Goal: Task Accomplishment & Management: Complete application form

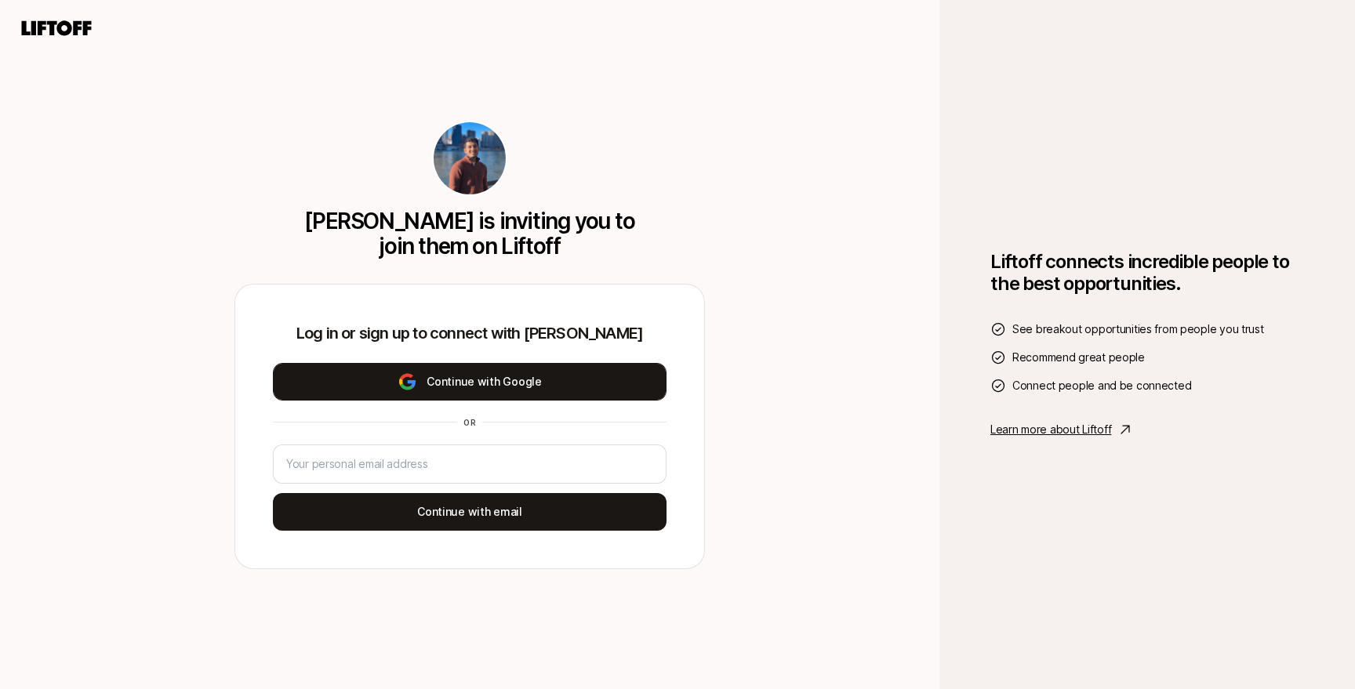
click at [498, 383] on button "Continue with Google" at bounding box center [470, 382] width 394 height 38
click at [601, 376] on button "Continue with Google" at bounding box center [470, 382] width 394 height 38
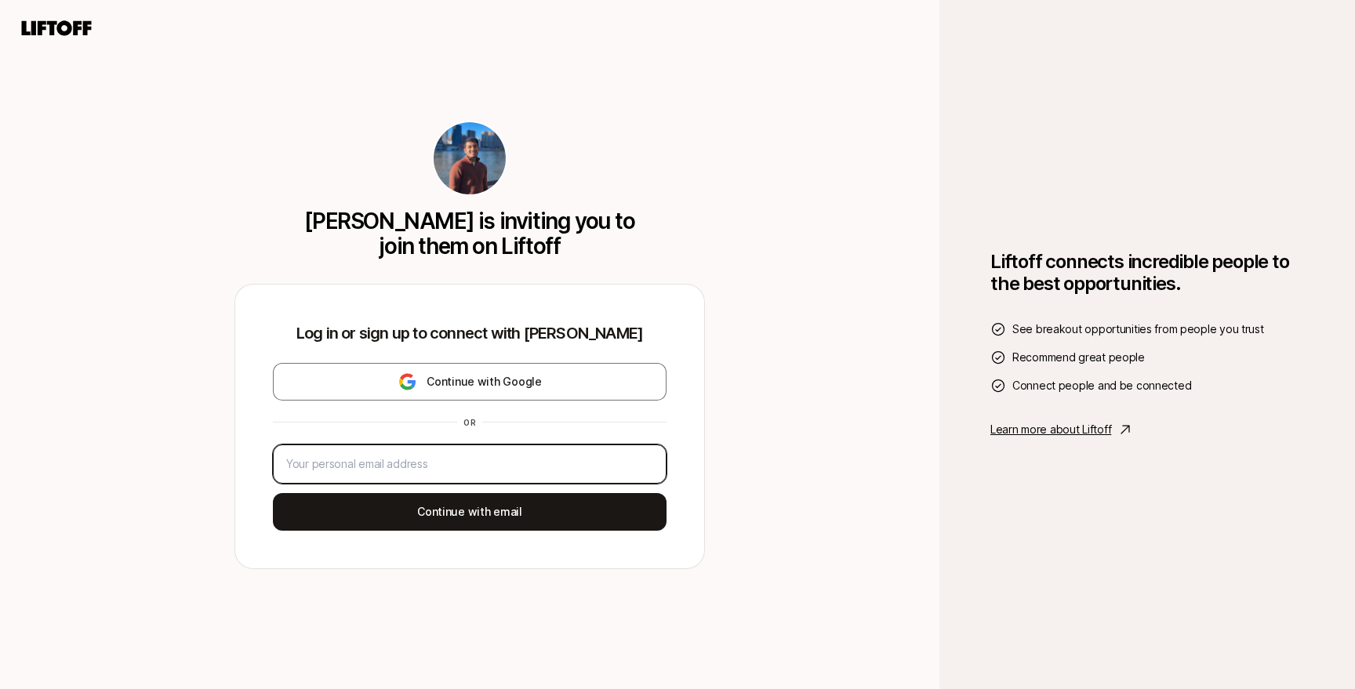
click at [406, 467] on input "email" at bounding box center [469, 464] width 367 height 19
type input "[EMAIL_ADDRESS][DOMAIN_NAME]"
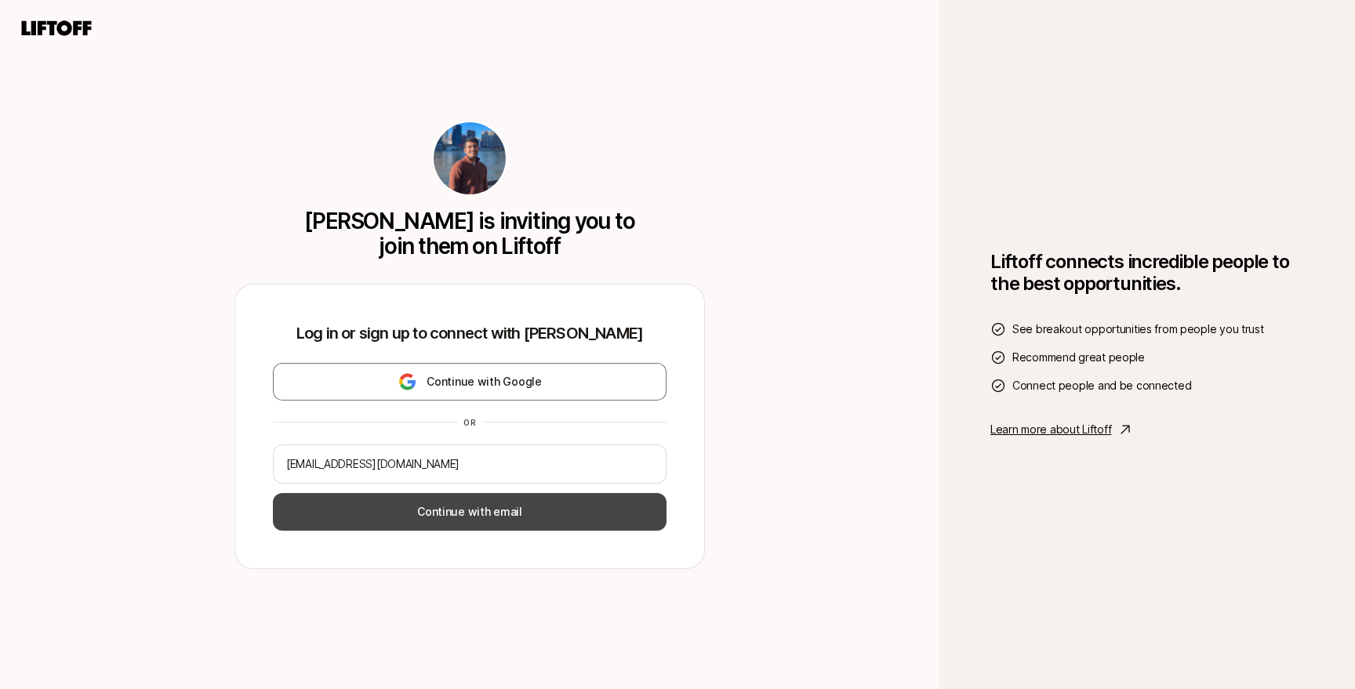
click at [414, 511] on button "Continue with email" at bounding box center [470, 512] width 394 height 38
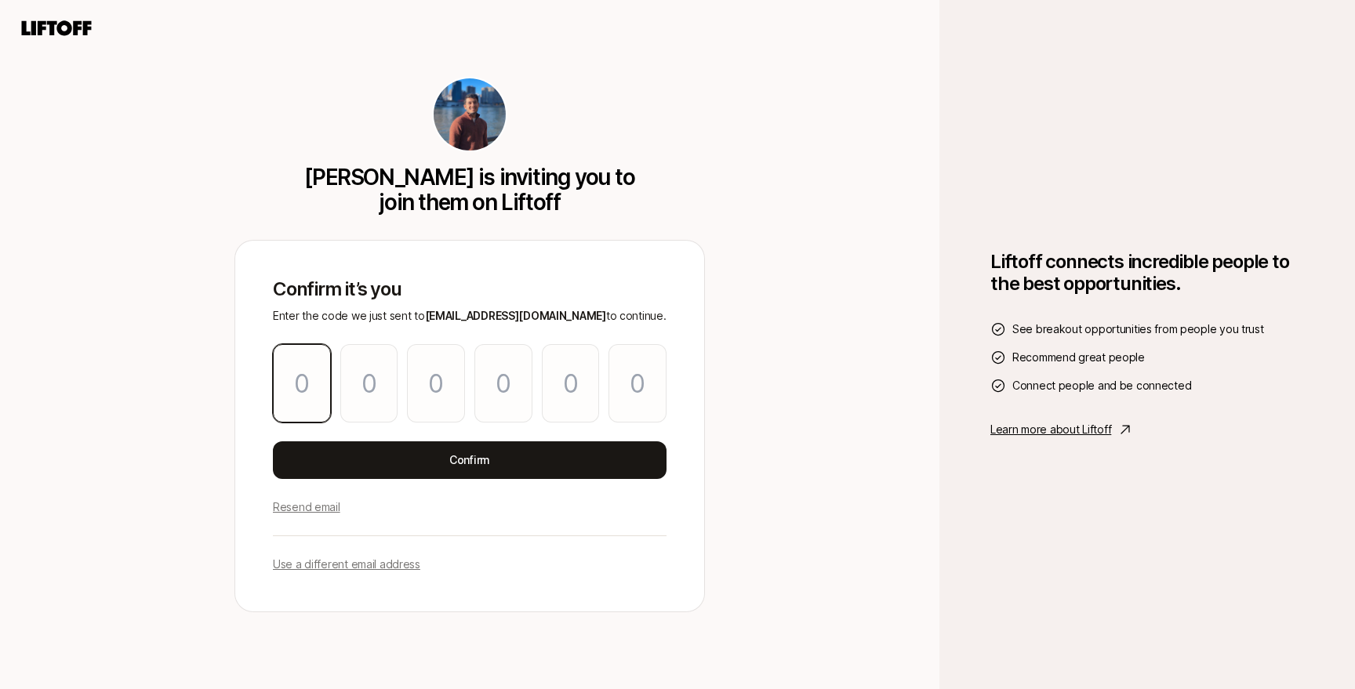
type input "2"
type input "1"
type input "8"
type input "3"
type input "0"
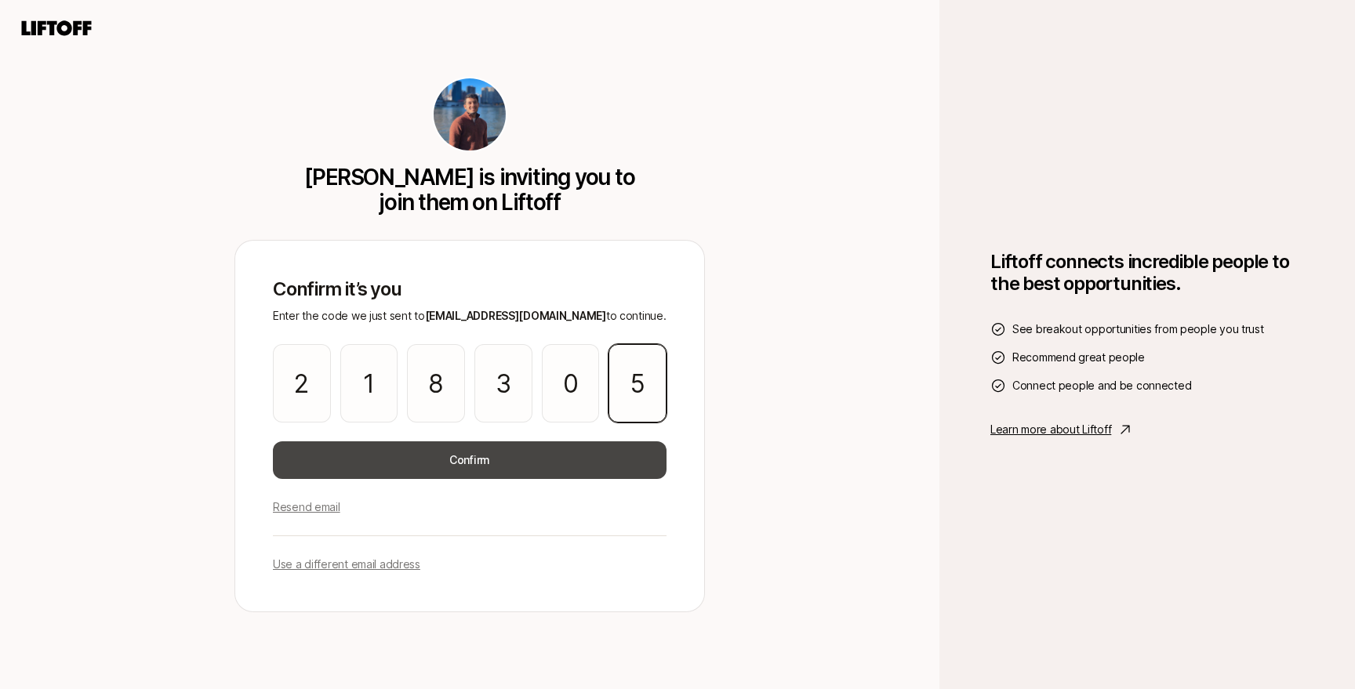
type input "5"
click at [623, 456] on button "Confirm" at bounding box center [470, 461] width 394 height 38
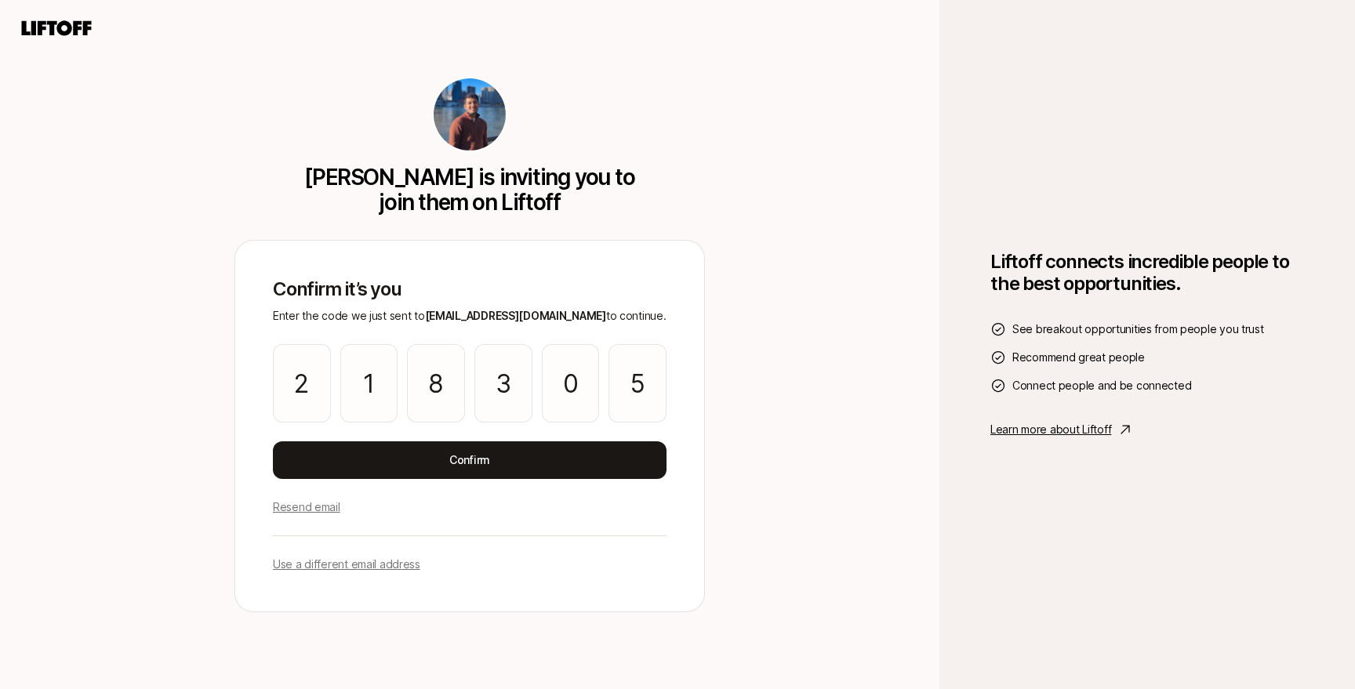
click at [837, 468] on div "[PERSON_NAME] is inviting you to join them on Liftoff Confirm it’s you Enter th…" at bounding box center [469, 344] width 939 height 689
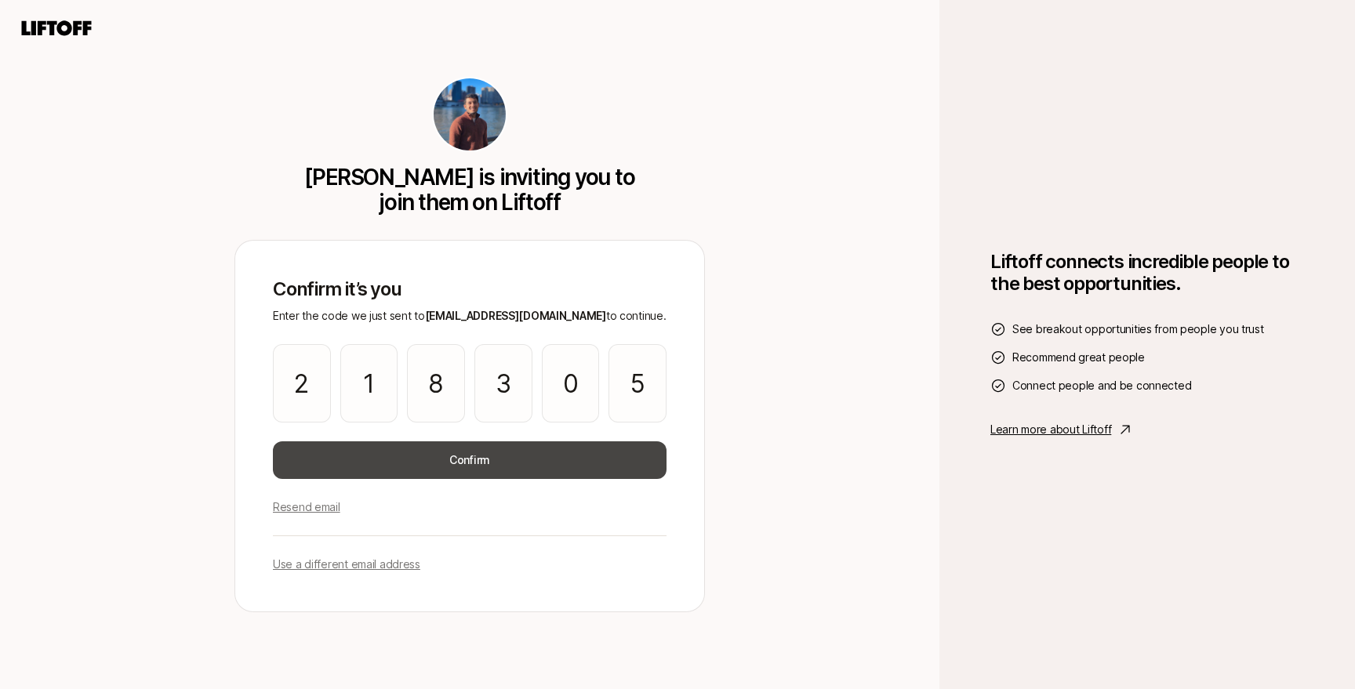
click at [471, 458] on button "Confirm" at bounding box center [470, 461] width 394 height 38
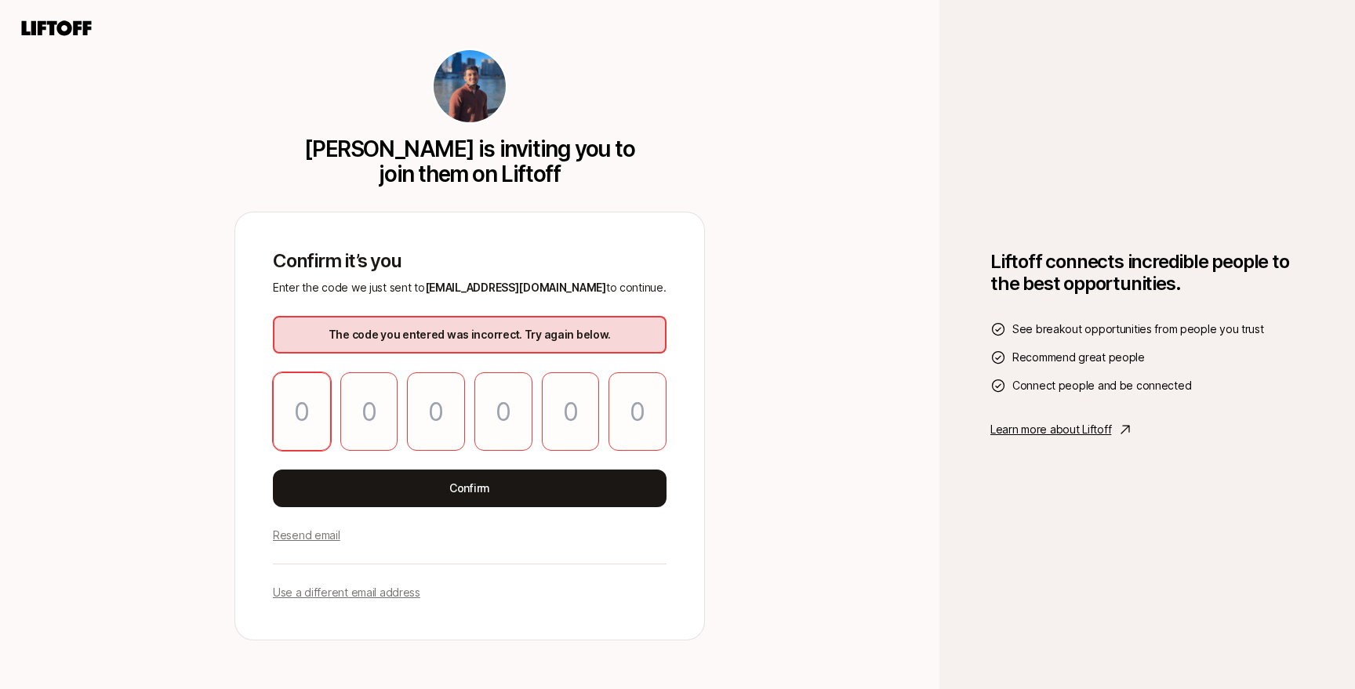
type input "2"
type input "1"
type input "8"
type input "3"
type input "0"
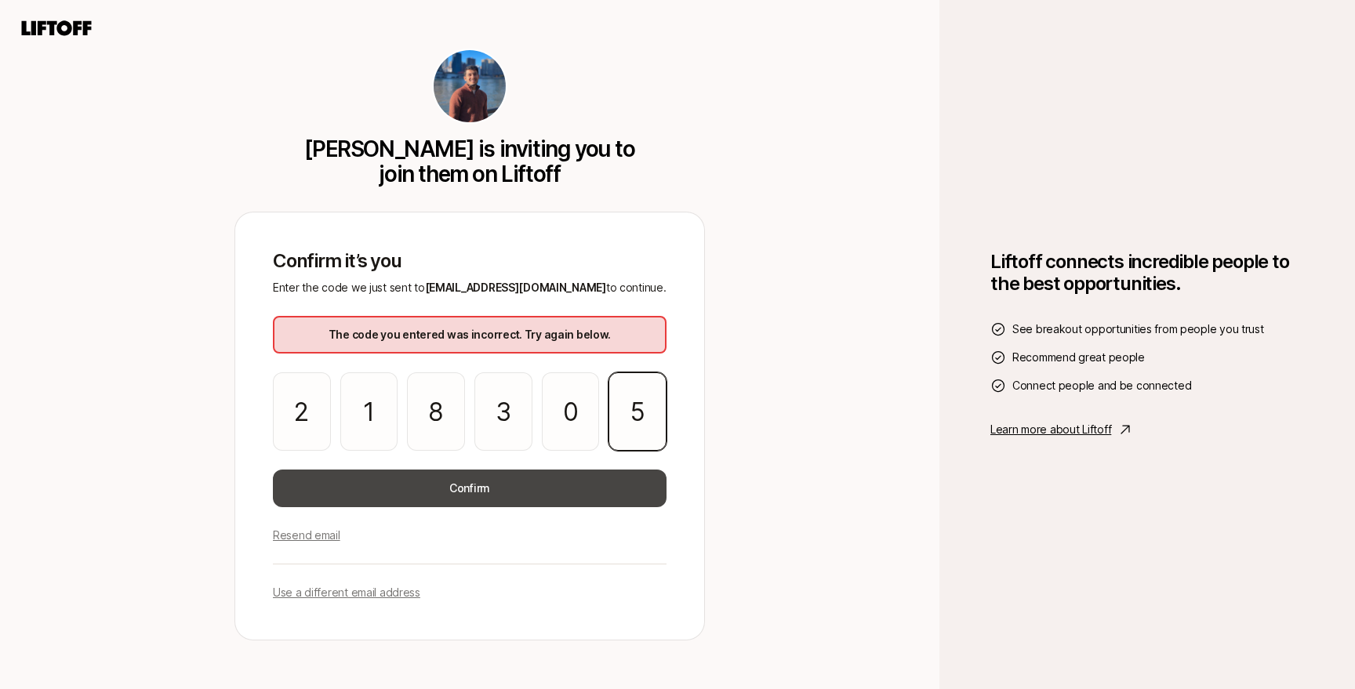
type input "5"
click at [414, 479] on button "Confirm" at bounding box center [470, 489] width 394 height 38
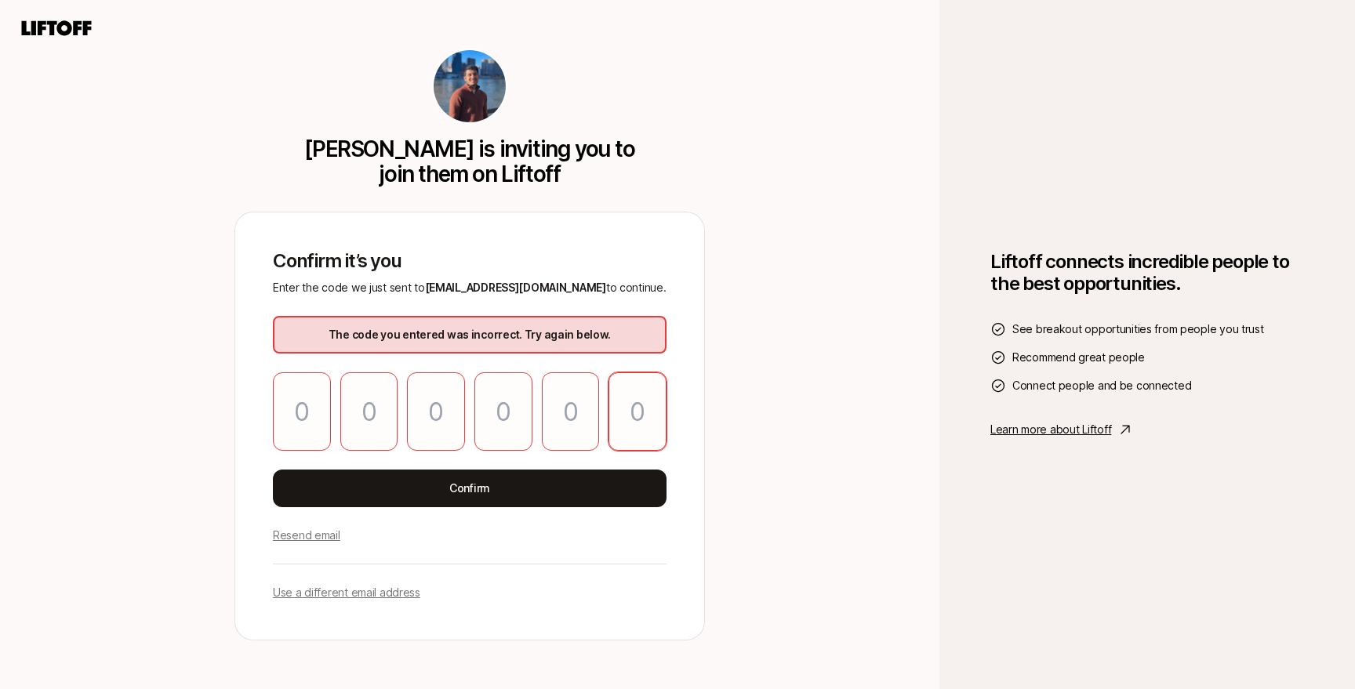
paste input "5"
type input "2"
type input "1"
type input "8"
type input "3"
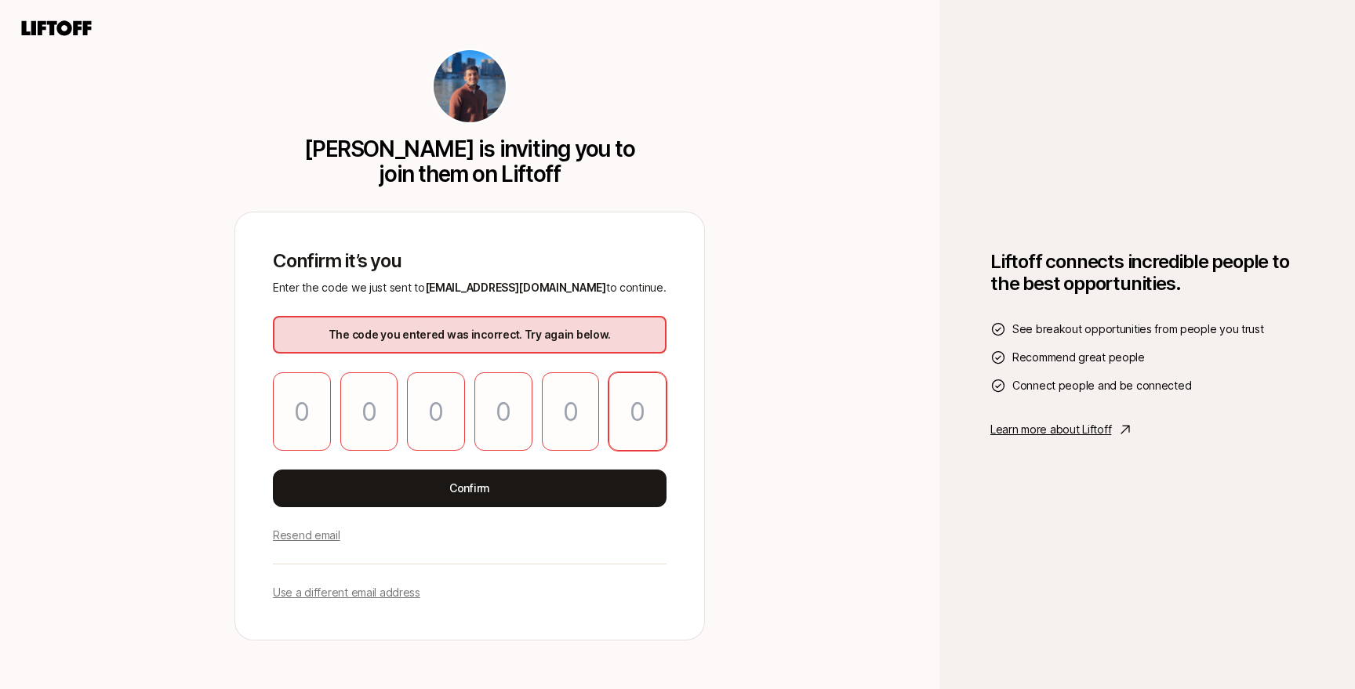
type input "0"
type input "5"
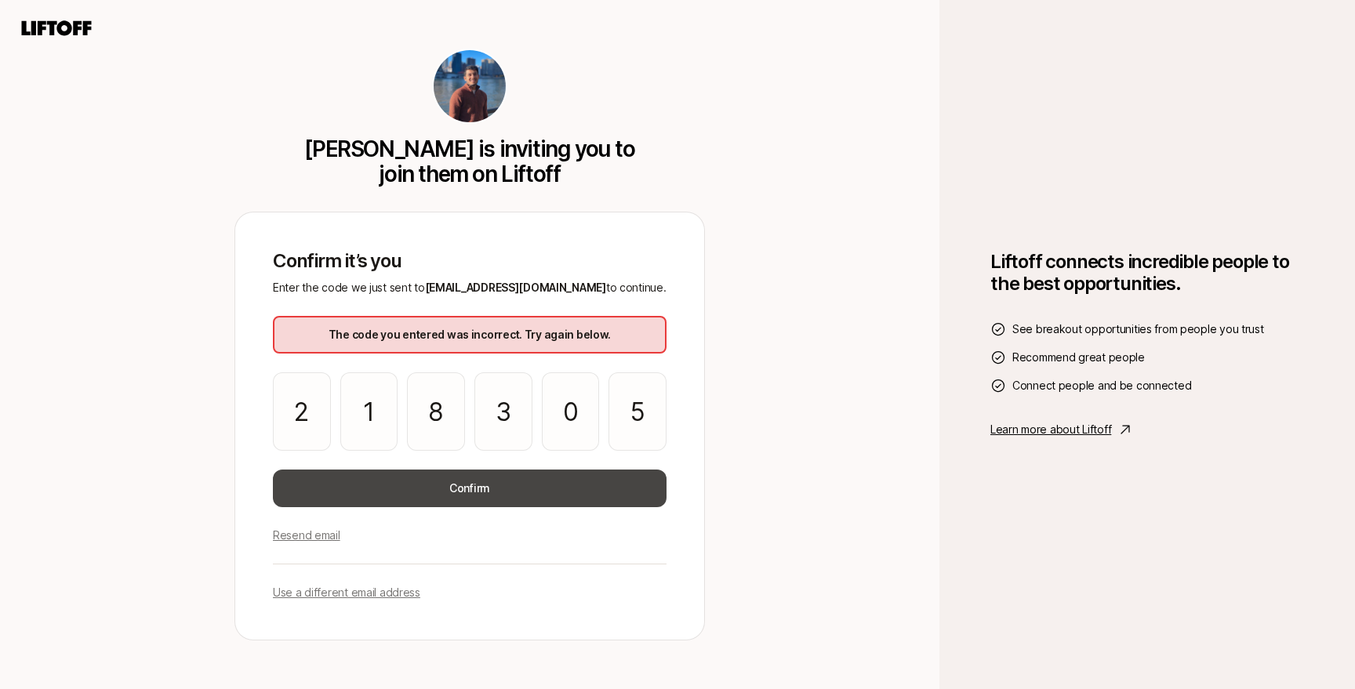
click at [383, 503] on button "Confirm" at bounding box center [470, 489] width 394 height 38
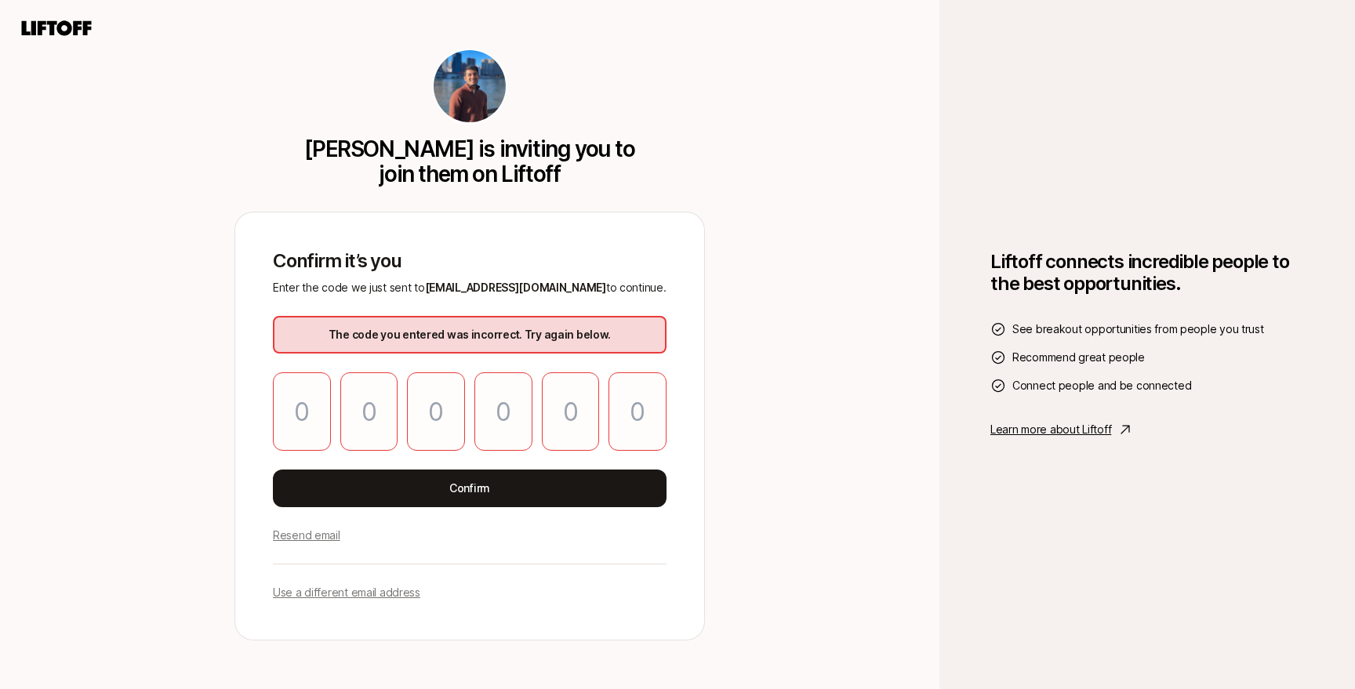
click at [329, 539] on p "Resend email" at bounding box center [306, 535] width 67 height 19
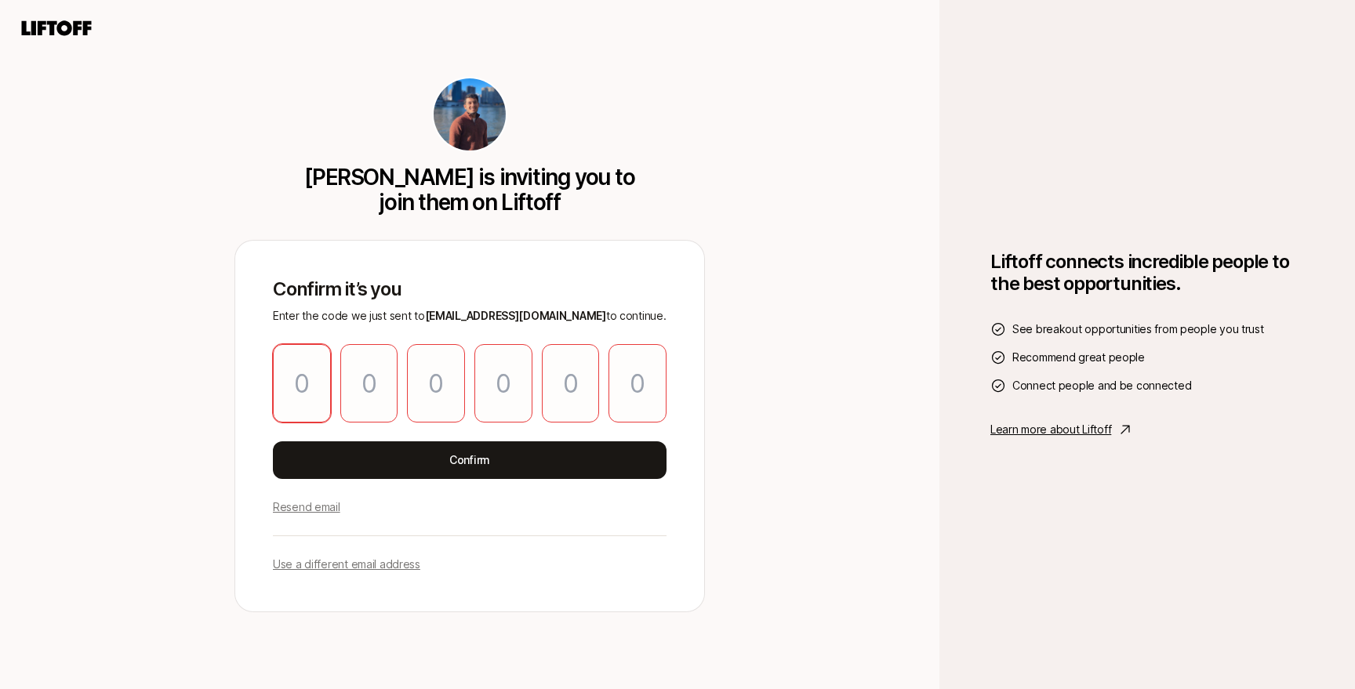
click at [328, 382] on input "Please enter OTP character 1" at bounding box center [302, 383] width 58 height 78
paste input "6"
type input "1"
type input "5"
type input "1"
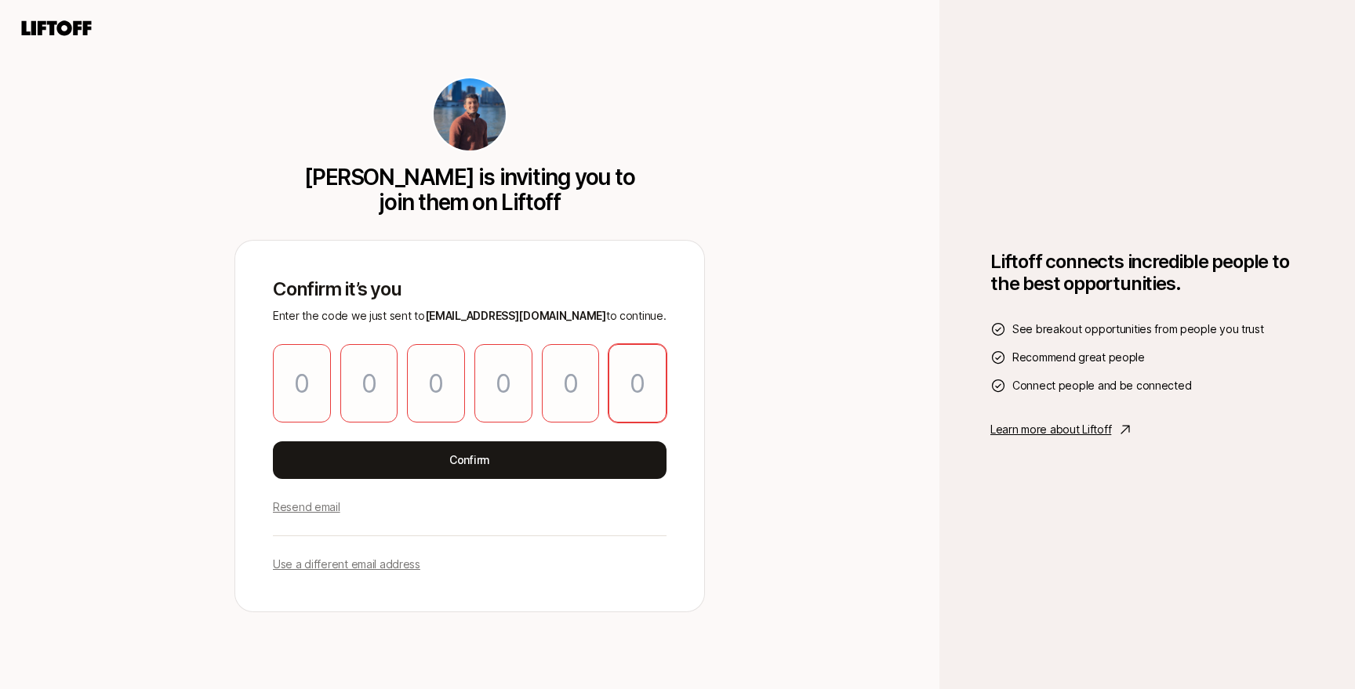
type input "2"
type input "0"
type input "6"
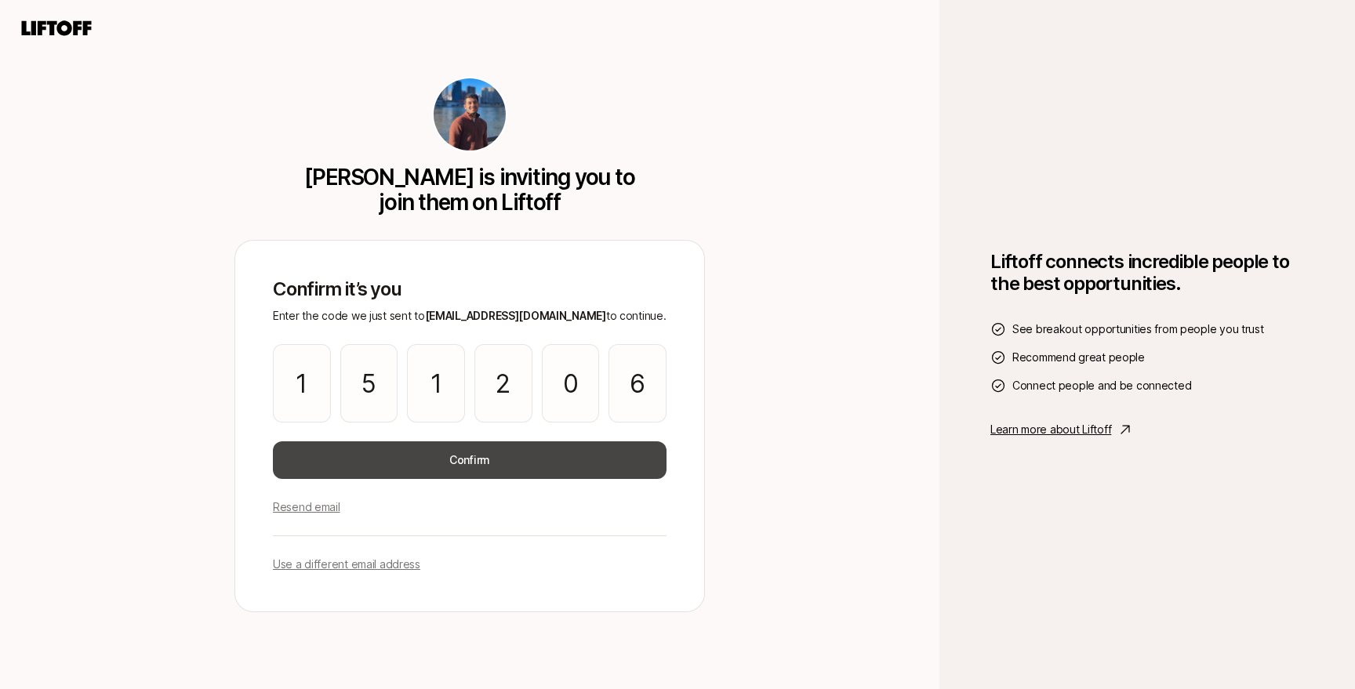
click at [369, 451] on button "Confirm" at bounding box center [470, 461] width 394 height 38
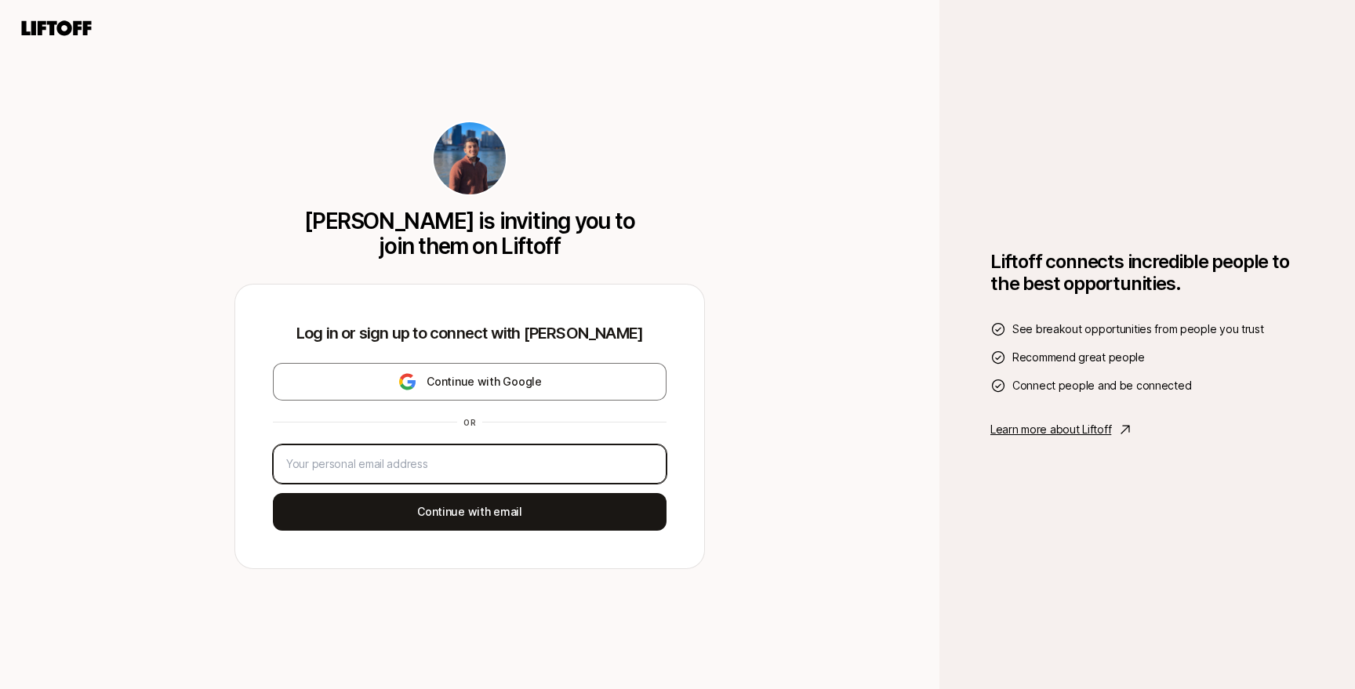
click at [383, 472] on input "email" at bounding box center [469, 464] width 367 height 19
type input "[EMAIL_ADDRESS][DOMAIN_NAME]"
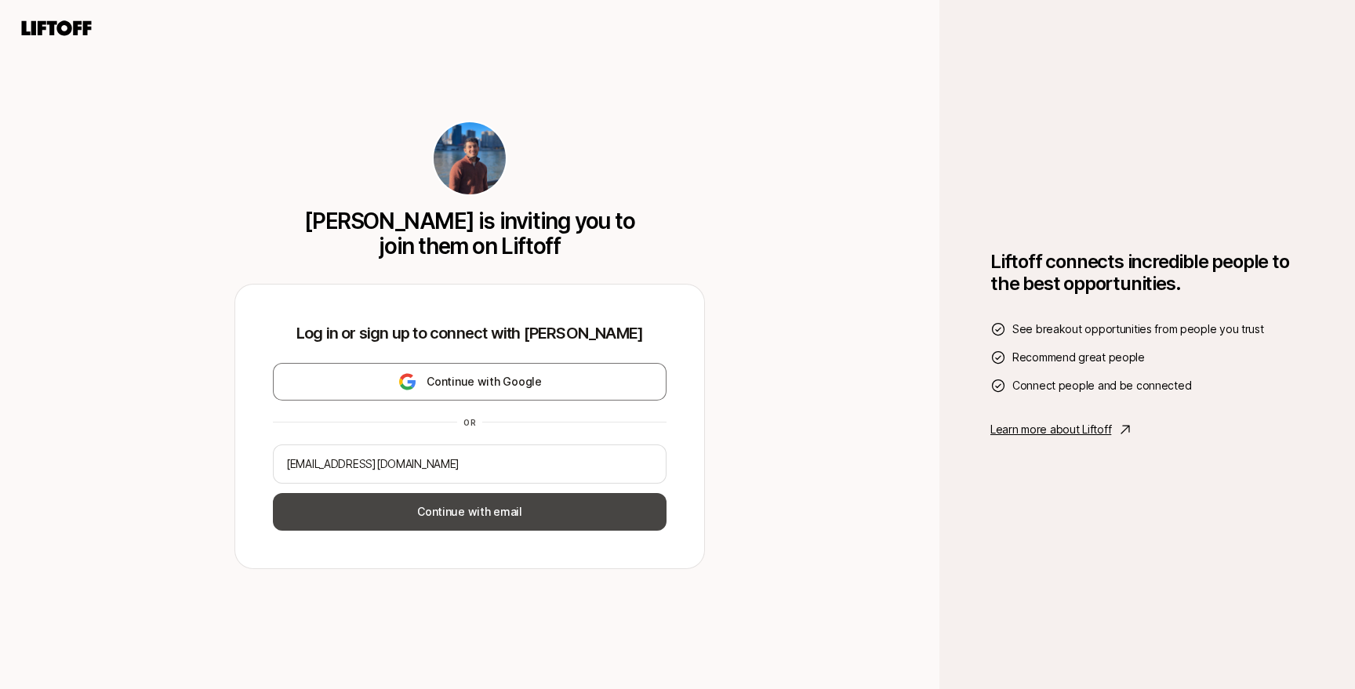
click at [445, 525] on button "Continue with email" at bounding box center [470, 512] width 394 height 38
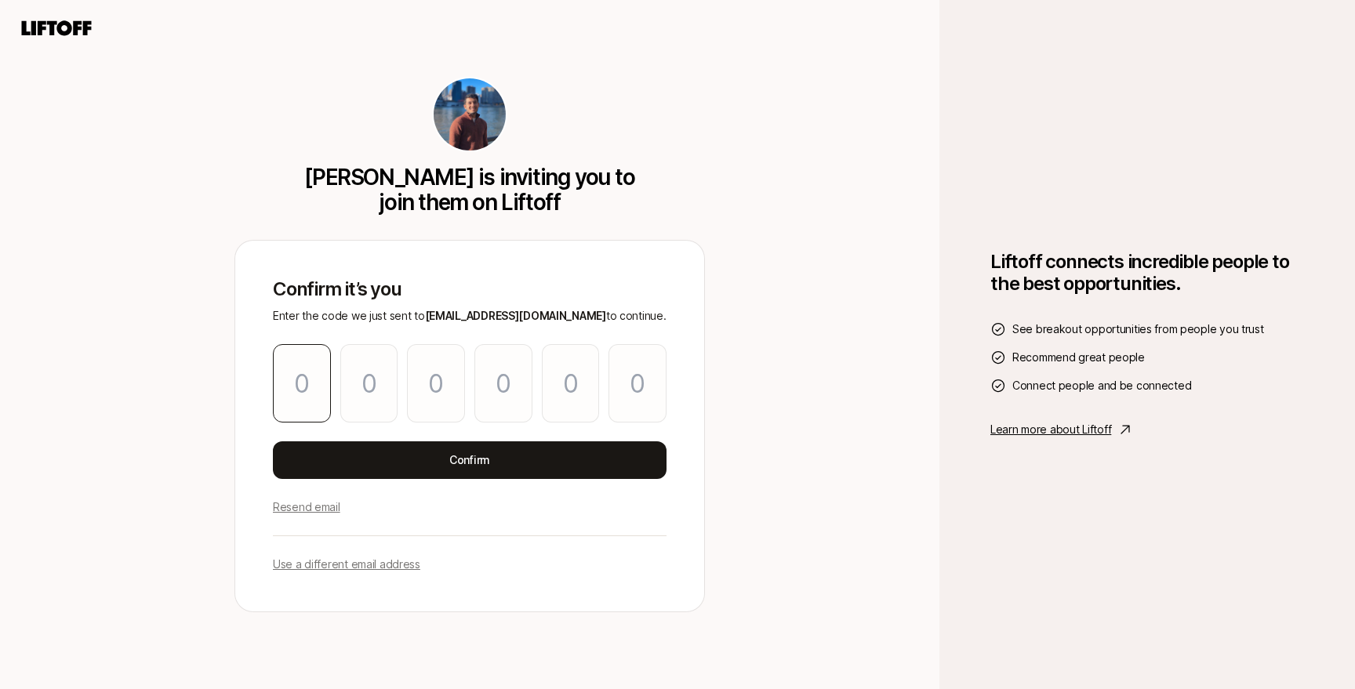
click at [308, 391] on input "Please enter OTP character 1" at bounding box center [302, 383] width 58 height 78
paste input "6"
type input "1"
type input "5"
type input "1"
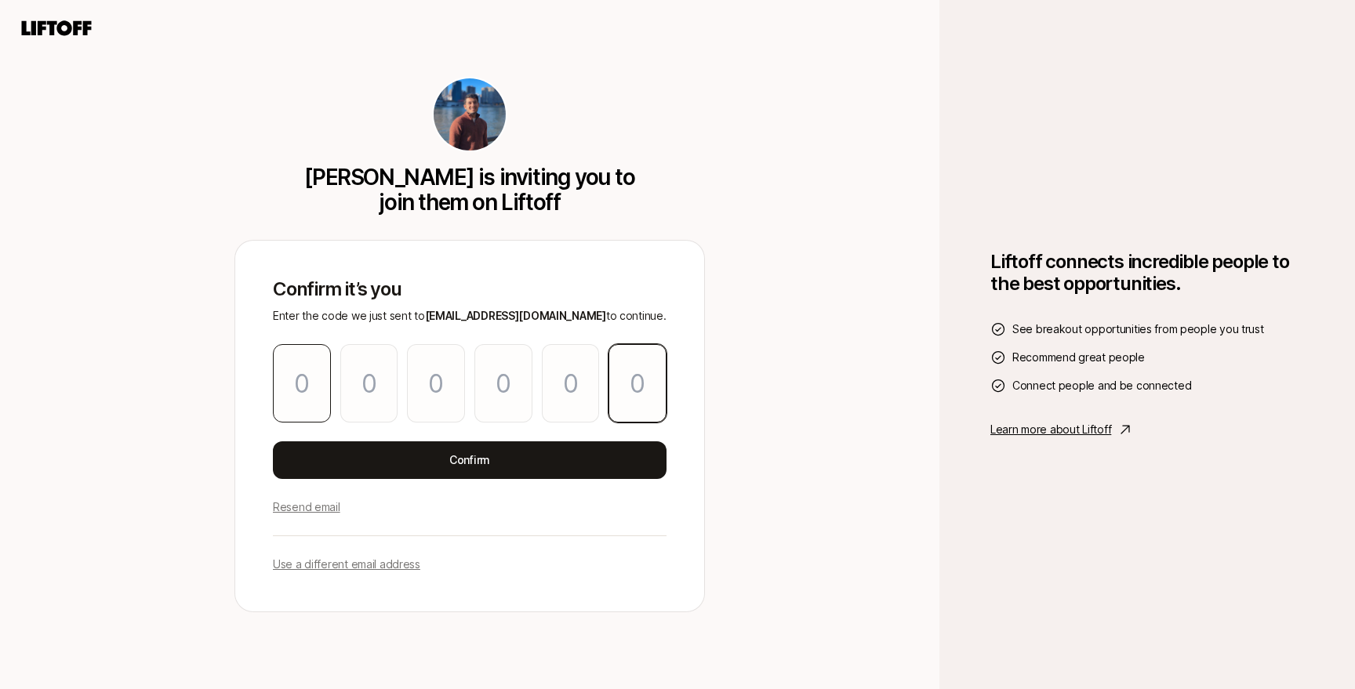
type input "2"
type input "0"
type input "6"
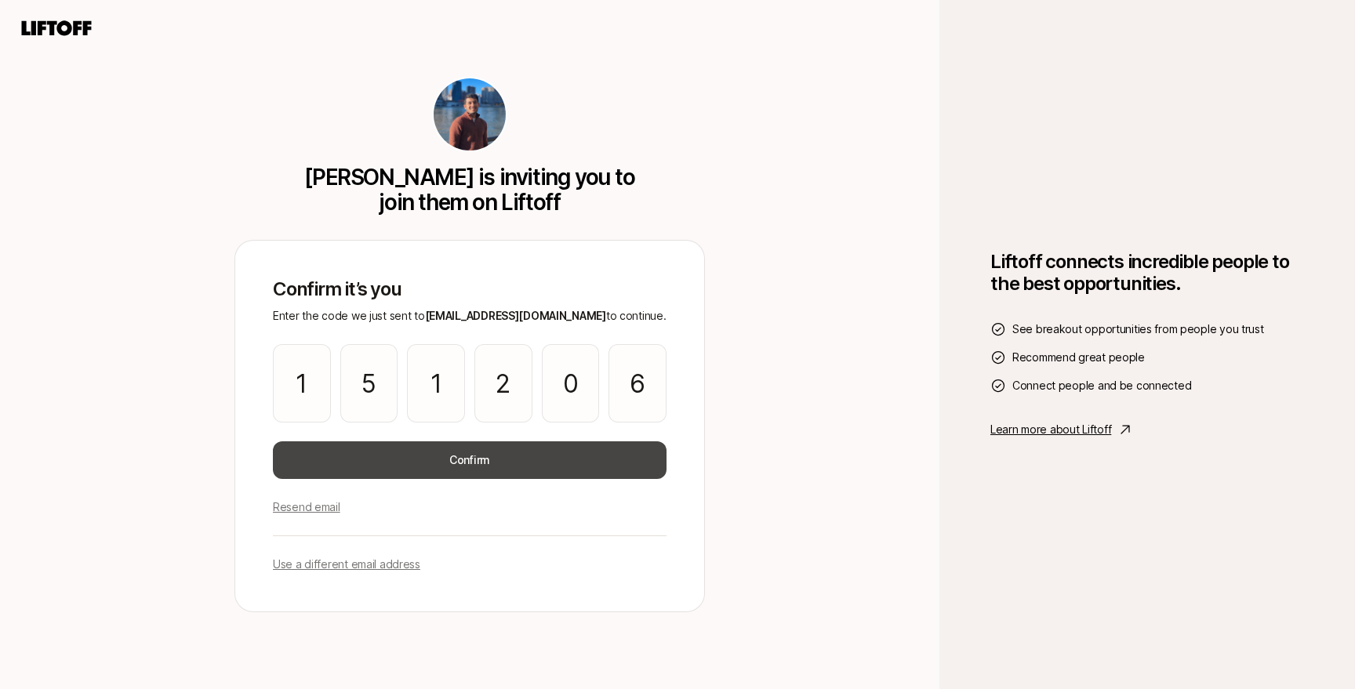
click at [389, 451] on button "Confirm" at bounding box center [470, 461] width 394 height 38
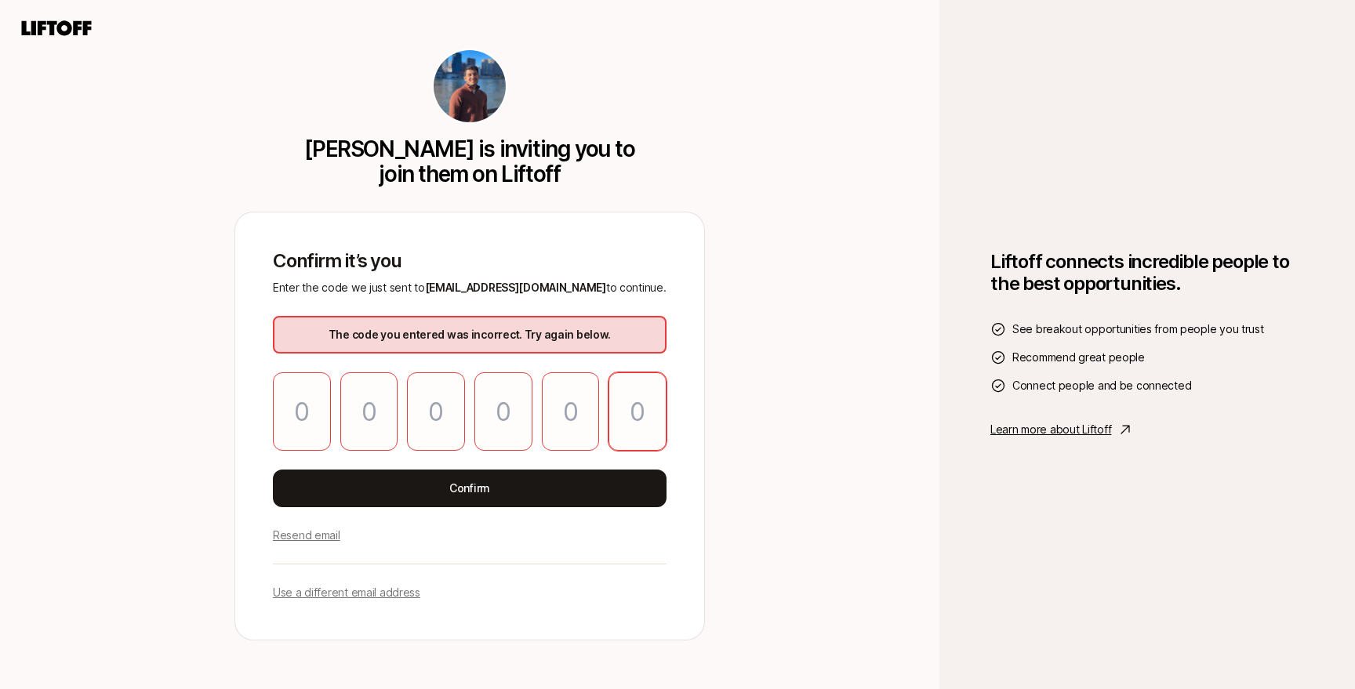
paste input "3"
type input "4"
type input "9"
type input "2"
type input "1"
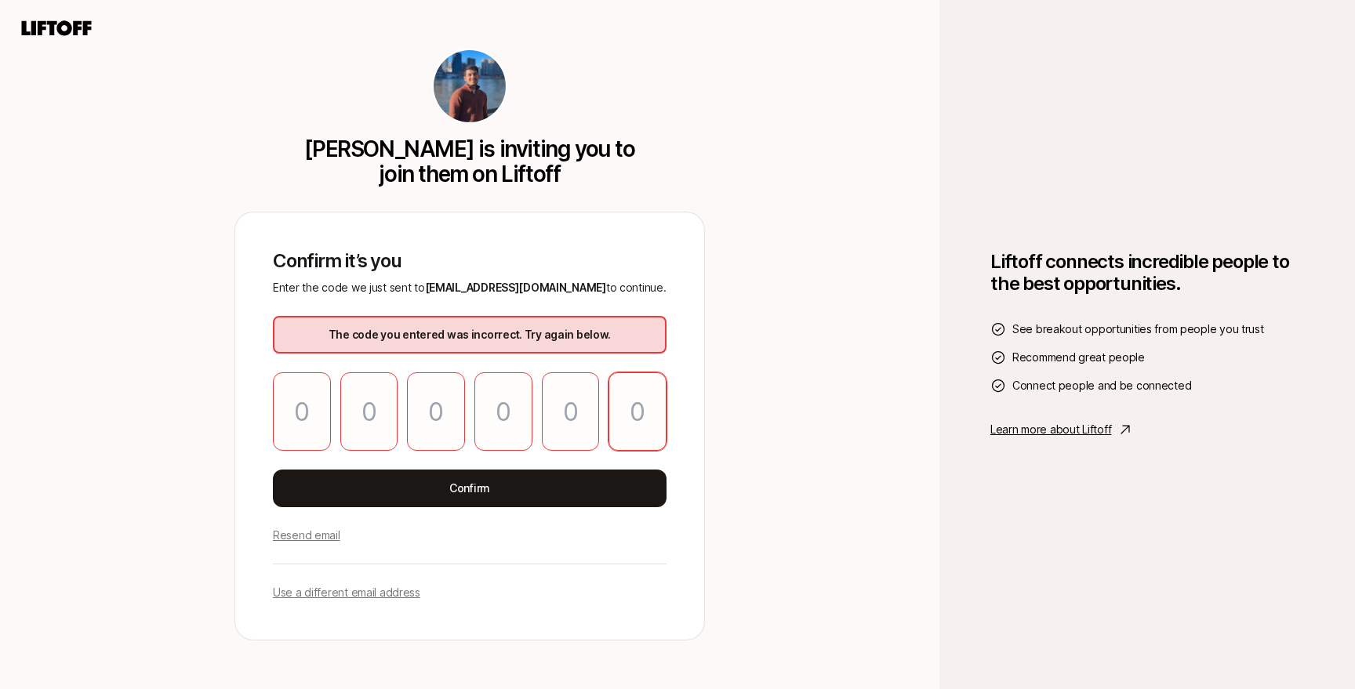
type input "9"
type input "3"
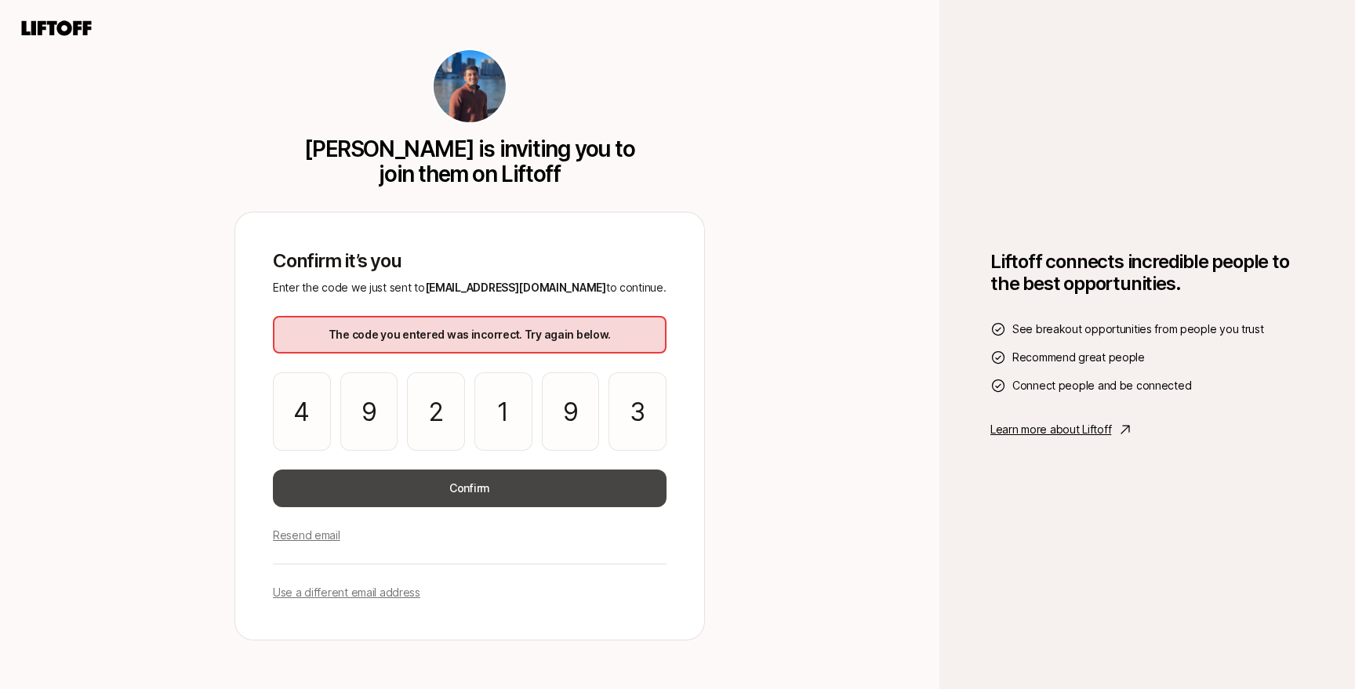
click at [412, 487] on button "Confirm" at bounding box center [470, 489] width 394 height 38
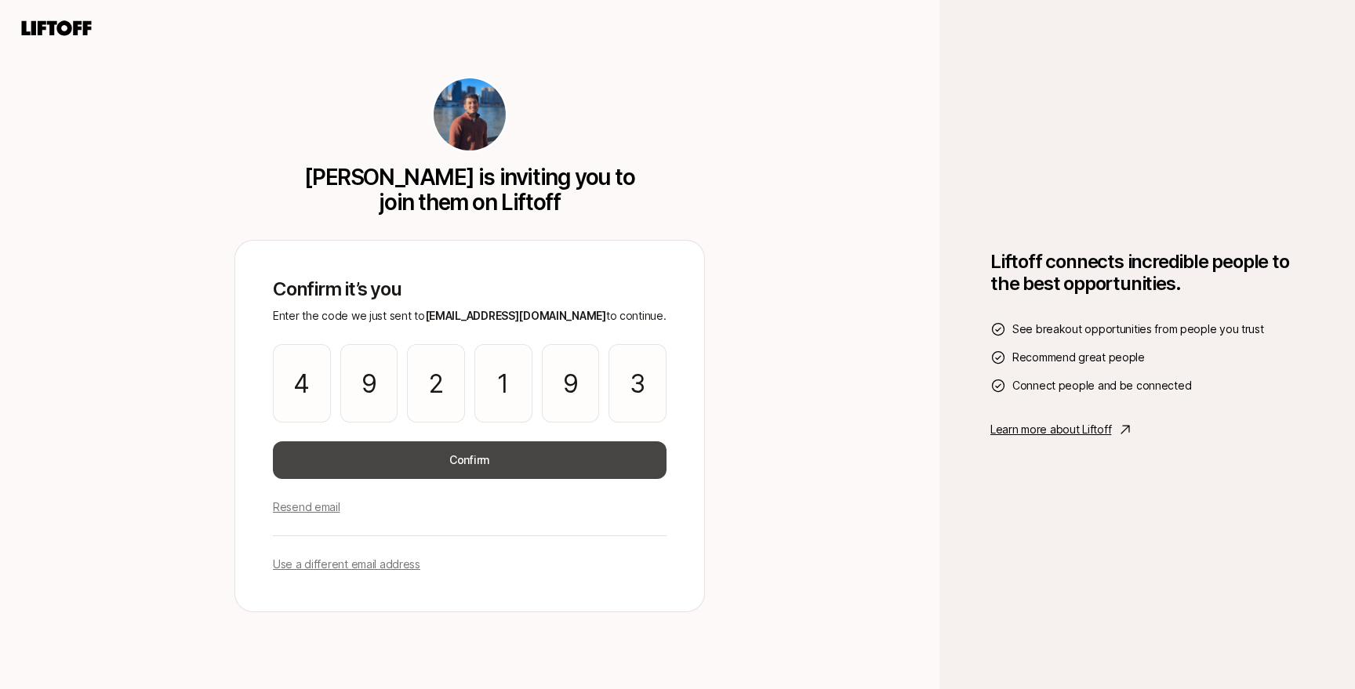
click at [439, 463] on button "Confirm" at bounding box center [470, 461] width 394 height 38
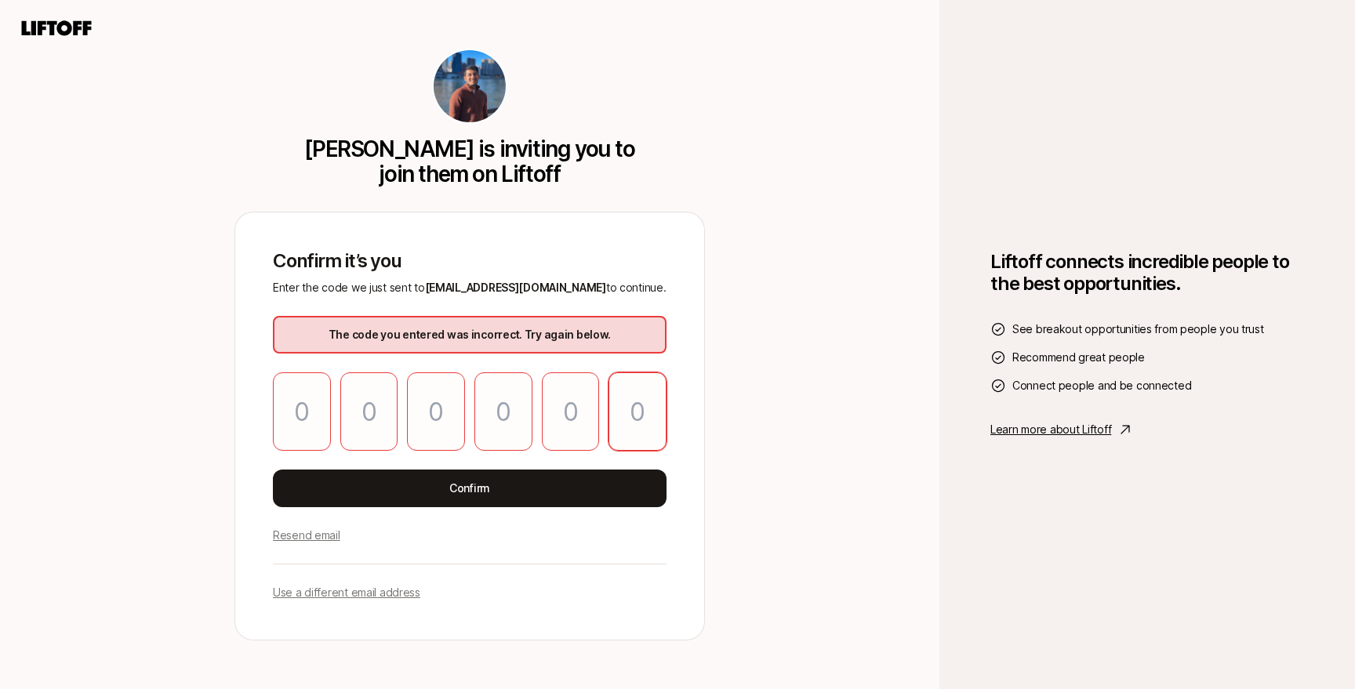
paste input "3"
type input "6"
type input "7"
type input "0"
type input "2"
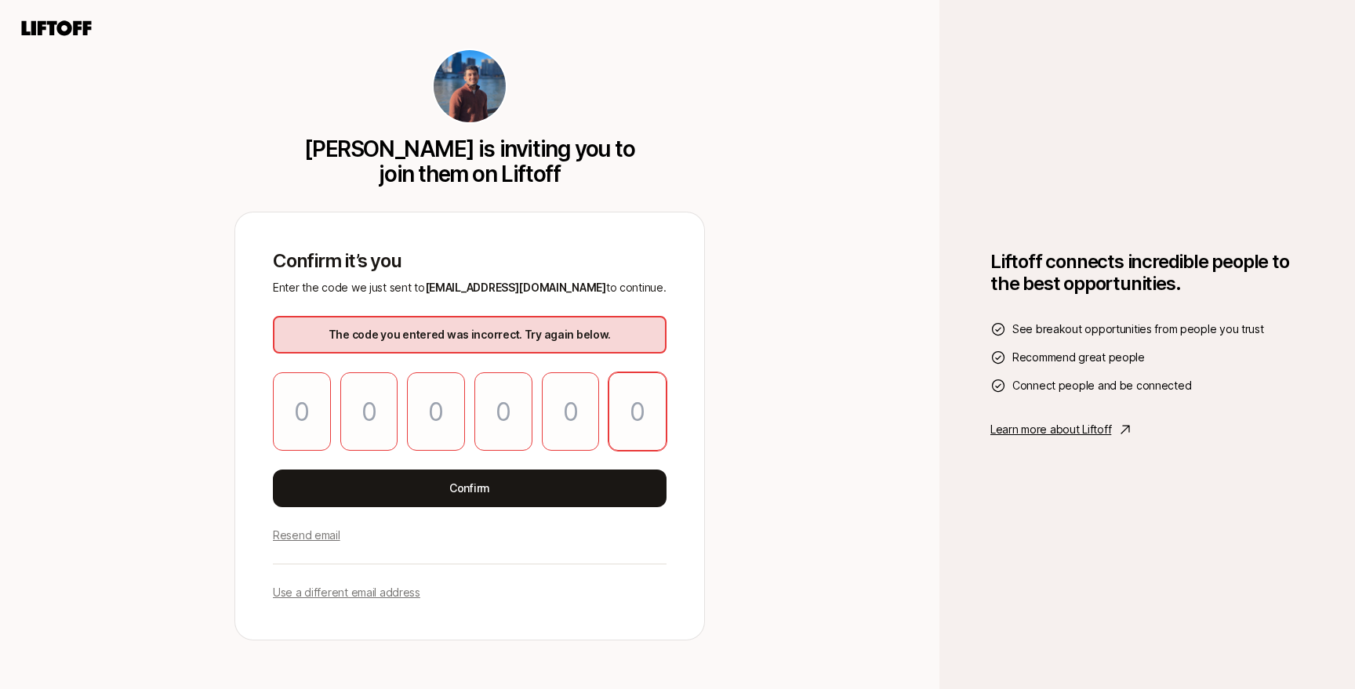
type input "1"
type input "3"
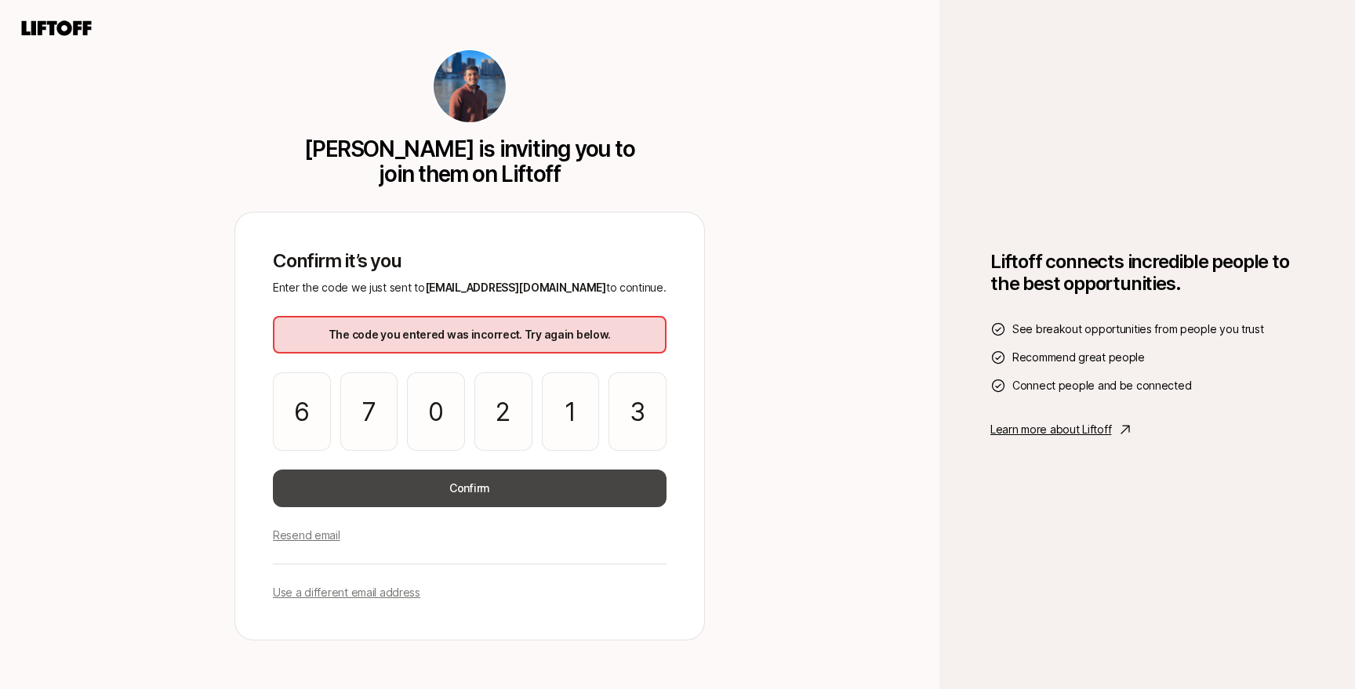
click at [453, 485] on button "Confirm" at bounding box center [470, 489] width 394 height 38
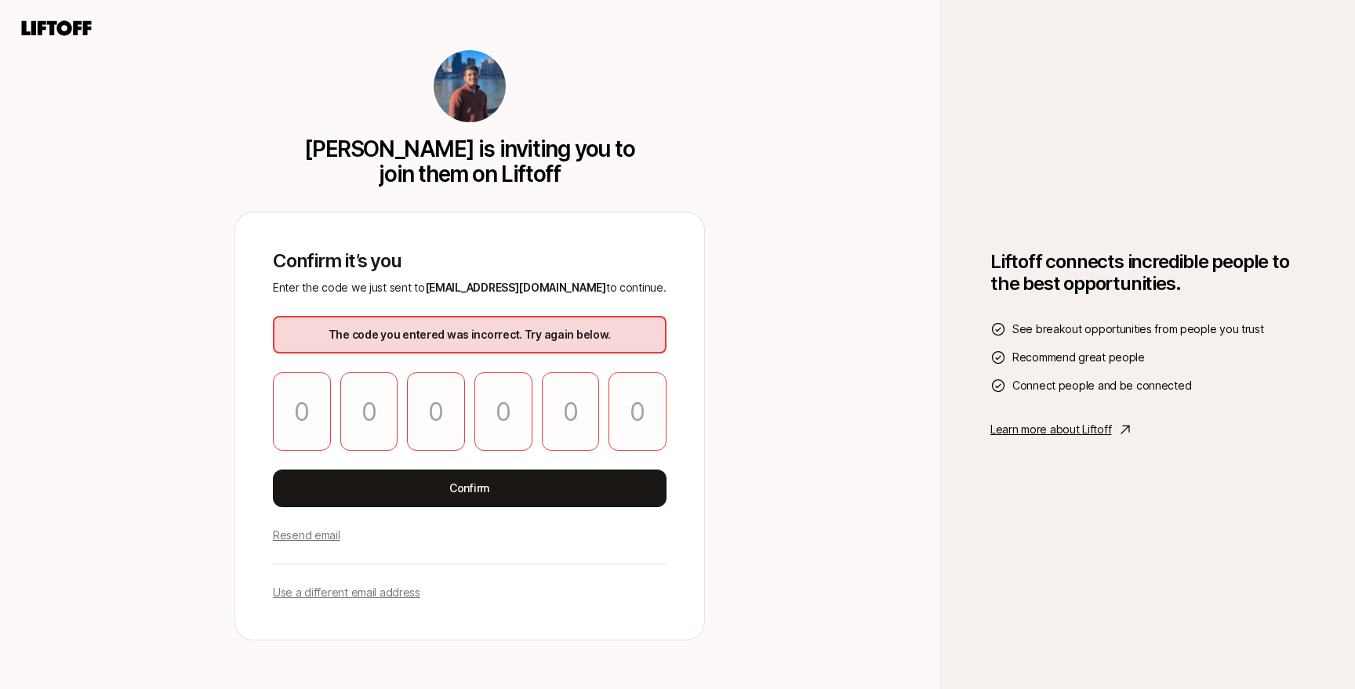
click at [329, 596] on p "Use a different email address" at bounding box center [346, 592] width 147 height 19
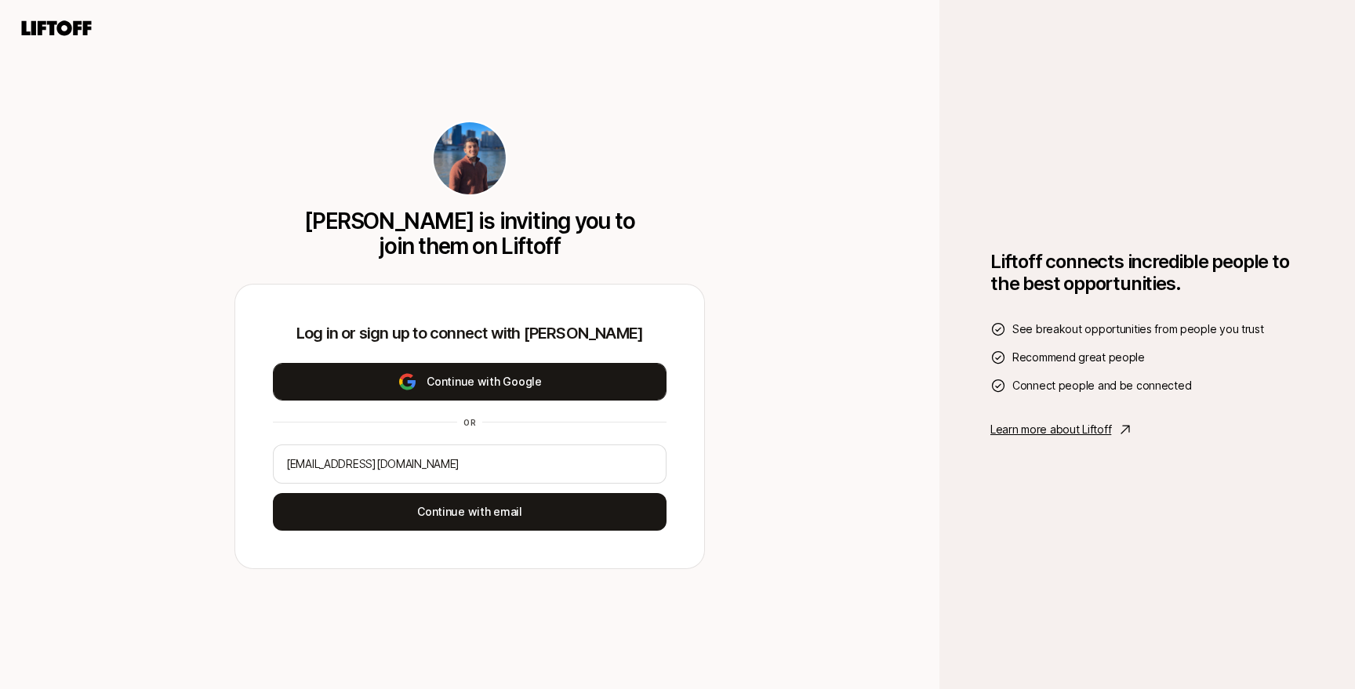
click at [438, 387] on button "Continue with Google" at bounding box center [470, 382] width 394 height 38
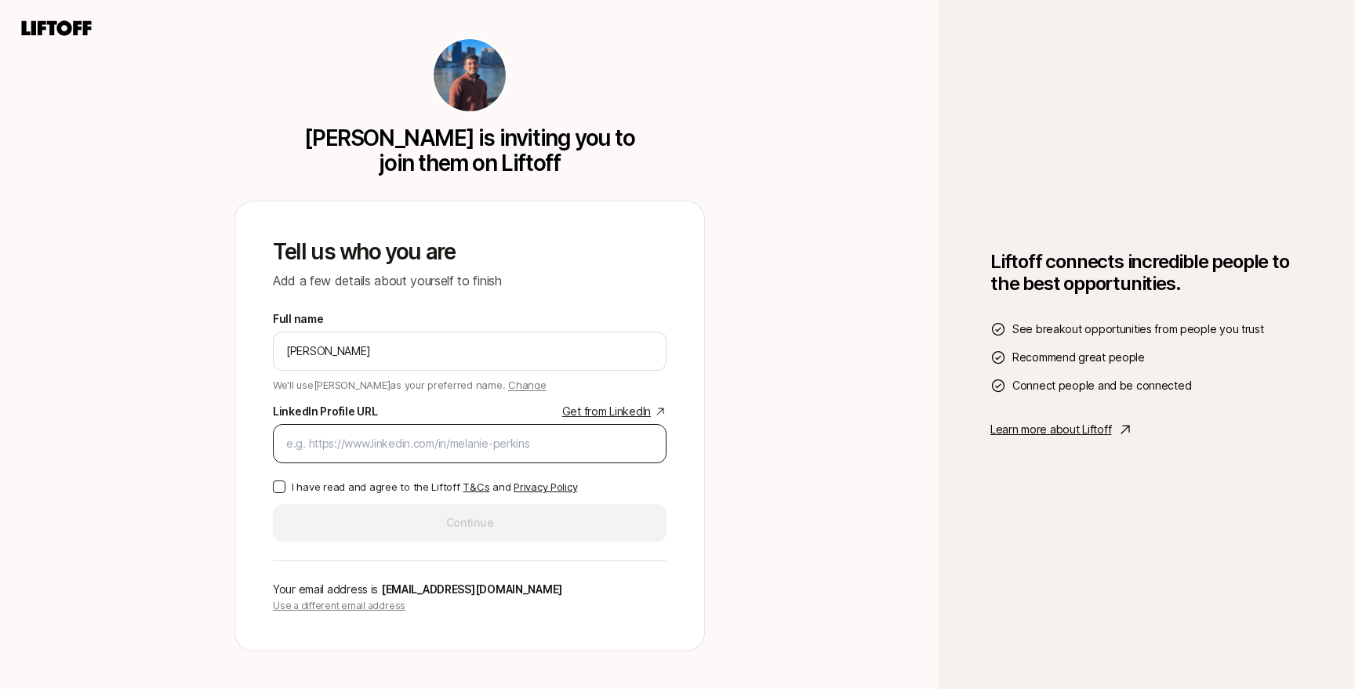
click at [404, 449] on input "LinkedIn Profile URL Get from LinkedIn" at bounding box center [469, 443] width 367 height 19
click at [340, 597] on p "Your email address is ys5249@nyu.edu" at bounding box center [470, 589] width 394 height 19
click at [340, 602] on p "Use a different email address" at bounding box center [470, 606] width 394 height 14
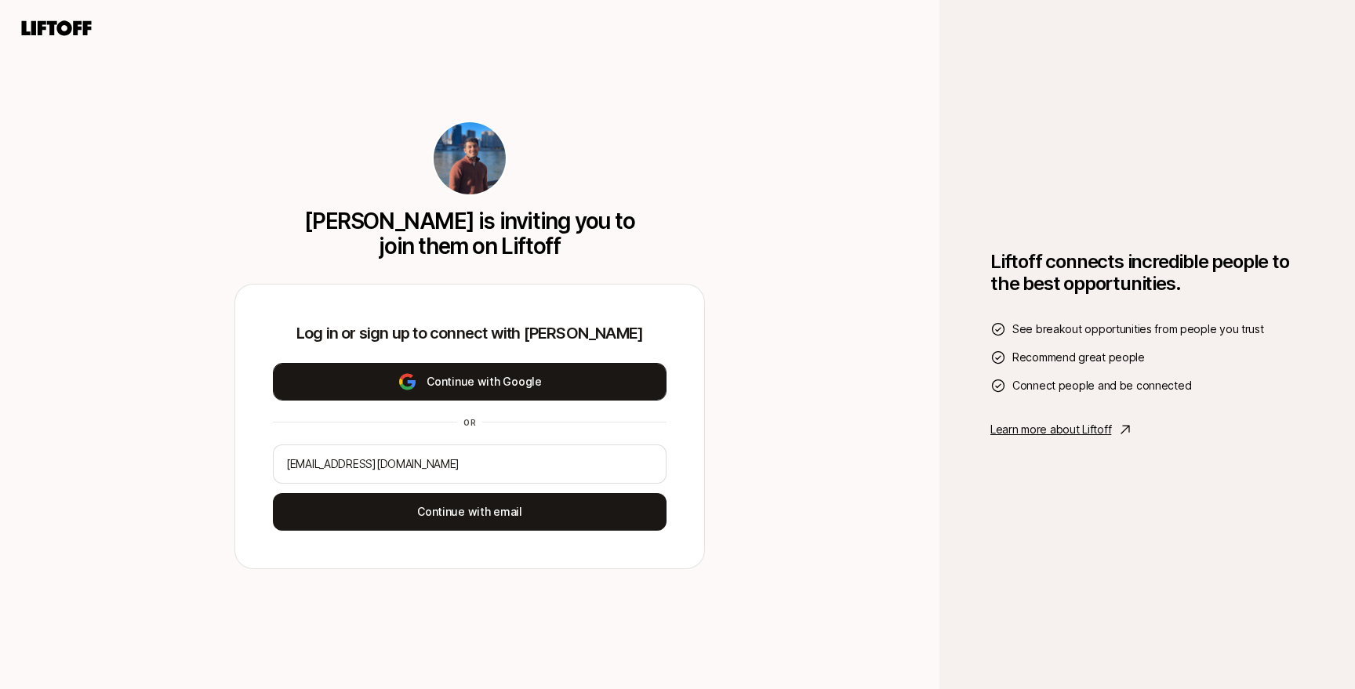
click at [442, 395] on button "Continue with Google" at bounding box center [470, 382] width 394 height 38
click at [560, 380] on button "Continue with Google" at bounding box center [470, 382] width 394 height 38
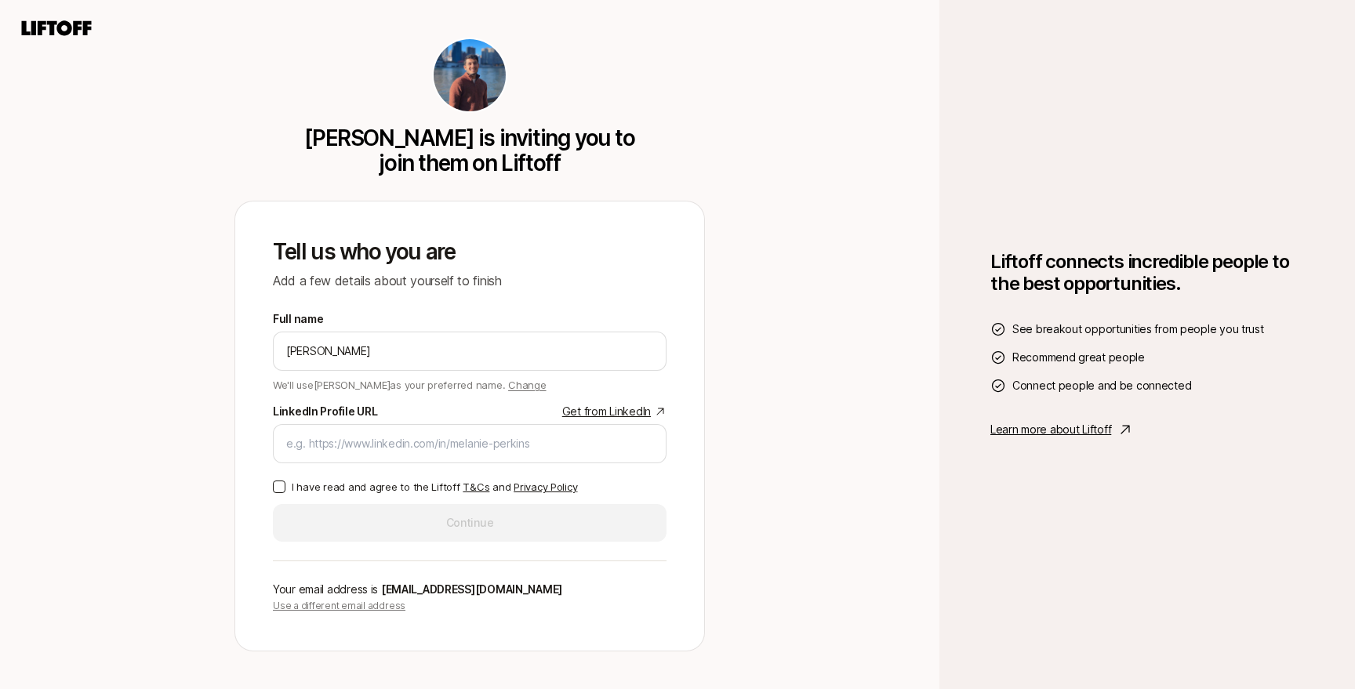
click at [330, 608] on p "Use a different email address" at bounding box center [470, 606] width 394 height 14
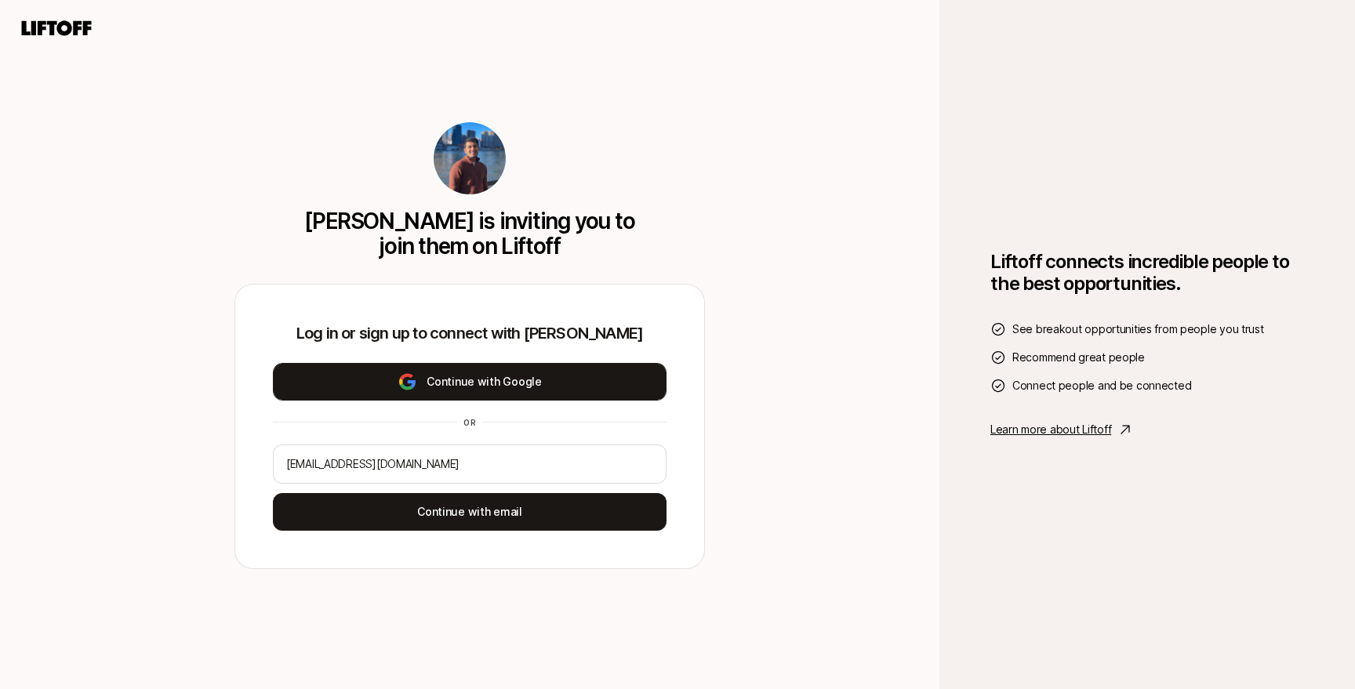
click at [482, 376] on button "Continue with Google" at bounding box center [470, 382] width 394 height 38
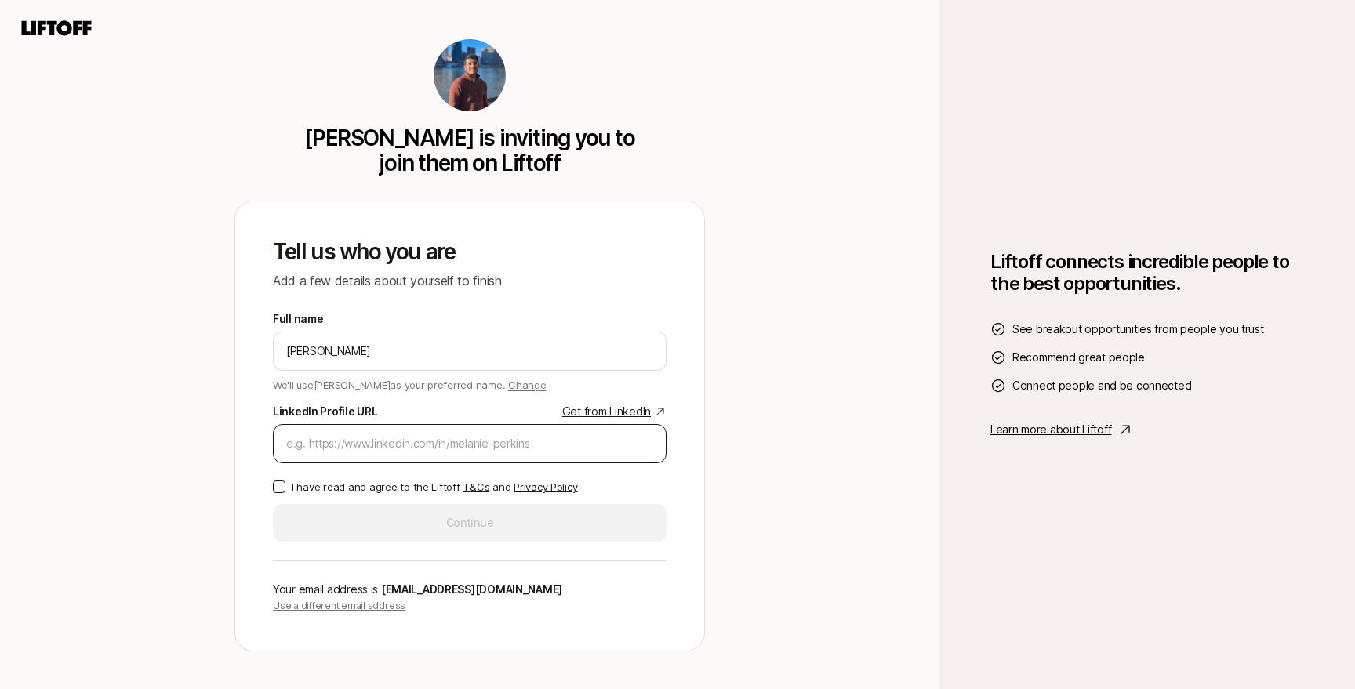
click at [494, 446] on input "LinkedIn Profile URL Get from LinkedIn" at bounding box center [469, 443] width 367 height 19
type input "https://linkedin.com/in/shahyeshaa"
click at [363, 492] on p "I have read and agree to the Liftoff T&Cs and Privacy Policy" at bounding box center [434, 487] width 285 height 16
click at [285, 492] on button "I have read and agree to the Liftoff T&Cs and Privacy Policy" at bounding box center [279, 487] width 13 height 13
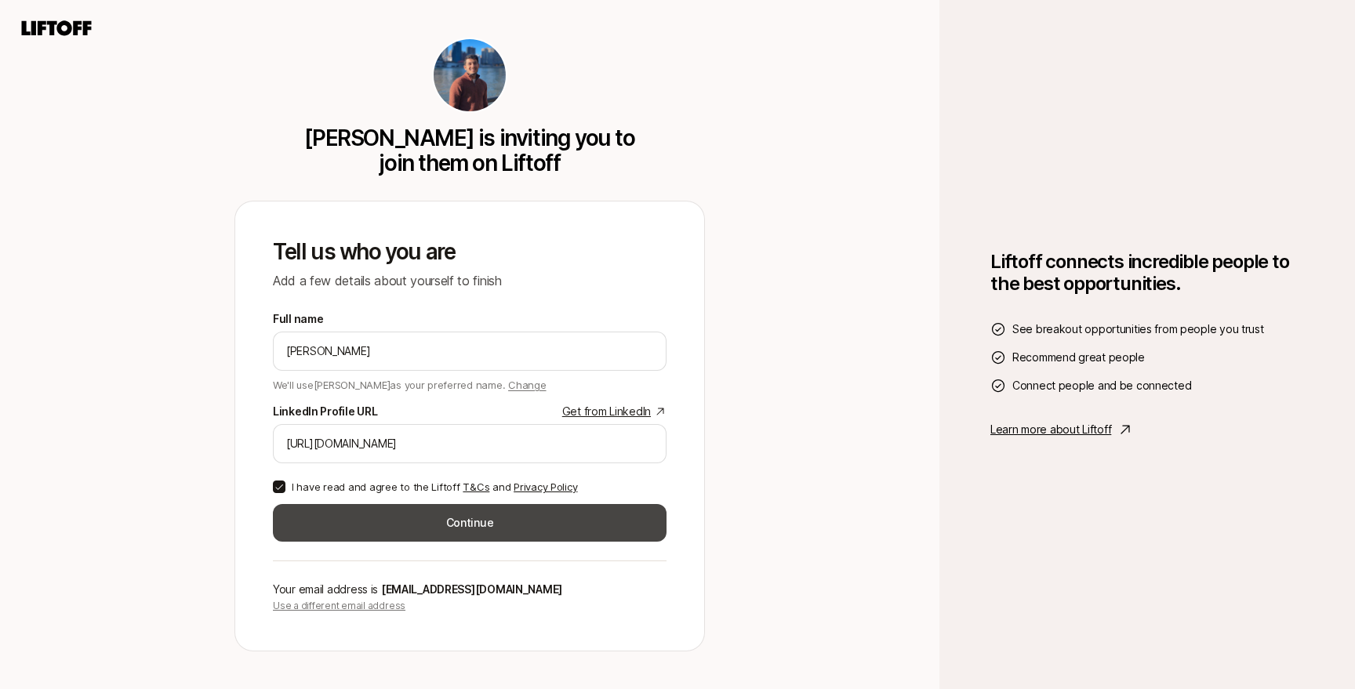
click at [362, 518] on button "Continue" at bounding box center [470, 523] width 394 height 38
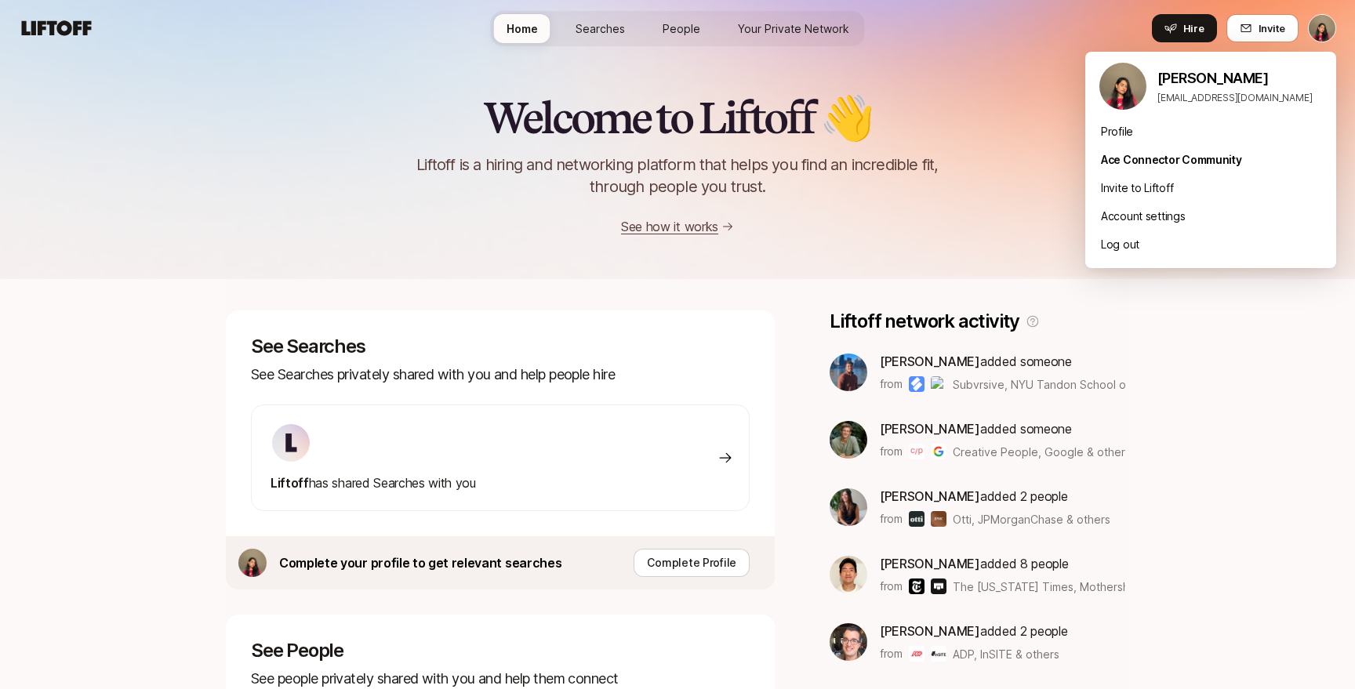
click at [1326, 34] on html "Home Searches People Your Private Network Hire Home Searches People Your Privat…" at bounding box center [677, 344] width 1355 height 689
click at [1125, 131] on div "Profile" at bounding box center [1210, 132] width 251 height 28
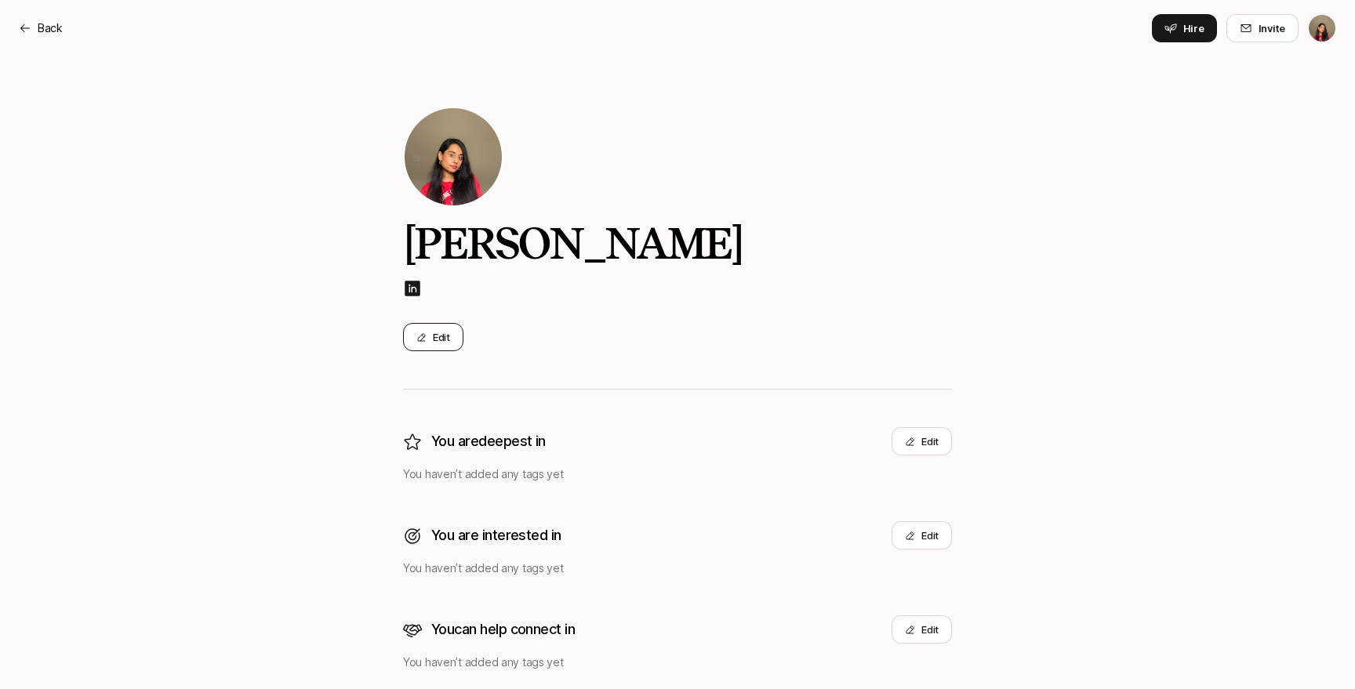
click at [443, 340] on button "Edit" at bounding box center [433, 337] width 60 height 28
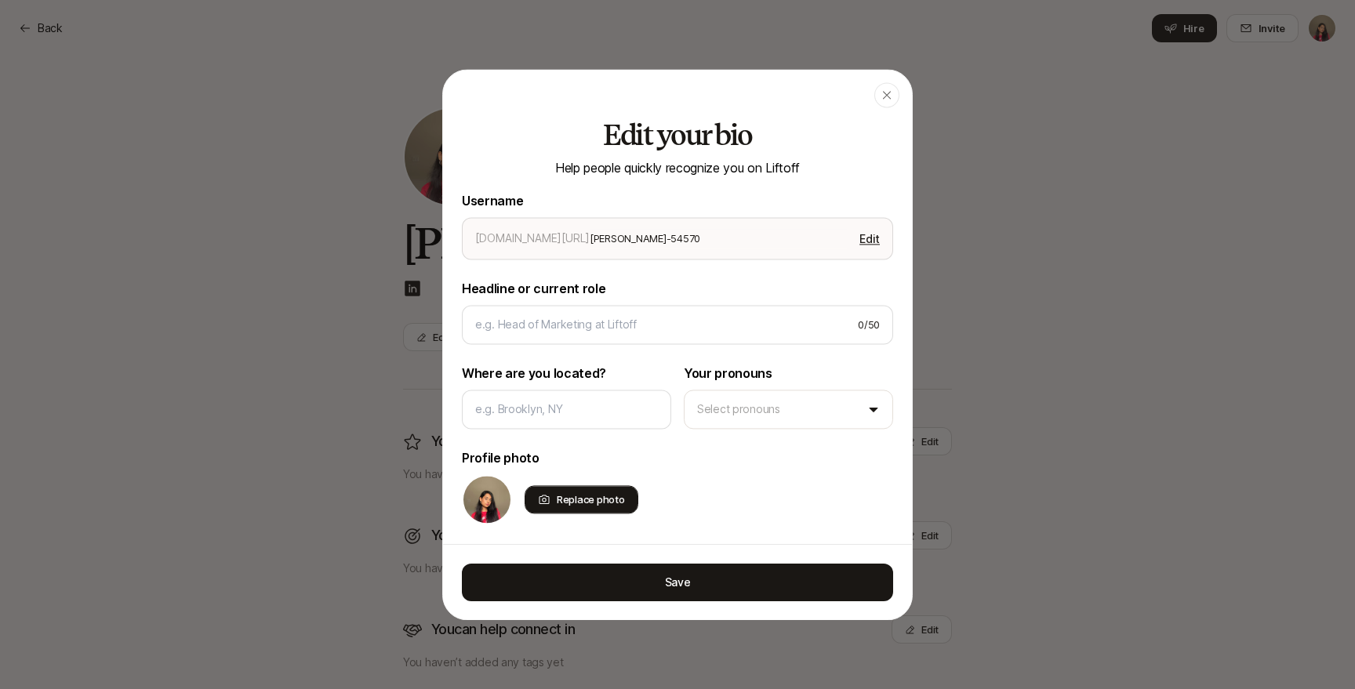
click at [558, 497] on div "Replace photo" at bounding box center [582, 499] width 114 height 28
click at [635, 511] on input "Replace photo" at bounding box center [636, 512] width 3 height 3
type input "C:\fakepath\new.jpeg"
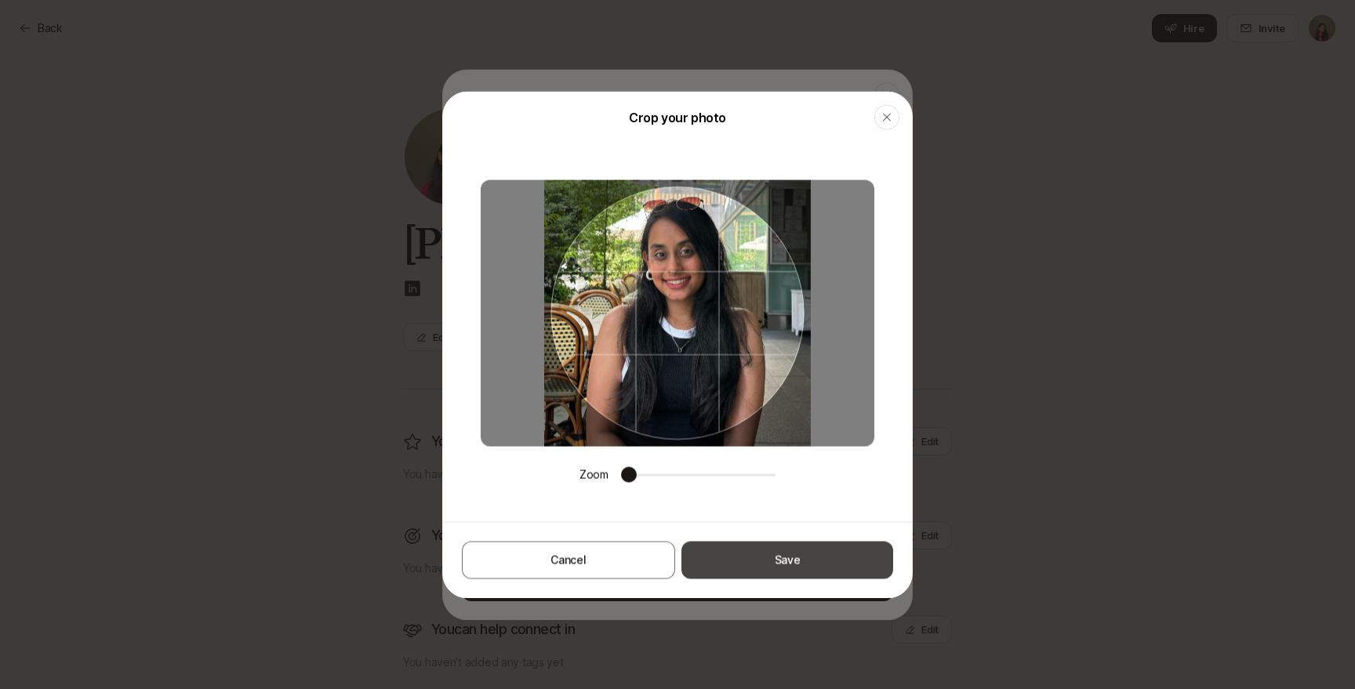
click at [768, 563] on button "Save" at bounding box center [787, 560] width 212 height 38
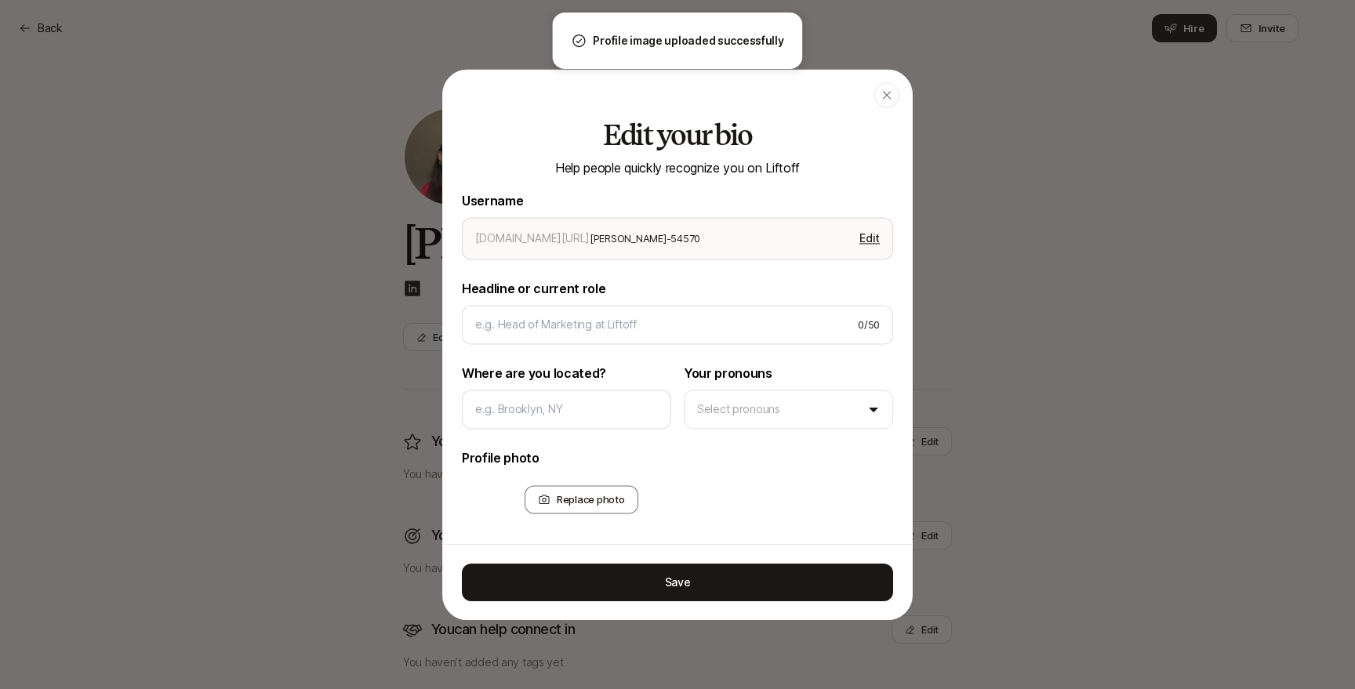
type textarea "x"
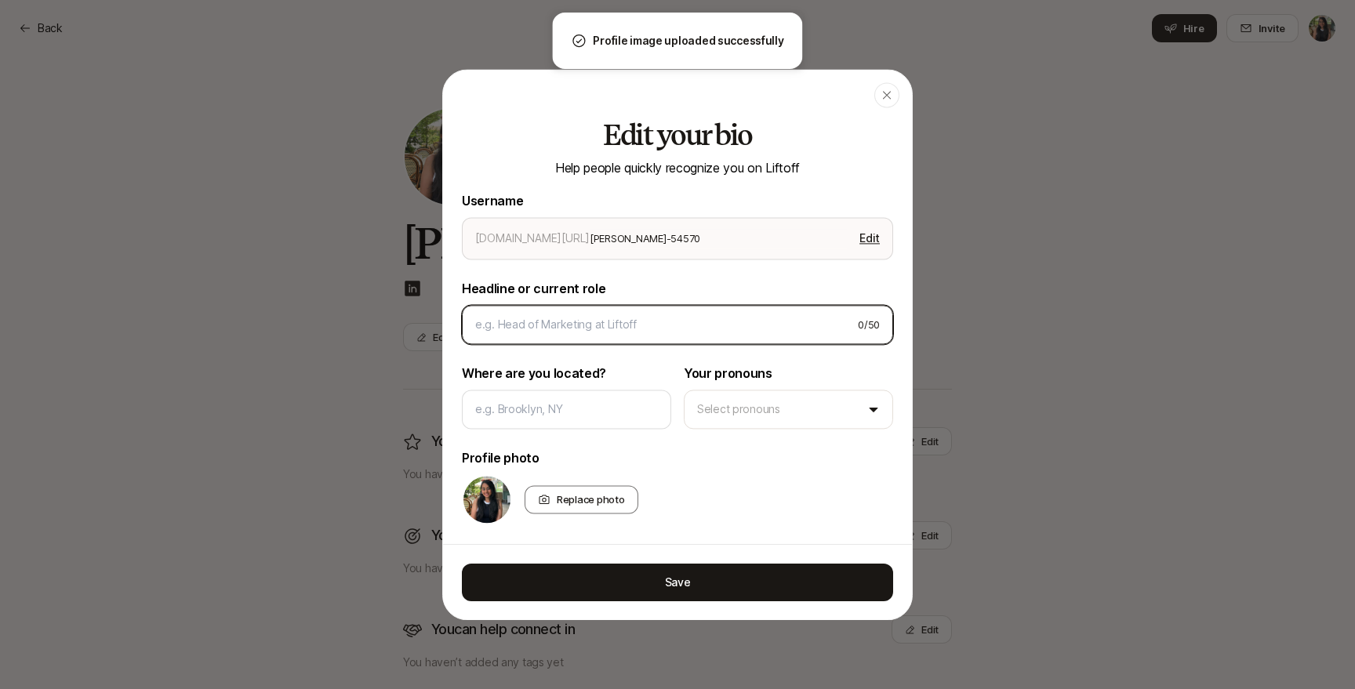
click at [690, 315] on input at bounding box center [660, 324] width 370 height 19
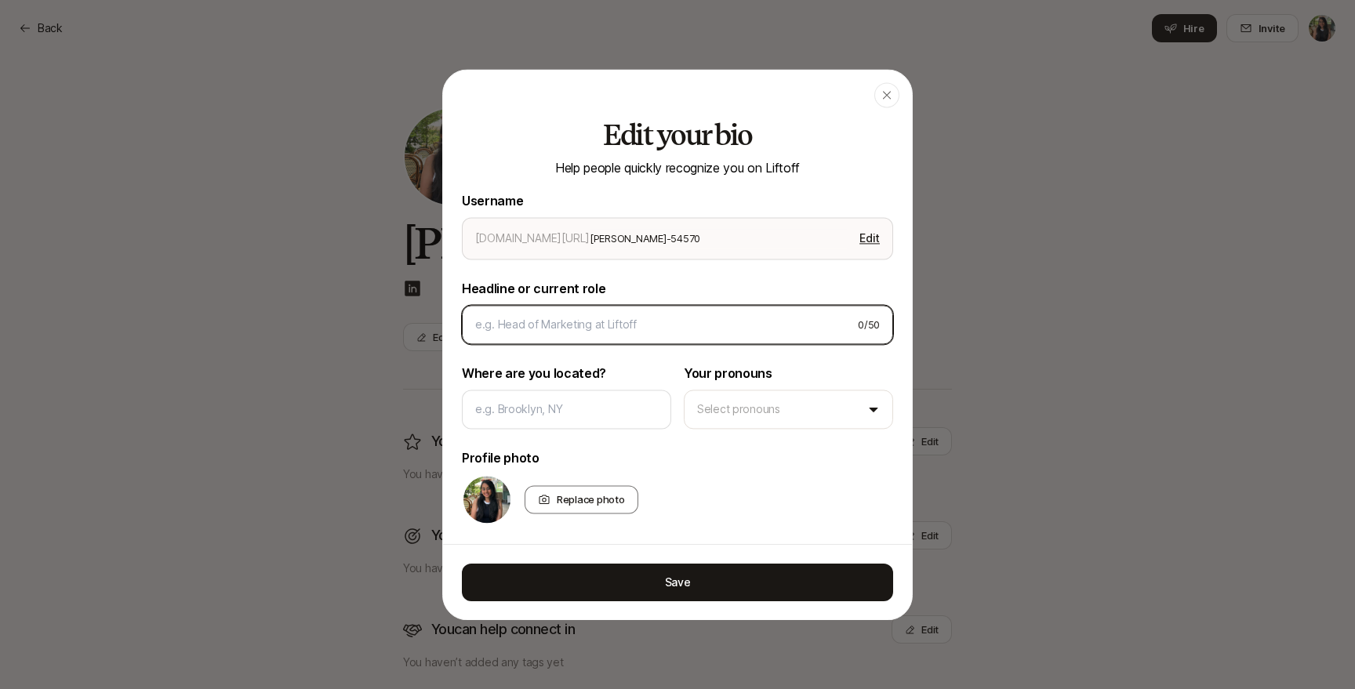
type input "S"
type textarea "x"
type input "Se"
type textarea "x"
type input "Sen"
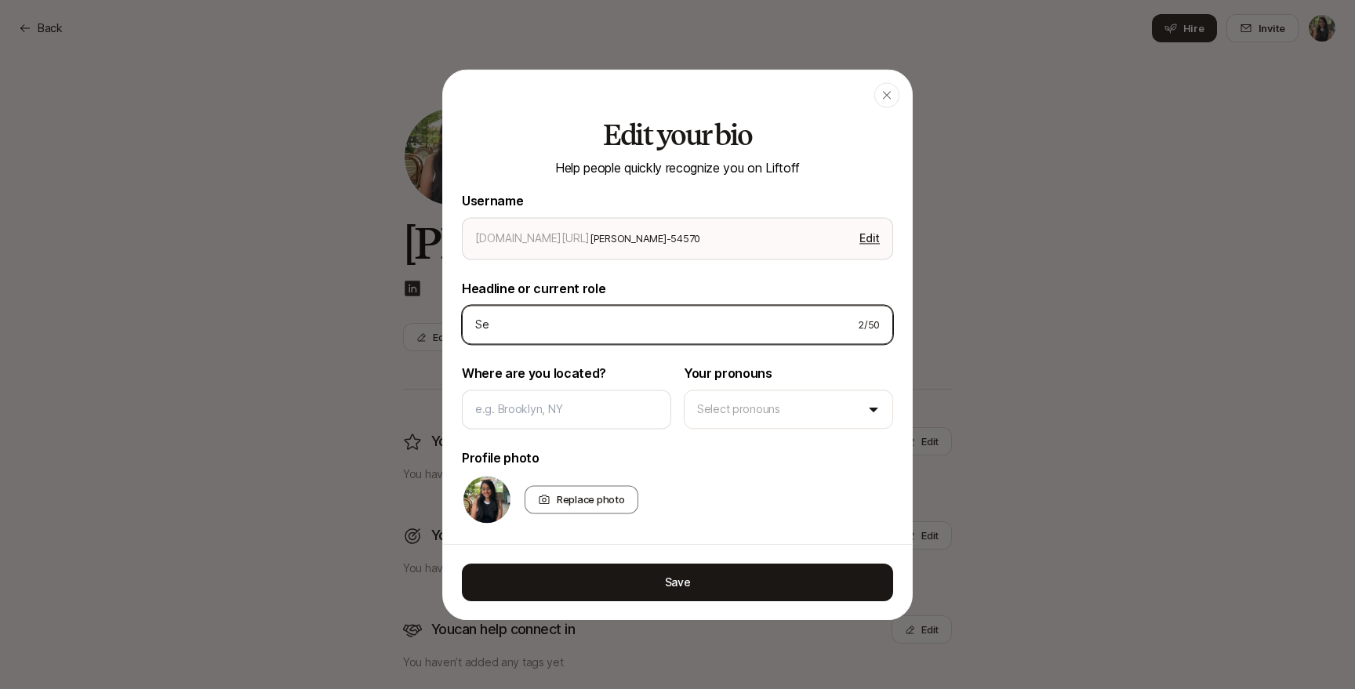
type textarea "x"
type input "Seni"
type textarea "x"
type input "Senio"
type textarea "x"
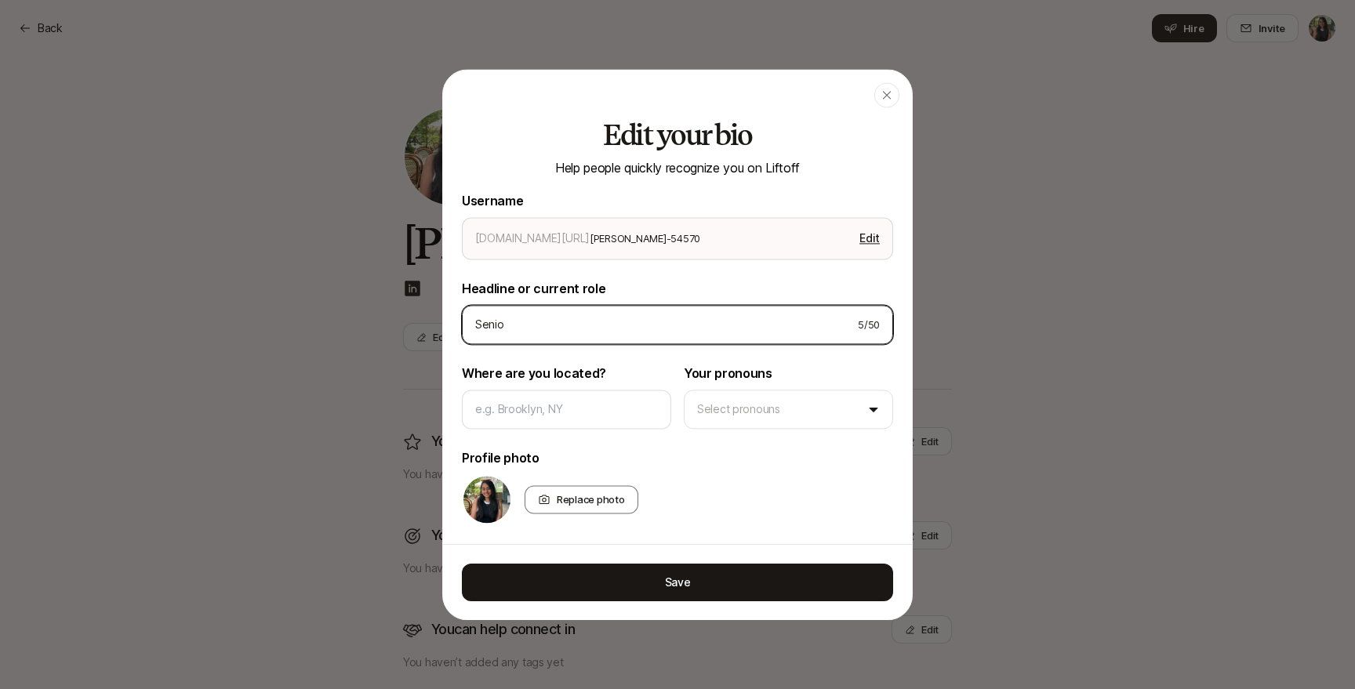
type input "Senior"
type textarea "x"
type input "Senior"
type textarea "x"
type input "Senior U"
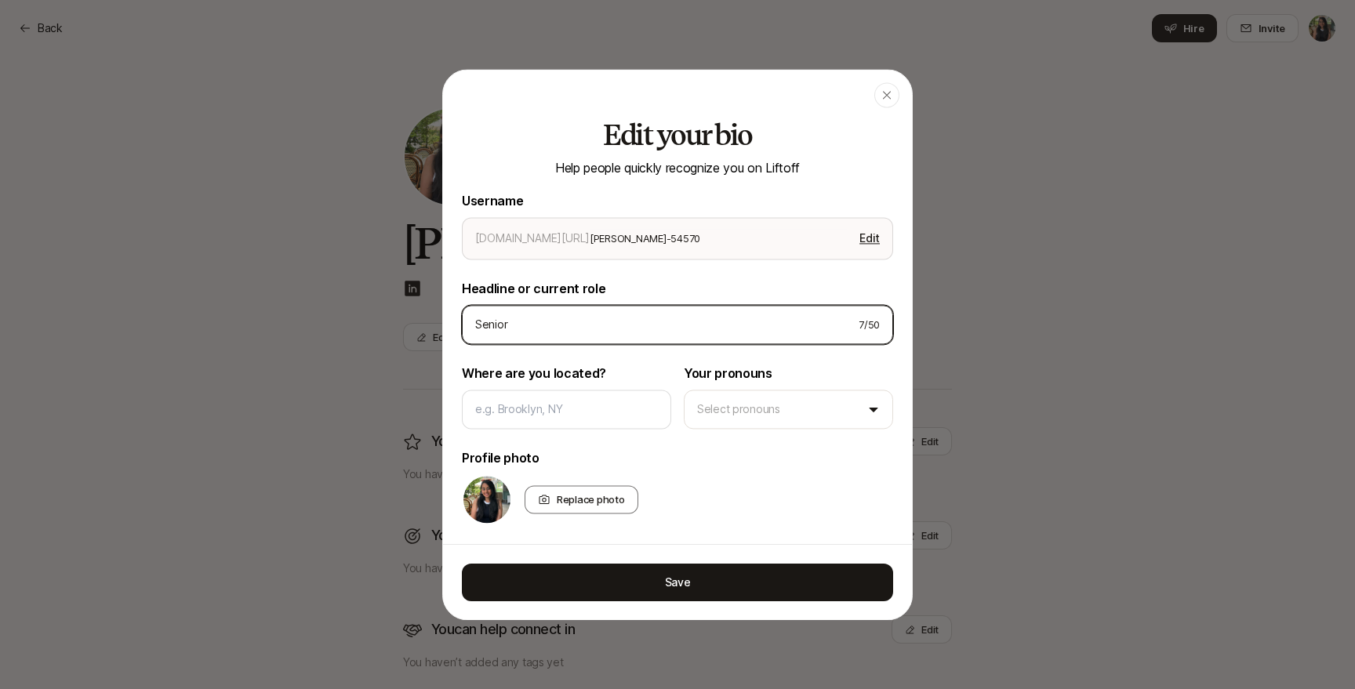
type textarea "x"
type input "Senior U?"
type textarea "x"
type input "Senior U?X"
type textarea "x"
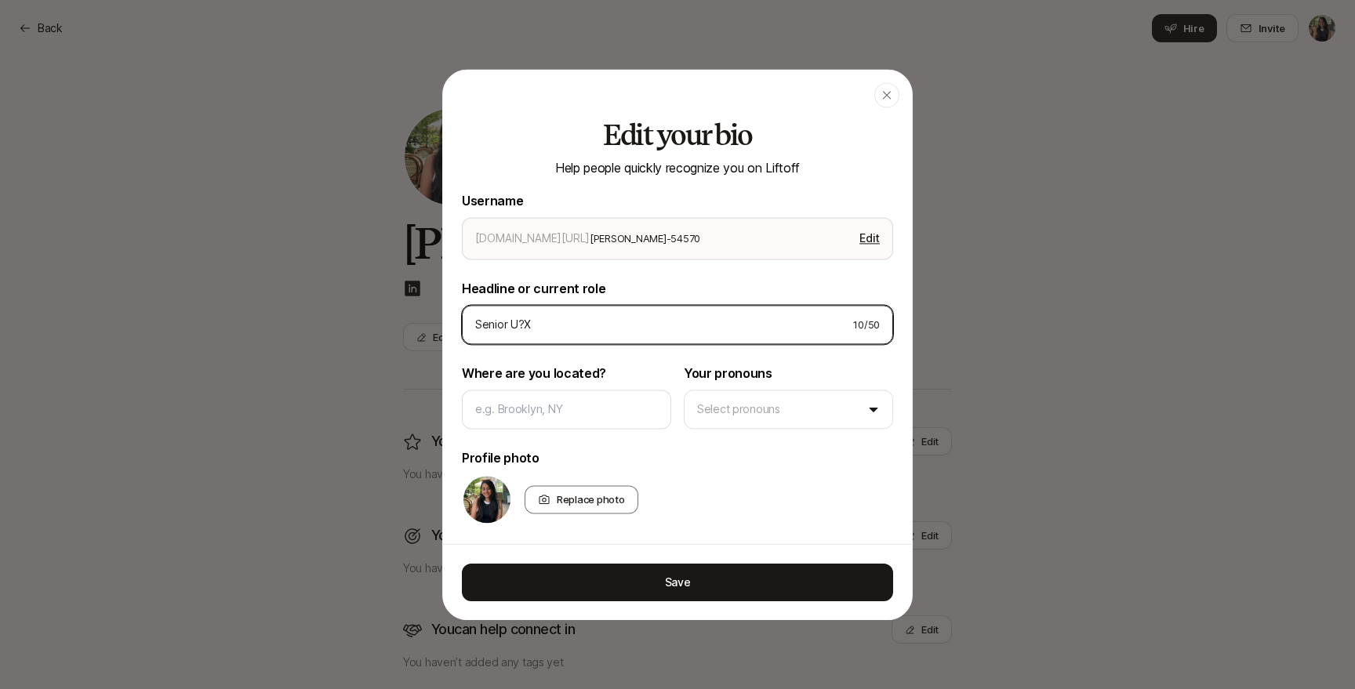
type input "Senior U?"
type textarea "x"
type input "Senior U"
type textarea "x"
type input "Senior UX"
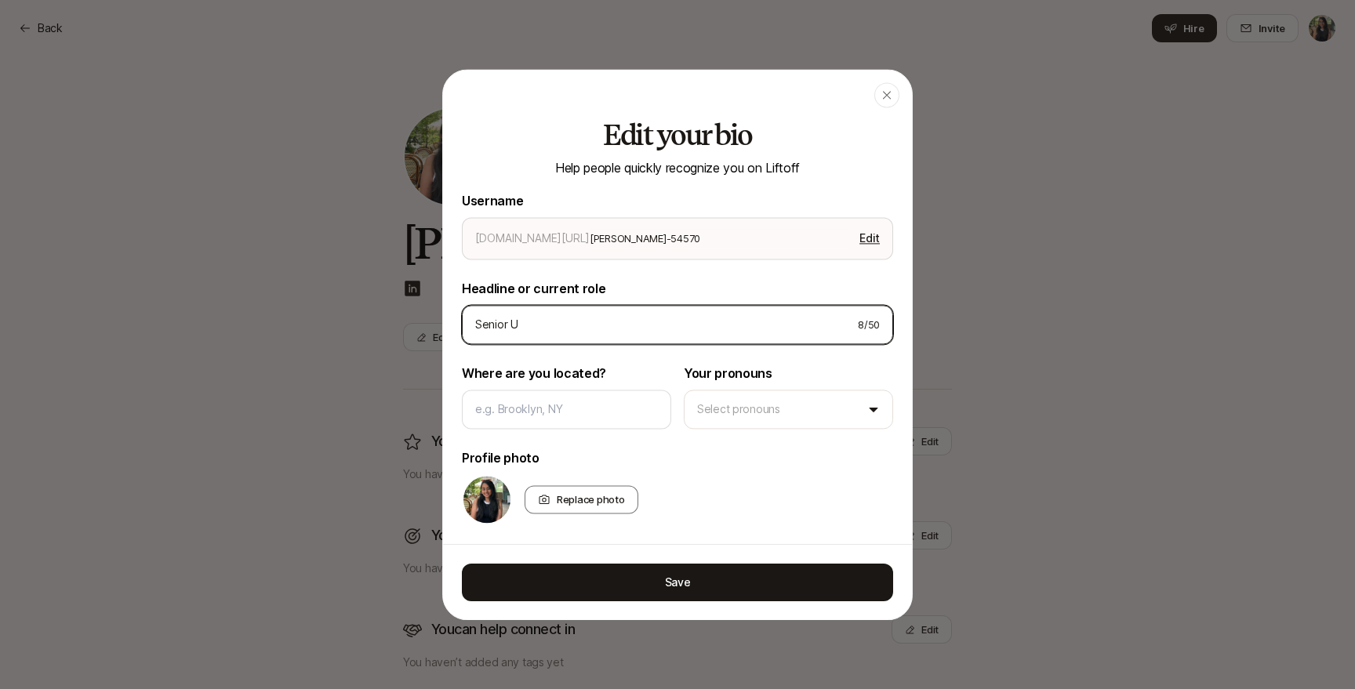
type textarea "x"
type input "Senior UX"
type textarea "x"
type input "Senior UX D"
type textarea "x"
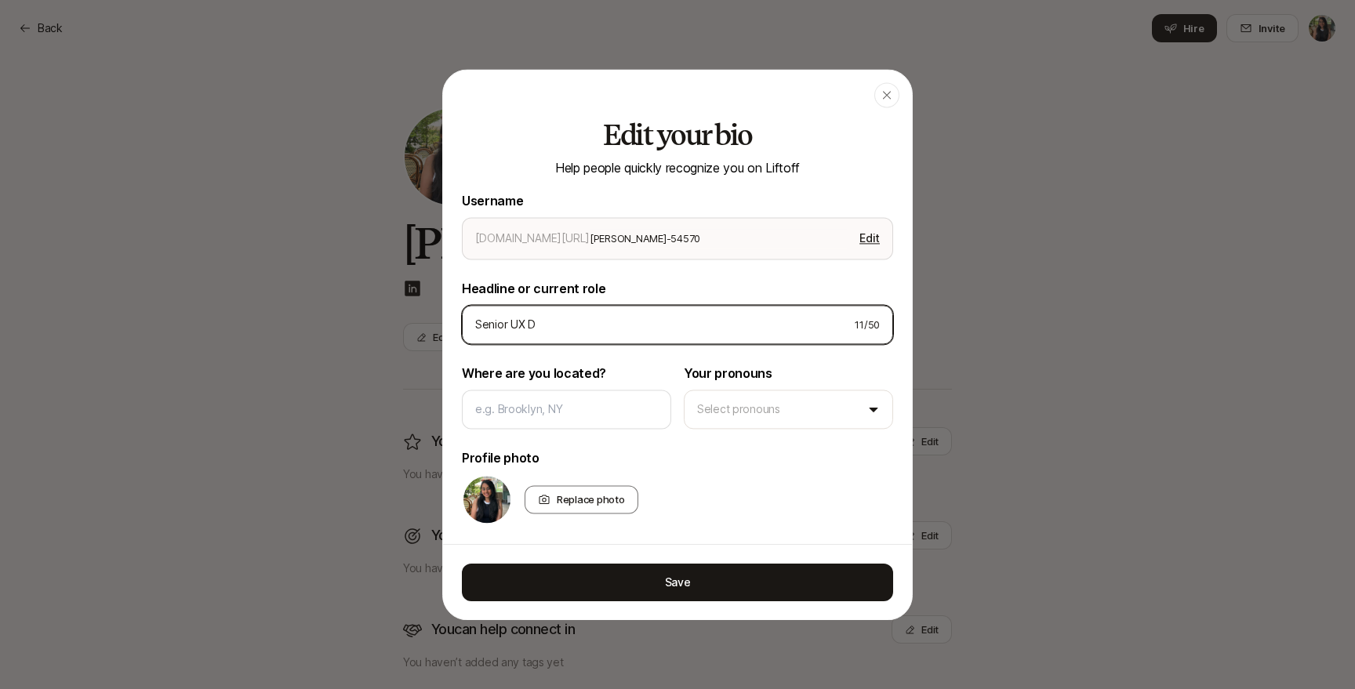
type input "Senior UX Di"
type textarea "x"
type input "Senior UX D"
type textarea "x"
type input "Senior UX"
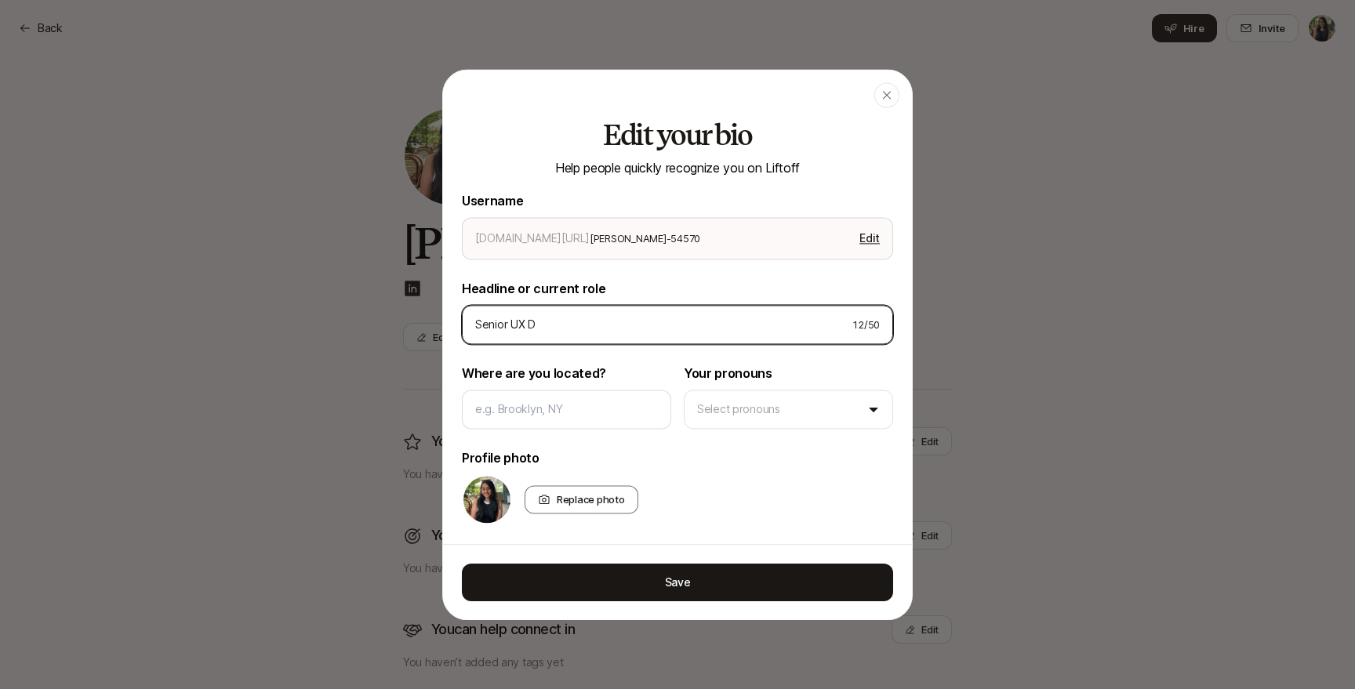
type textarea "x"
type input "Senior UX"
type textarea "x"
type input "Senior U"
type textarea "x"
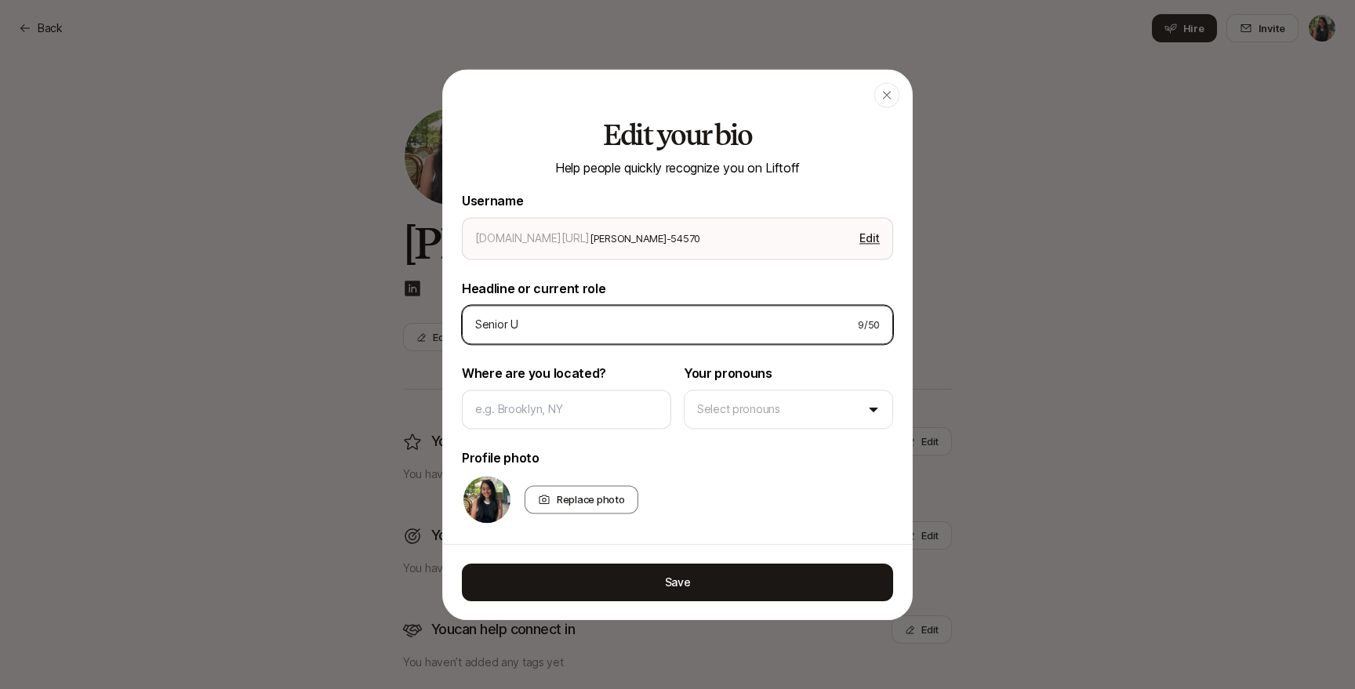
type input "Senior"
type textarea "x"
type input "Senior"
type textarea "x"
type input "Senio"
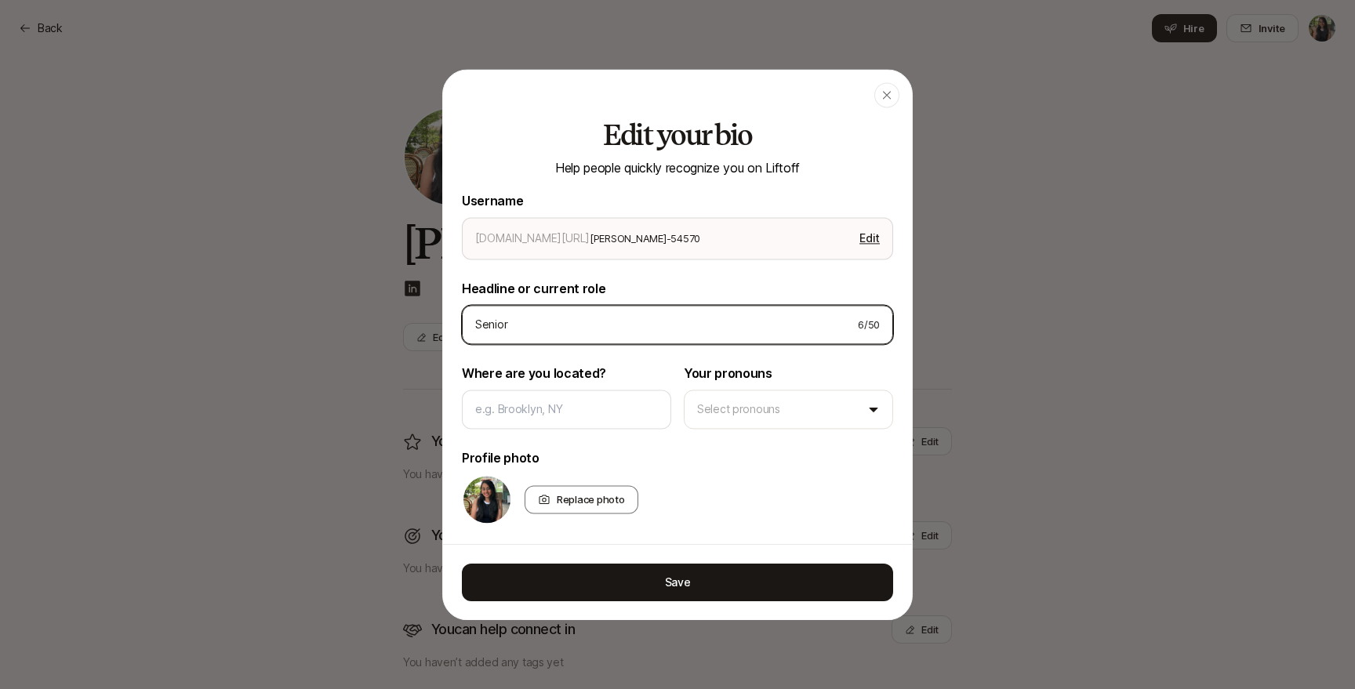
type textarea "x"
type input "Seni"
type textarea "x"
type input "Sen"
type textarea "x"
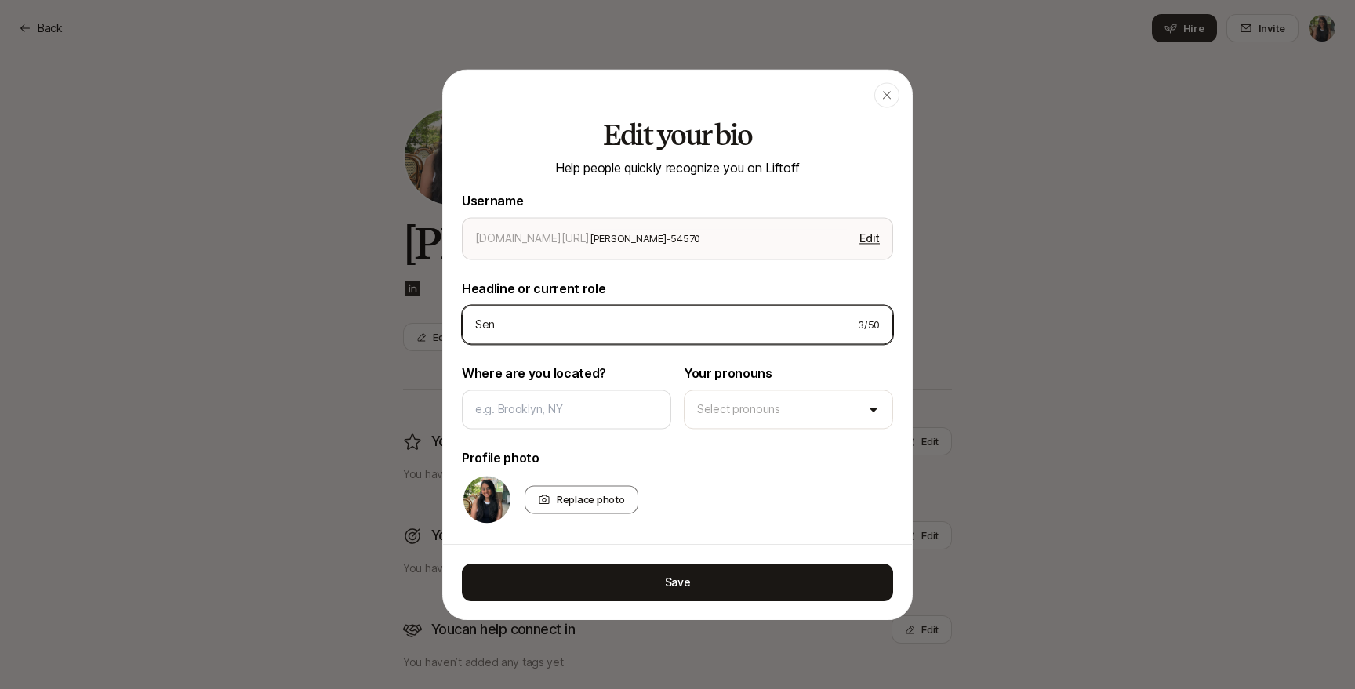
type input "Se"
type textarea "x"
type input "S"
type textarea "x"
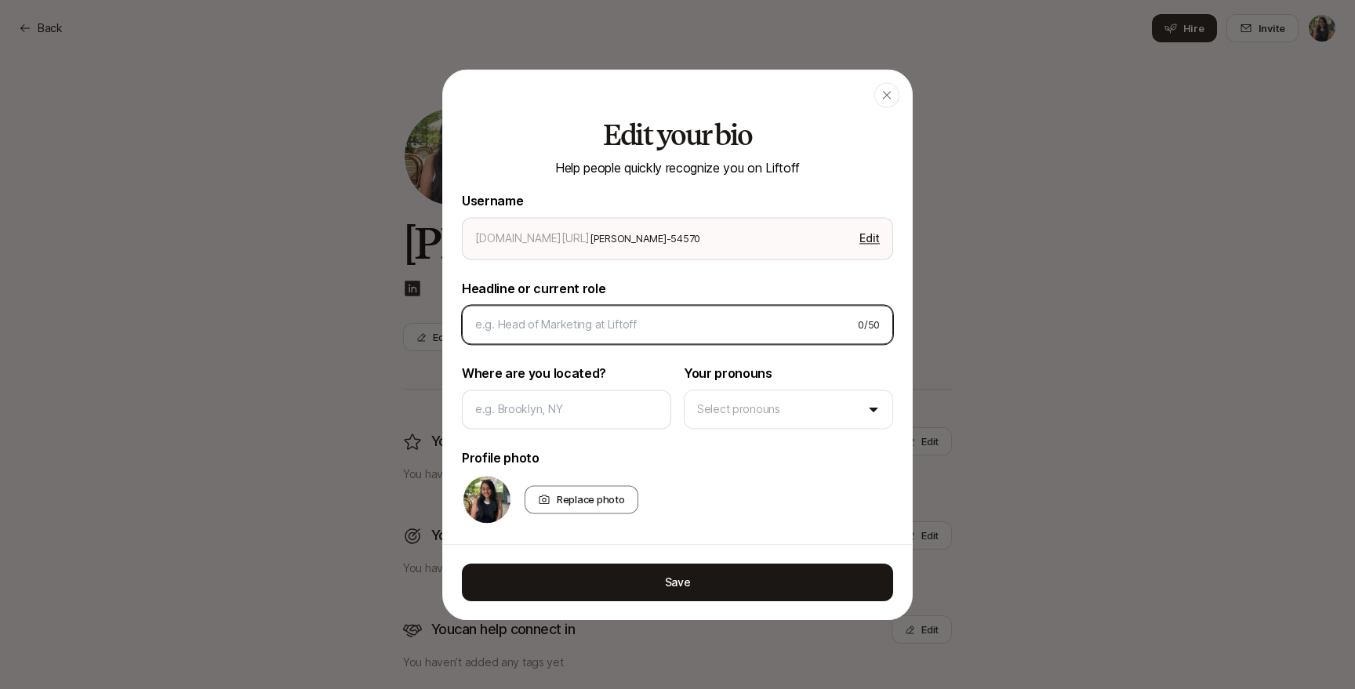
type input "P"
type textarea "x"
type input "Pr"
type textarea "x"
type input "Pro"
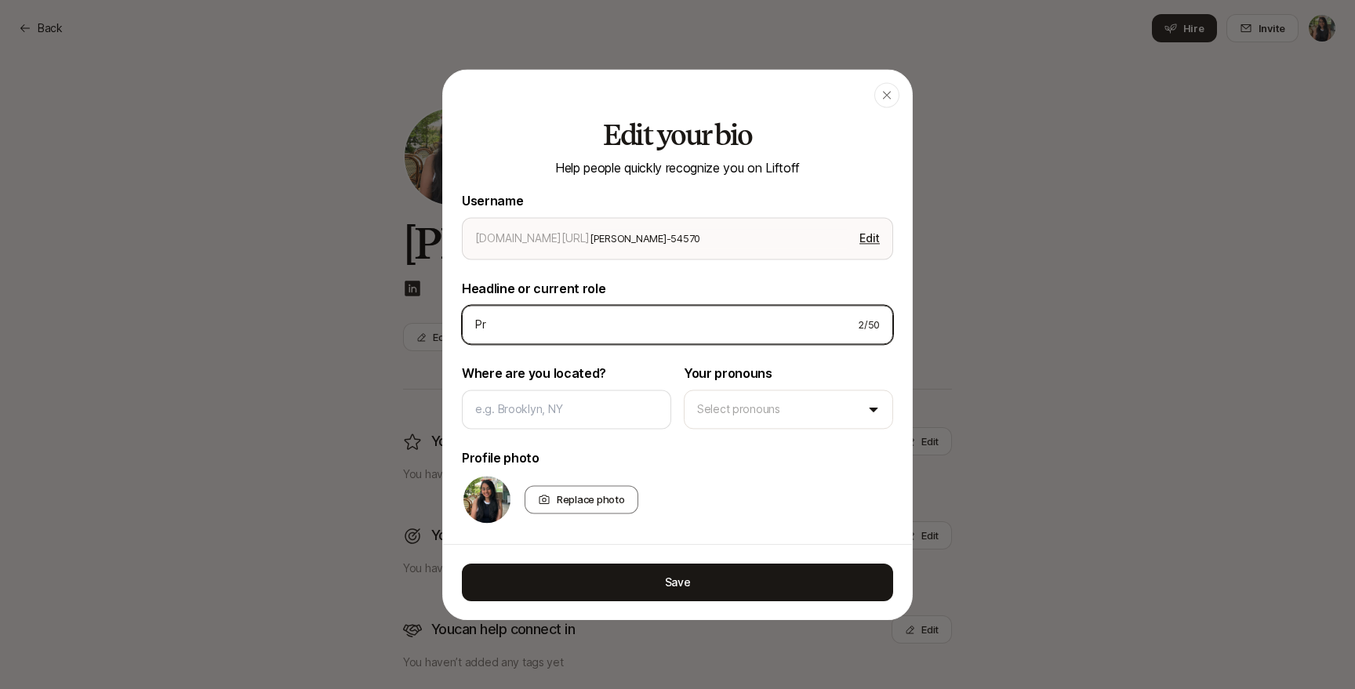
type textarea "x"
type input "Prod"
type textarea "x"
type input "Produ"
type textarea "x"
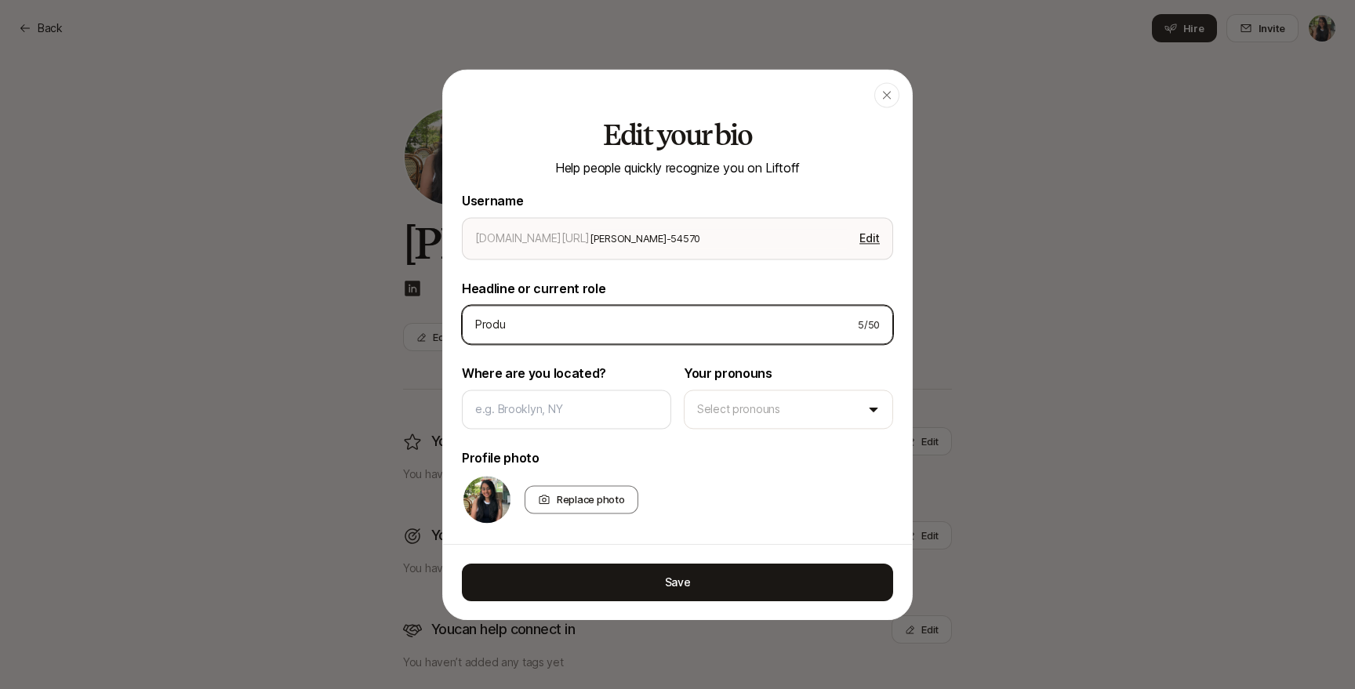
type input "Produc"
type textarea "x"
type input "Product"
type textarea "x"
type input "Product"
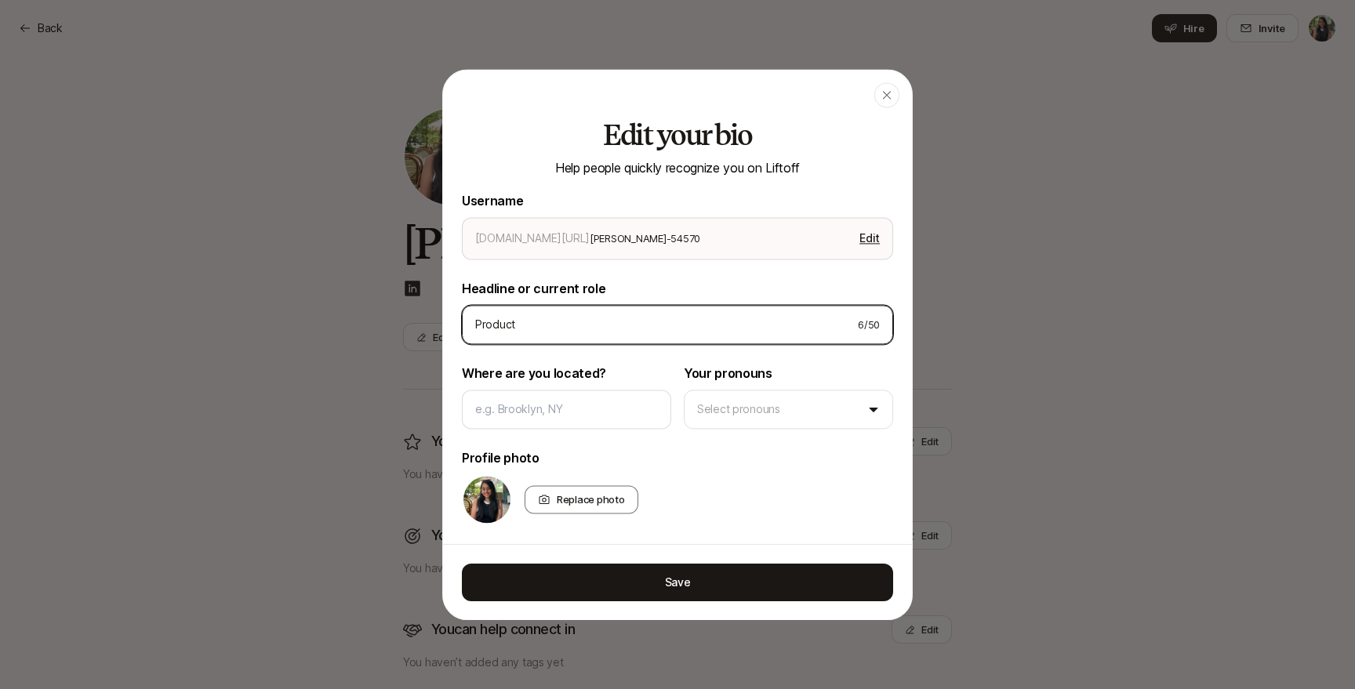
type textarea "x"
type input "Product D"
type textarea "x"
type input "Product De"
type textarea "x"
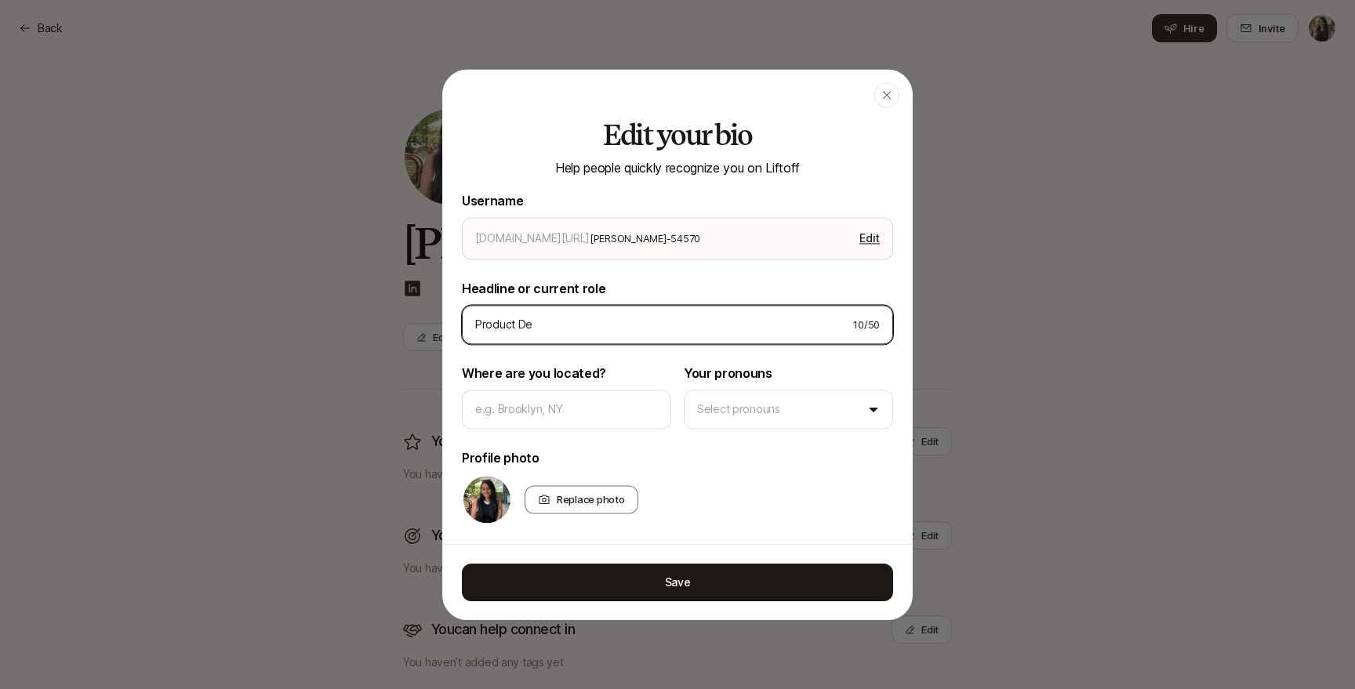
type input "Product Des"
type textarea "x"
type input "Product Desi"
type textarea "x"
type input "Product Desig"
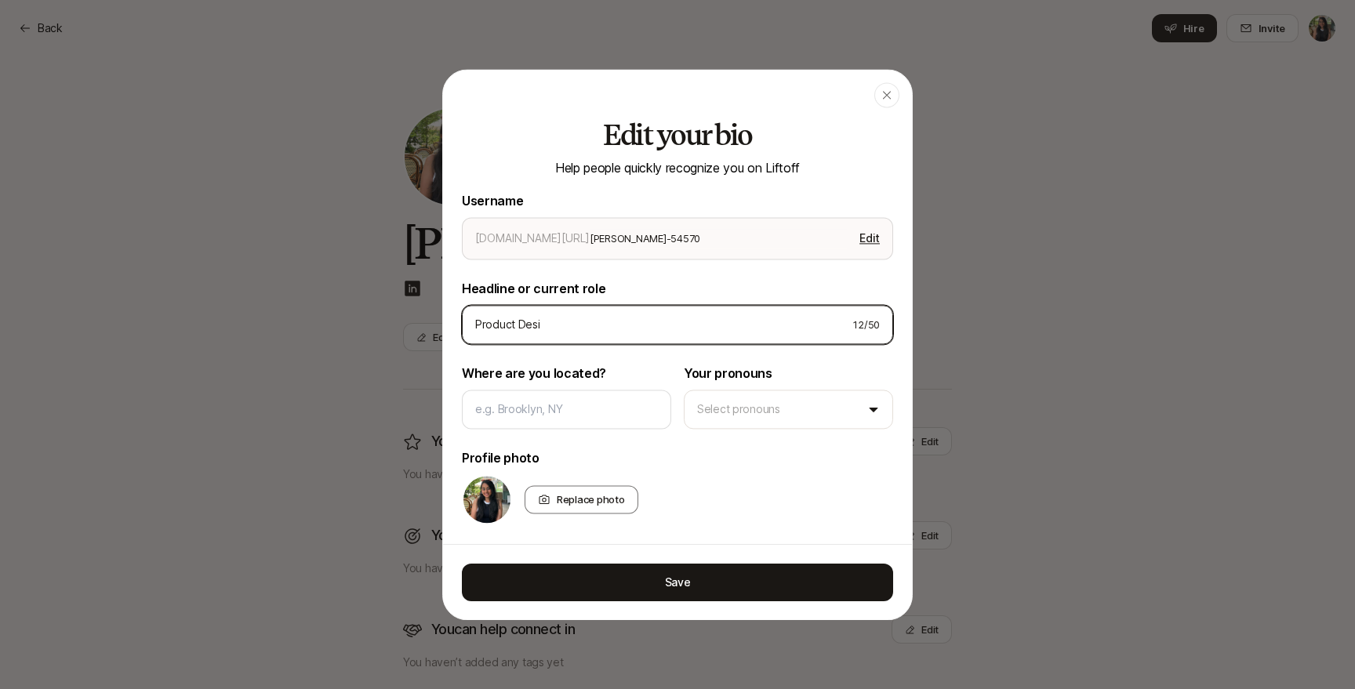
type textarea "x"
type input "Product Design"
type textarea "x"
type input "Product Designe"
type textarea "x"
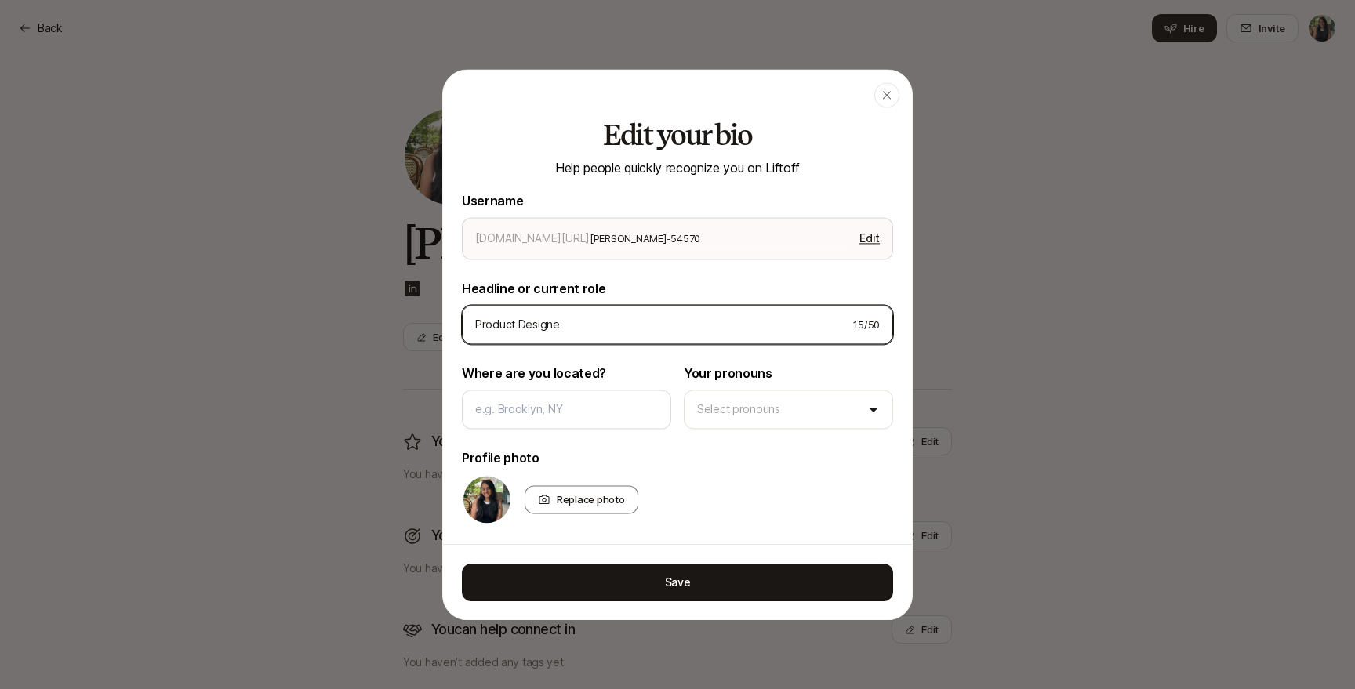
type input "Product Designer"
type textarea "x"
type input "Product Designert"
type textarea "x"
type input "Product Designer"
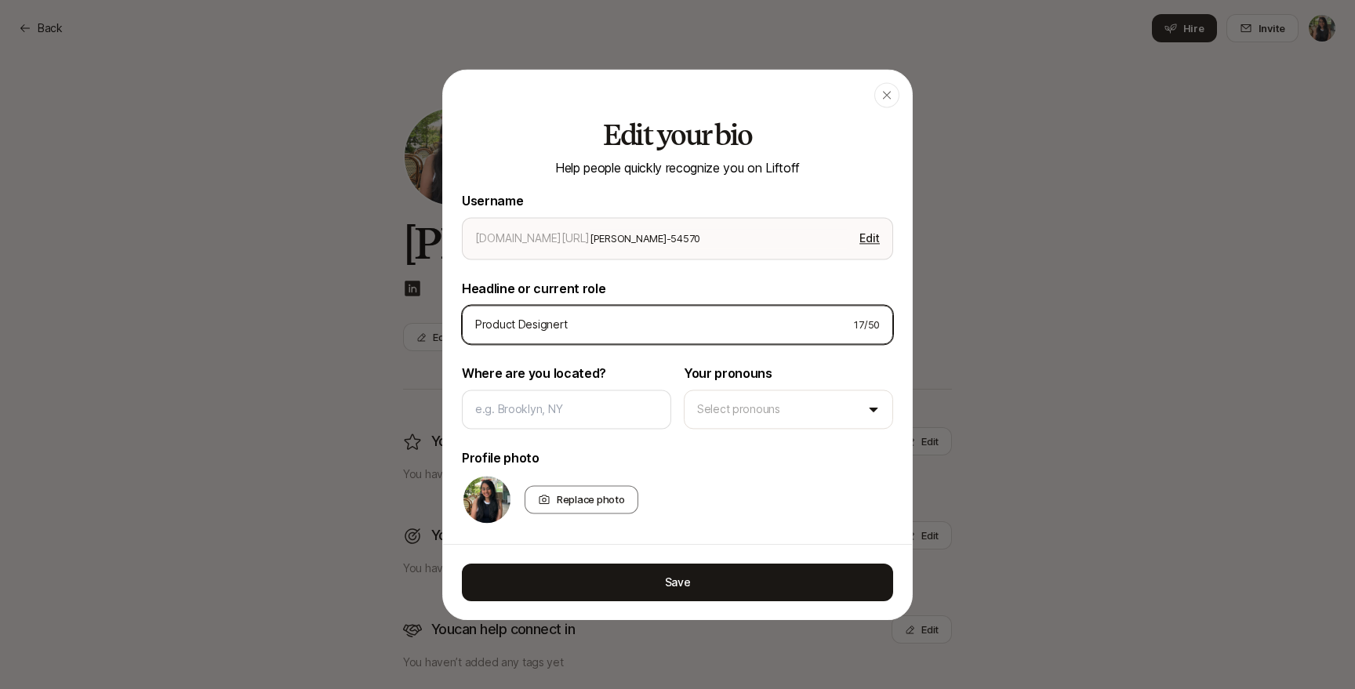
type textarea "x"
type input "Product Designer"
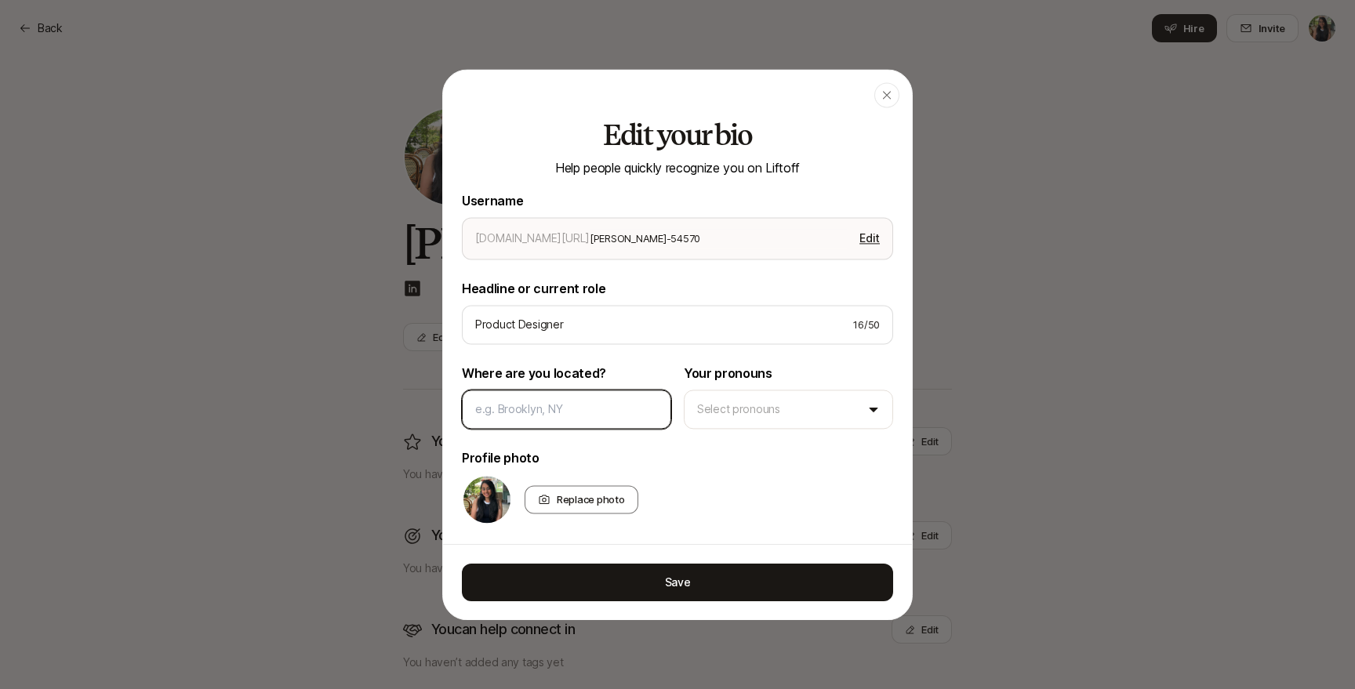
click at [580, 409] on input at bounding box center [566, 409] width 183 height 19
type input "N"
type textarea "x"
type input "NY"
type textarea "x"
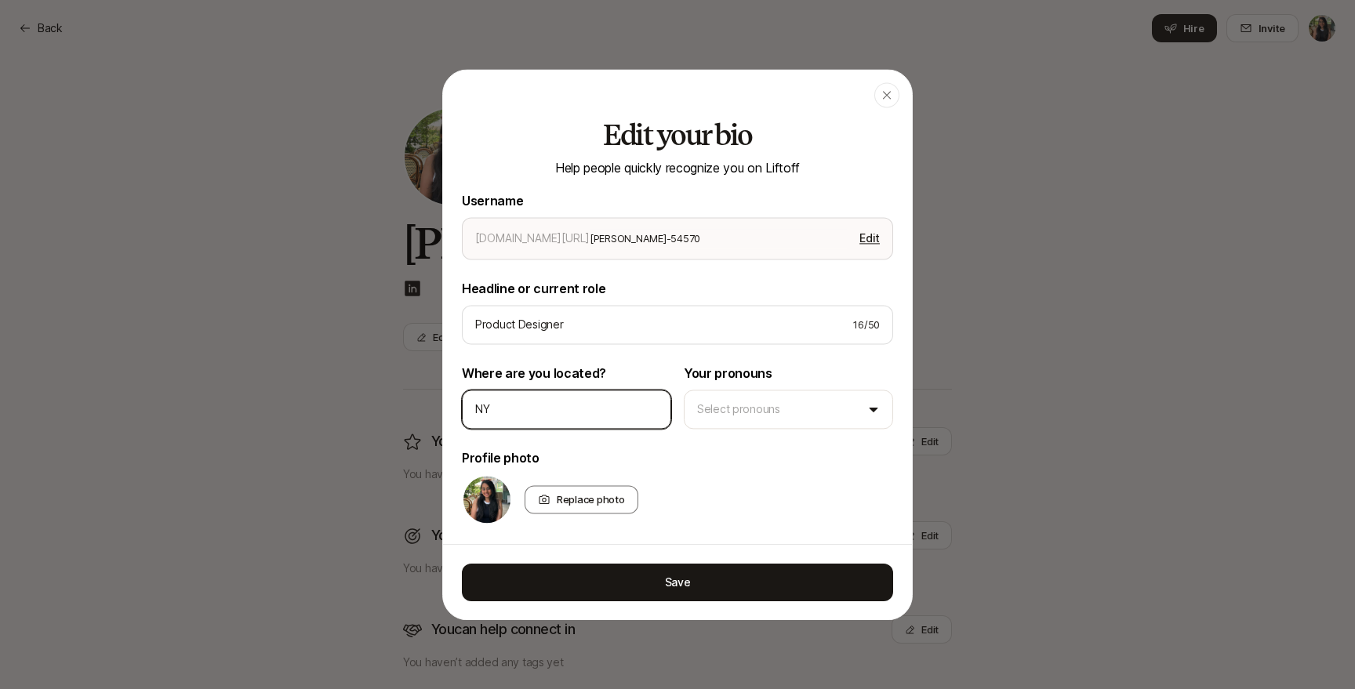
type input "NYC"
type textarea "x"
type input "NYC"
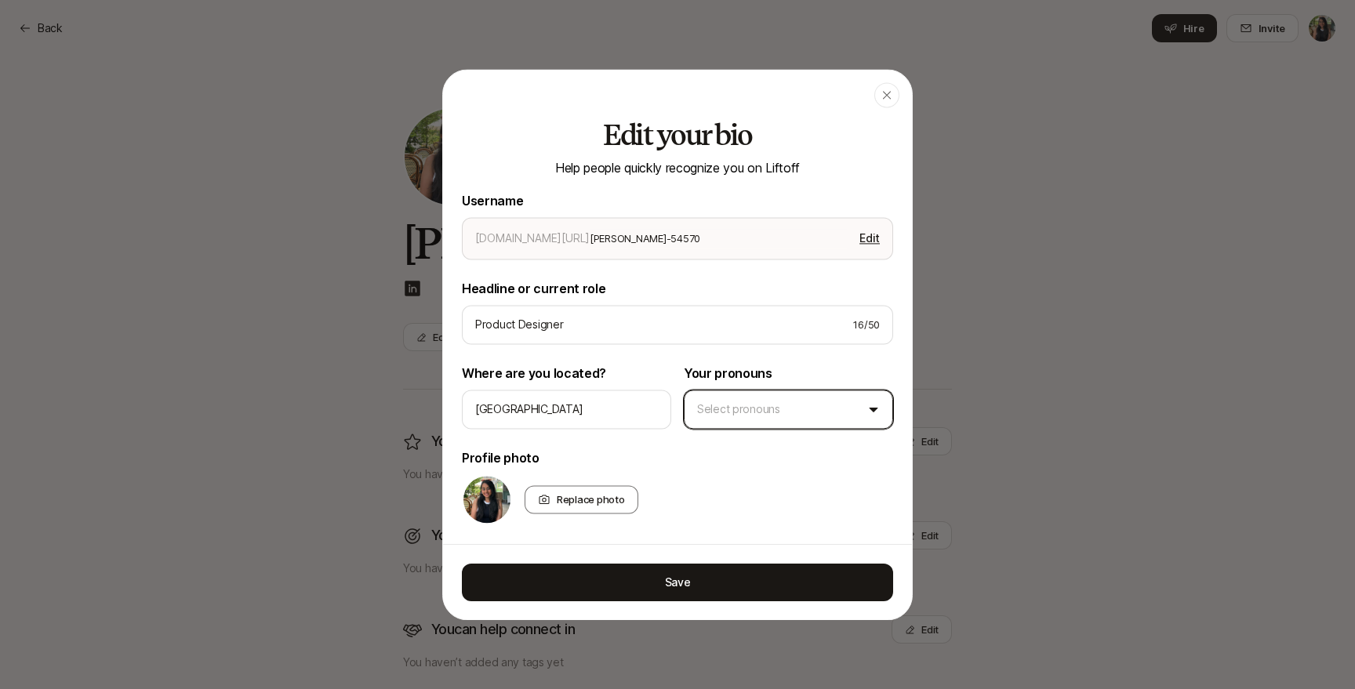
click at [771, 405] on body "Back Back Hire Invite Yesha Shah Edit You are deepest in Edit You haven’t added…" at bounding box center [677, 344] width 1355 height 689
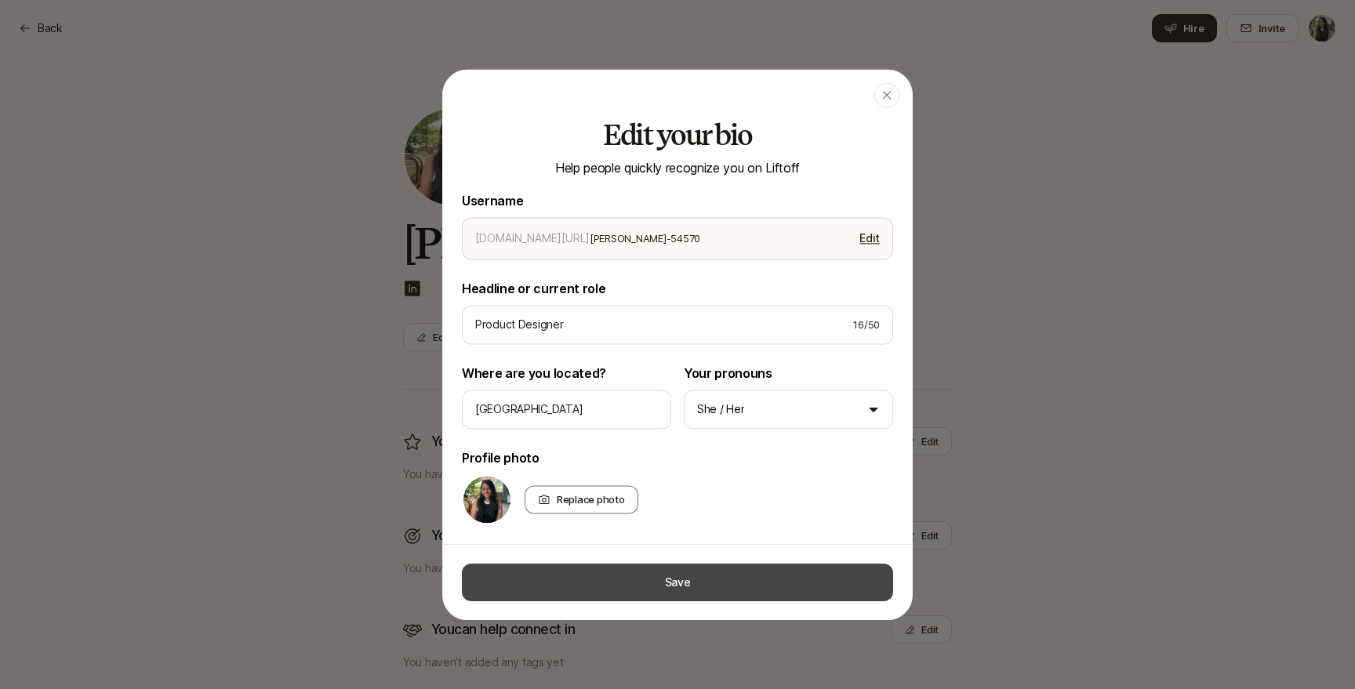
click at [721, 581] on button "Save" at bounding box center [677, 582] width 431 height 38
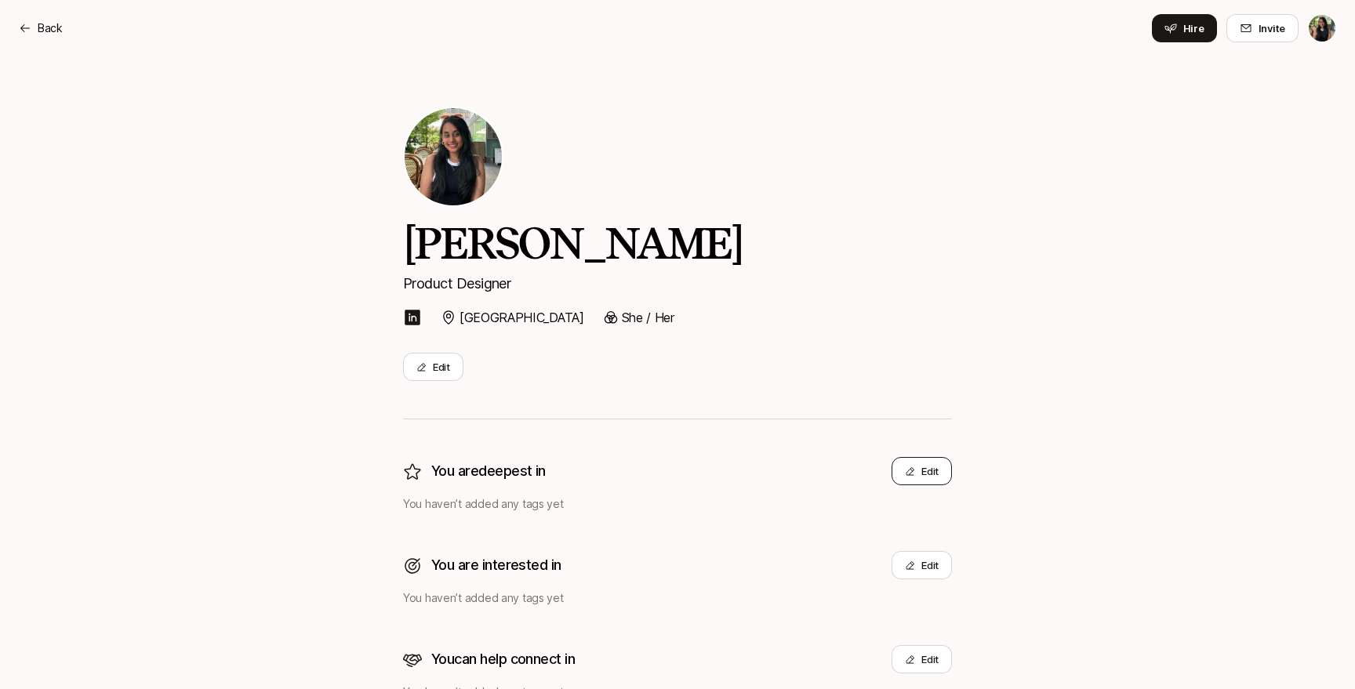
click at [925, 460] on button "Edit" at bounding box center [922, 471] width 60 height 28
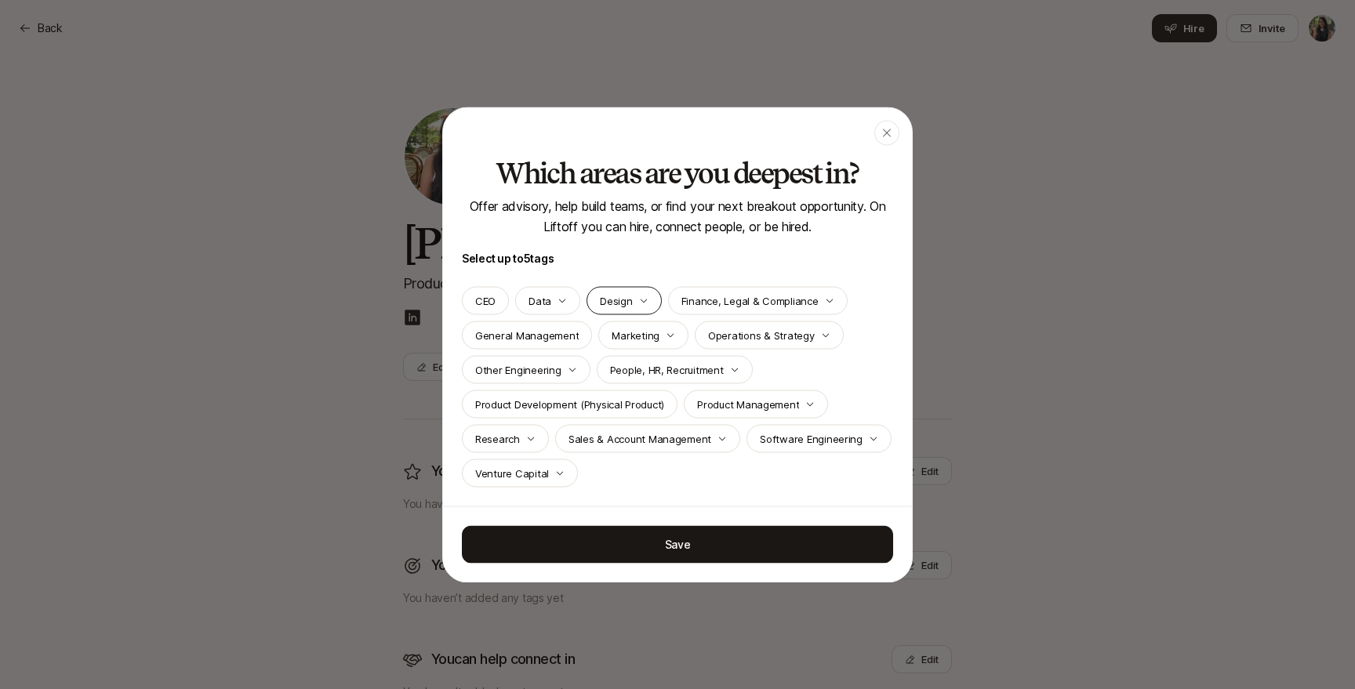
click at [619, 300] on p "Design" at bounding box center [616, 301] width 32 height 16
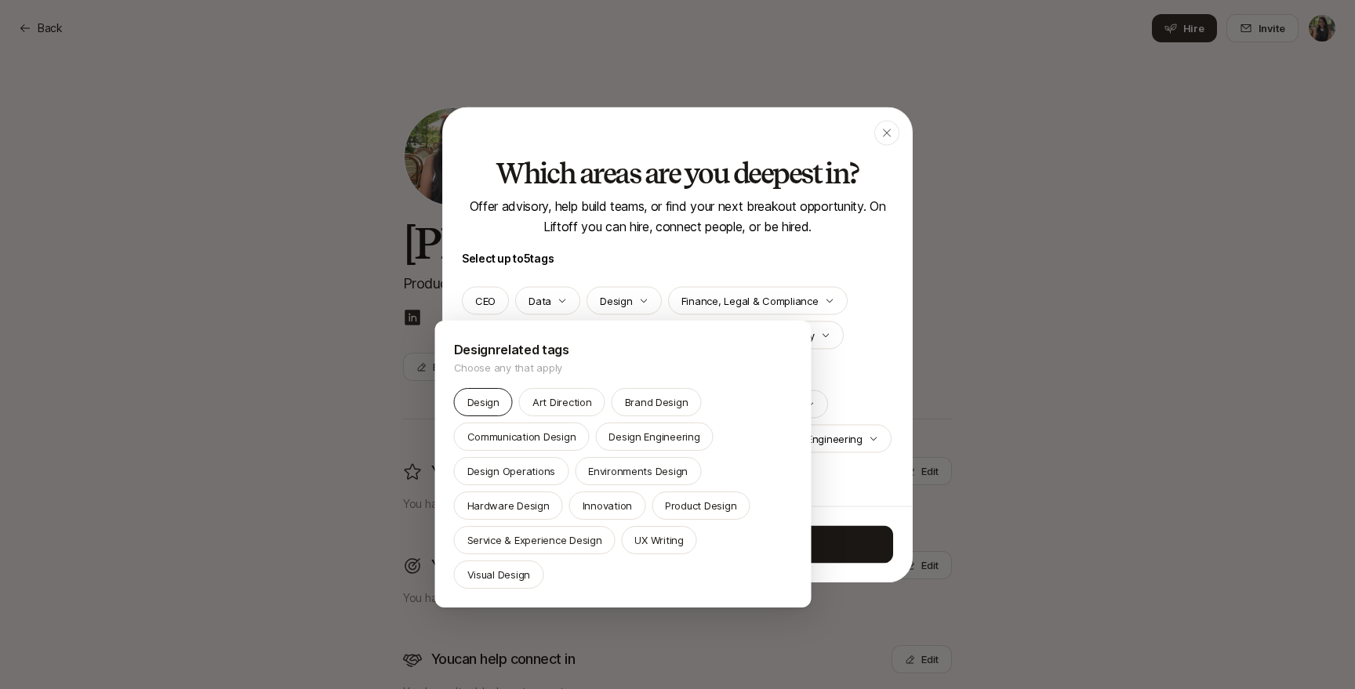
click at [482, 404] on p "Design" at bounding box center [483, 402] width 32 height 16
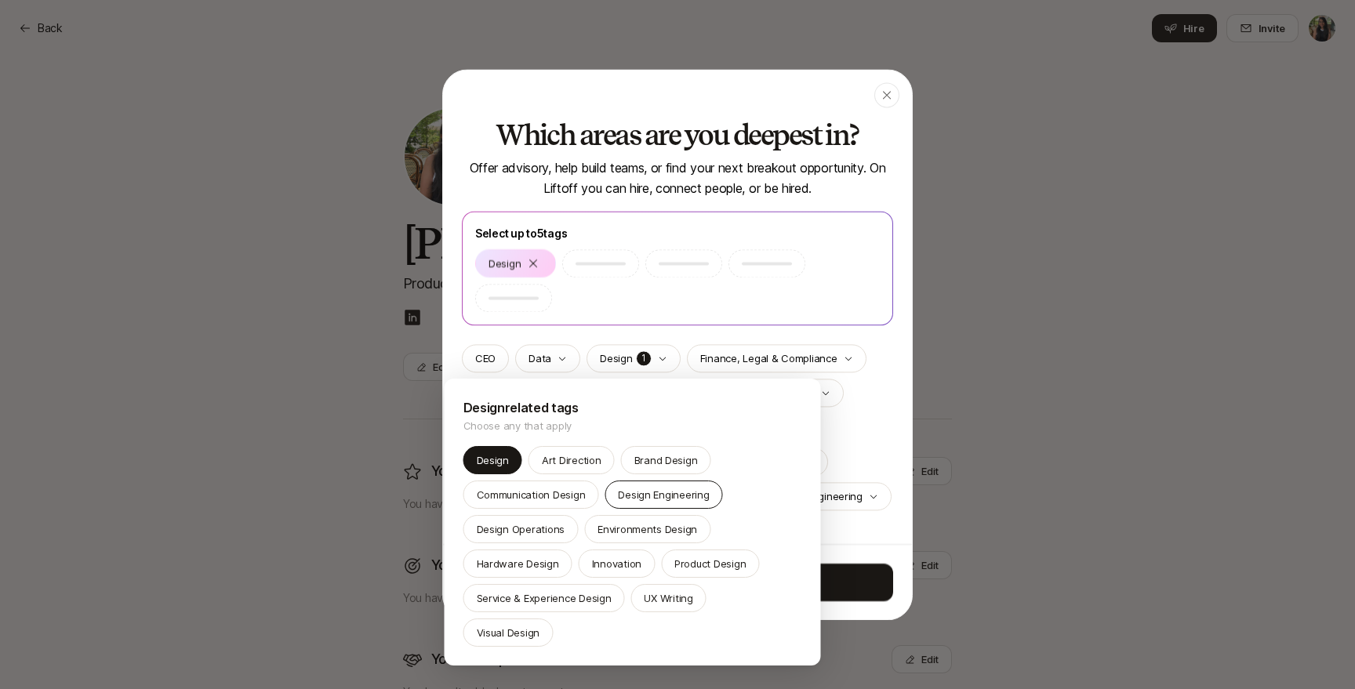
click at [687, 492] on p "Design Engineering" at bounding box center [663, 495] width 91 height 16
click at [710, 557] on p "Product Design" at bounding box center [709, 564] width 71 height 16
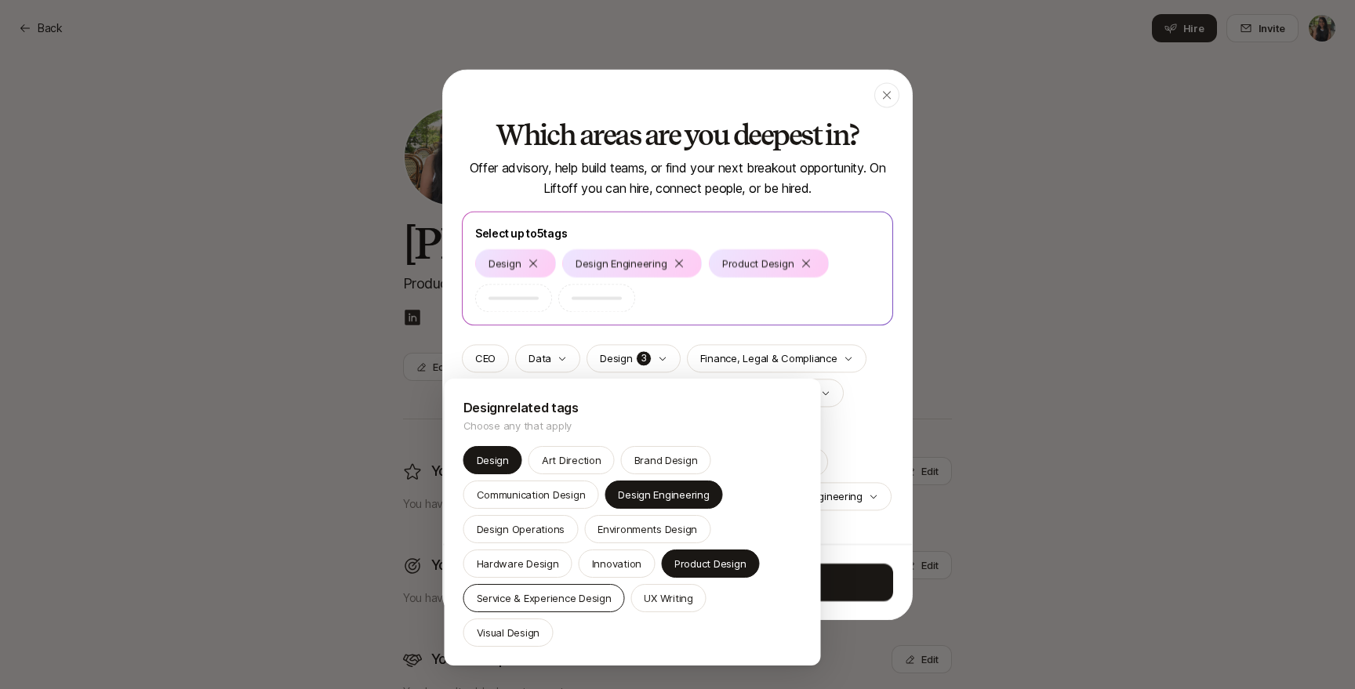
click at [554, 599] on p "Service & Experience Design" at bounding box center [544, 599] width 135 height 16
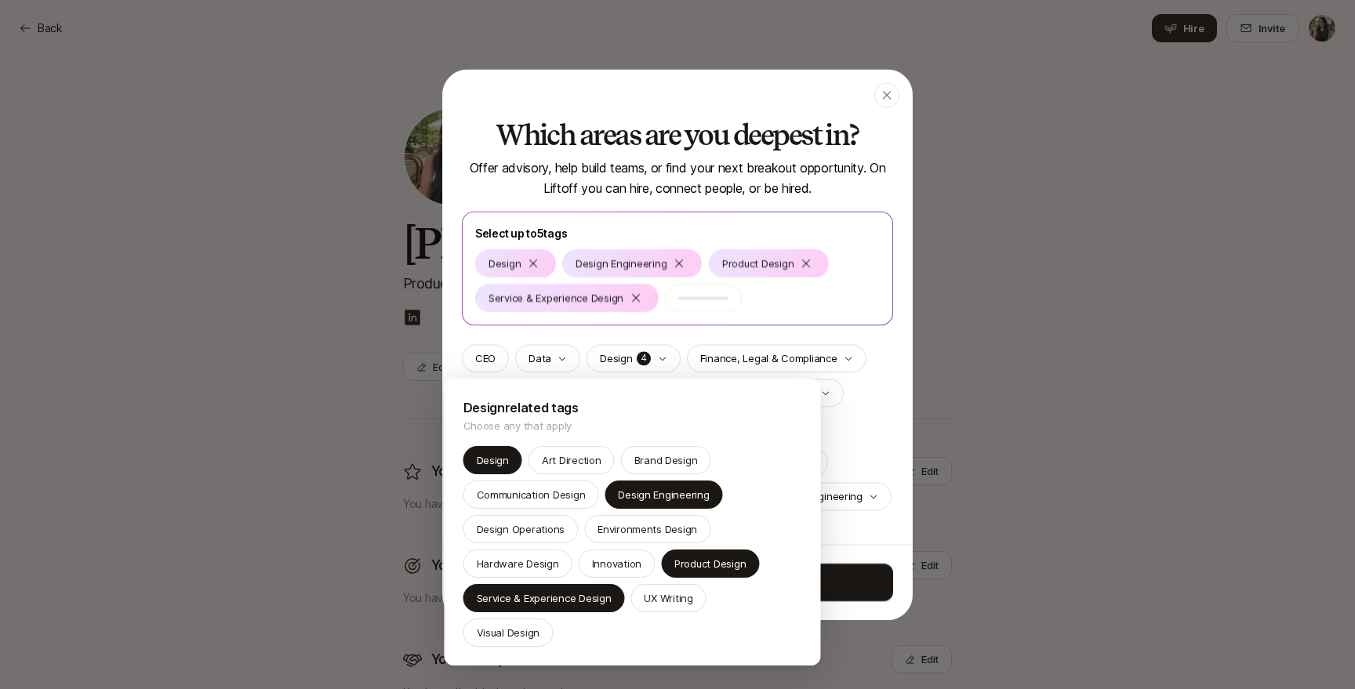
click at [866, 379] on div at bounding box center [677, 344] width 1355 height 689
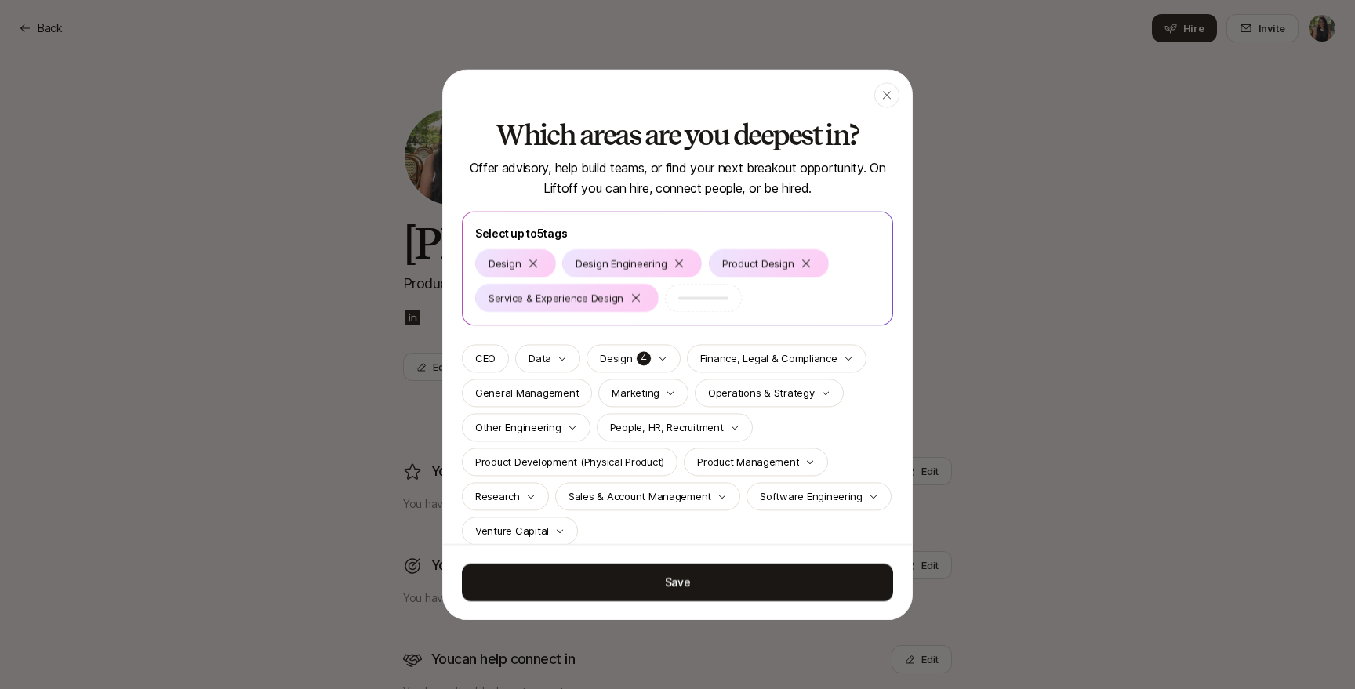
scroll to position [20, 0]
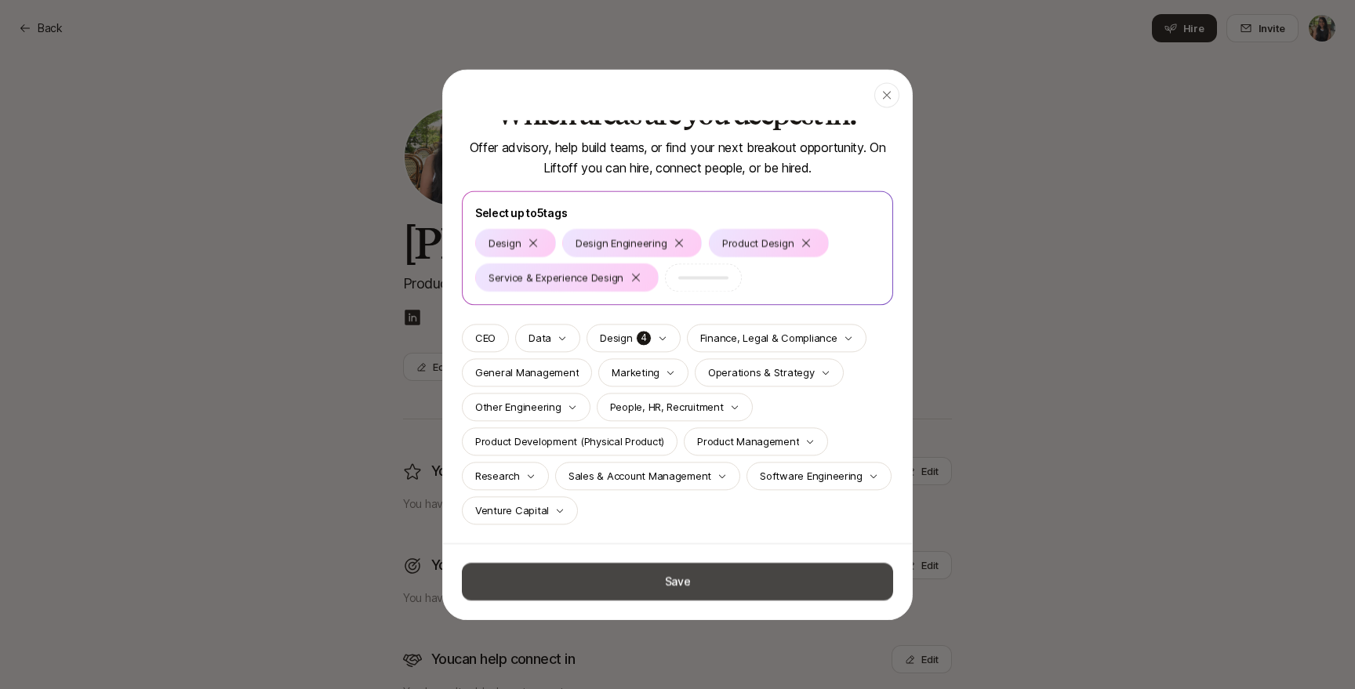
click at [682, 580] on button "Save" at bounding box center [677, 582] width 431 height 38
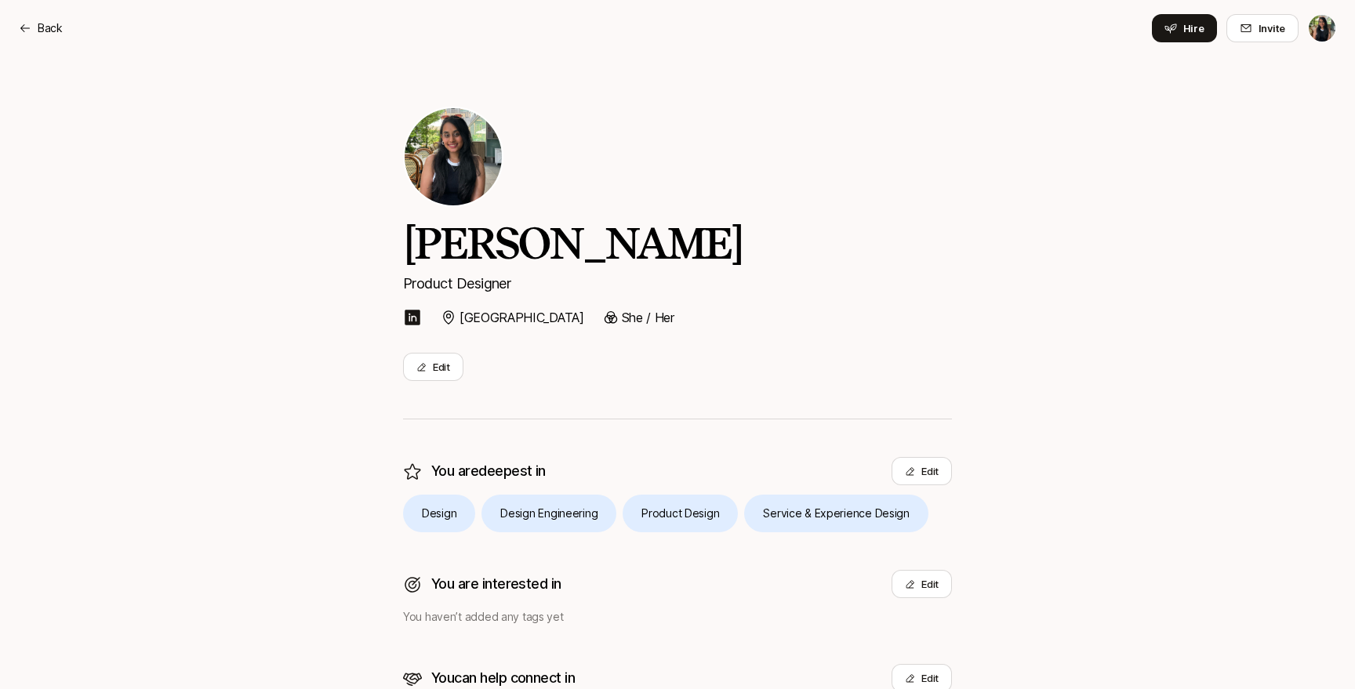
scroll to position [94, 0]
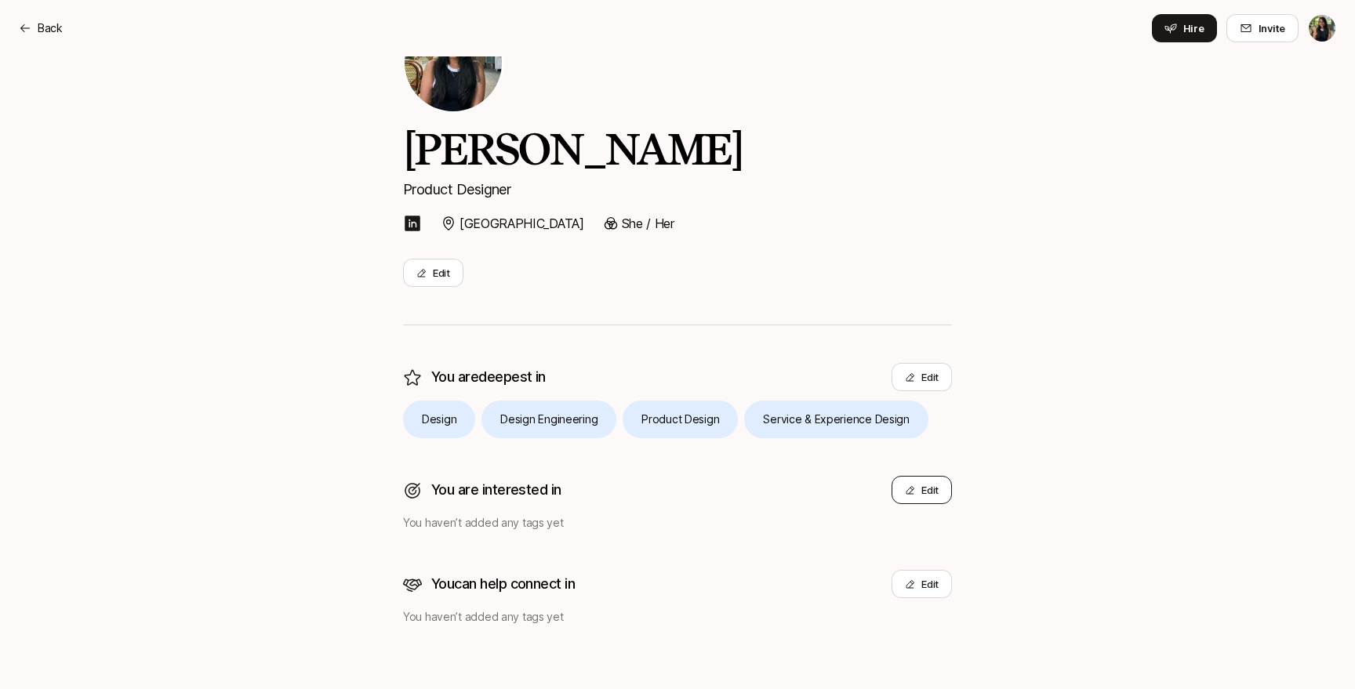
click at [927, 497] on button "Edit" at bounding box center [922, 490] width 60 height 28
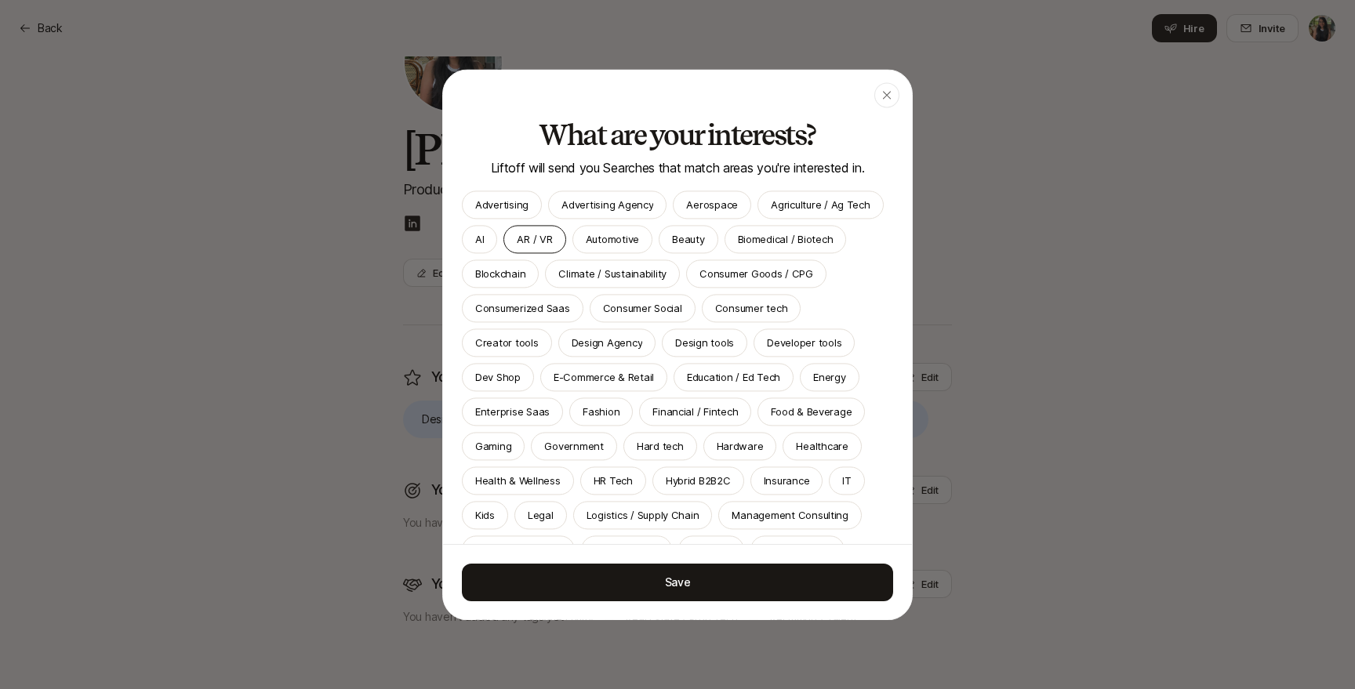
click at [527, 238] on p "AR / VR" at bounding box center [534, 239] width 35 height 16
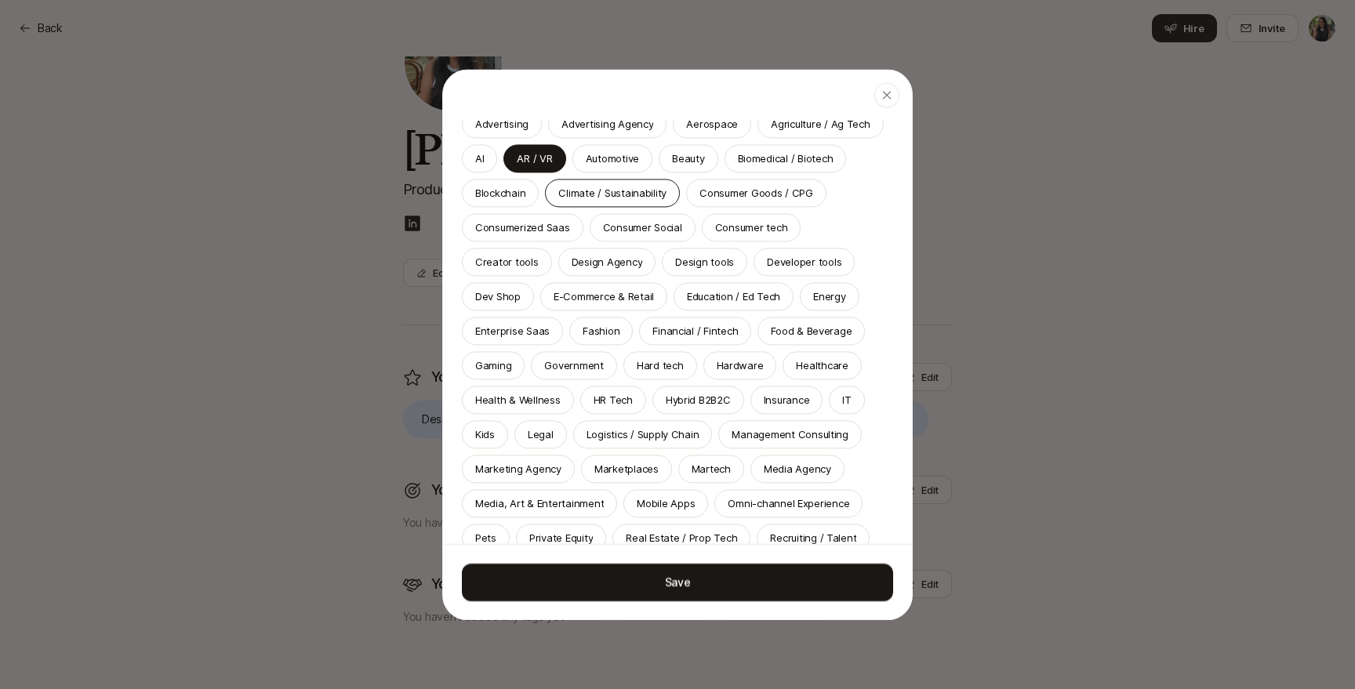
scroll to position [118, 0]
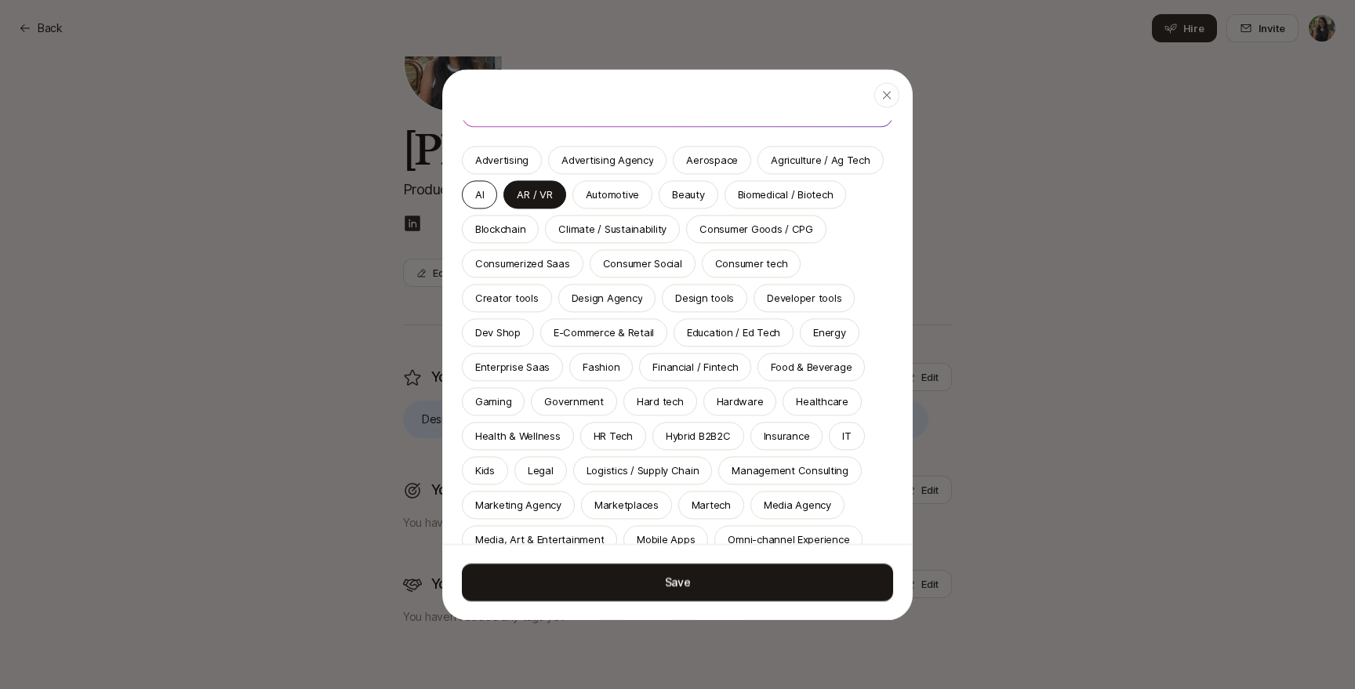
click at [490, 193] on div "AI" at bounding box center [479, 194] width 35 height 28
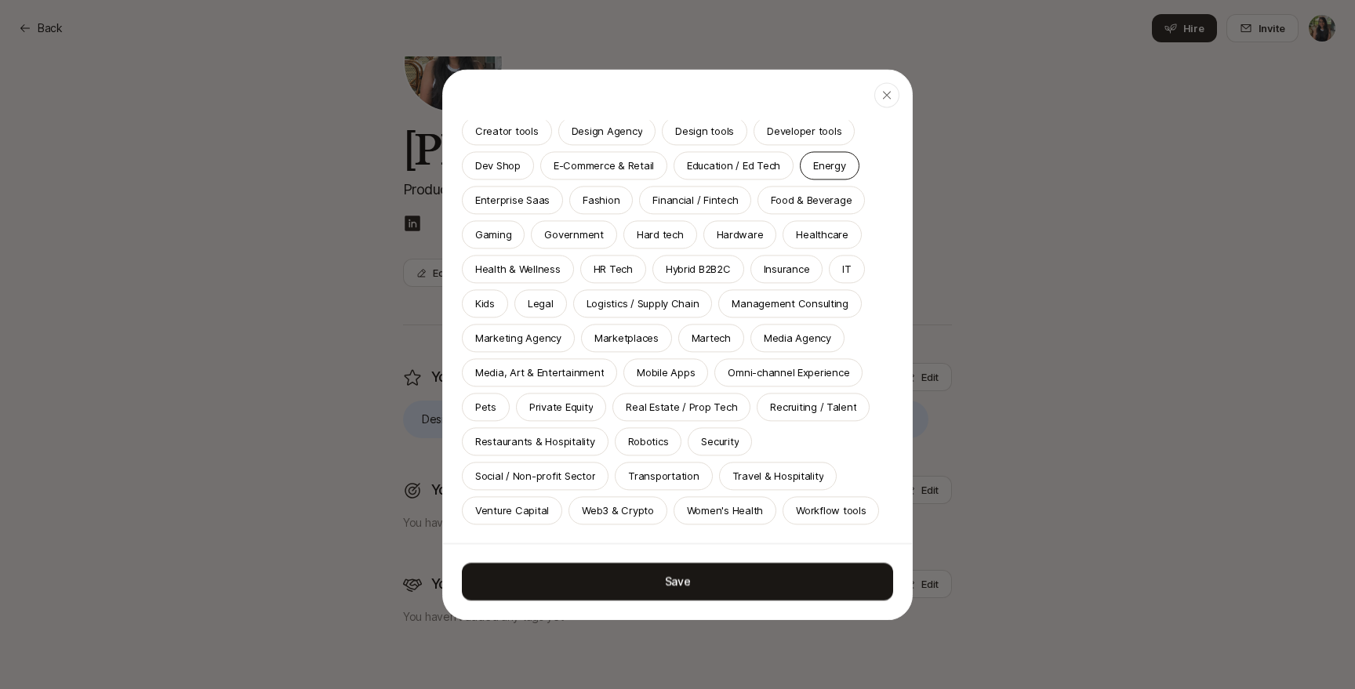
scroll to position [0, 0]
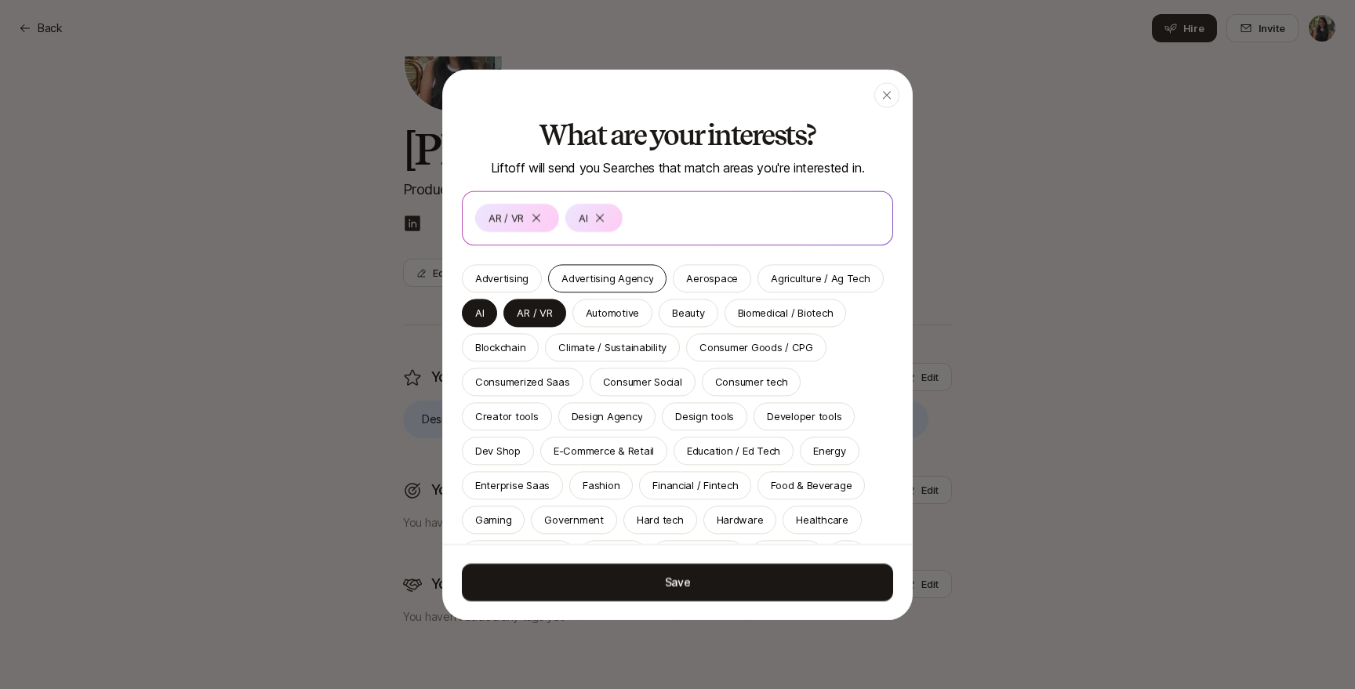
click at [620, 280] on p "Advertising Agency" at bounding box center [608, 279] width 92 height 16
click at [725, 284] on p "Aerospace" at bounding box center [712, 279] width 52 height 16
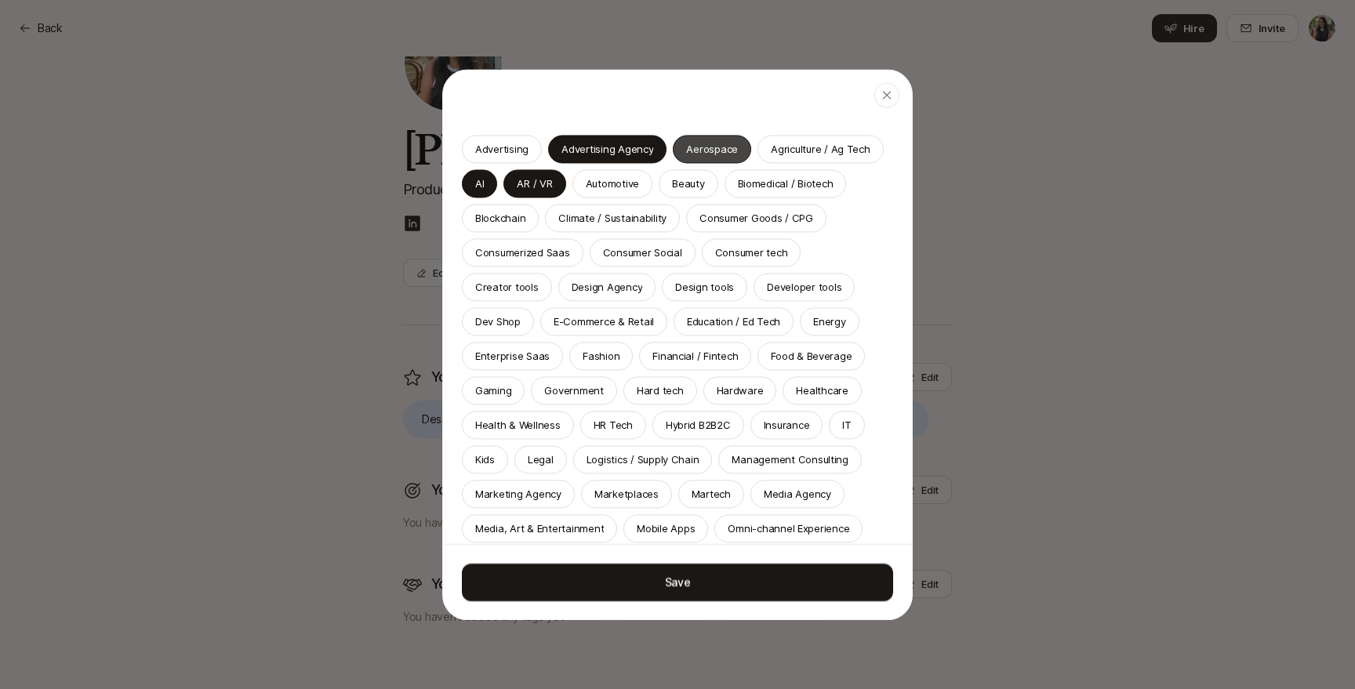
scroll to position [137, 0]
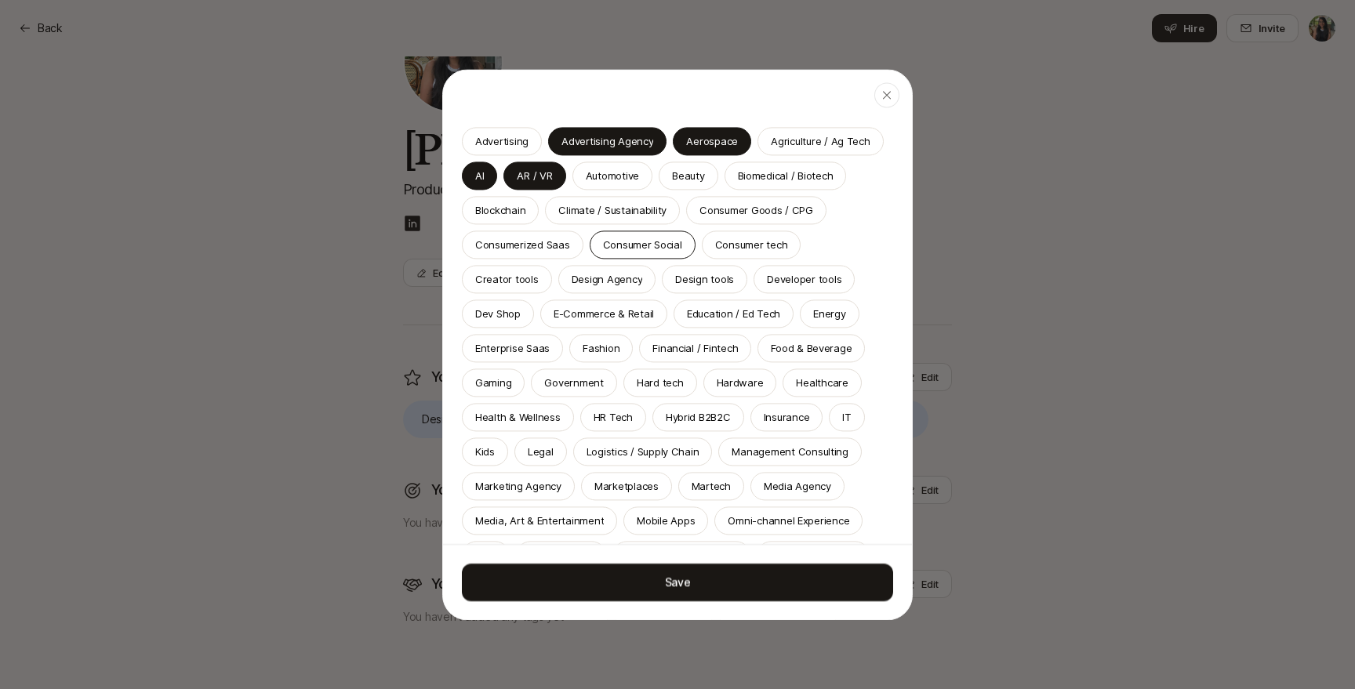
click at [646, 248] on p "Consumer Social" at bounding box center [642, 245] width 79 height 16
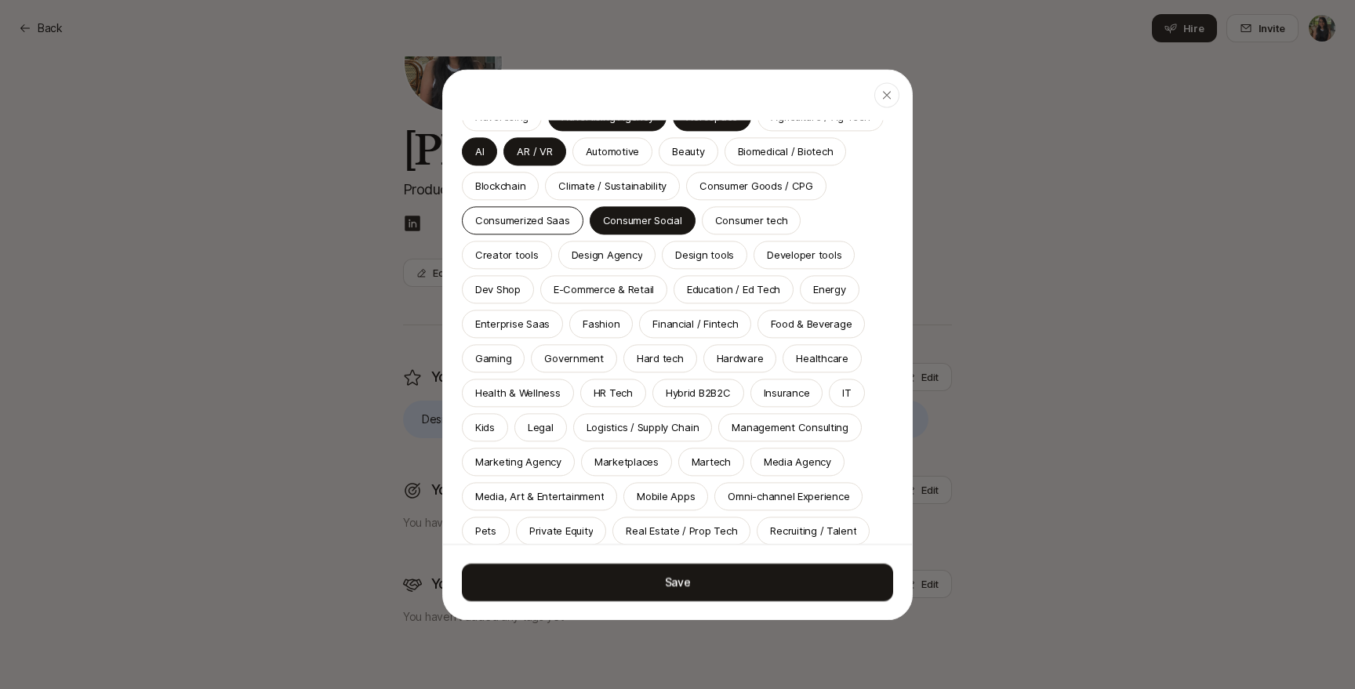
click at [536, 226] on p "Consumerized Saas" at bounding box center [522, 221] width 95 height 16
click at [572, 256] on p "Design Agency" at bounding box center [607, 255] width 71 height 16
click at [539, 247] on p "Creator tools" at bounding box center [507, 255] width 64 height 16
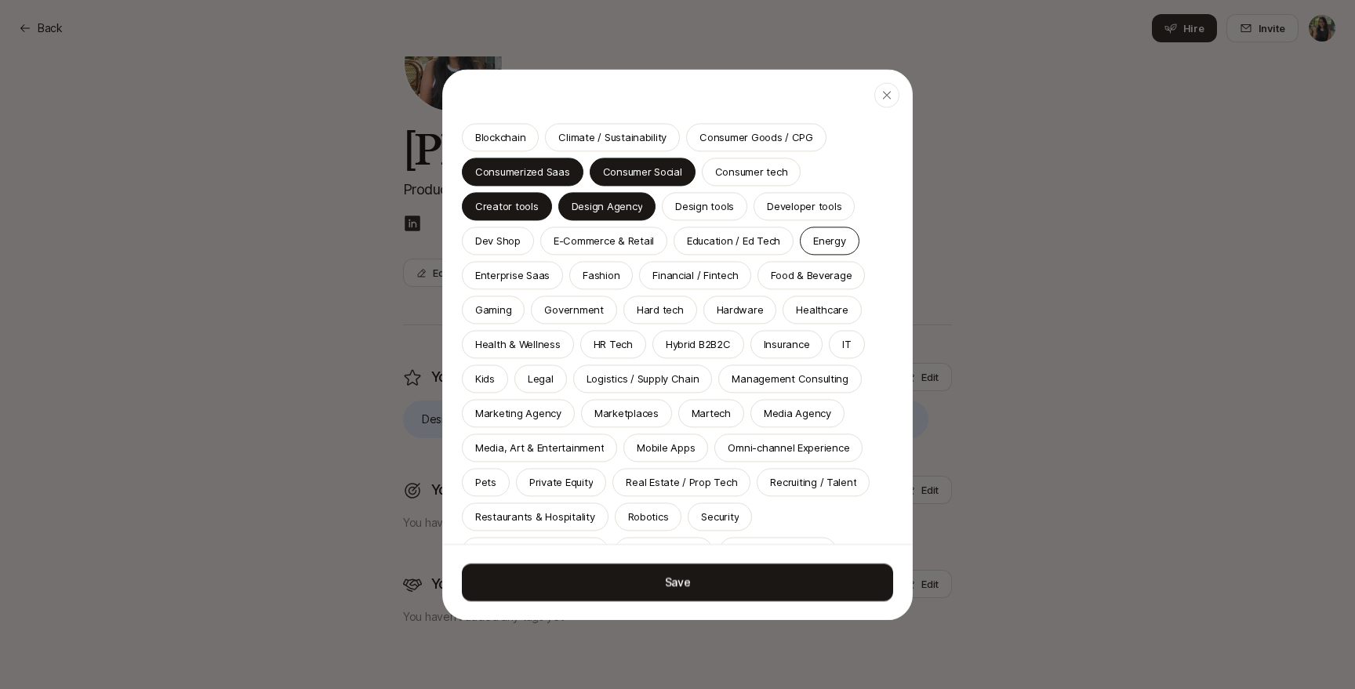
scroll to position [280, 0]
click at [675, 212] on p "Design tools" at bounding box center [704, 206] width 59 height 16
click at [767, 209] on p "Developer tools" at bounding box center [804, 206] width 75 height 16
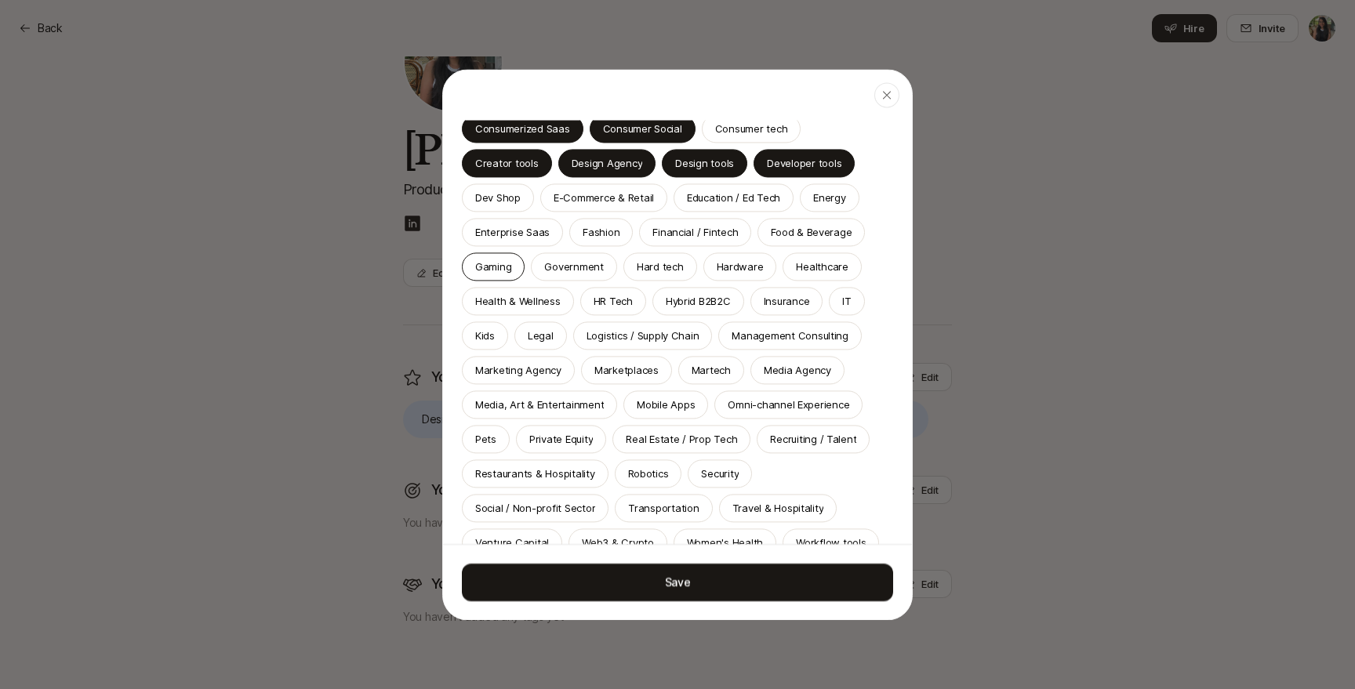
scroll to position [327, 0]
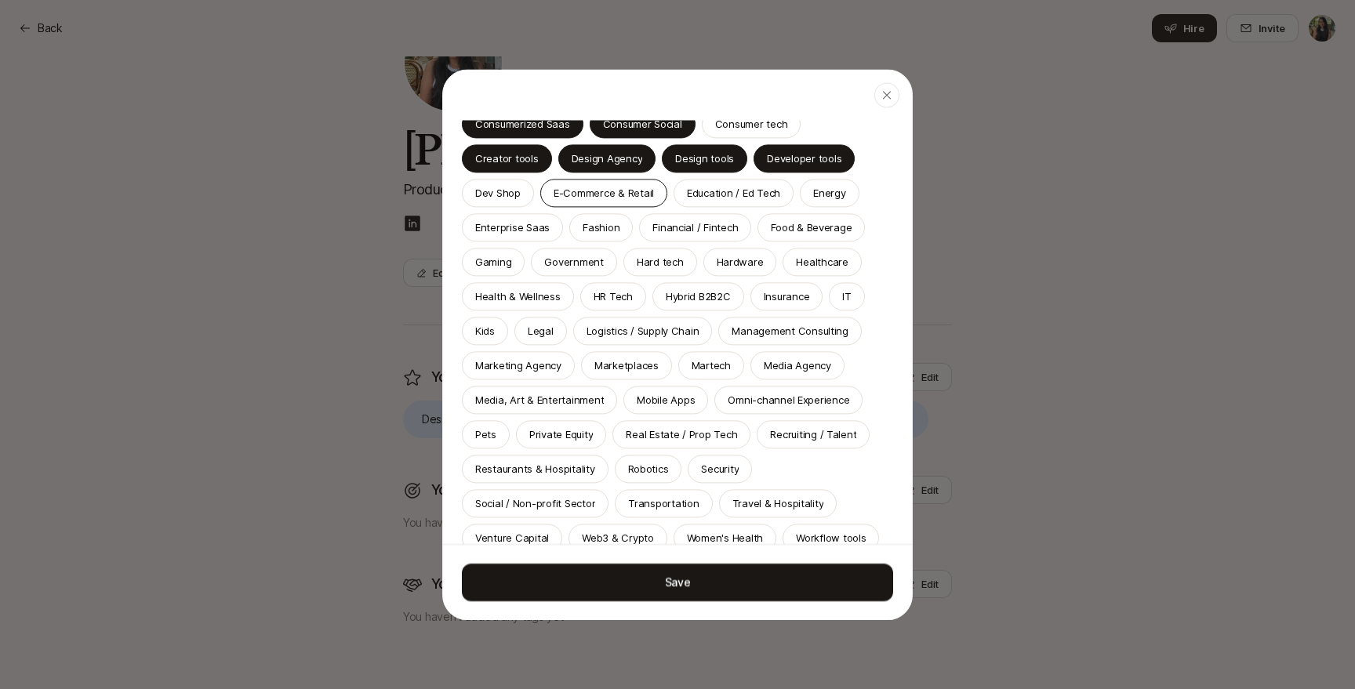
click at [554, 200] on p "E-Commerce & Retail" at bounding box center [604, 193] width 100 height 16
click at [511, 254] on p "Gaming" at bounding box center [493, 262] width 36 height 16
click at [771, 232] on p "Food & Beverage" at bounding box center [811, 228] width 81 height 16
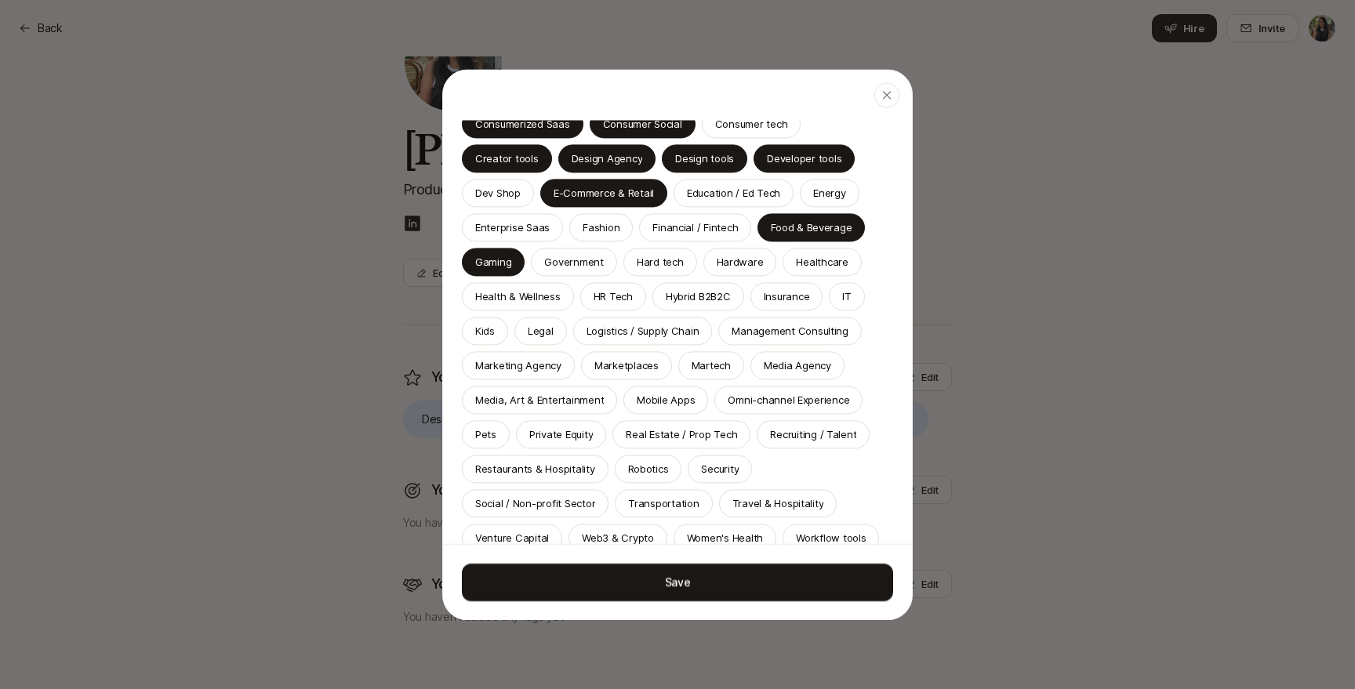
scroll to position [389, 0]
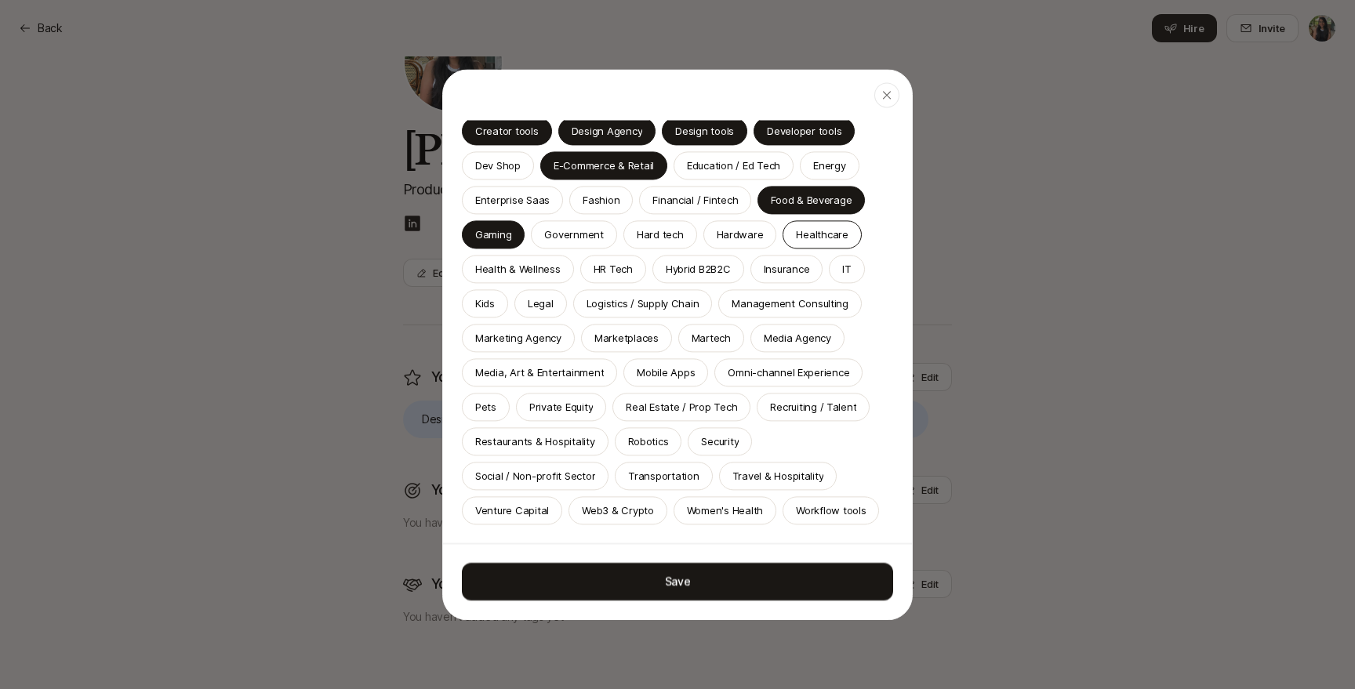
click at [783, 226] on div "Healthcare" at bounding box center [822, 234] width 78 height 28
click at [695, 268] on p "Hybrid B2B2C" at bounding box center [698, 269] width 65 height 16
click at [489, 303] on p "Kids" at bounding box center [485, 304] width 20 height 16
click at [535, 336] on p "Marketing Agency" at bounding box center [518, 338] width 86 height 16
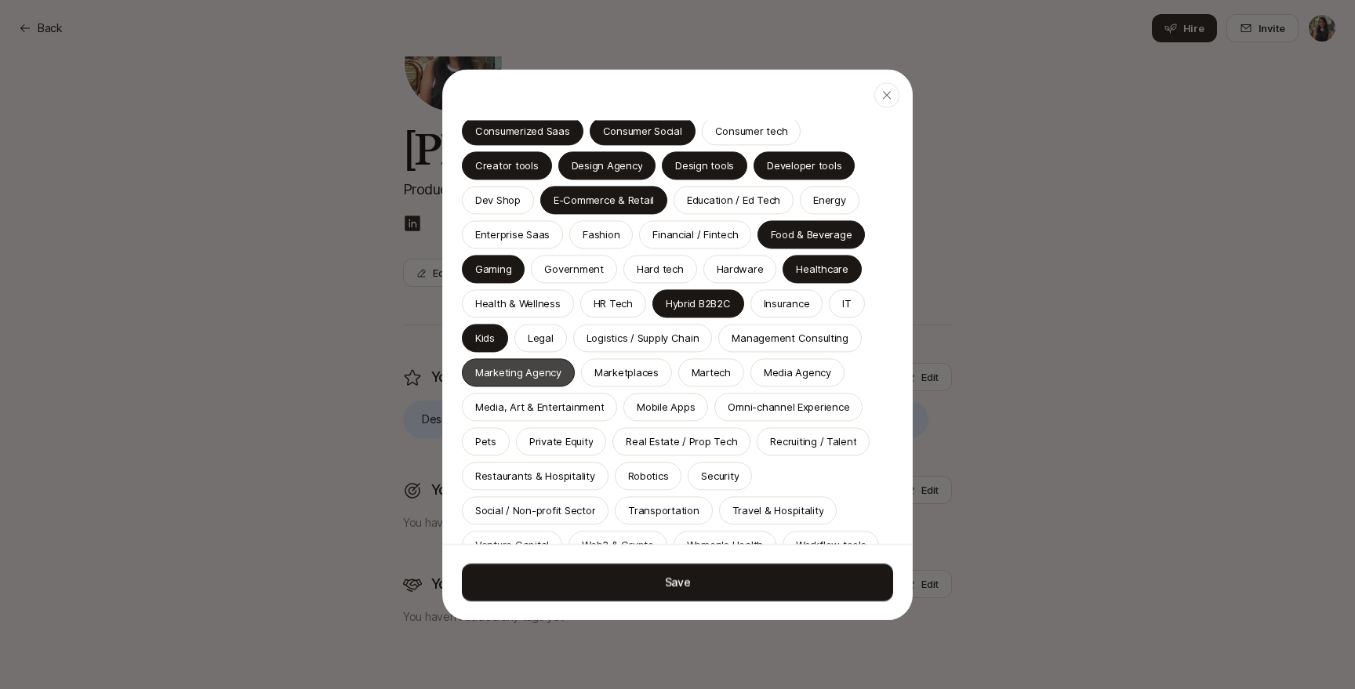
scroll to position [458, 0]
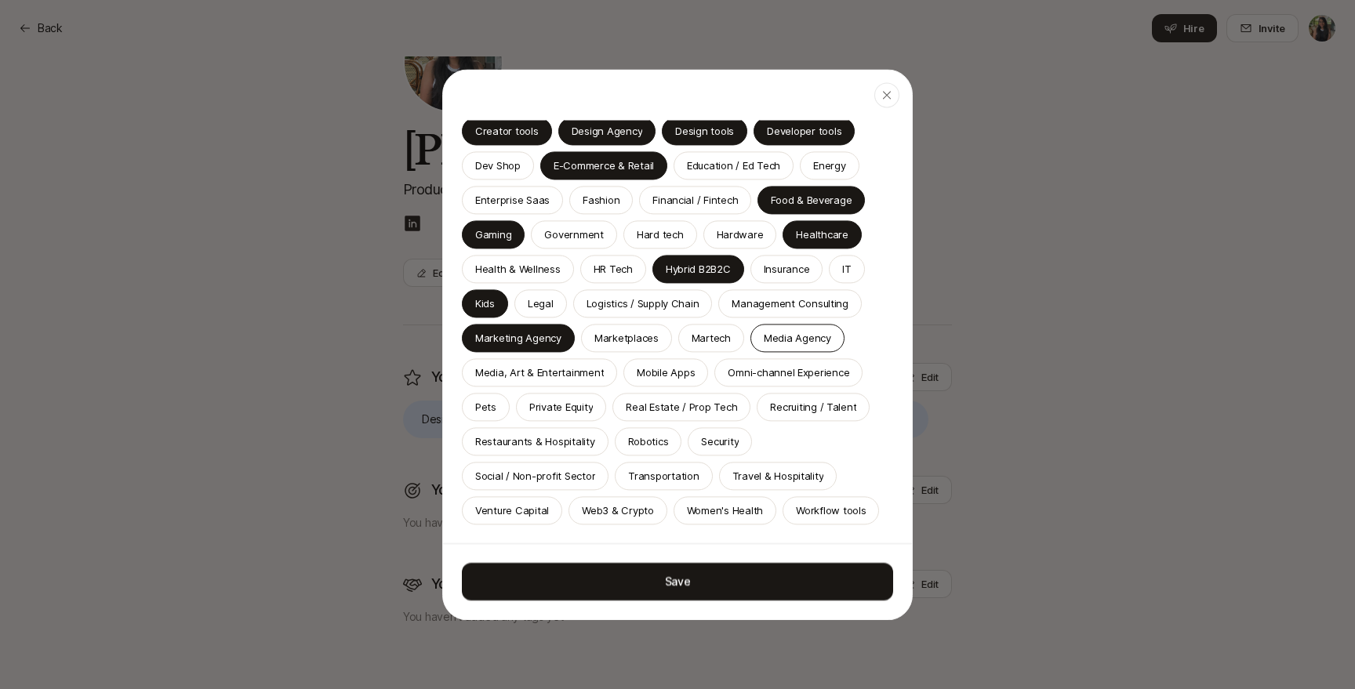
click at [785, 344] on p "Media Agency" at bounding box center [797, 338] width 67 height 16
click at [535, 376] on p "Media, Art & Entertainment" at bounding box center [539, 373] width 129 height 16
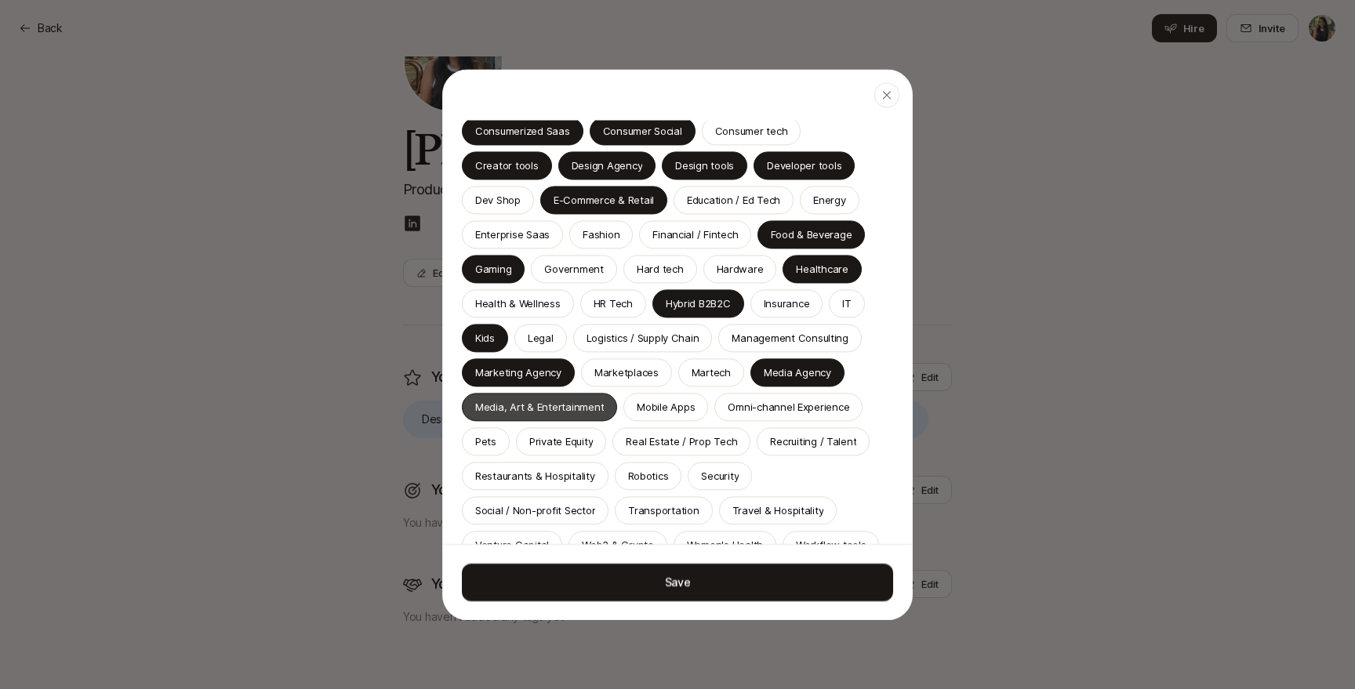
scroll to position [492, 0]
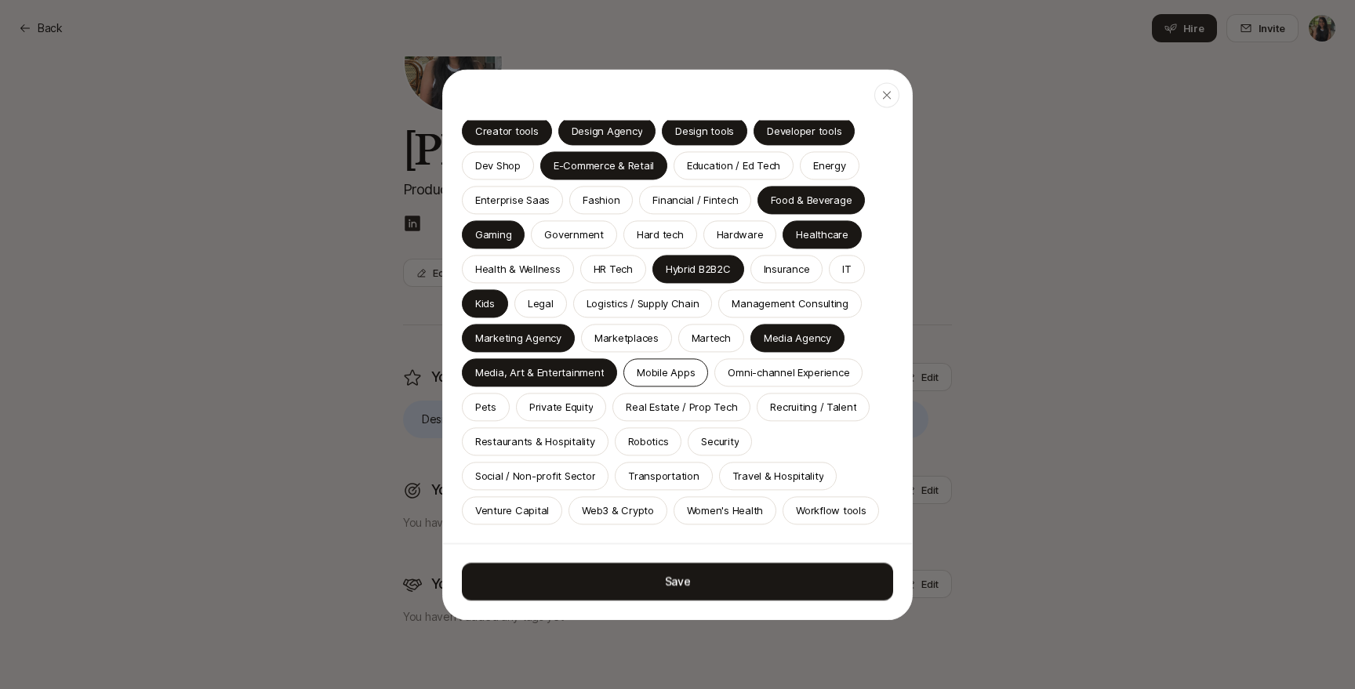
click at [678, 378] on p "Mobile Apps" at bounding box center [666, 373] width 58 height 16
click at [586, 445] on p "Restaurants & Hospitality" at bounding box center [535, 442] width 120 height 16
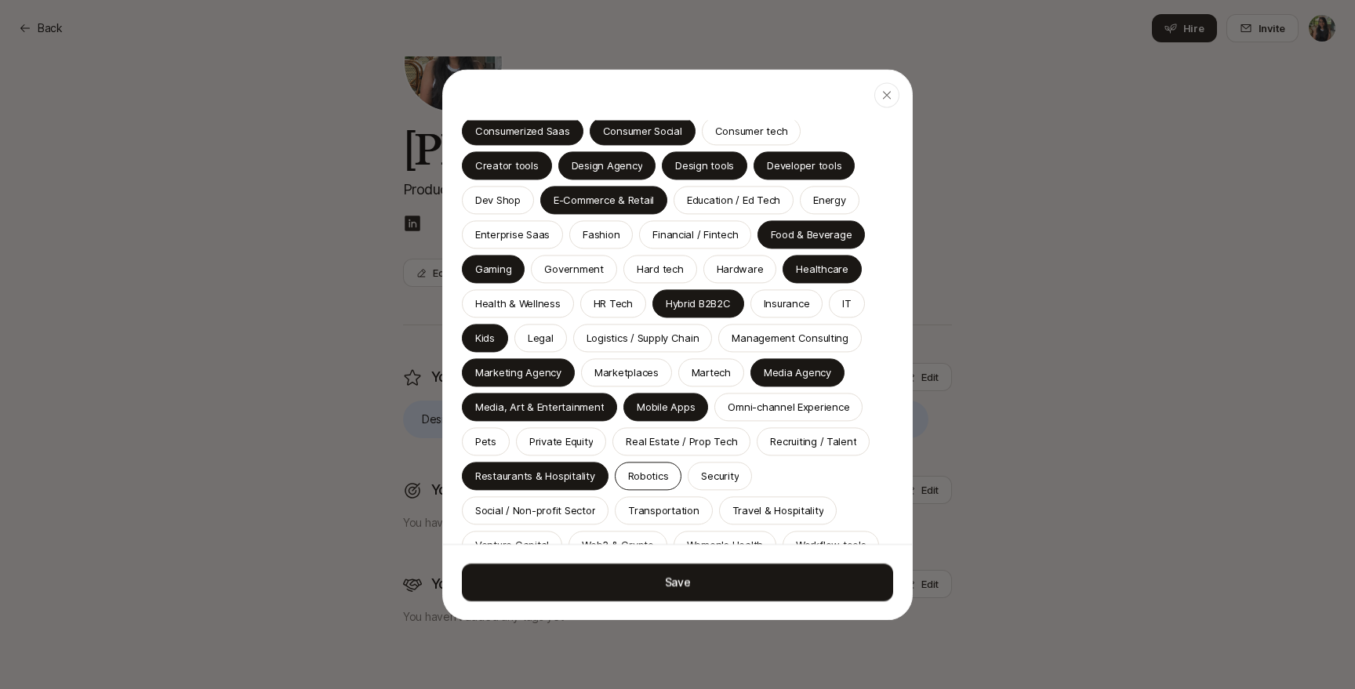
scroll to position [527, 0]
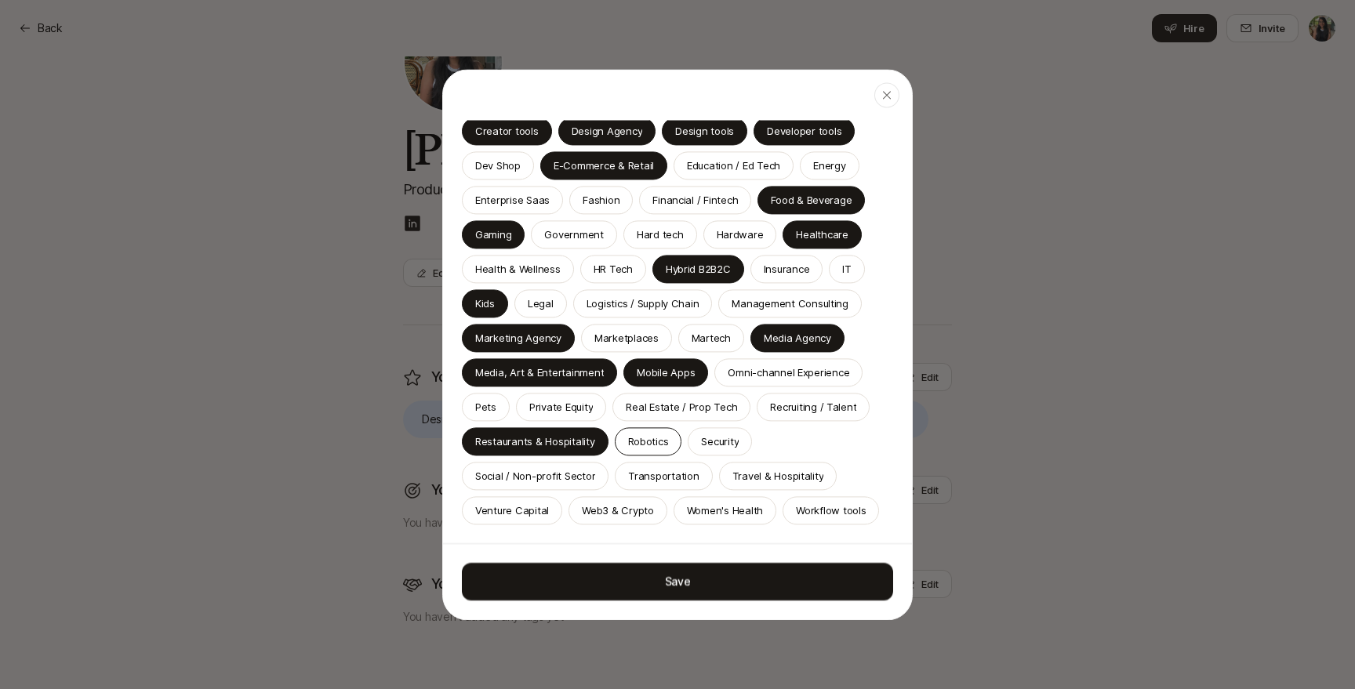
click at [656, 445] on p "Robotics" at bounding box center [648, 442] width 41 height 16
click at [540, 519] on div "Venture Capital" at bounding box center [512, 510] width 100 height 28
click at [772, 470] on p "Travel & Hospitality" at bounding box center [778, 476] width 92 height 16
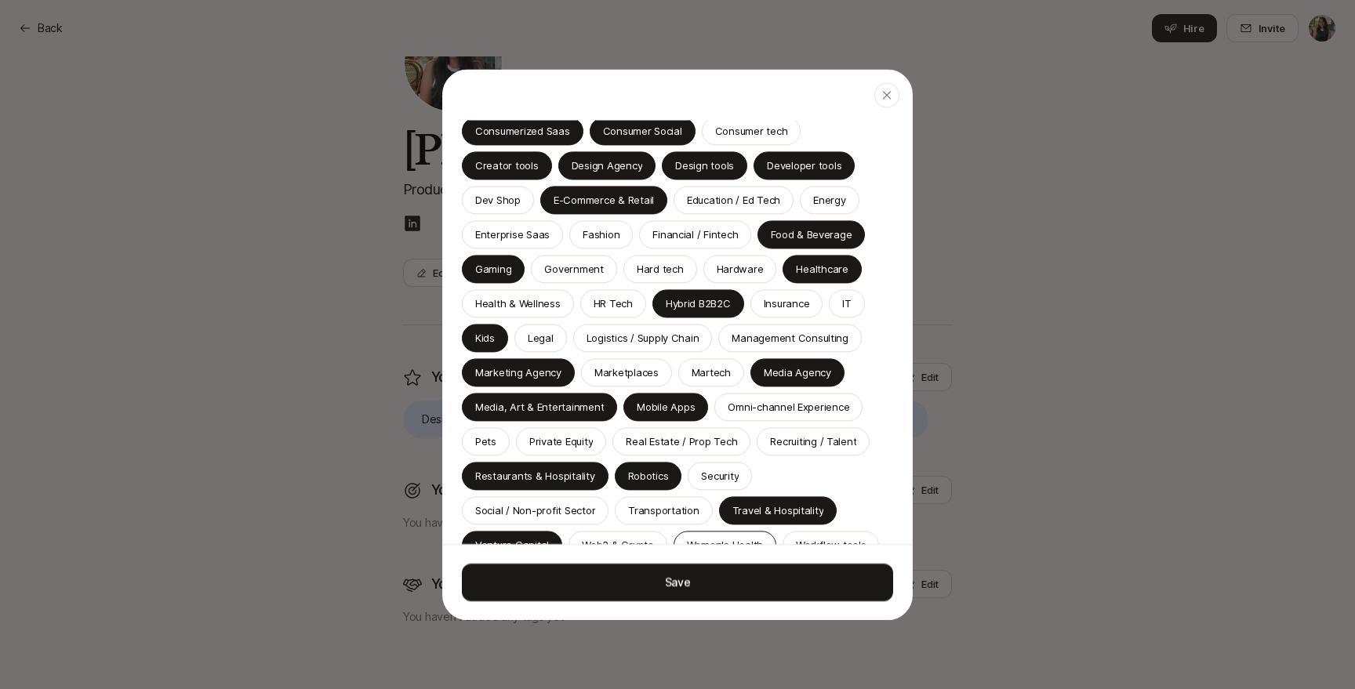
scroll to position [562, 0]
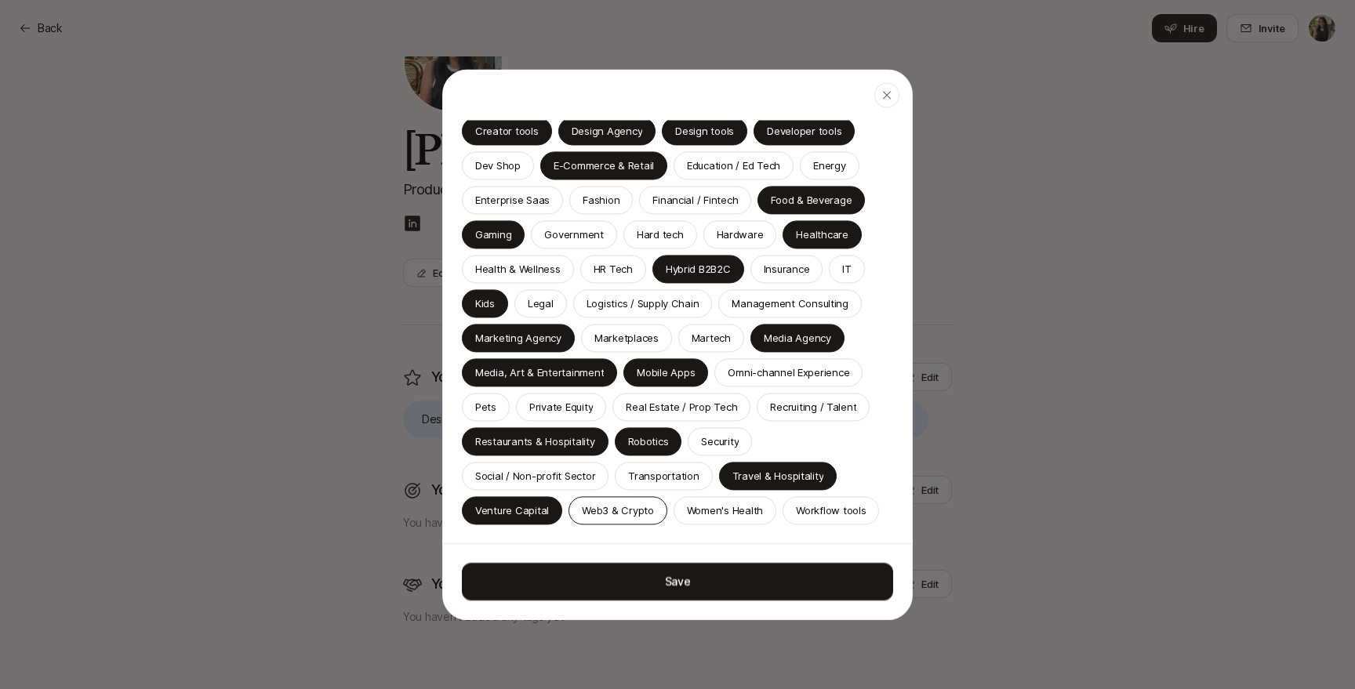
click at [627, 516] on p "Web3 & Crypto" at bounding box center [618, 511] width 72 height 16
click at [739, 518] on p "Women's Health" at bounding box center [725, 511] width 76 height 16
click at [834, 507] on p "Workflow tools" at bounding box center [831, 511] width 70 height 16
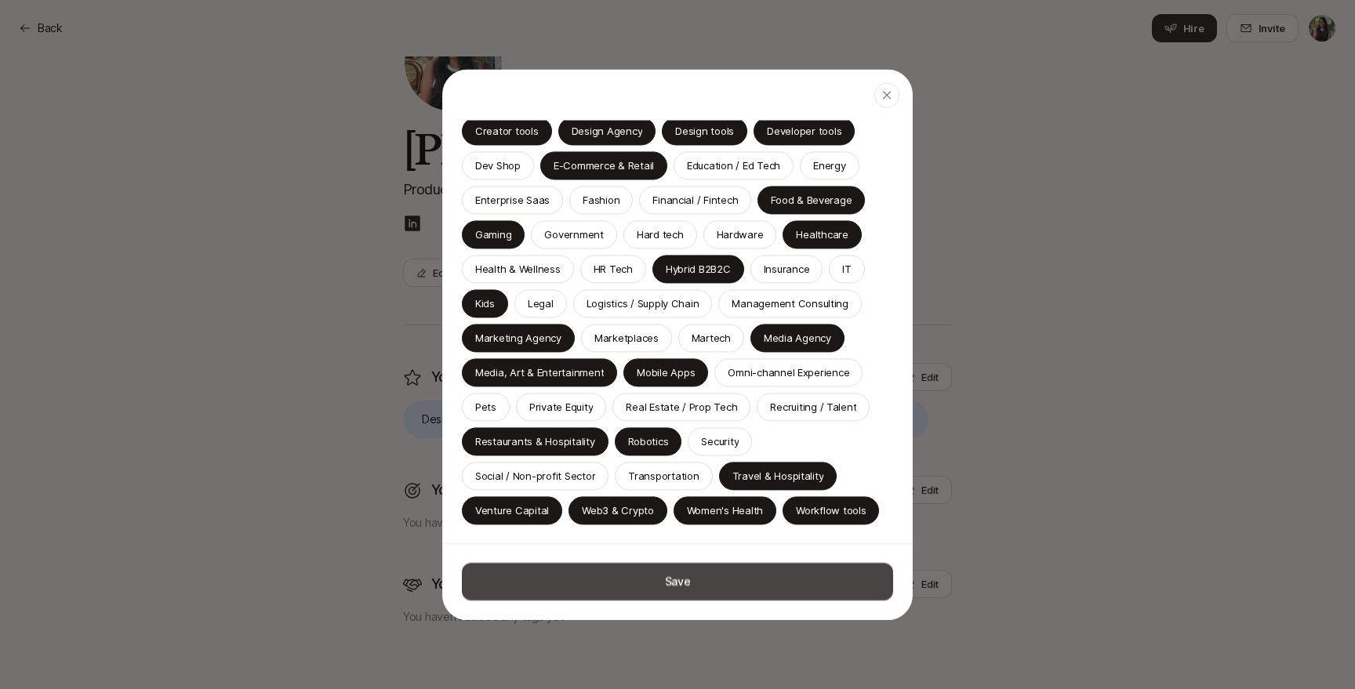
click at [754, 585] on button "Save" at bounding box center [677, 582] width 431 height 38
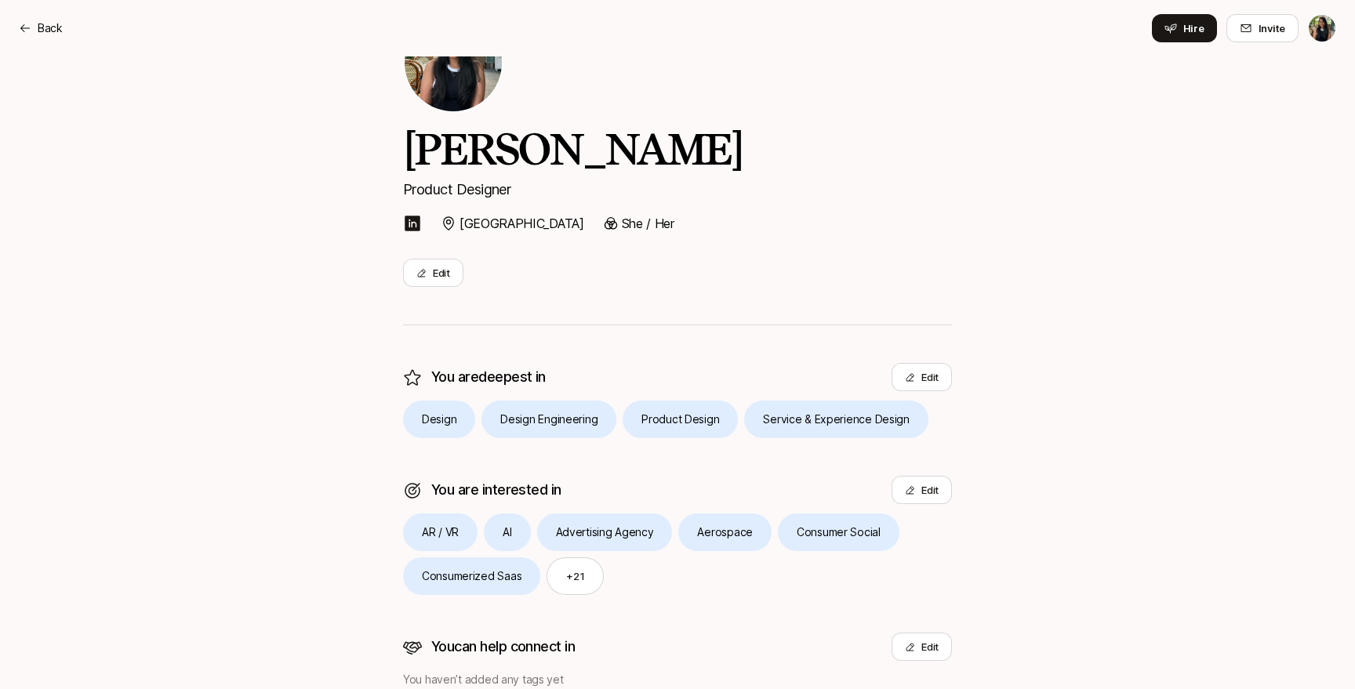
scroll to position [157, 0]
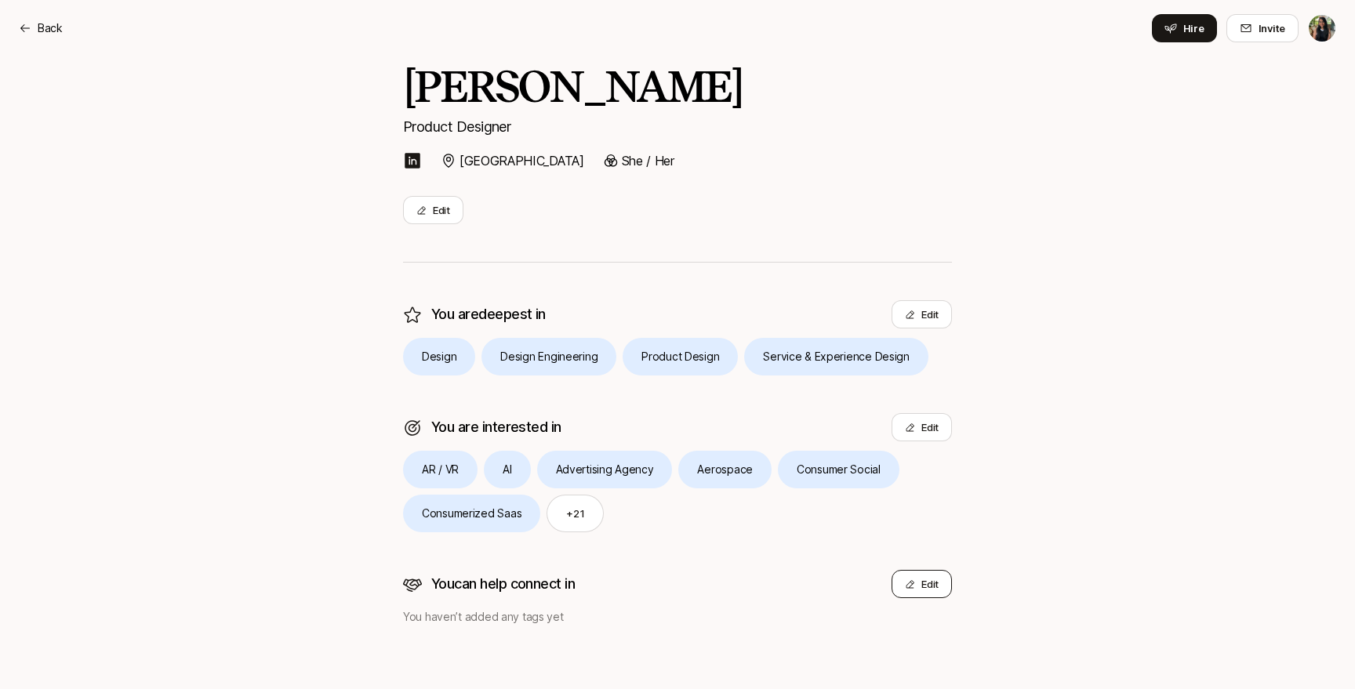
click at [914, 573] on button "Edit" at bounding box center [922, 584] width 60 height 28
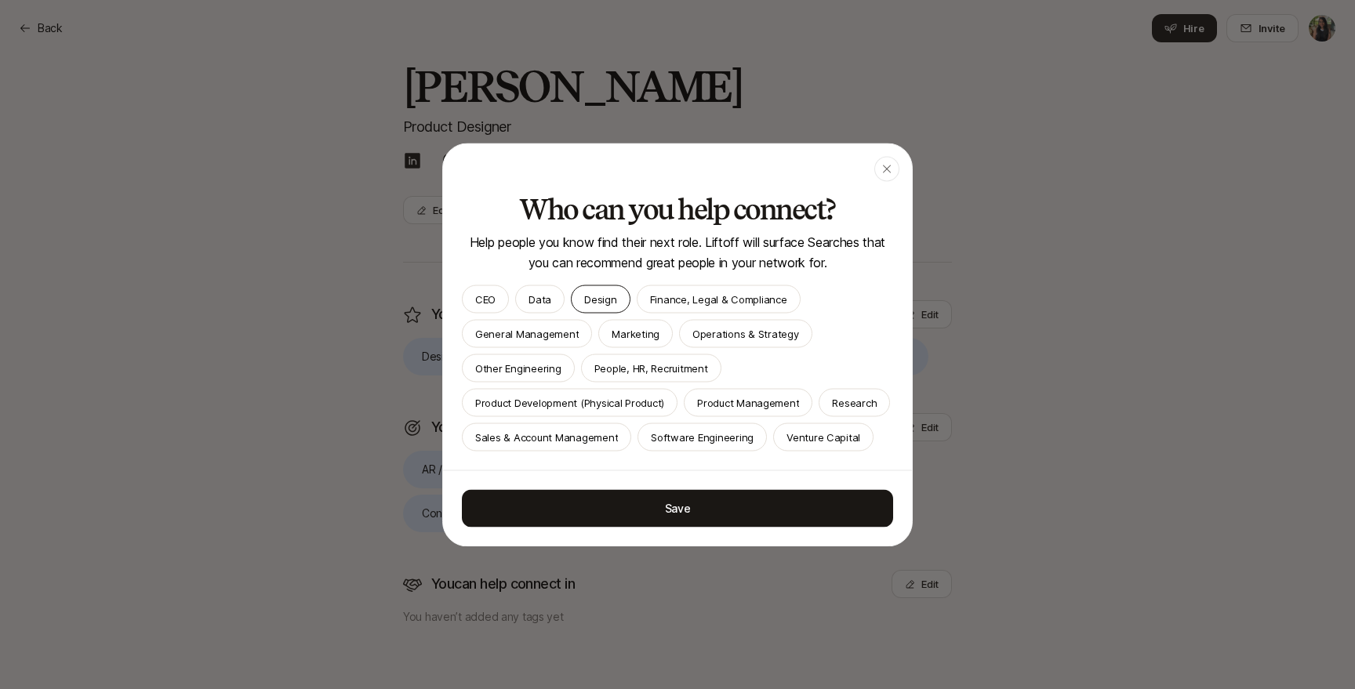
click at [591, 297] on p "Design" at bounding box center [600, 299] width 32 height 16
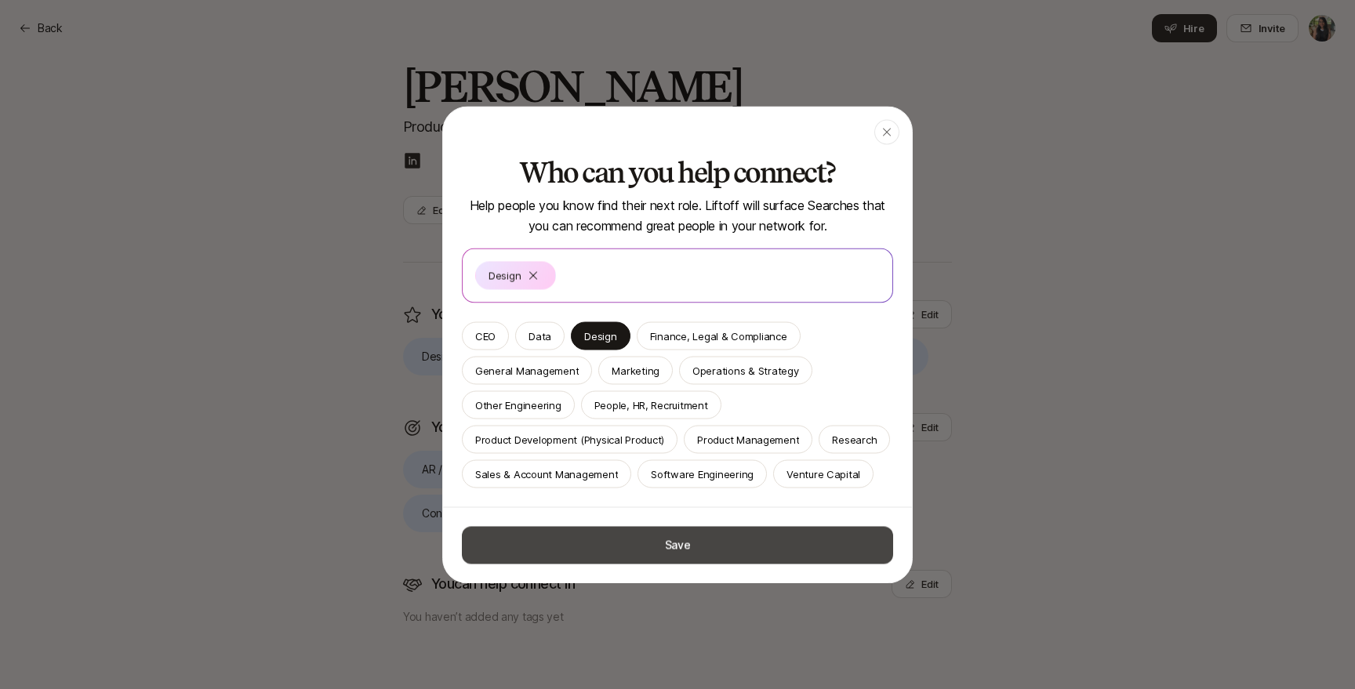
click at [571, 544] on button "Save" at bounding box center [677, 545] width 431 height 38
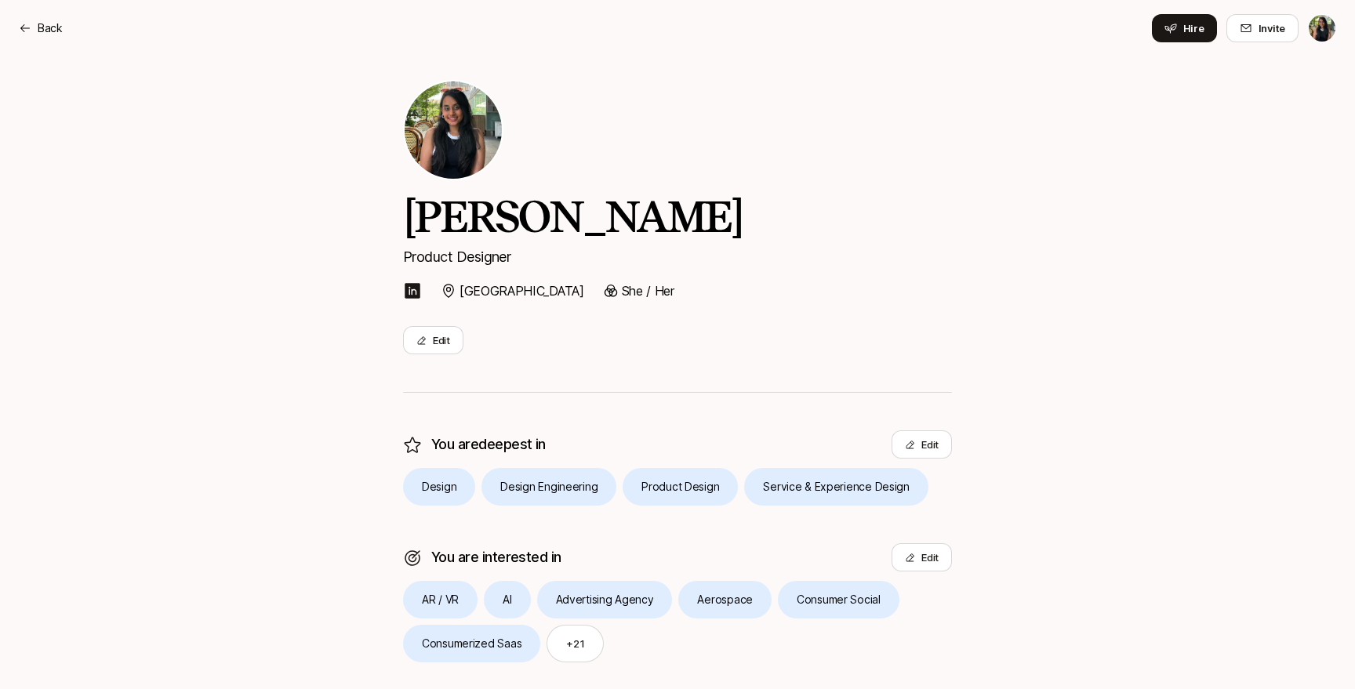
scroll to position [0, 0]
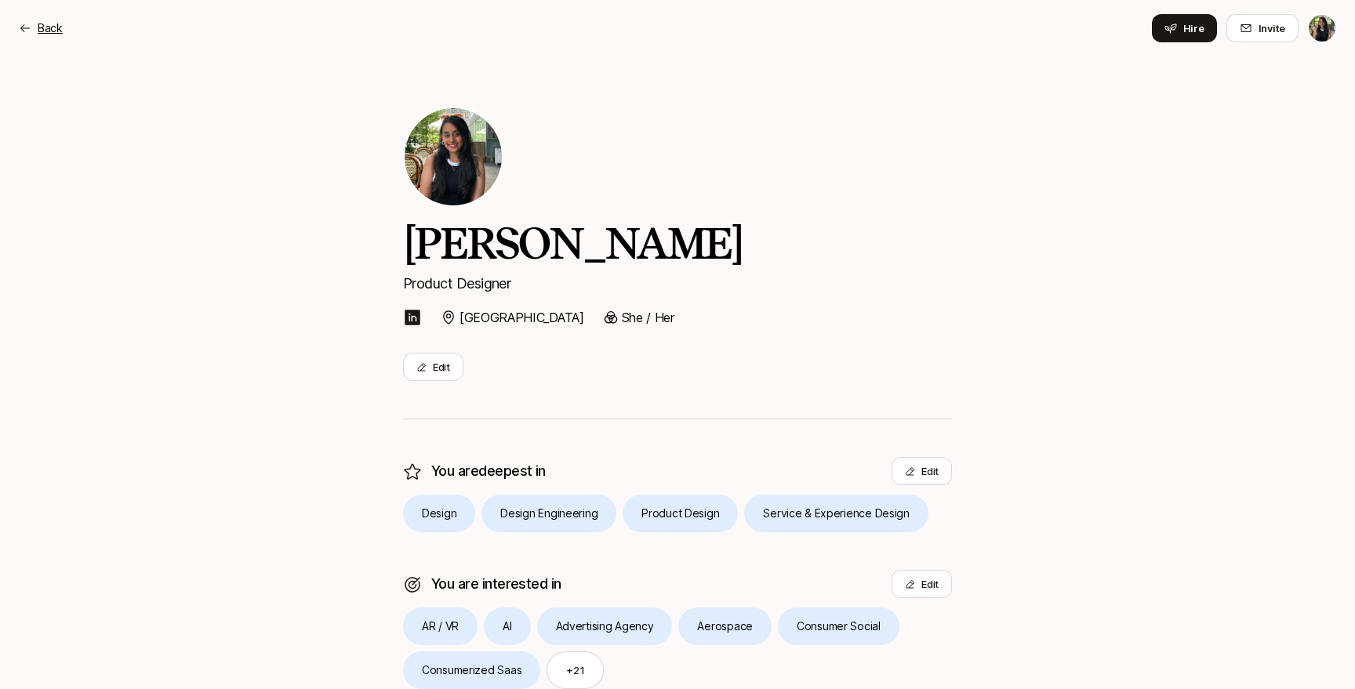
click at [49, 34] on p "Back" at bounding box center [50, 28] width 25 height 19
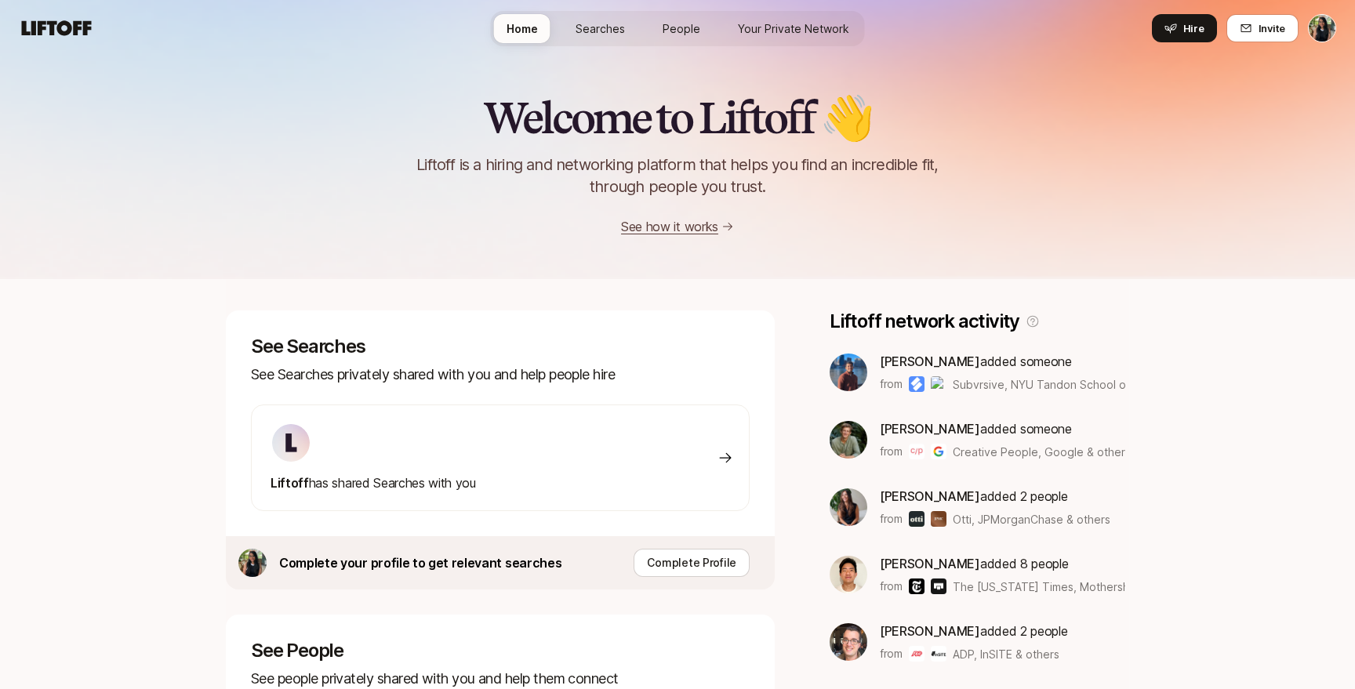
click at [1313, 36] on html "Home Searches People Your Private Network Hire Home Searches People Your Privat…" at bounding box center [677, 344] width 1355 height 689
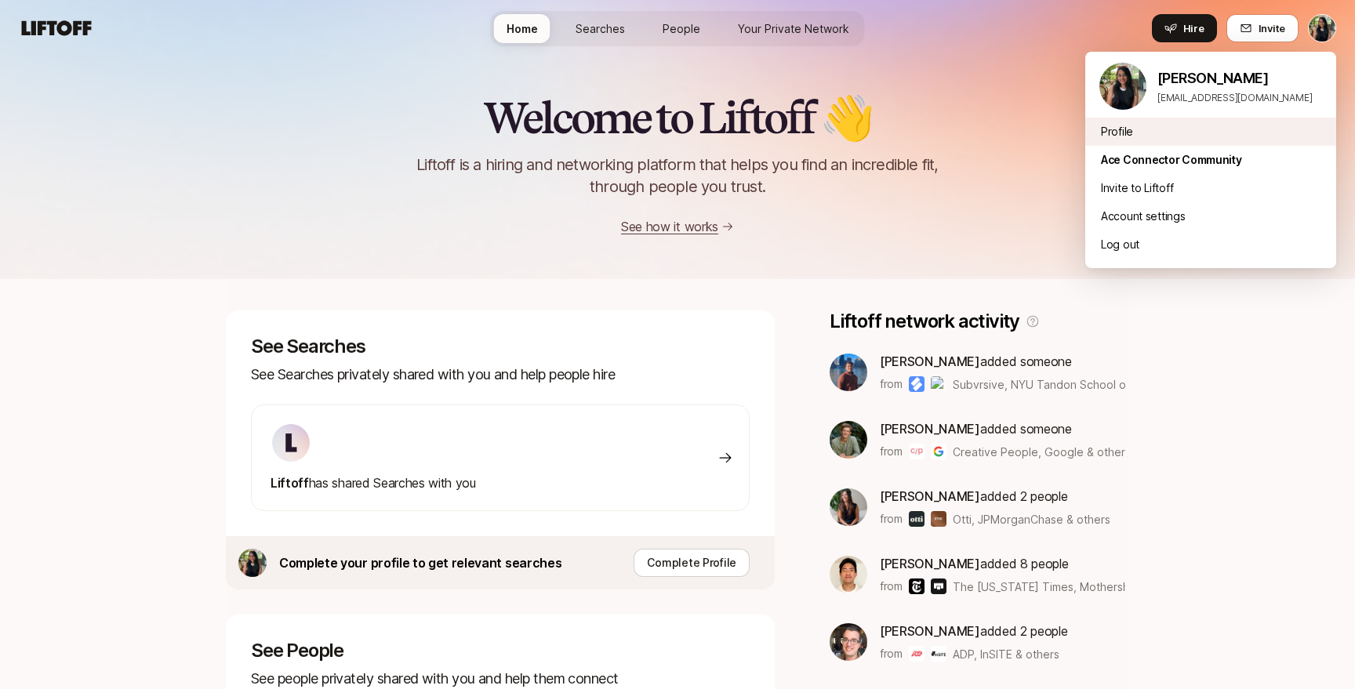
click at [1115, 133] on div "Profile" at bounding box center [1210, 132] width 251 height 28
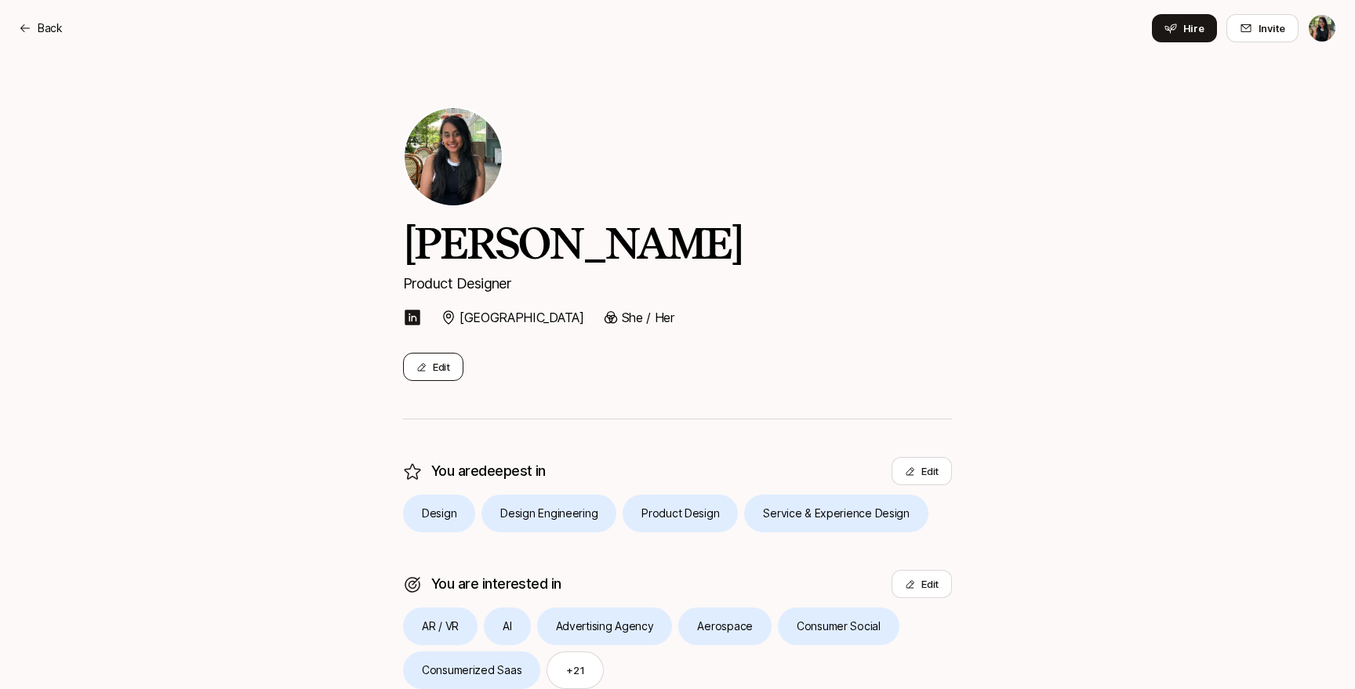
click at [431, 368] on button "Edit" at bounding box center [433, 367] width 60 height 28
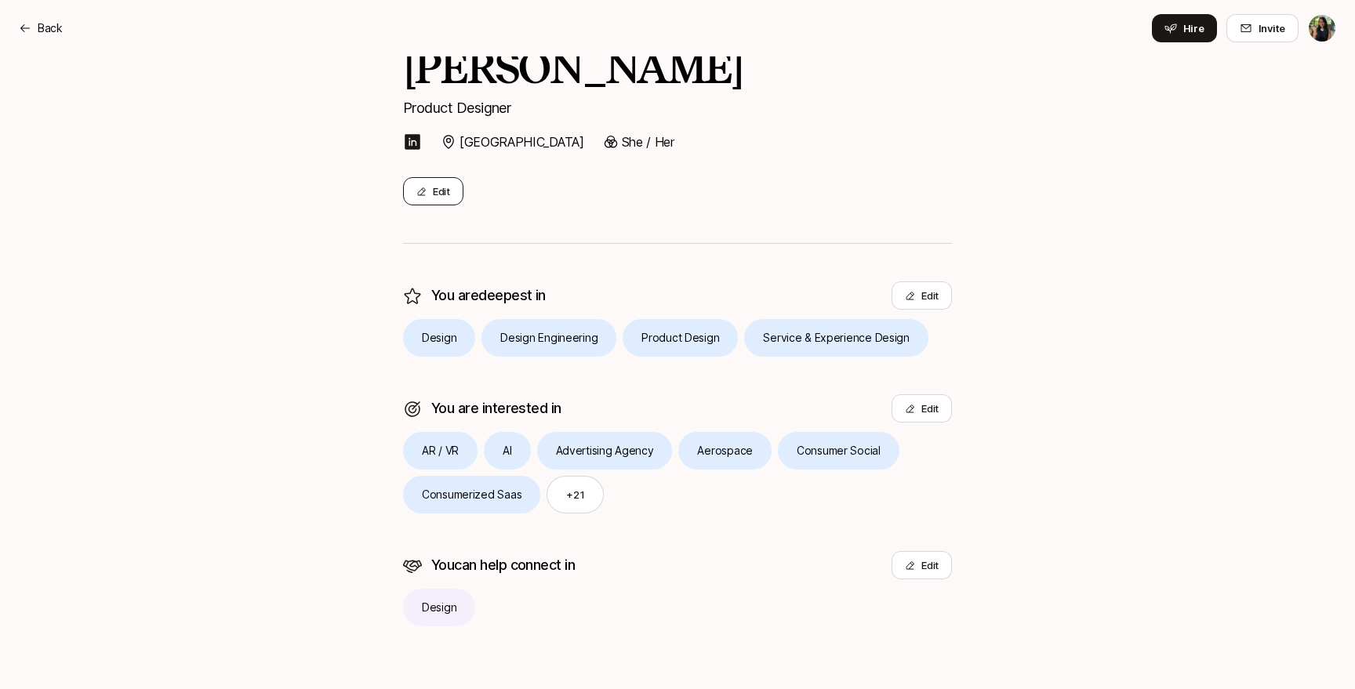
click at [448, 191] on button "Edit" at bounding box center [433, 191] width 60 height 28
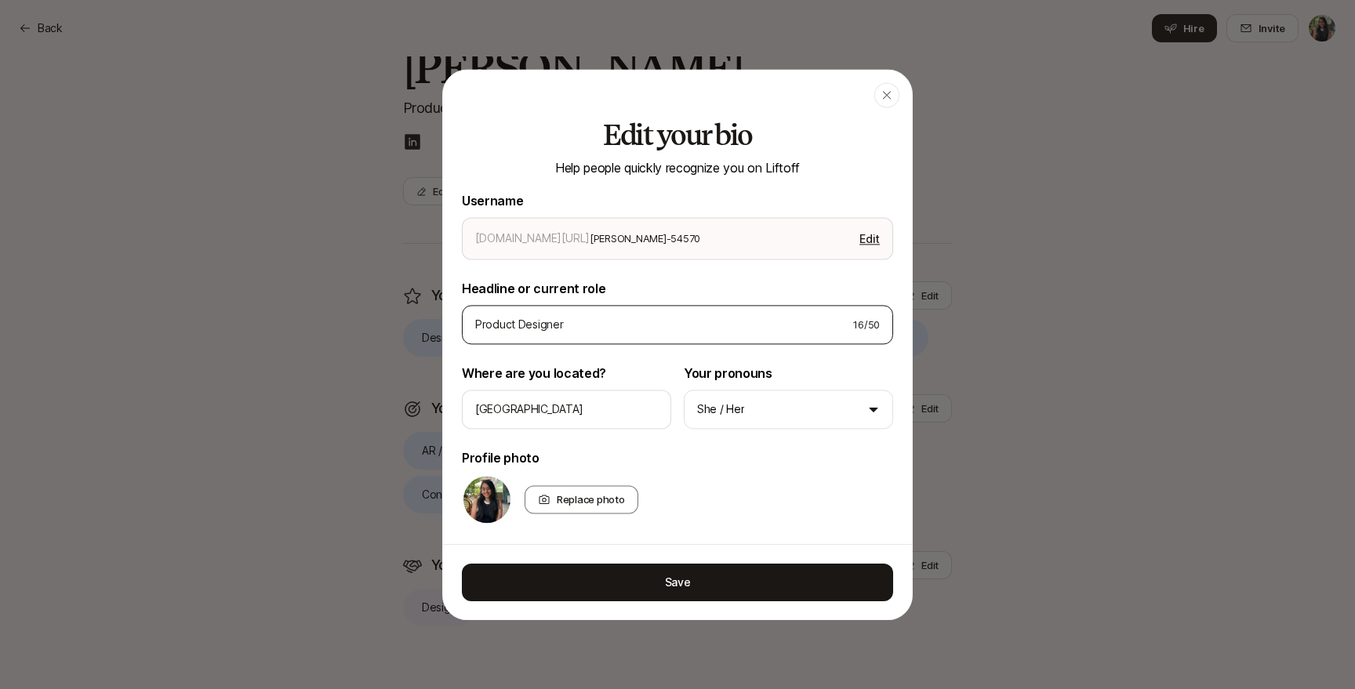
scroll to position [343, 0]
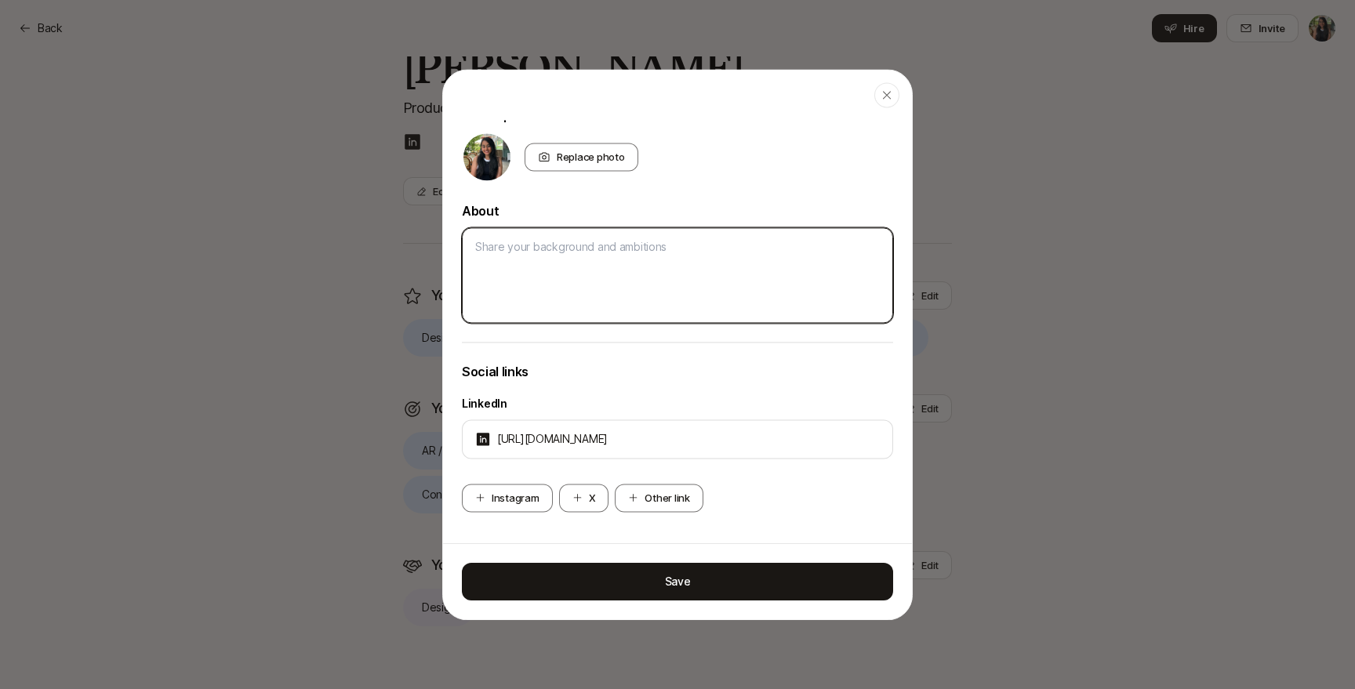
click at [573, 283] on textarea at bounding box center [677, 275] width 431 height 96
paste textarea "help companies bridge their ambitious visions into intuitive user experiences :)"
type textarea "x"
type textarea "help companies bridge their ambitious visions into intuitive user experiences :)"
click at [476, 248] on textarea "help companies bridge their ambitious visions into intuitive user experiences :)" at bounding box center [677, 275] width 431 height 96
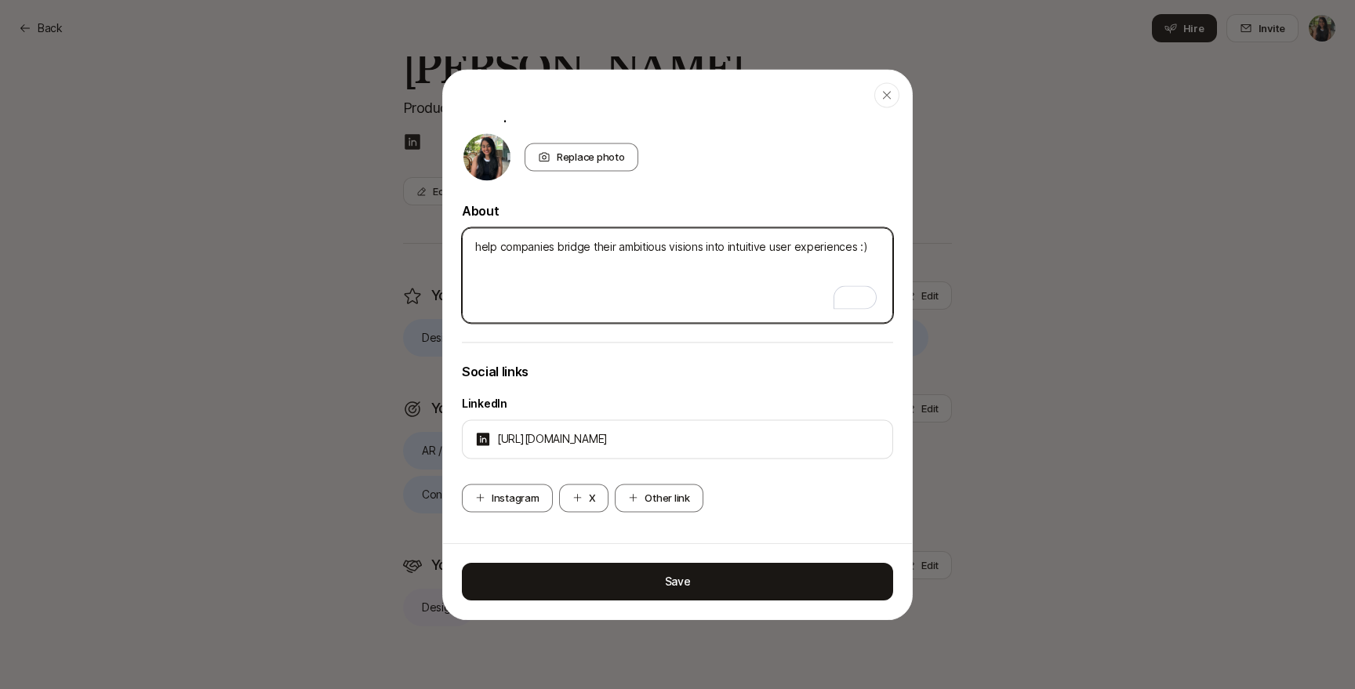
type textarea "x"
type textarea "I help companies bridge their ambitious visions into intuitive user experiences…"
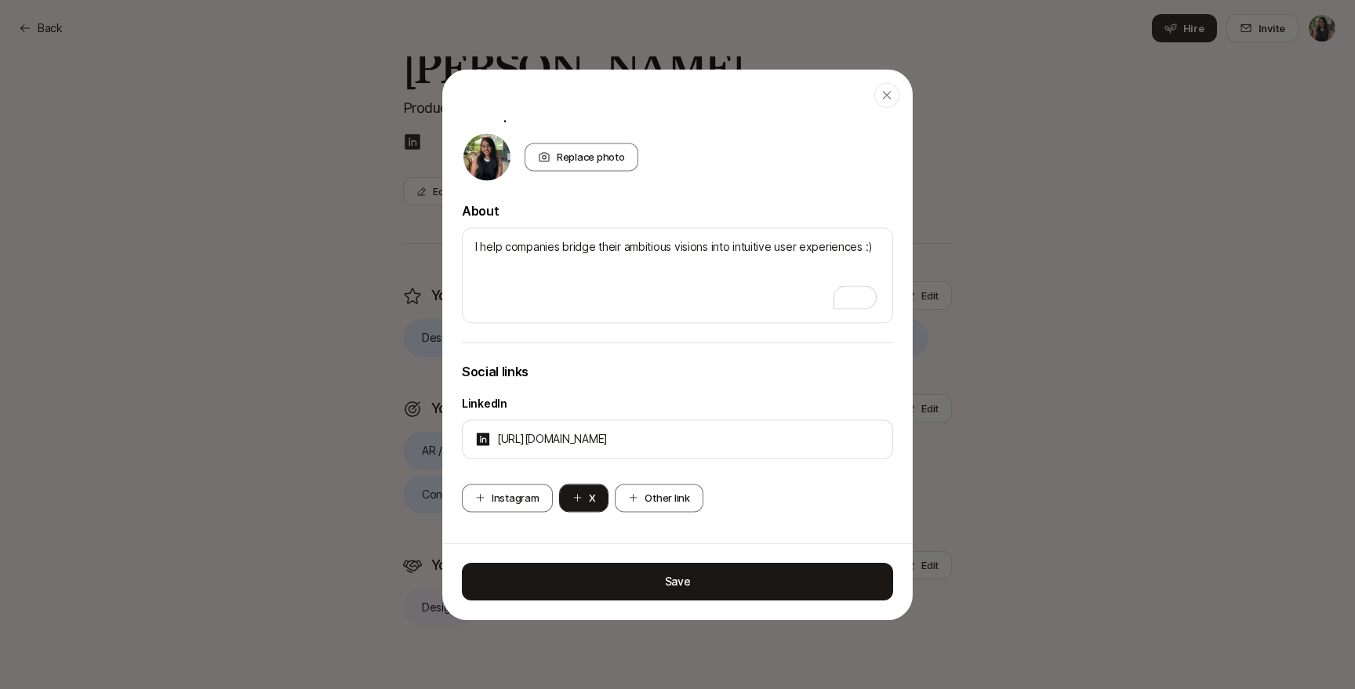
click at [581, 505] on button "X" at bounding box center [584, 498] width 50 height 28
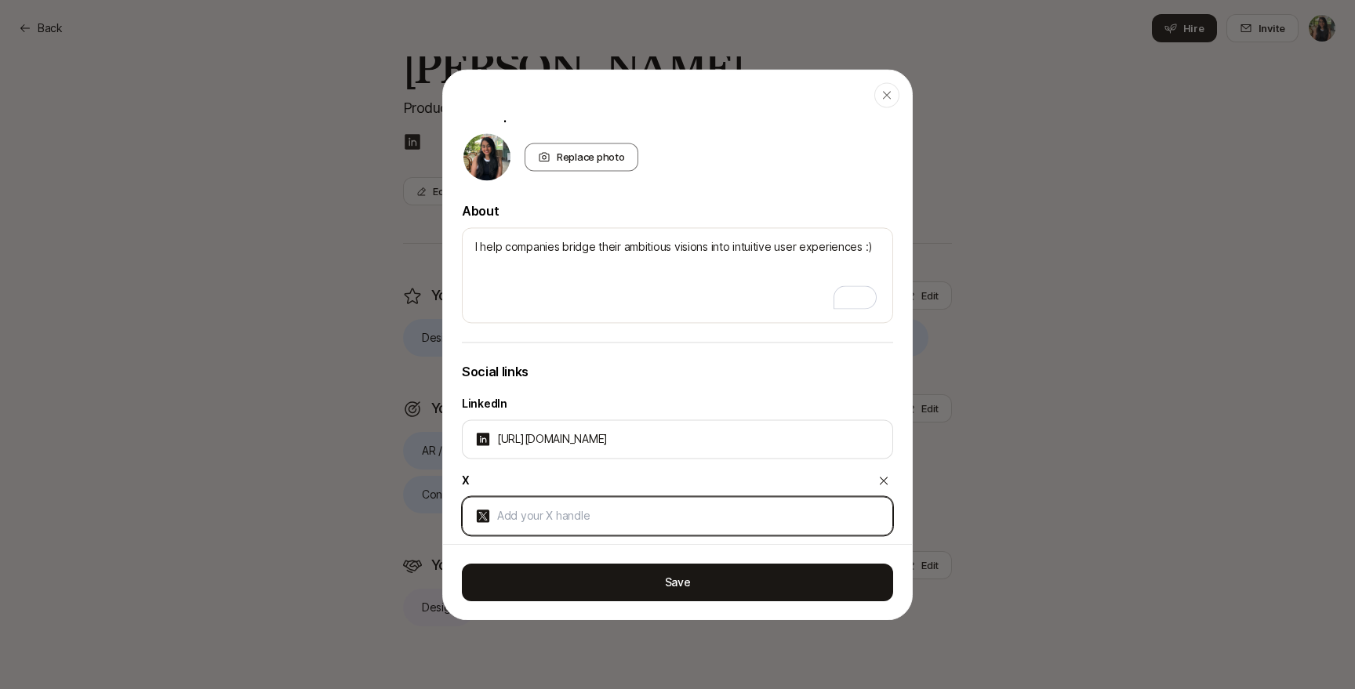
click at [599, 516] on input at bounding box center [688, 516] width 383 height 19
paste input "https://x.com/YeshaDesigns"
type textarea "x"
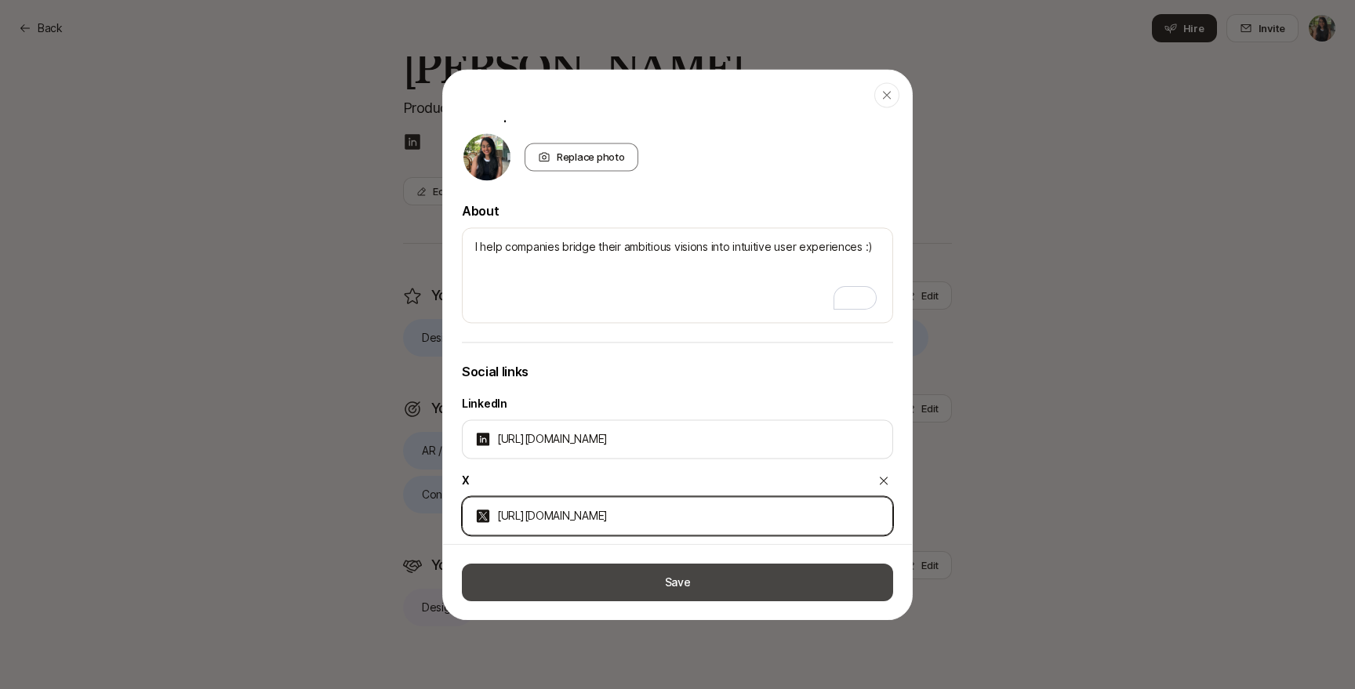
type input "https://x.com/YeshaDesigns"
click at [630, 578] on button "Save" at bounding box center [677, 582] width 431 height 38
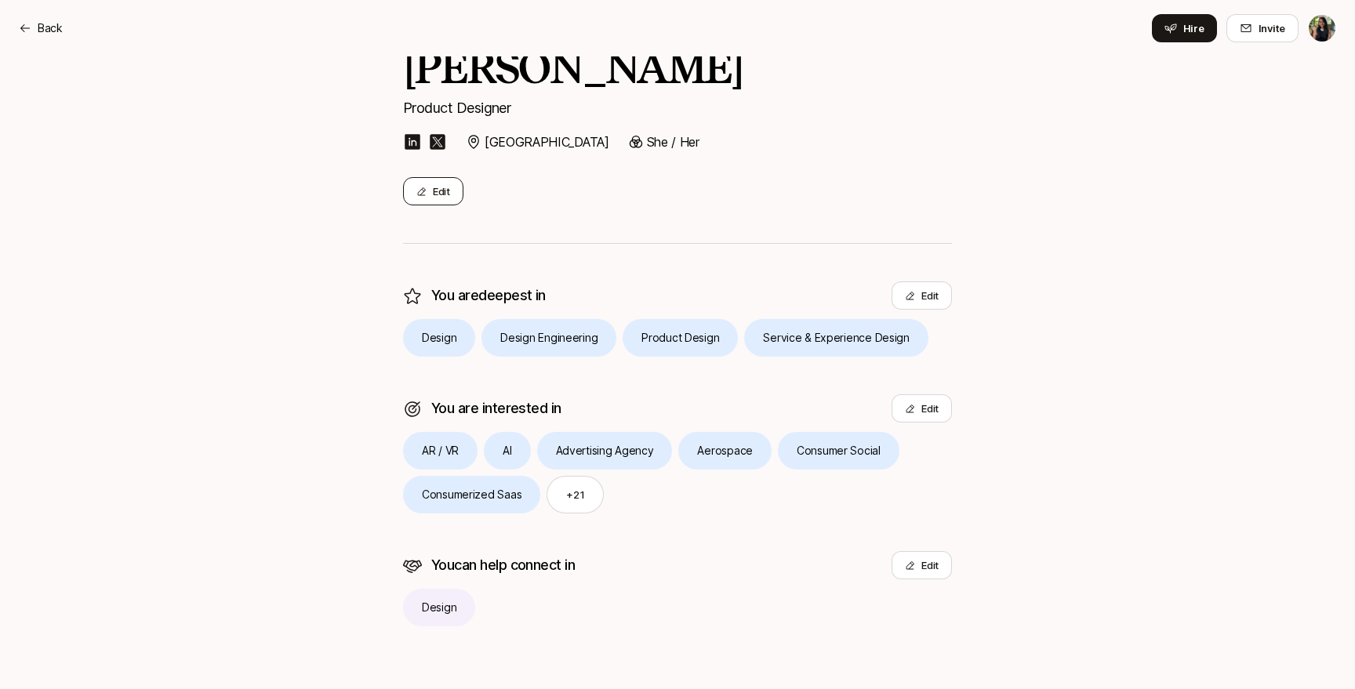
click at [442, 184] on button "Edit" at bounding box center [433, 191] width 60 height 28
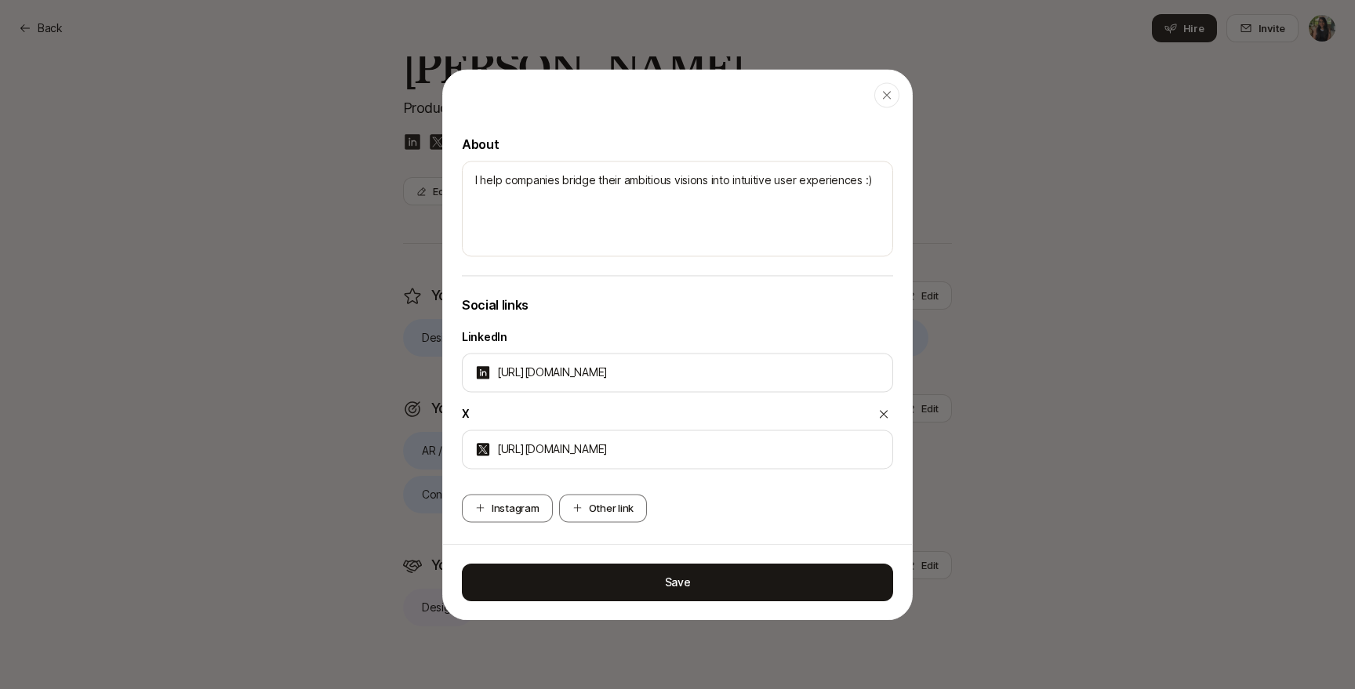
scroll to position [420, 0]
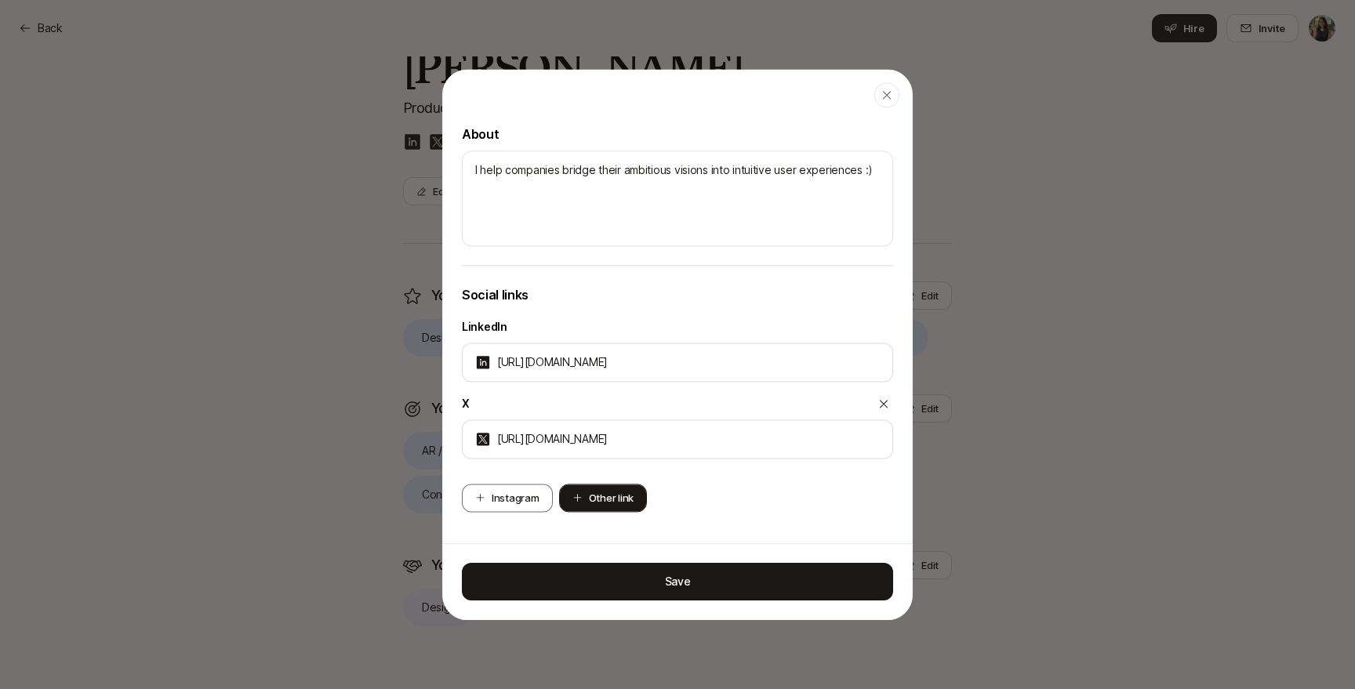
click at [606, 502] on button "Other link" at bounding box center [603, 498] width 88 height 28
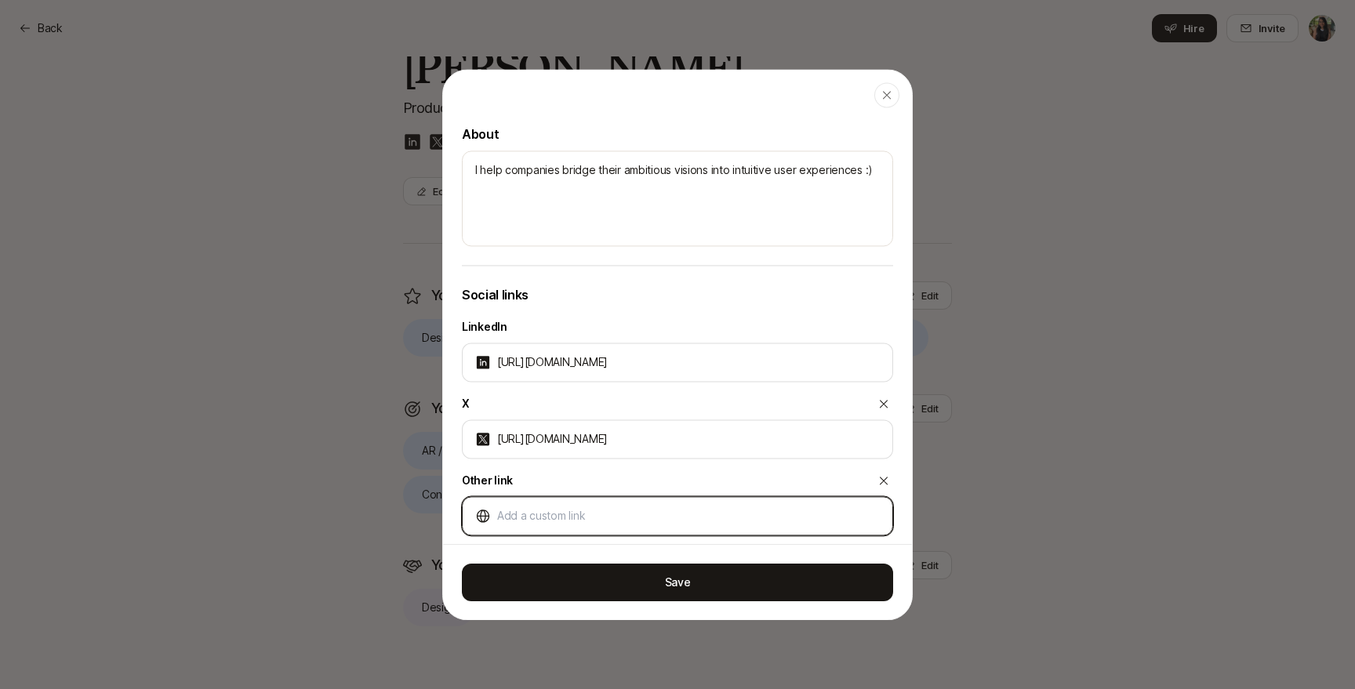
click at [608, 520] on input at bounding box center [688, 516] width 383 height 19
type textarea "x"
type input "https://h"
type textarea "x"
type input "https://ht"
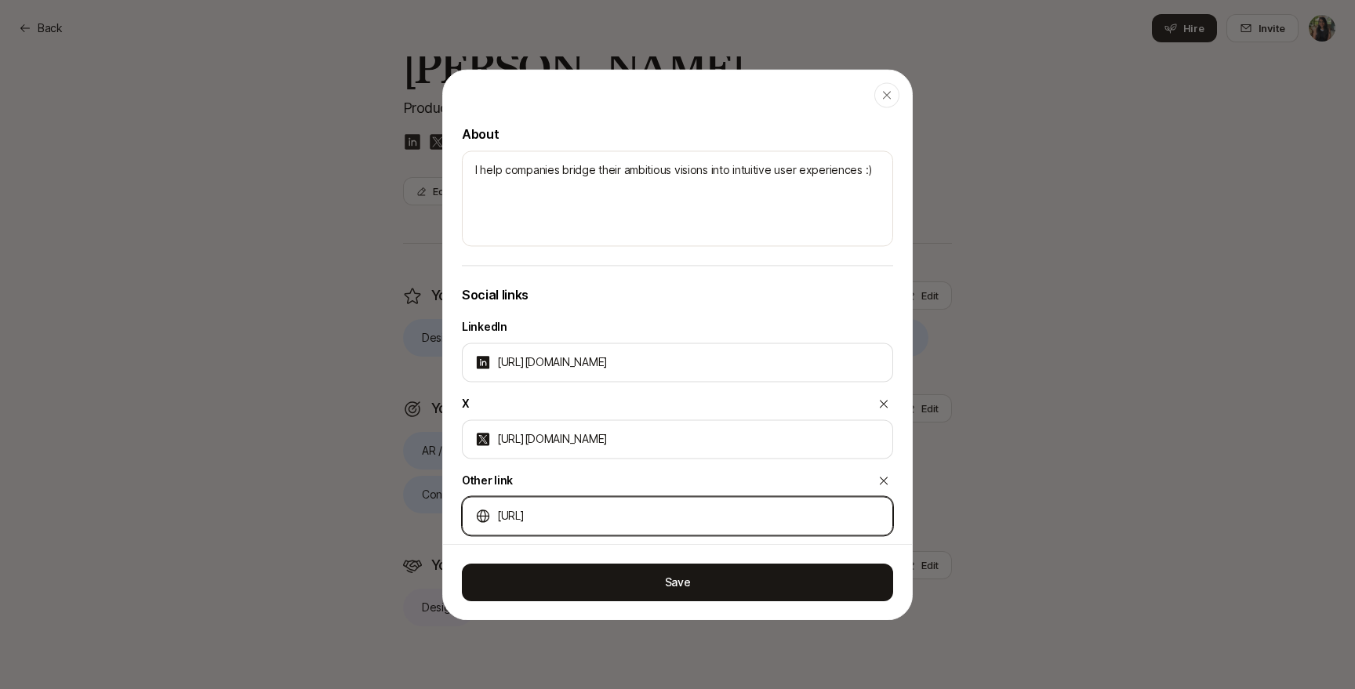
type textarea "x"
type input "https://htt"
type textarea "x"
type input "https://http"
type textarea "x"
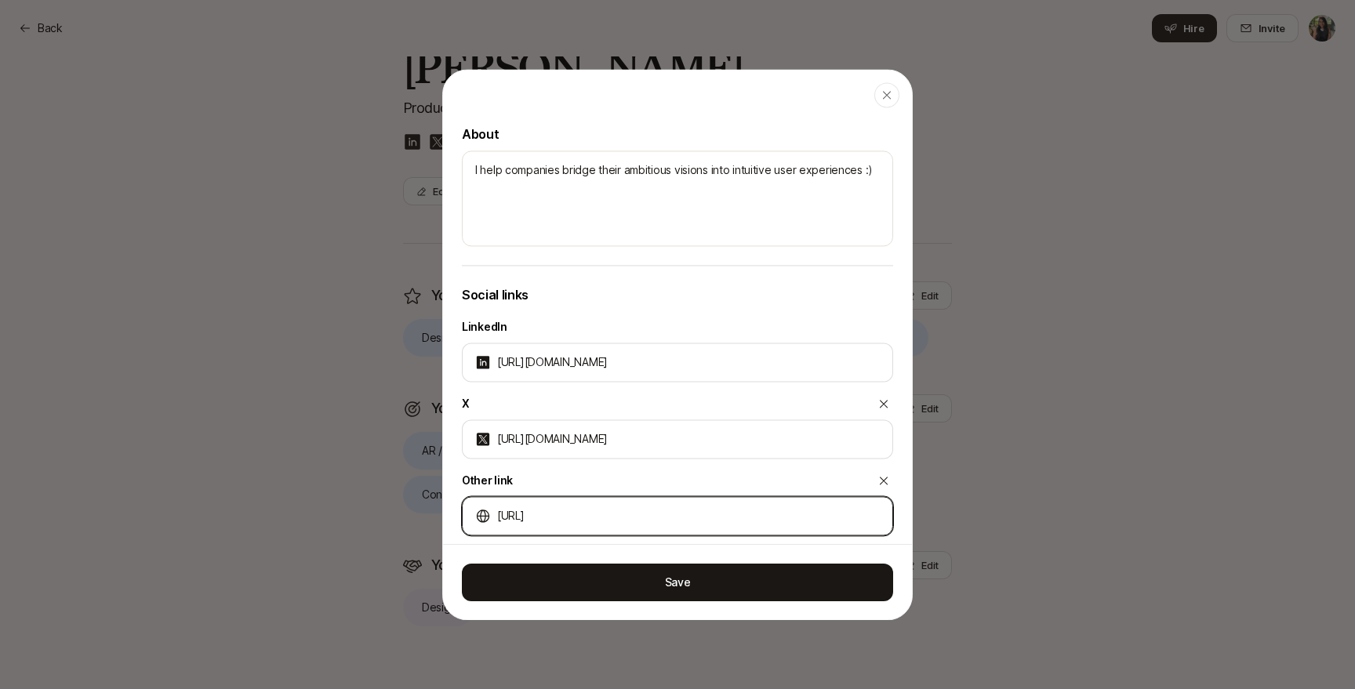
type input "https://htt"
type textarea "x"
type input "https://ht"
type textarea "x"
type input "https://h"
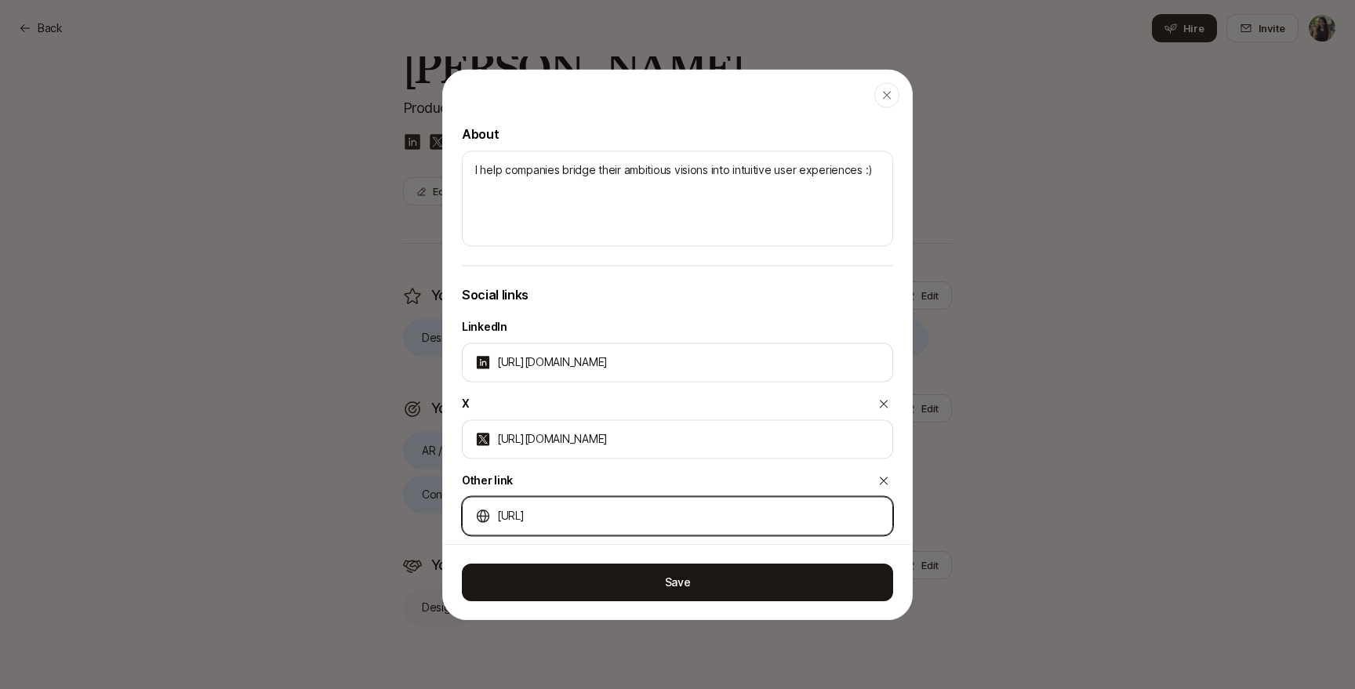
type textarea "x"
type input "https://"
type textarea "x"
type input "https://y"
type textarea "x"
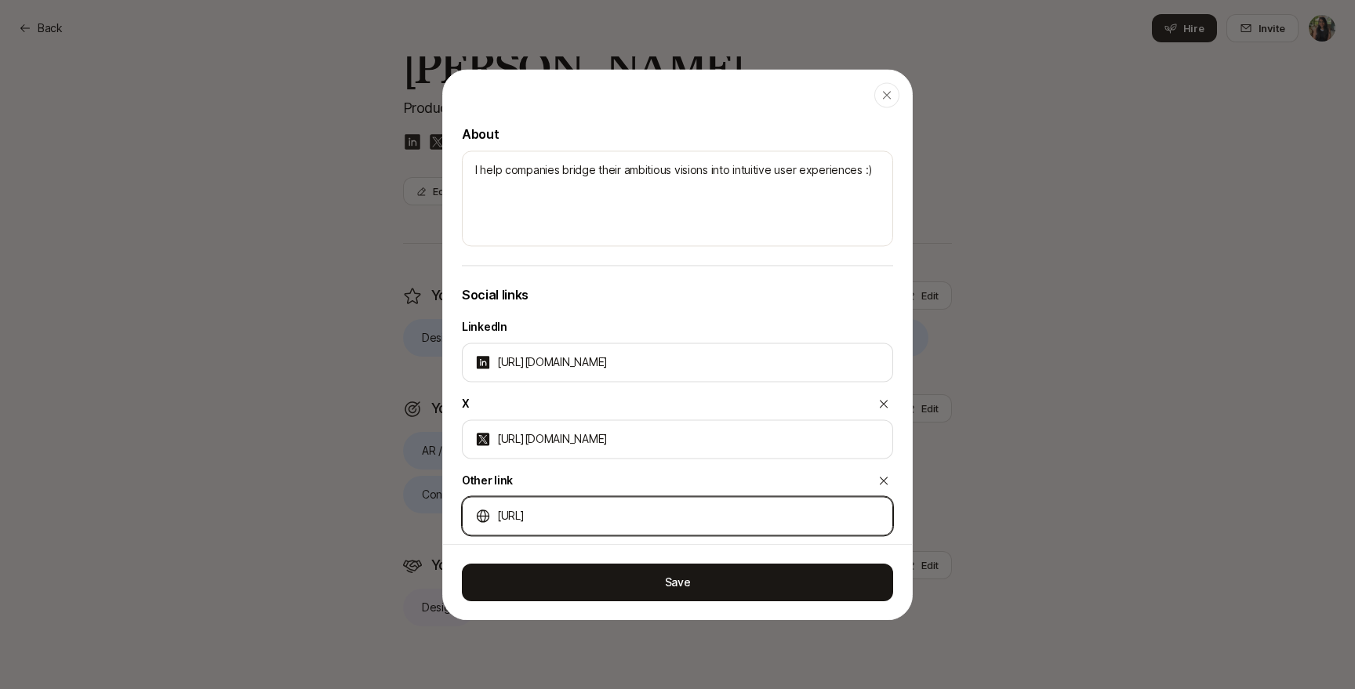
type input "https://ye"
type textarea "x"
type input "https://yes"
type textarea "x"
type input "https://yesh"
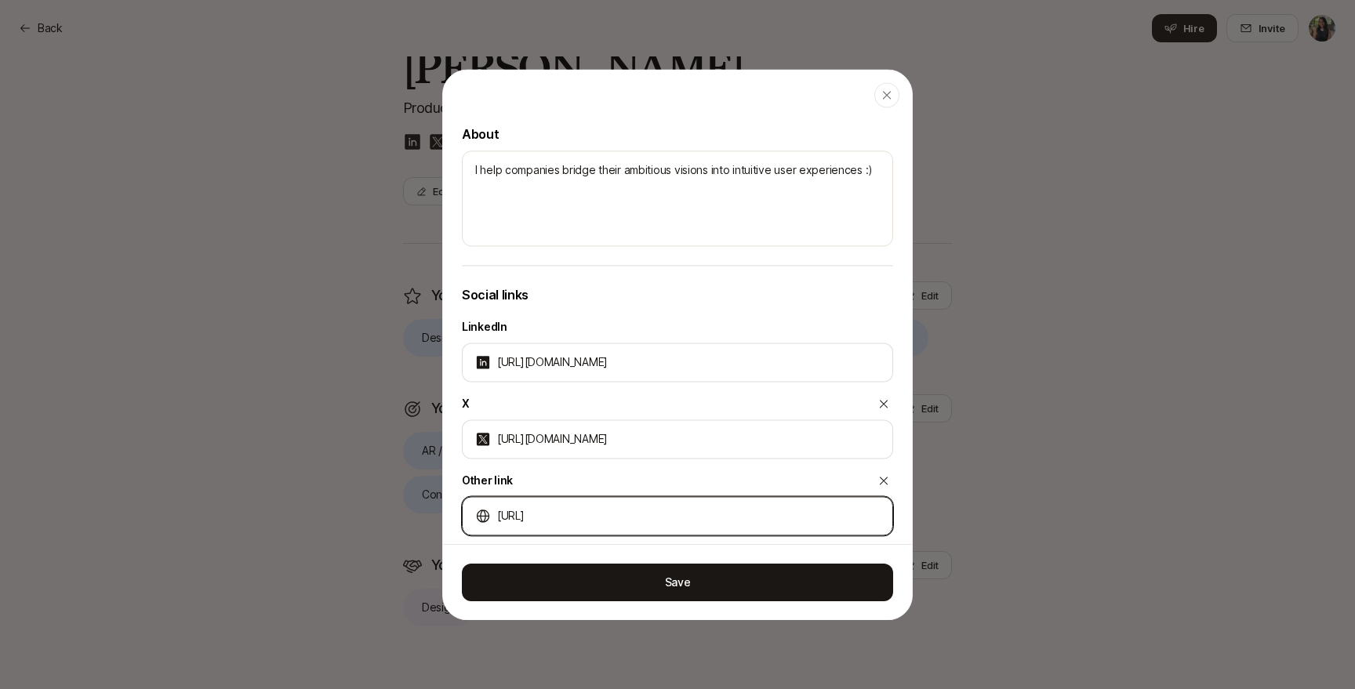
type textarea "x"
type input "https://yesha"
type textarea "x"
type input "https://yeshas"
type textarea "x"
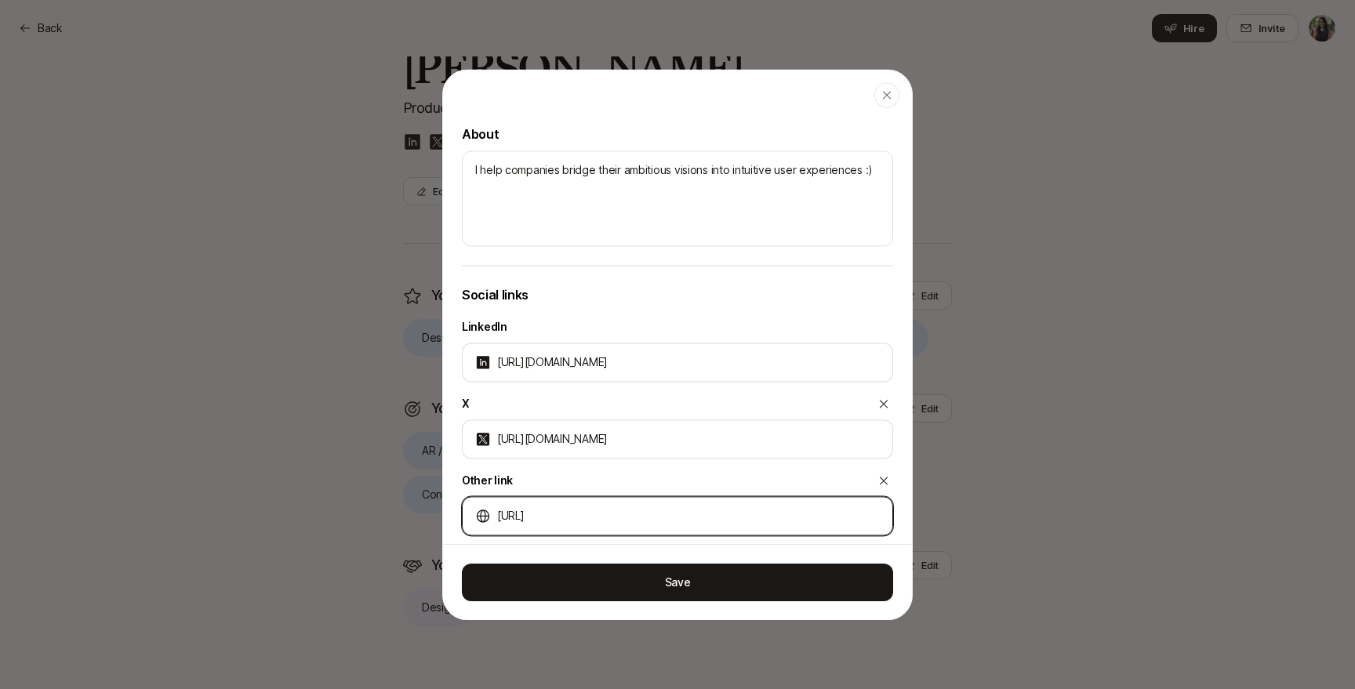
type input "https://yeshash"
type textarea "x"
type input "https://yeshasha"
type textarea "x"
type input "https://yeshashah"
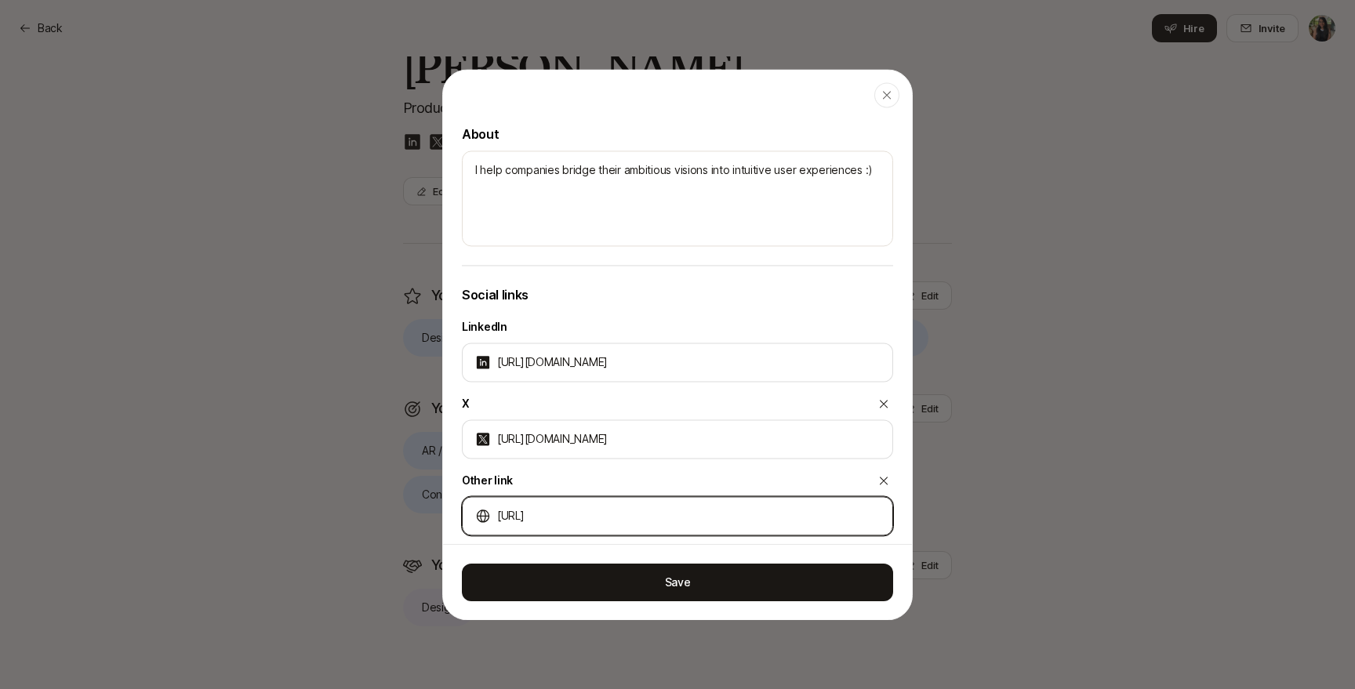
type textarea "x"
type input "https://yeshashah."
type textarea "x"
type input "https://yeshashah.c"
type textarea "x"
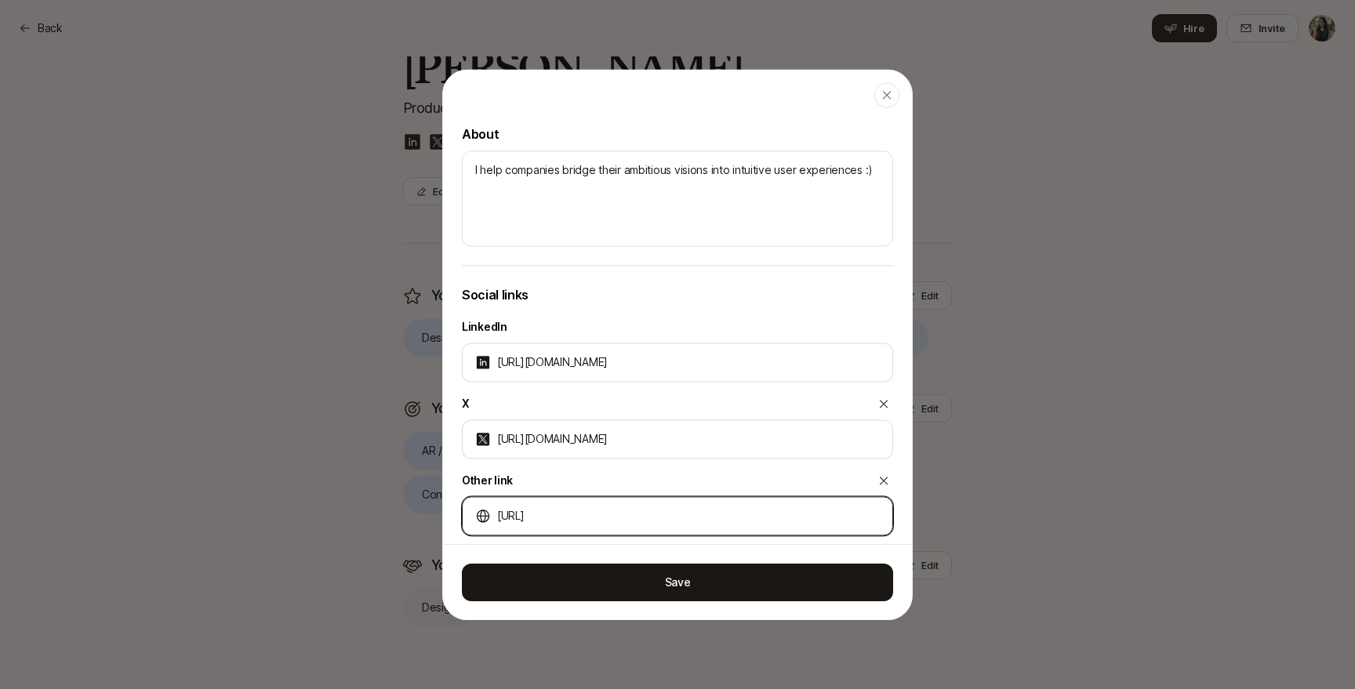
type input "https://yeshashah.co"
type textarea "x"
type input "https://yeshashah.com"
type textarea "x"
type input "https://yeshashah.com/"
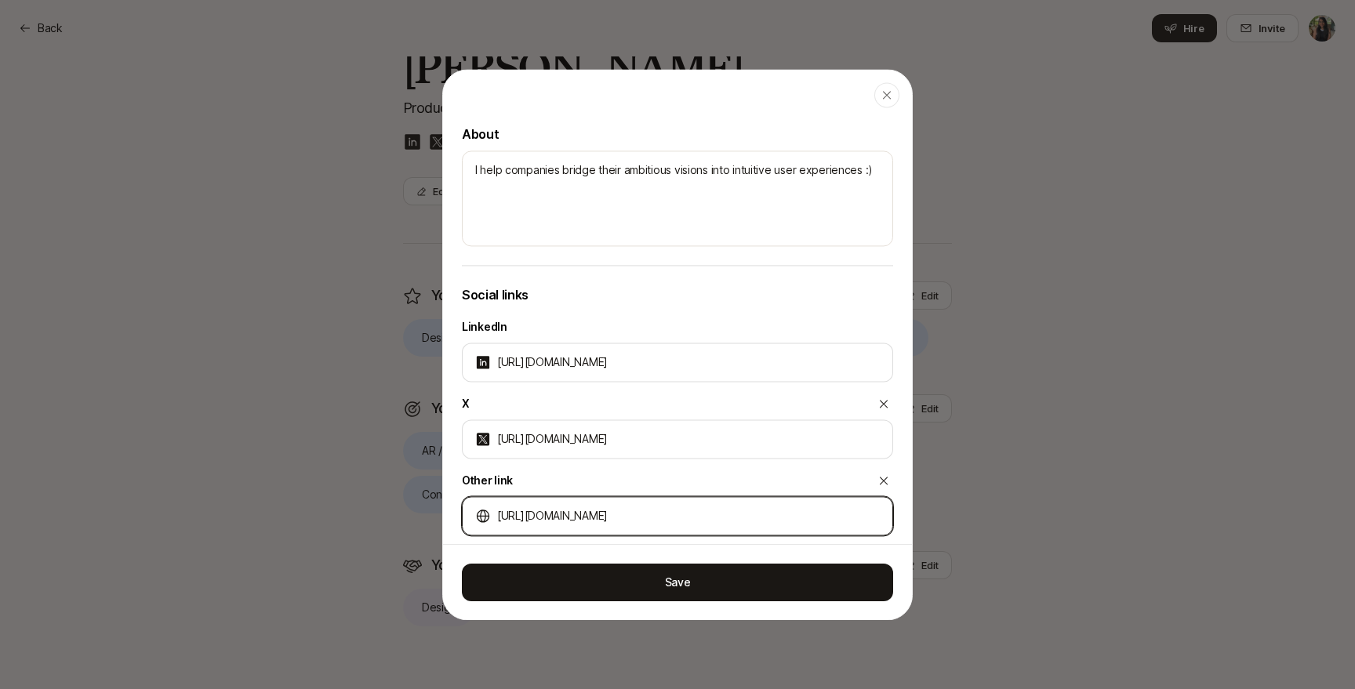
type textarea "x"
type input "https://yeshashah.com/p"
type textarea "x"
type input "https://yeshashah.com/pr"
type textarea "x"
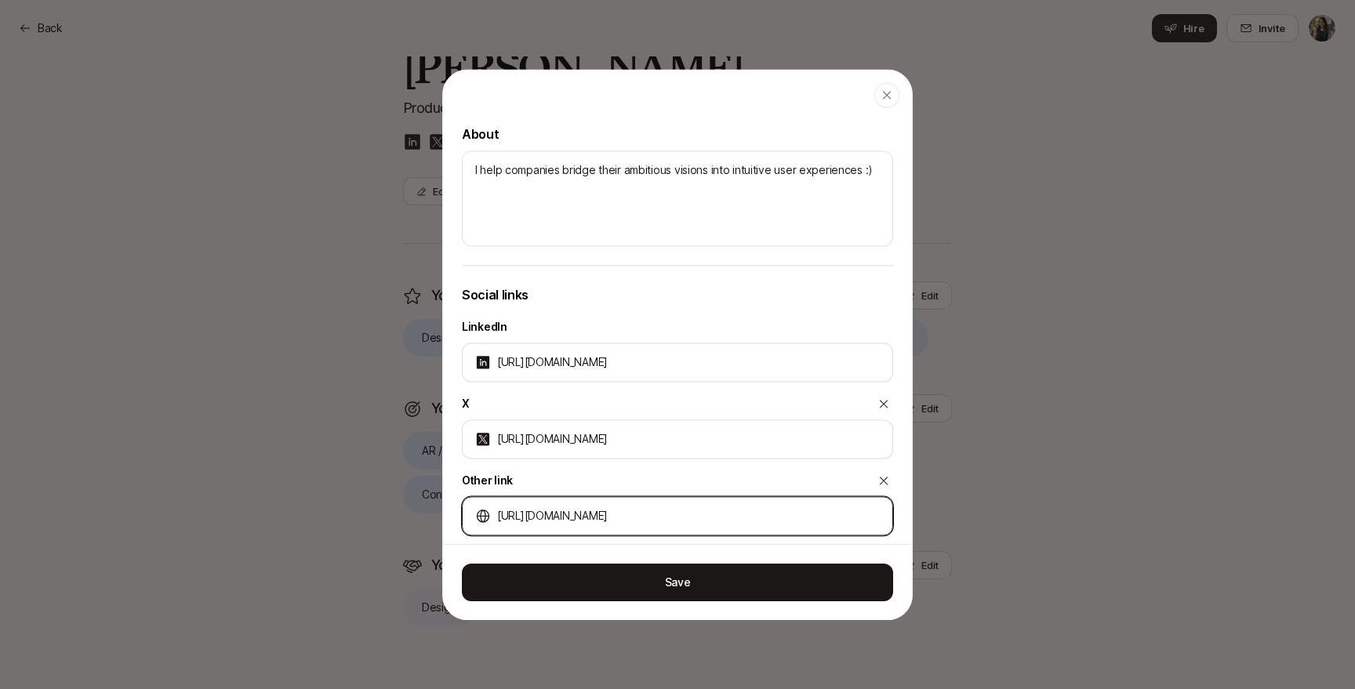
type input "https://yeshashah.com/pro"
type textarea "x"
type input "https://yeshashah.com/prod"
type textarea "x"
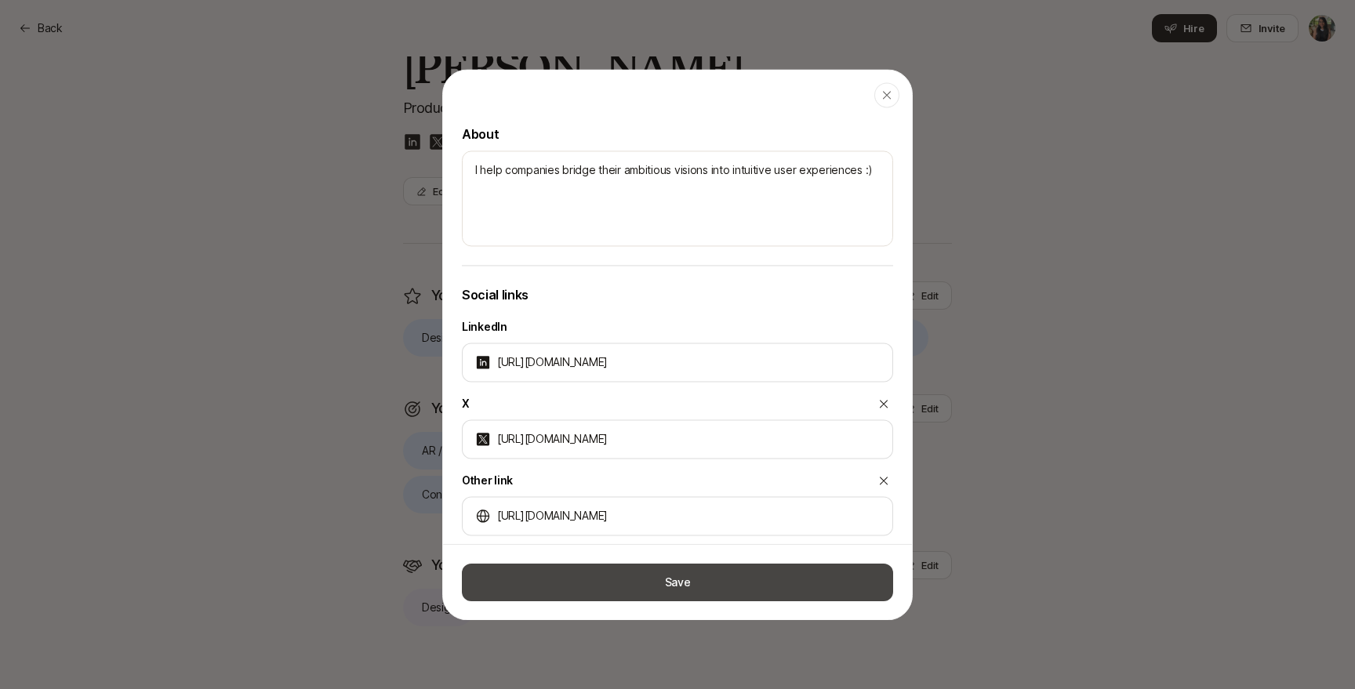
click at [601, 582] on button "Save" at bounding box center [677, 582] width 431 height 38
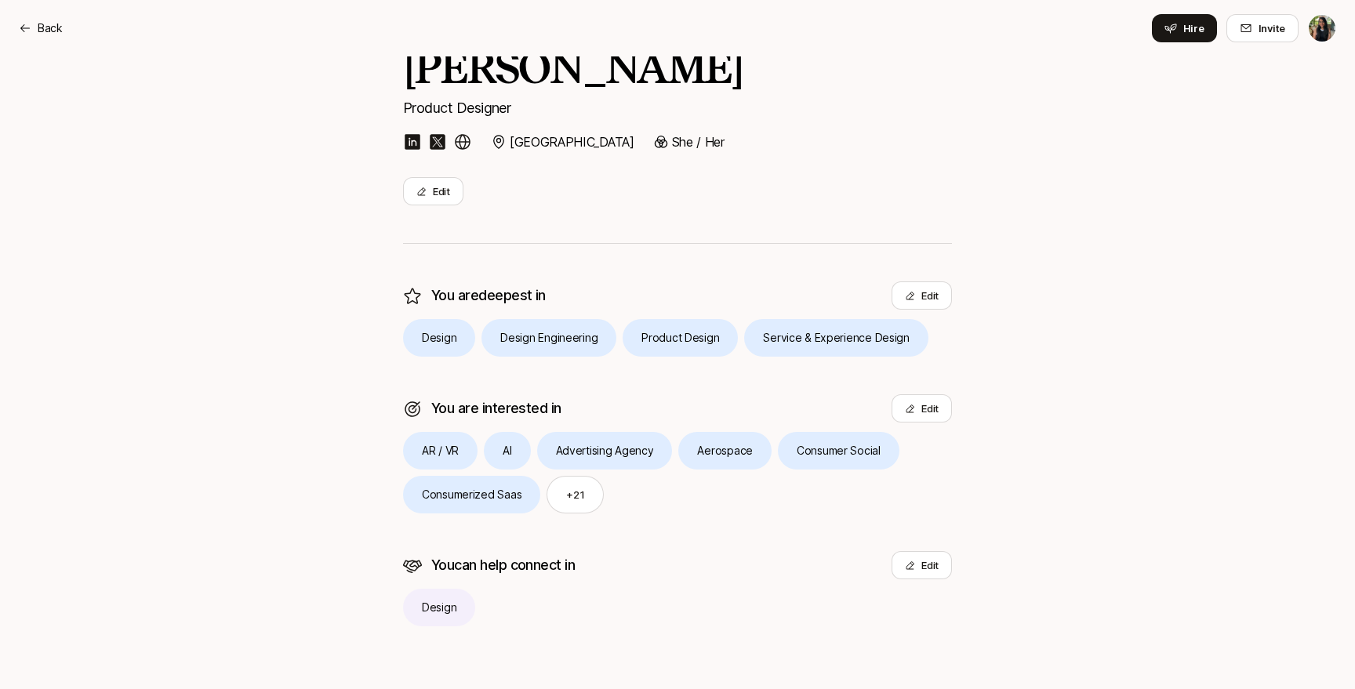
click at [467, 140] on img at bounding box center [462, 142] width 19 height 19
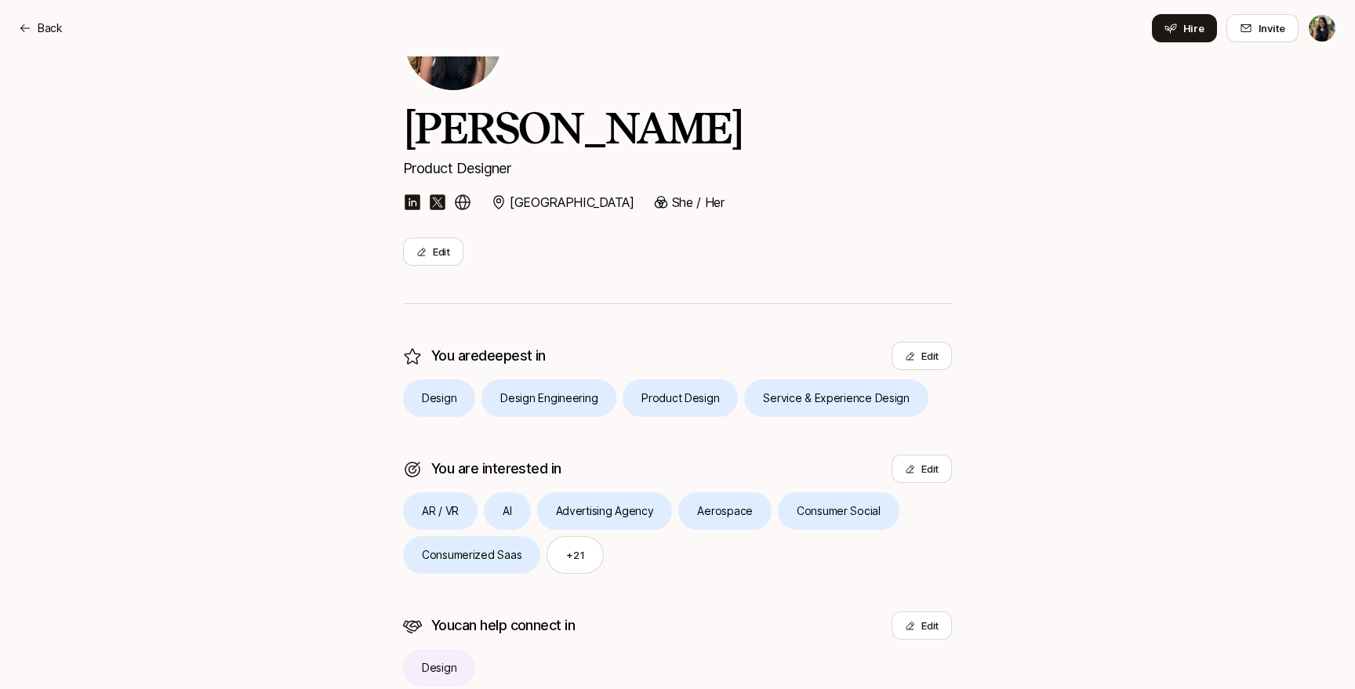
scroll to position [0, 0]
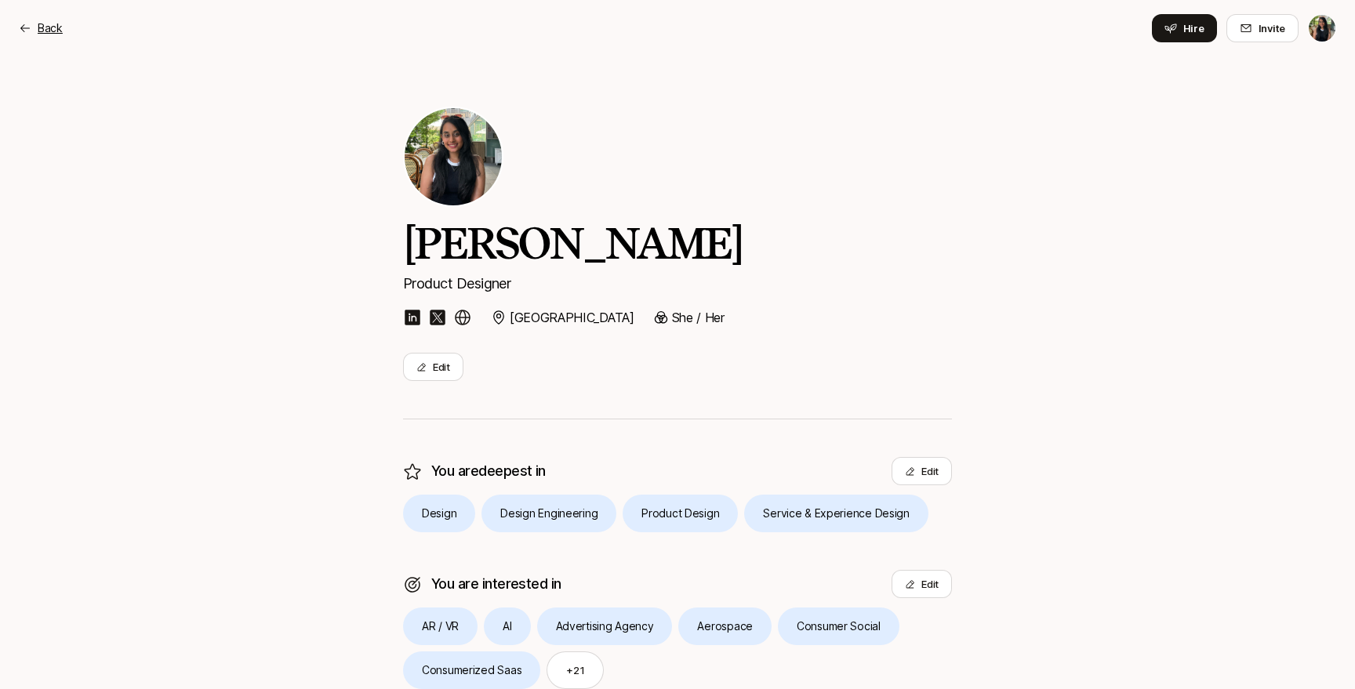
click at [44, 24] on p "Back" at bounding box center [50, 28] width 25 height 19
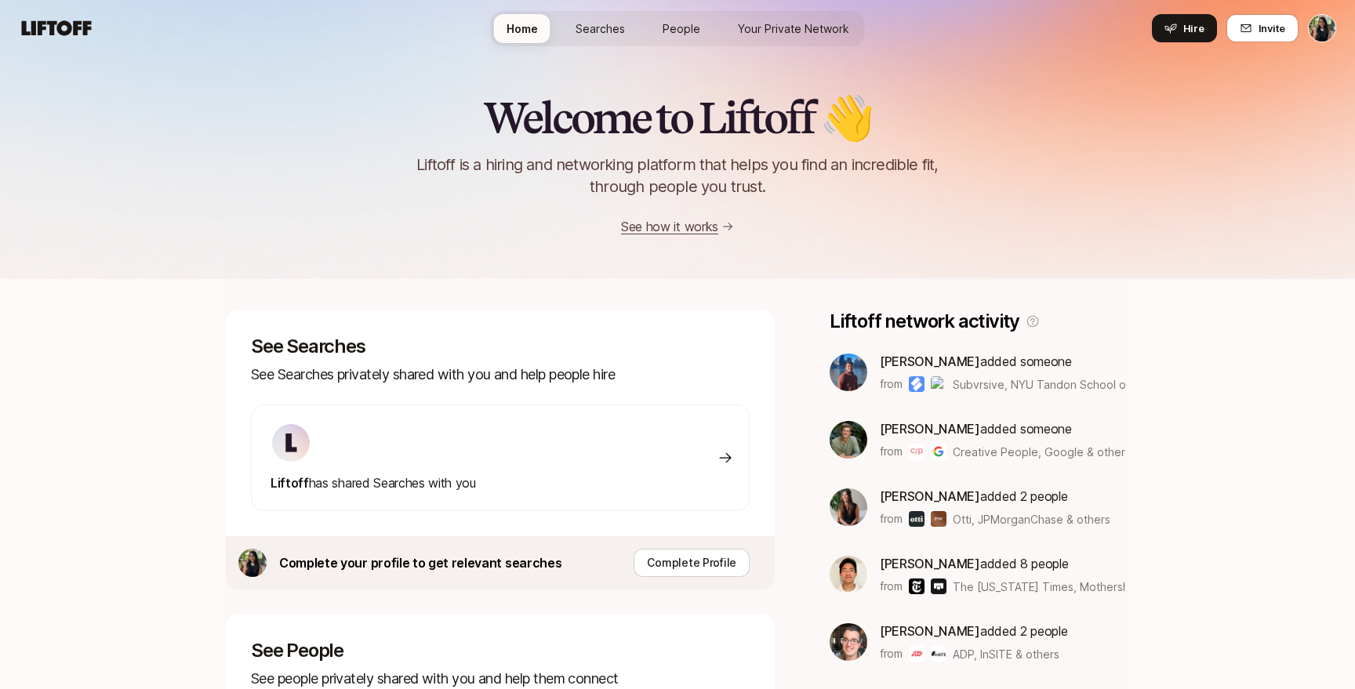
click at [845, 366] on img at bounding box center [849, 373] width 38 height 38
click at [981, 364] on p "Dhruvil Shah added someone" at bounding box center [1002, 361] width 245 height 20
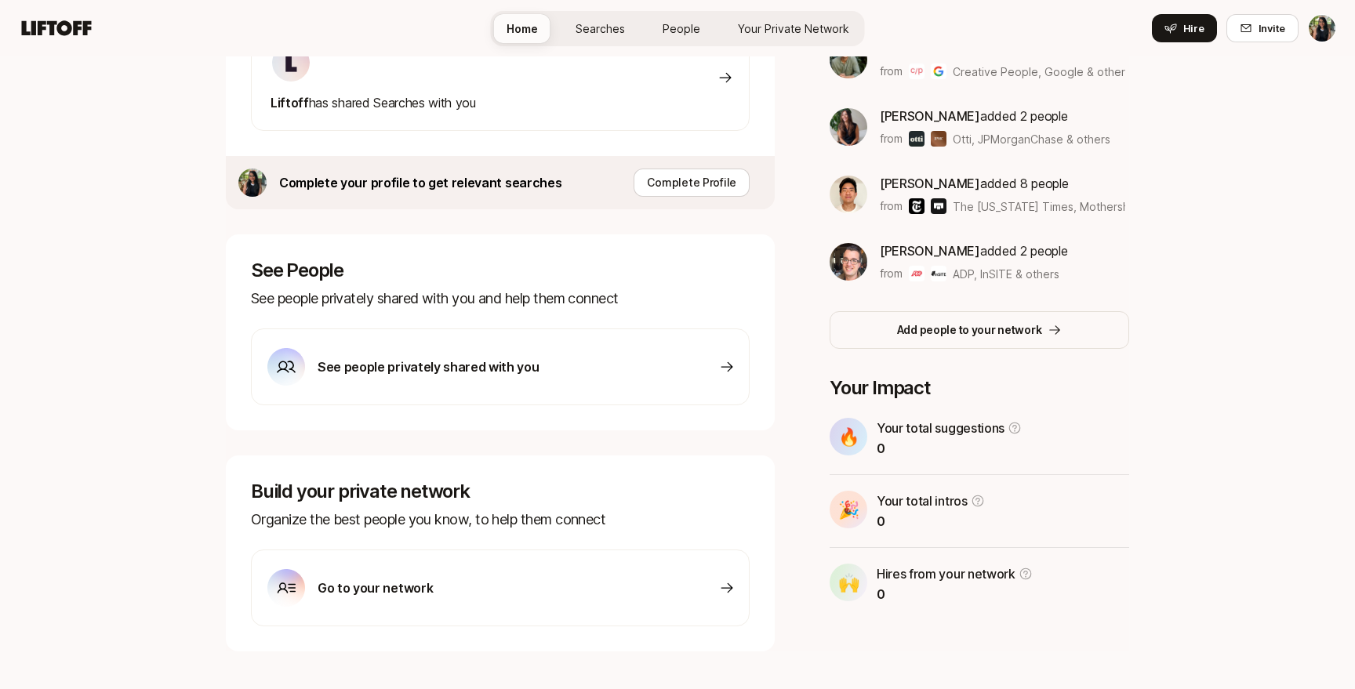
scroll to position [405, 0]
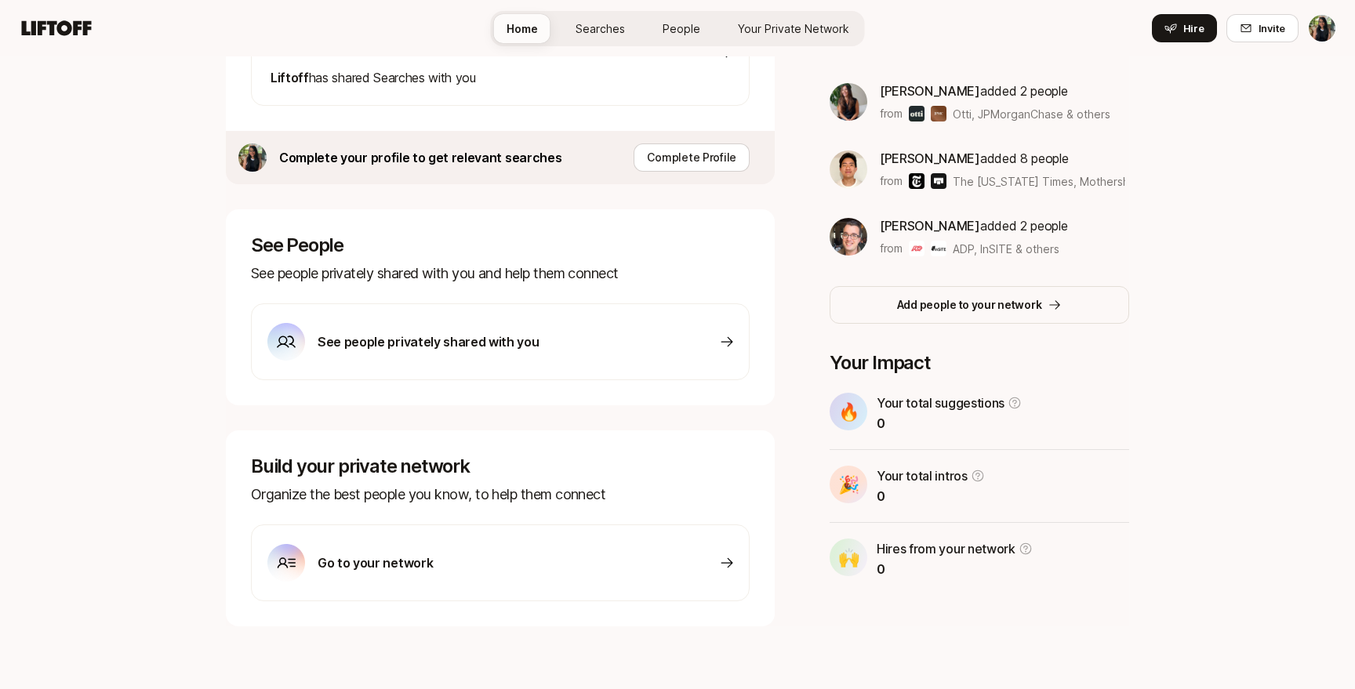
click at [678, 338] on div "See people privately shared with you" at bounding box center [500, 341] width 499 height 77
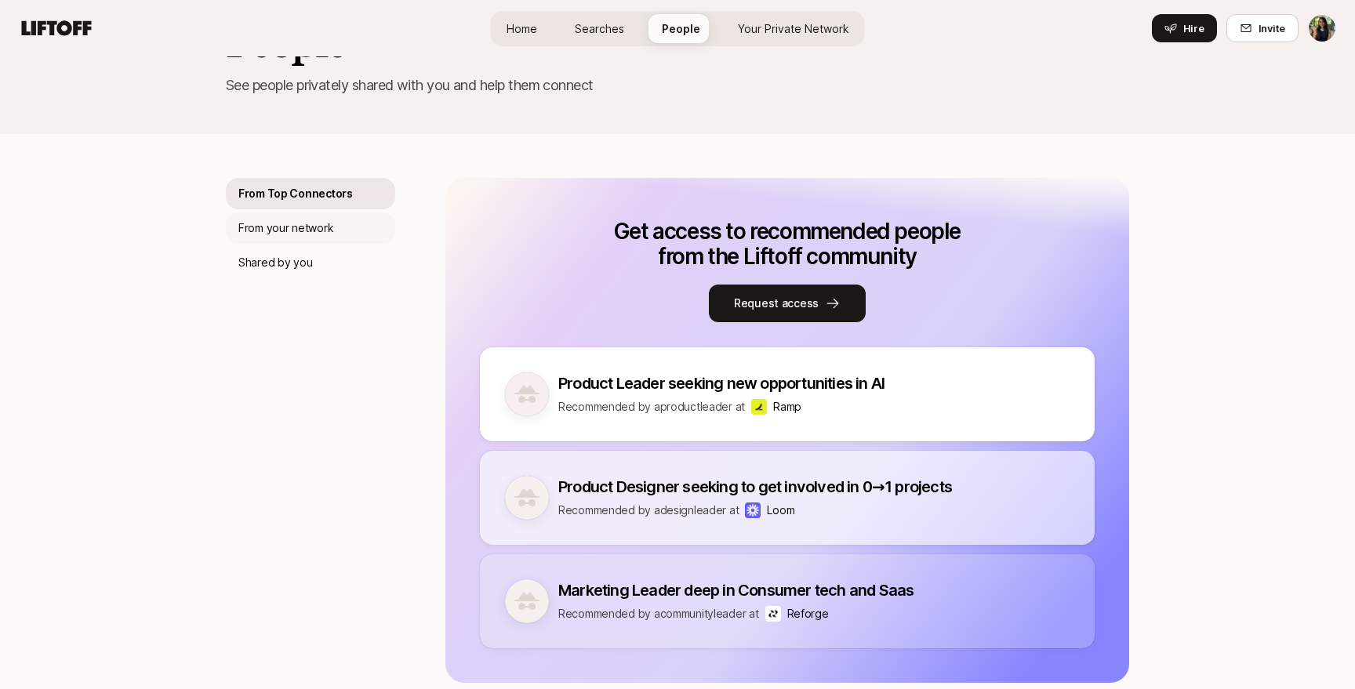
click at [331, 232] on p "From your network" at bounding box center [285, 228] width 95 height 19
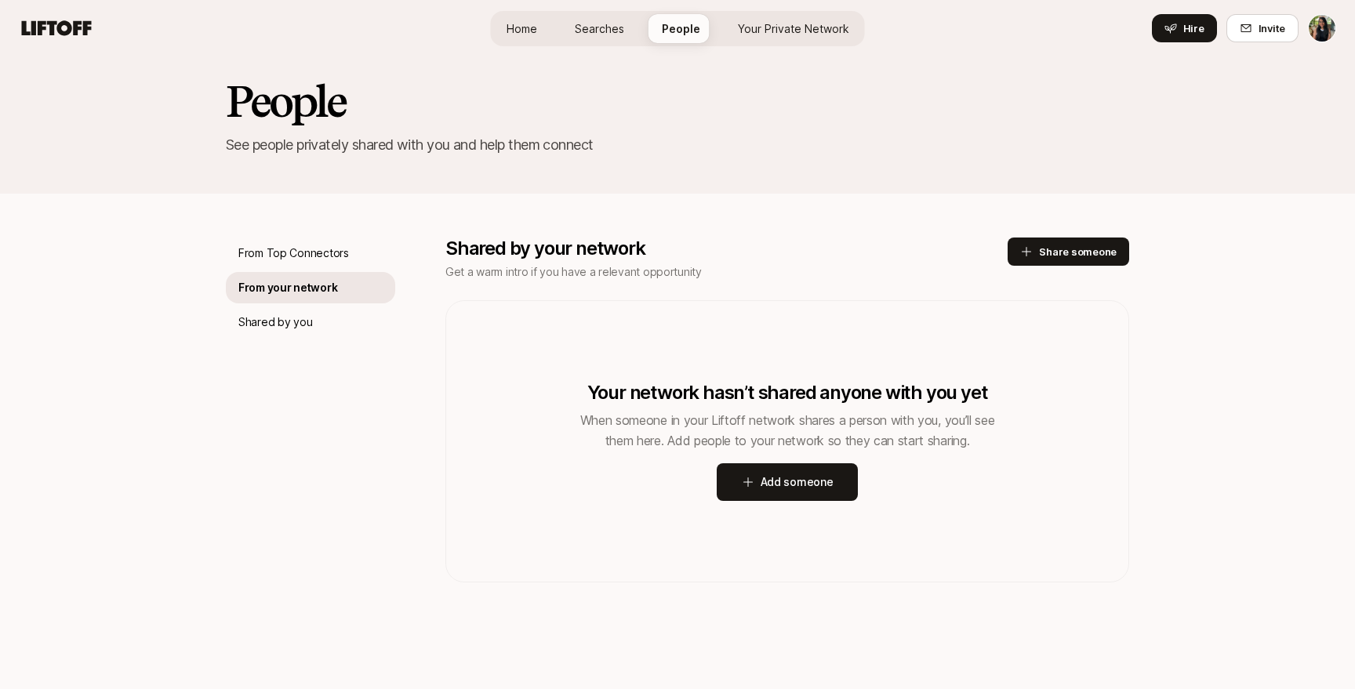
scroll to position [16, 0]
click at [314, 325] on div "Shared by you" at bounding box center [310, 322] width 169 height 31
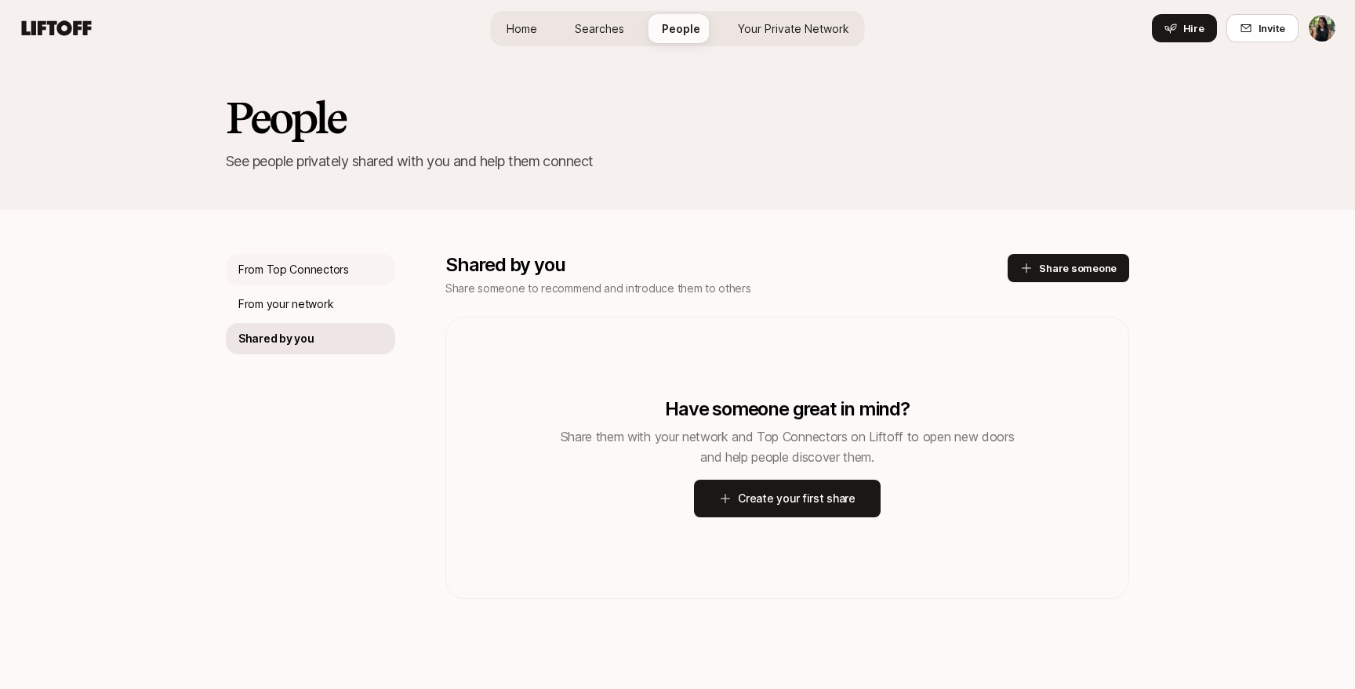
click at [315, 279] on div "From Top Connectors" at bounding box center [310, 269] width 169 height 31
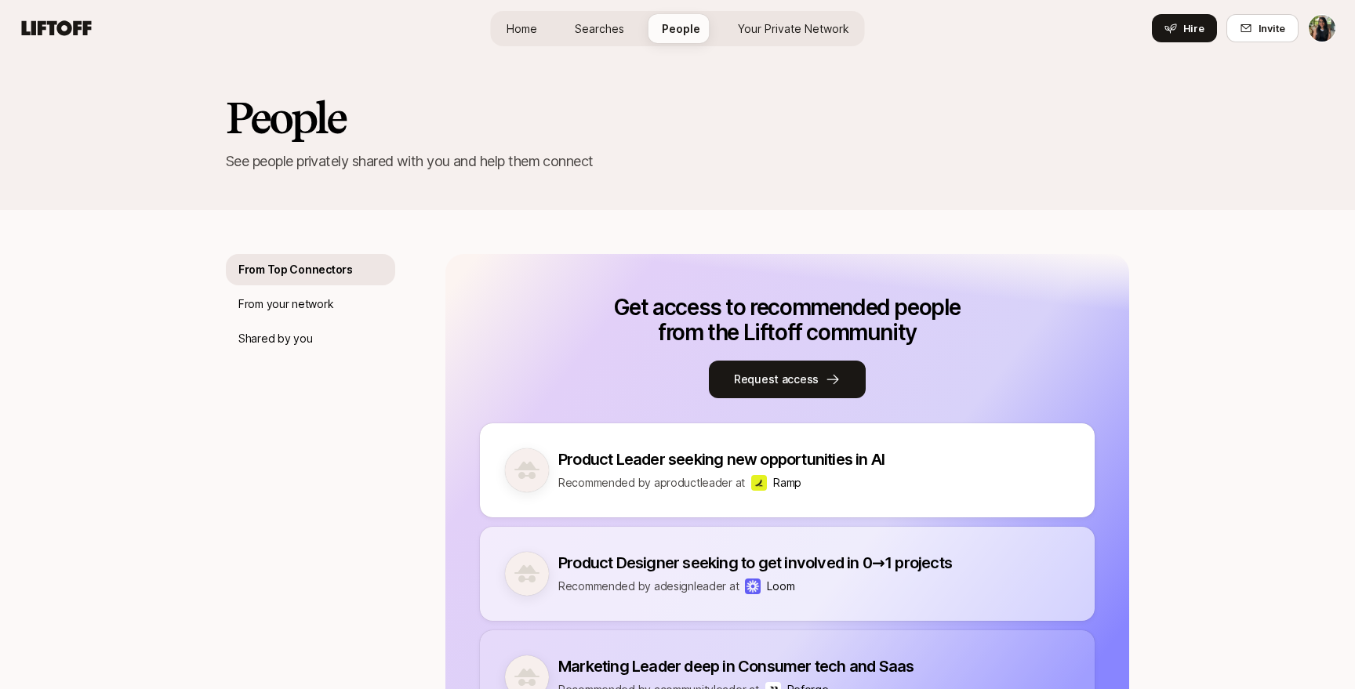
click at [815, 17] on link "Your Private Network" at bounding box center [793, 28] width 136 height 29
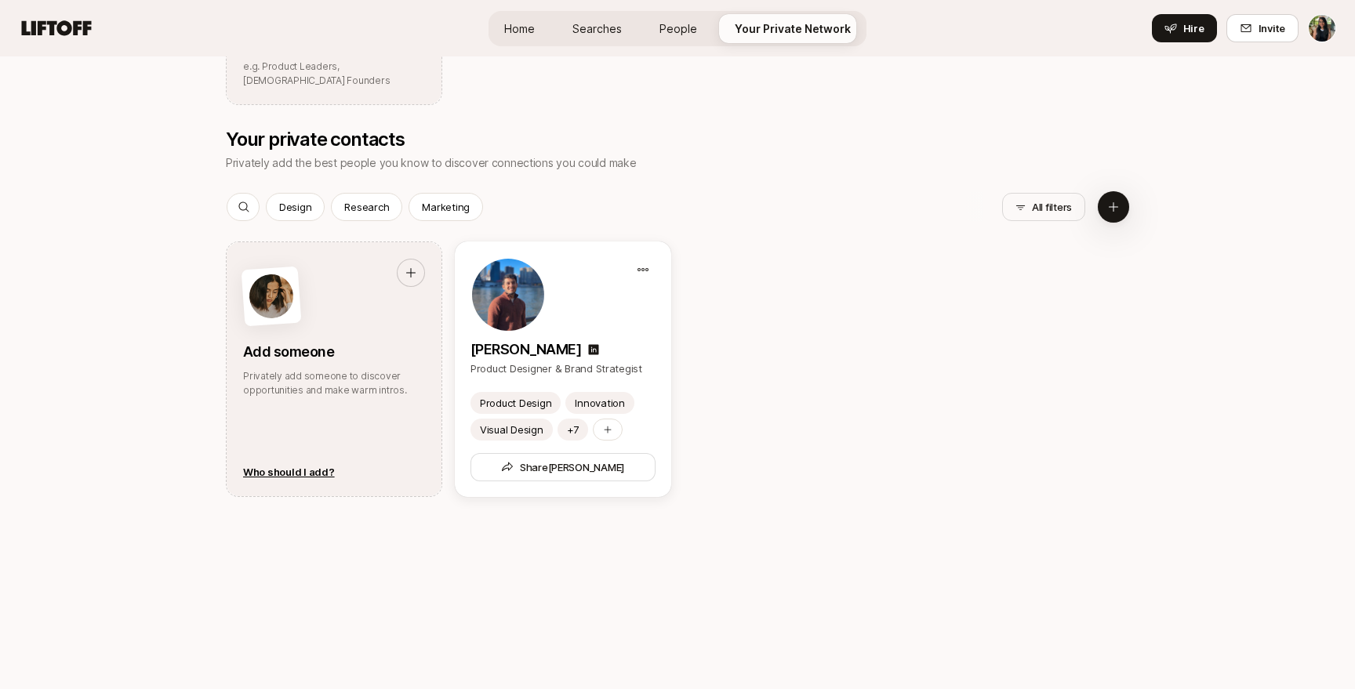
scroll to position [660, 0]
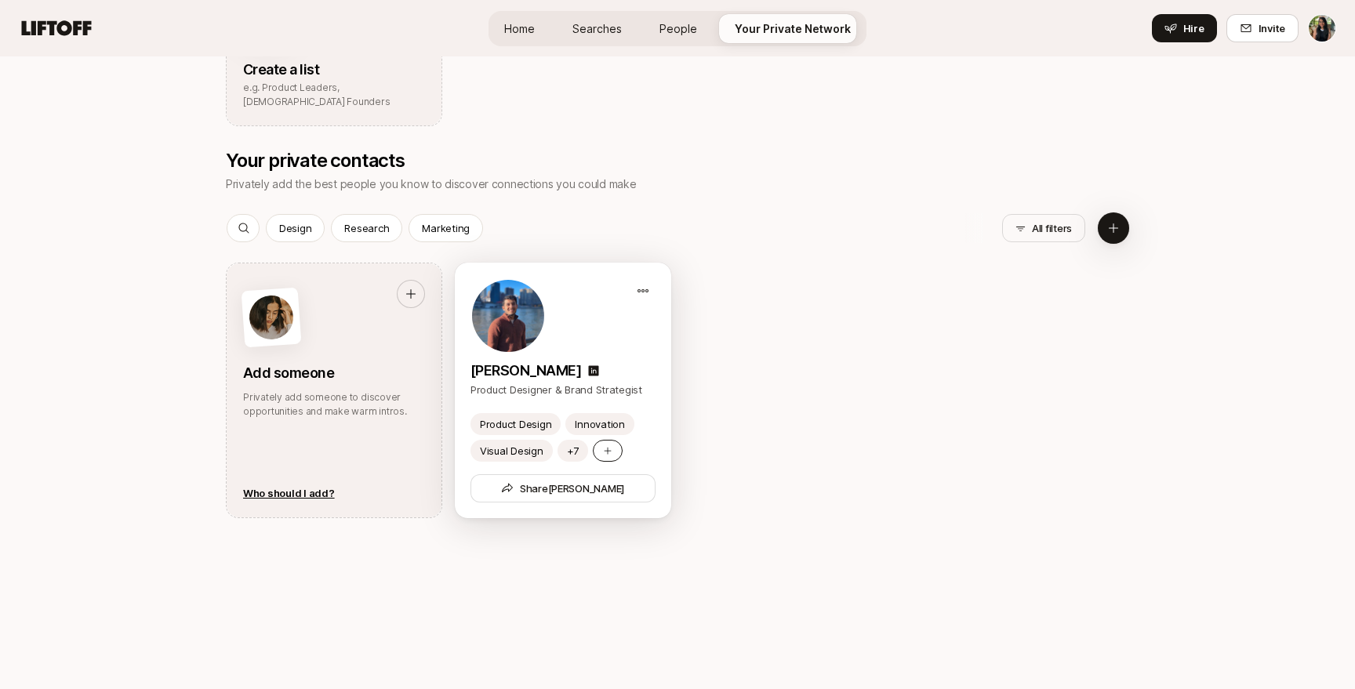
click at [607, 444] on div at bounding box center [608, 451] width 30 height 22
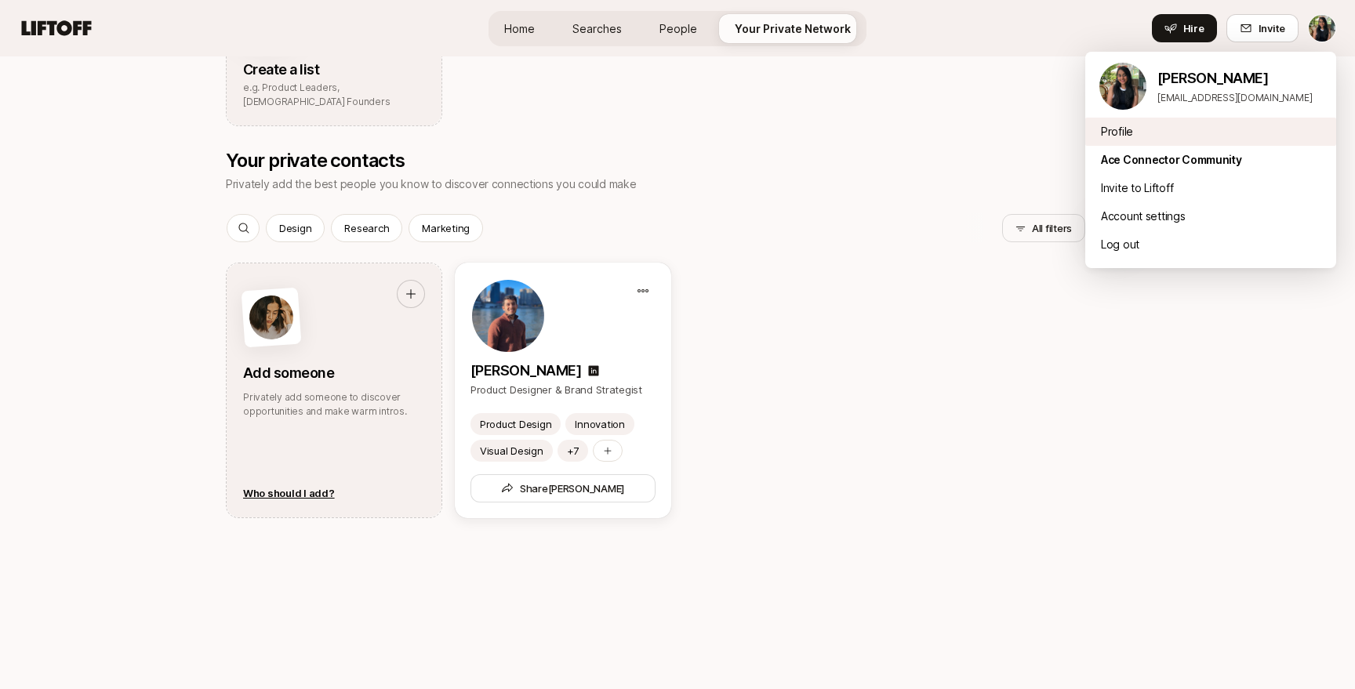
click at [1119, 139] on div "Profile" at bounding box center [1210, 132] width 251 height 28
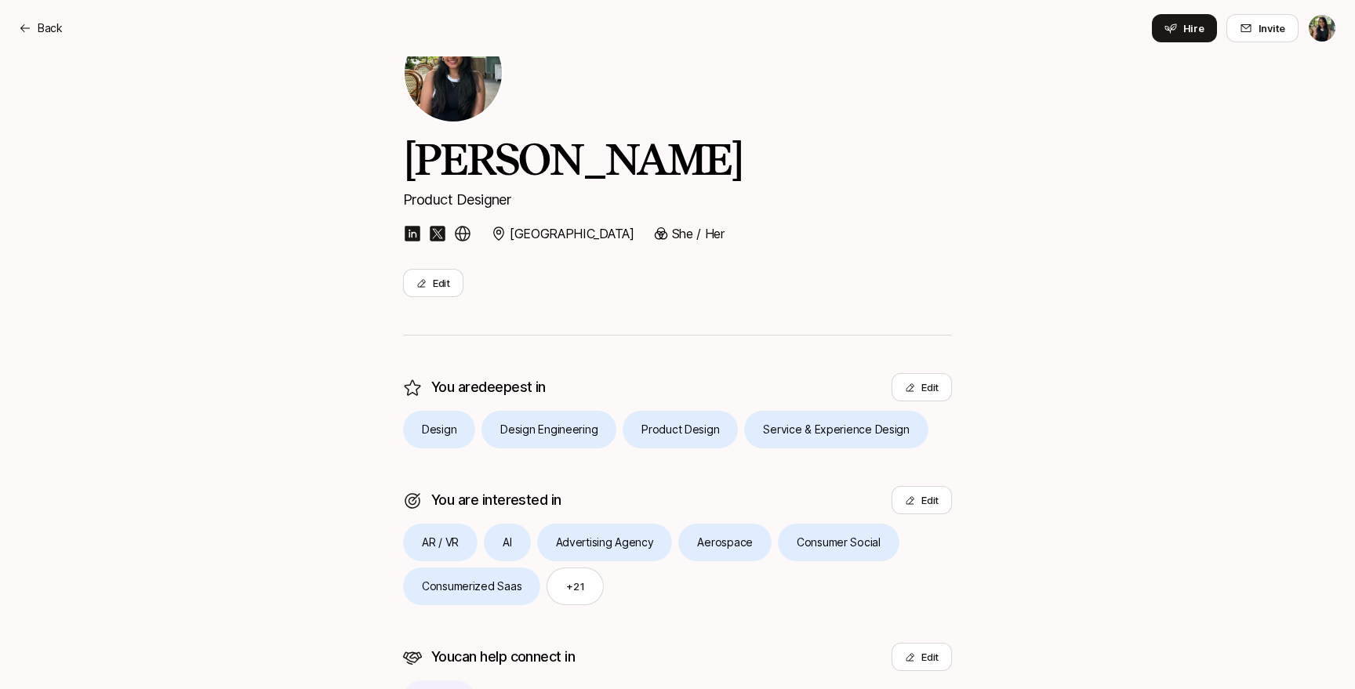
scroll to position [124, 0]
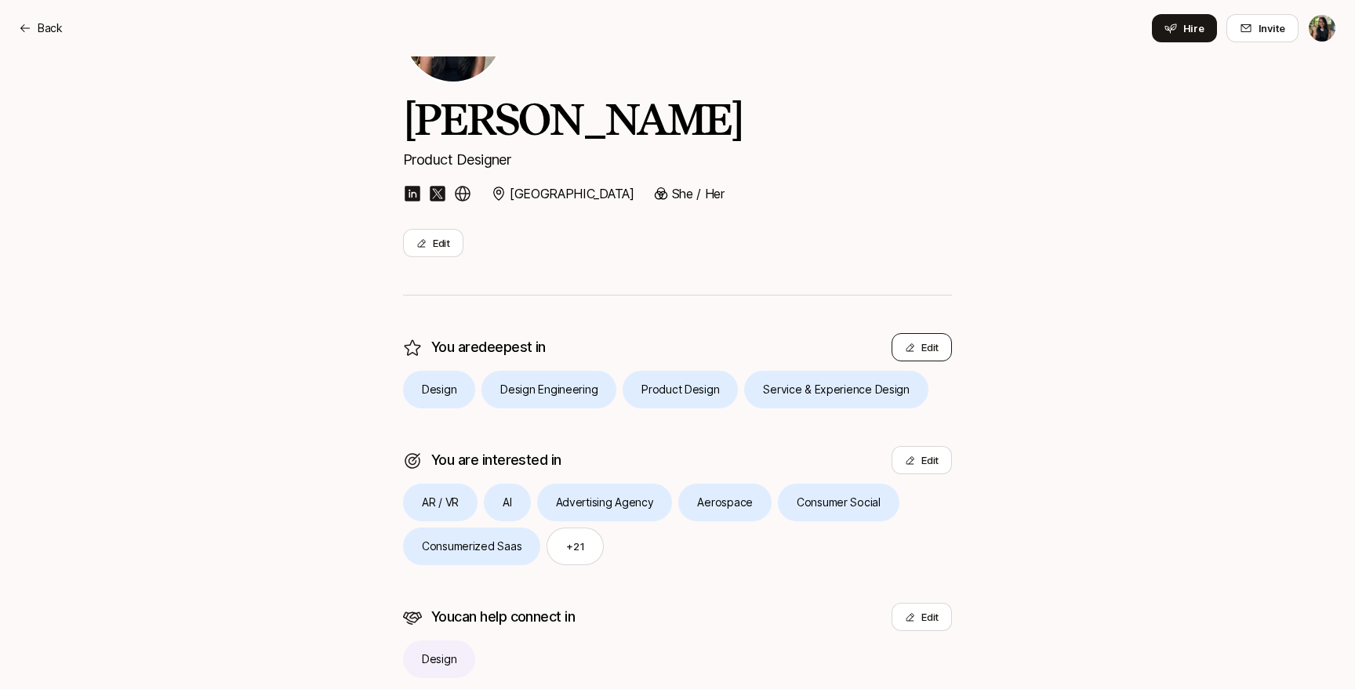
click at [896, 353] on button "Edit" at bounding box center [922, 347] width 60 height 28
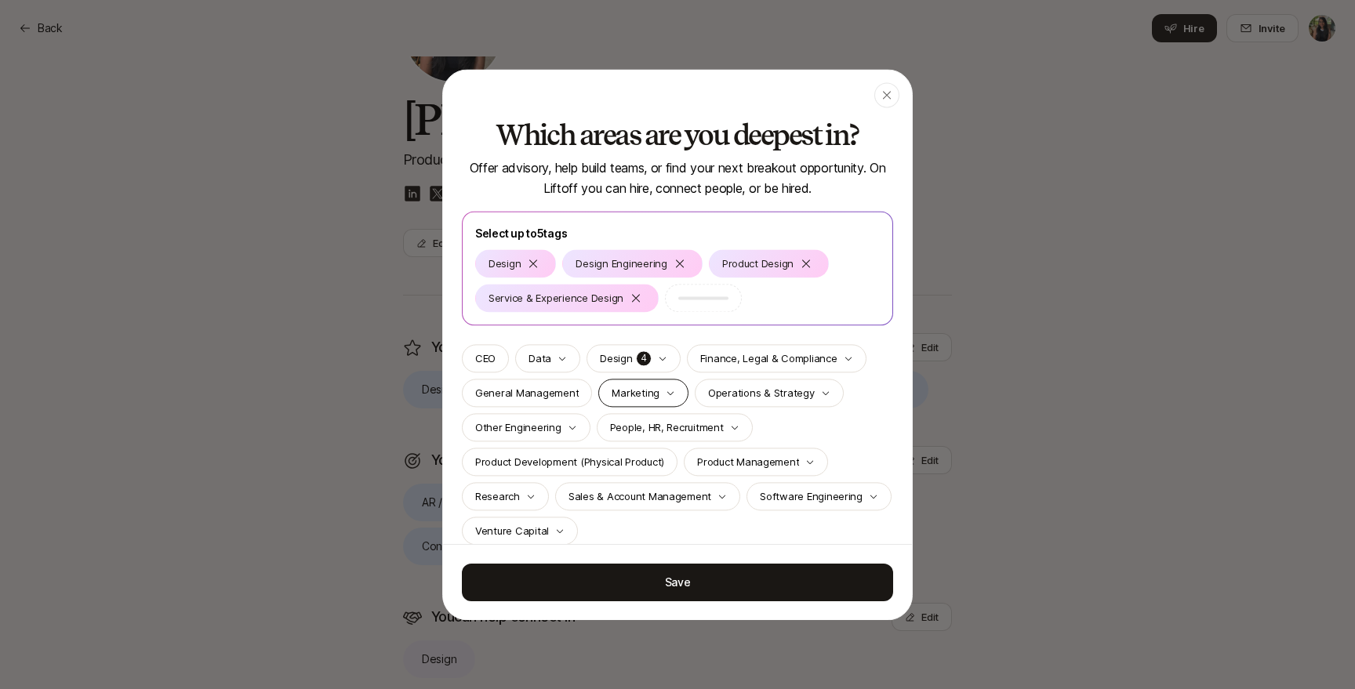
click at [640, 396] on p "Marketing" at bounding box center [636, 393] width 48 height 16
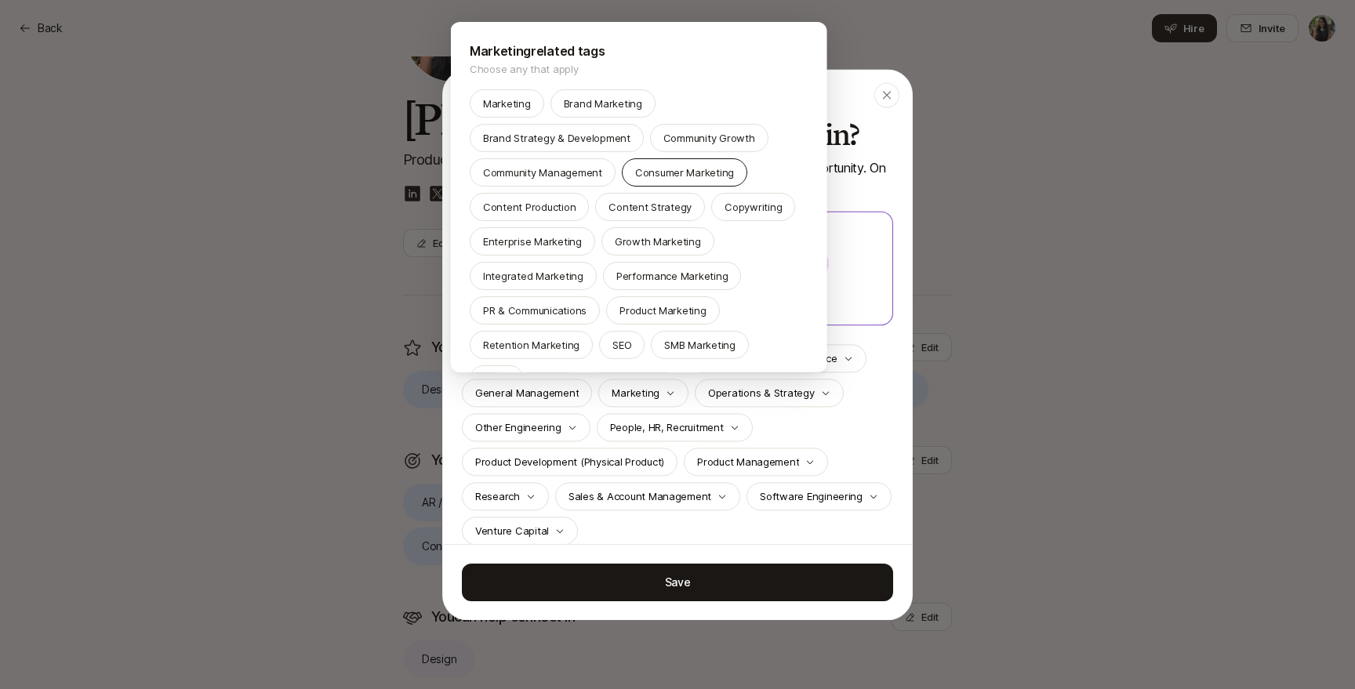
scroll to position [5, 0]
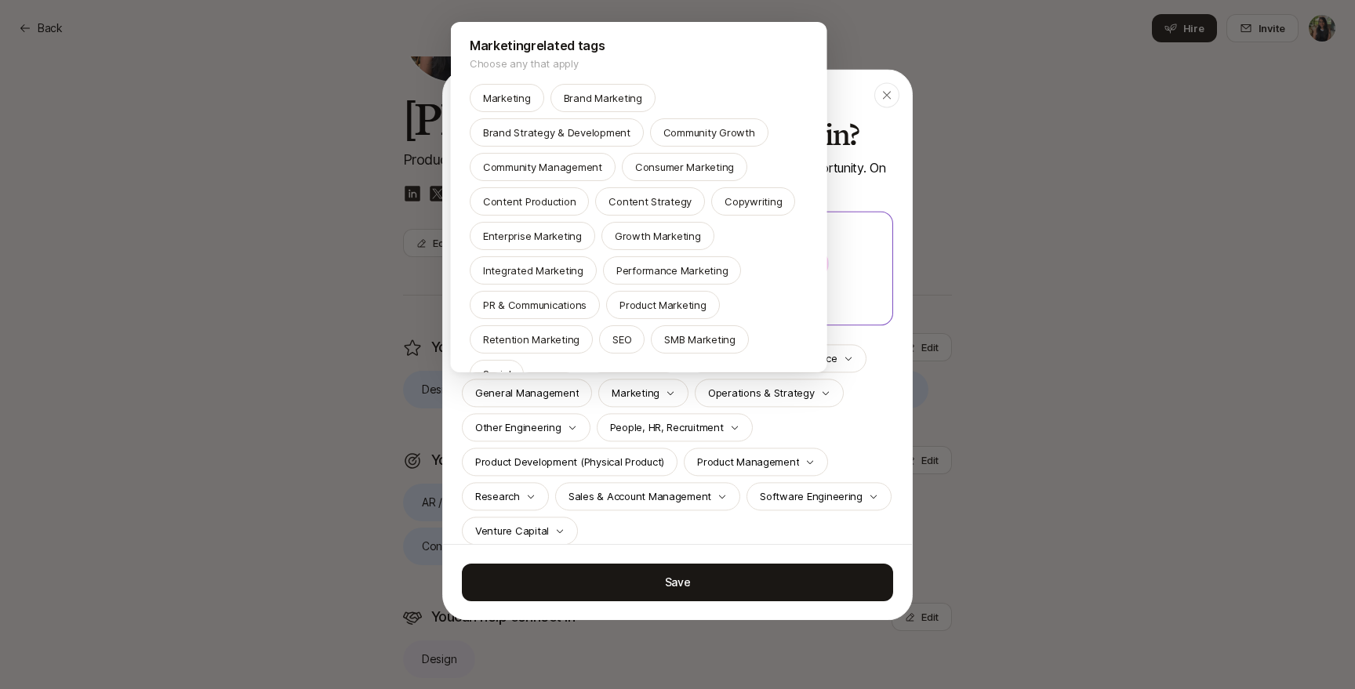
click at [813, 419] on div at bounding box center [677, 344] width 1355 height 689
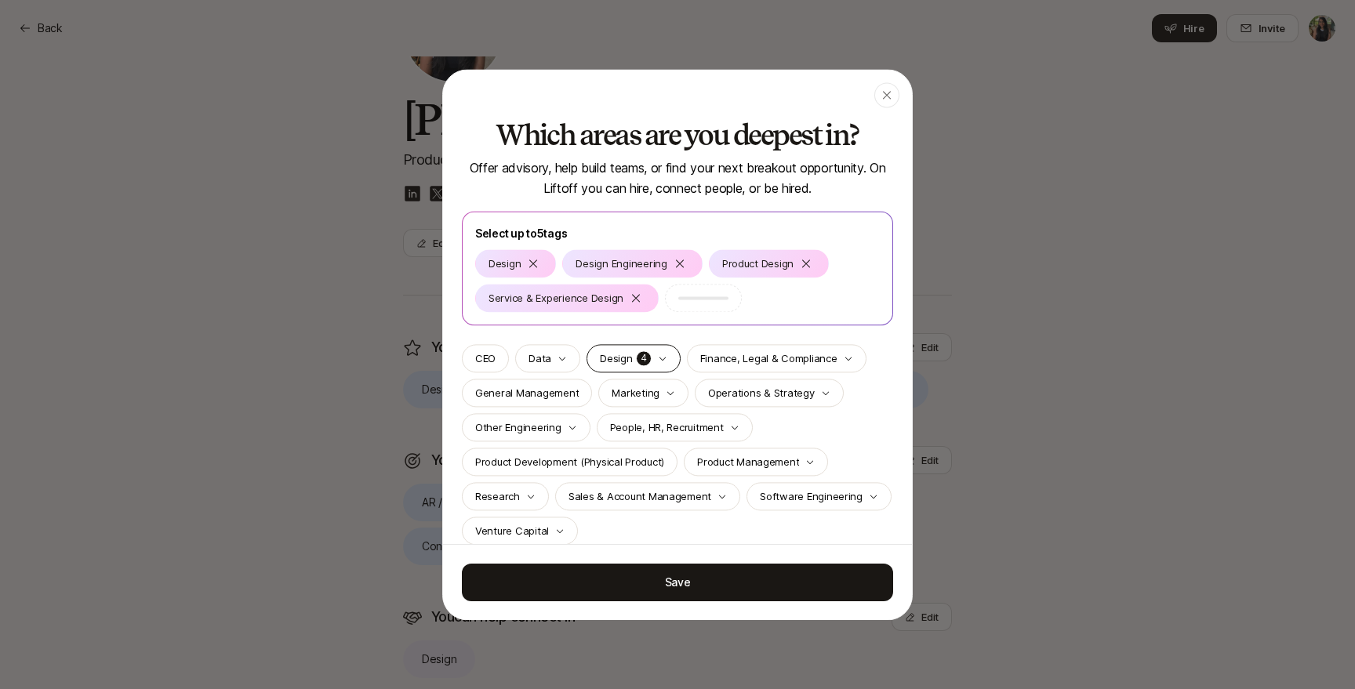
click at [666, 347] on div "Design 4" at bounding box center [633, 358] width 93 height 28
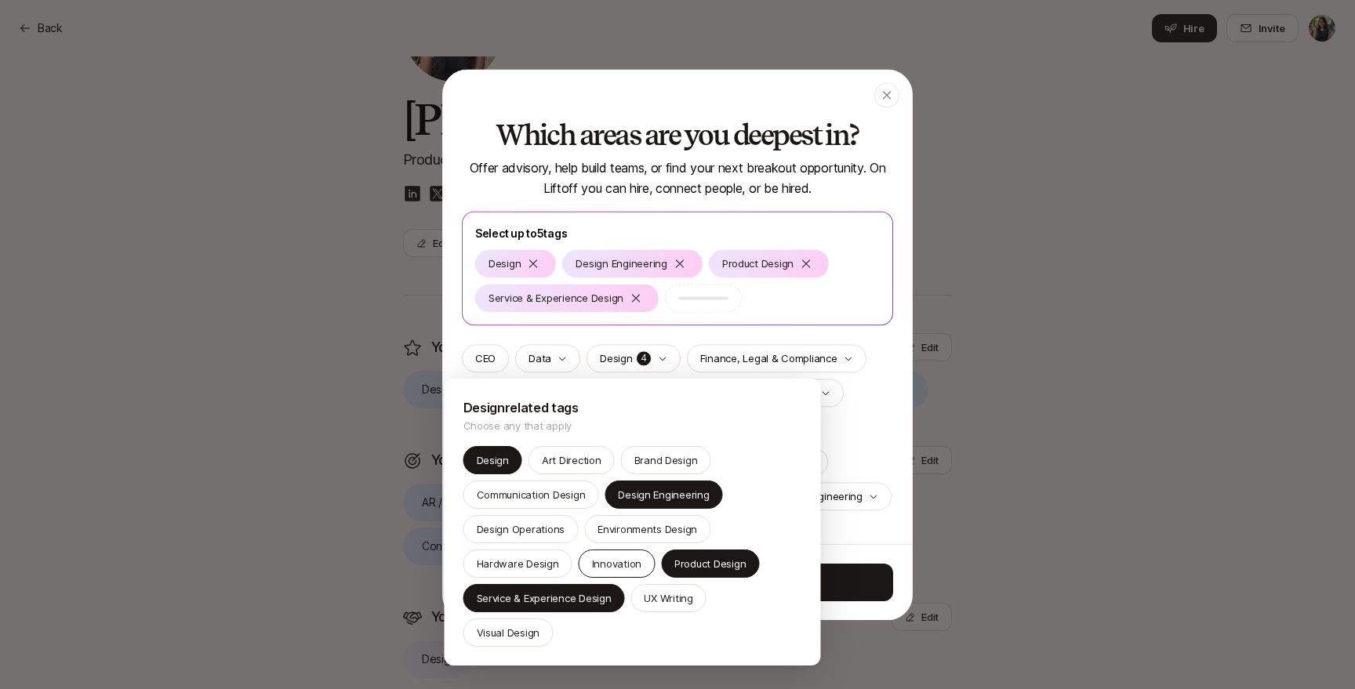
click at [597, 566] on p "Innovation" at bounding box center [616, 564] width 49 height 16
click at [540, 625] on p "Visual Design" at bounding box center [509, 633] width 64 height 16
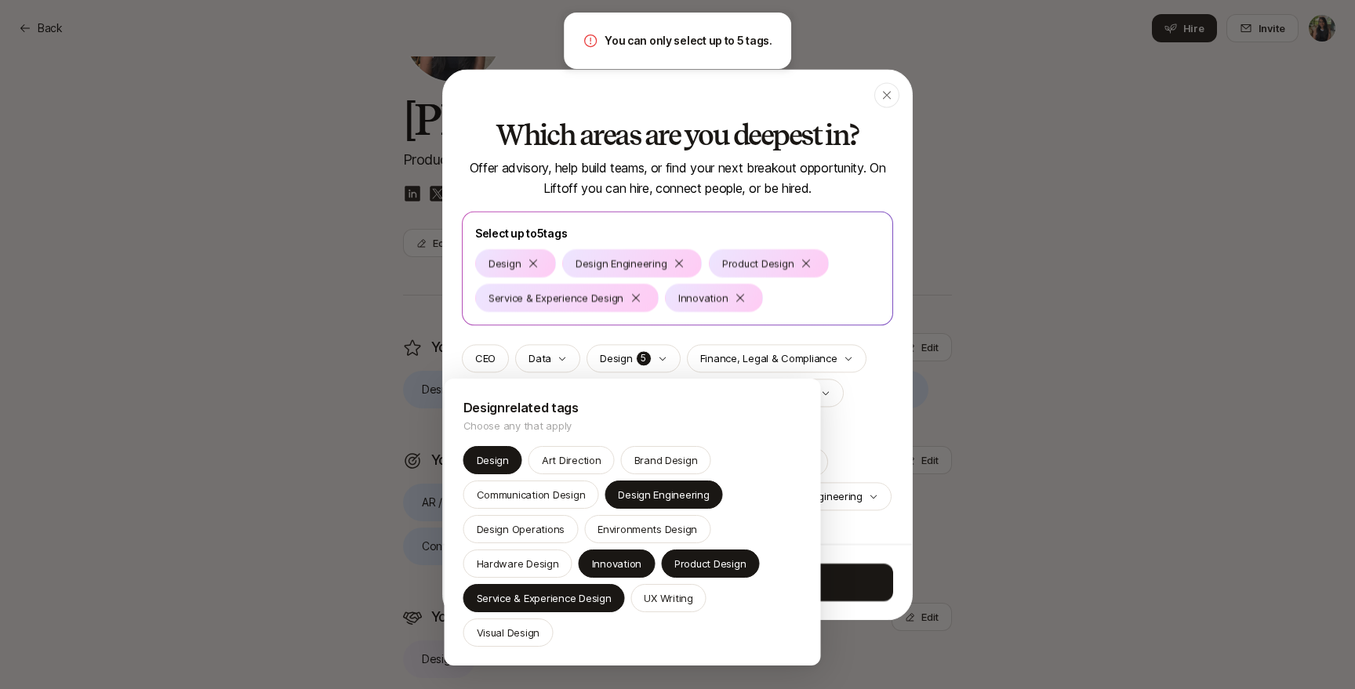
click at [864, 412] on div at bounding box center [677, 344] width 1355 height 689
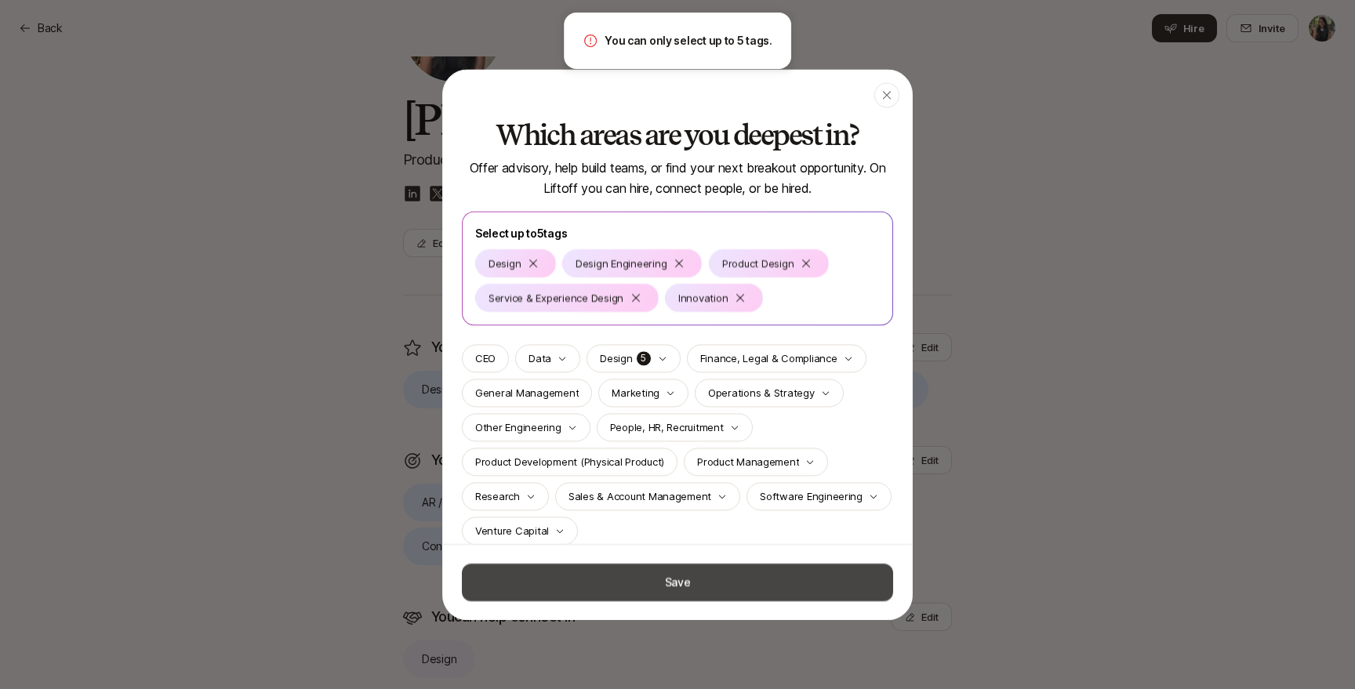
click at [794, 573] on button "Save" at bounding box center [677, 582] width 431 height 38
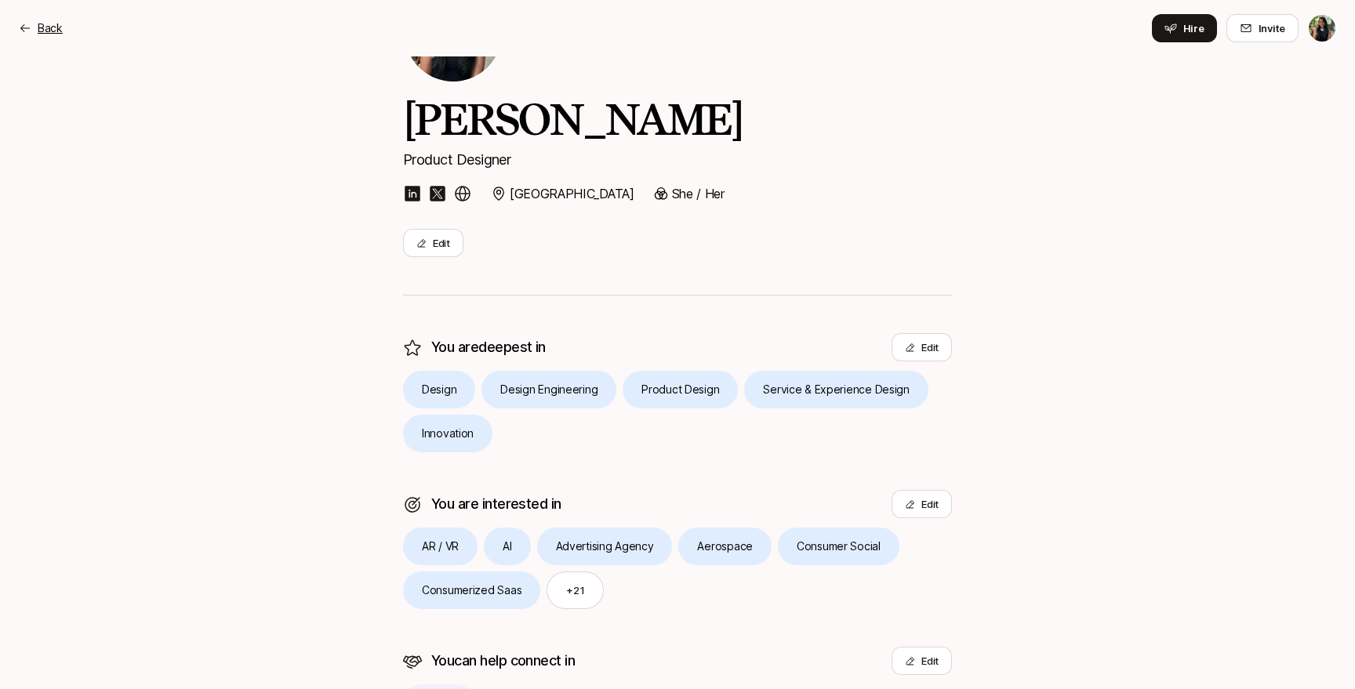
click at [36, 24] on div "Back" at bounding box center [41, 28] width 44 height 19
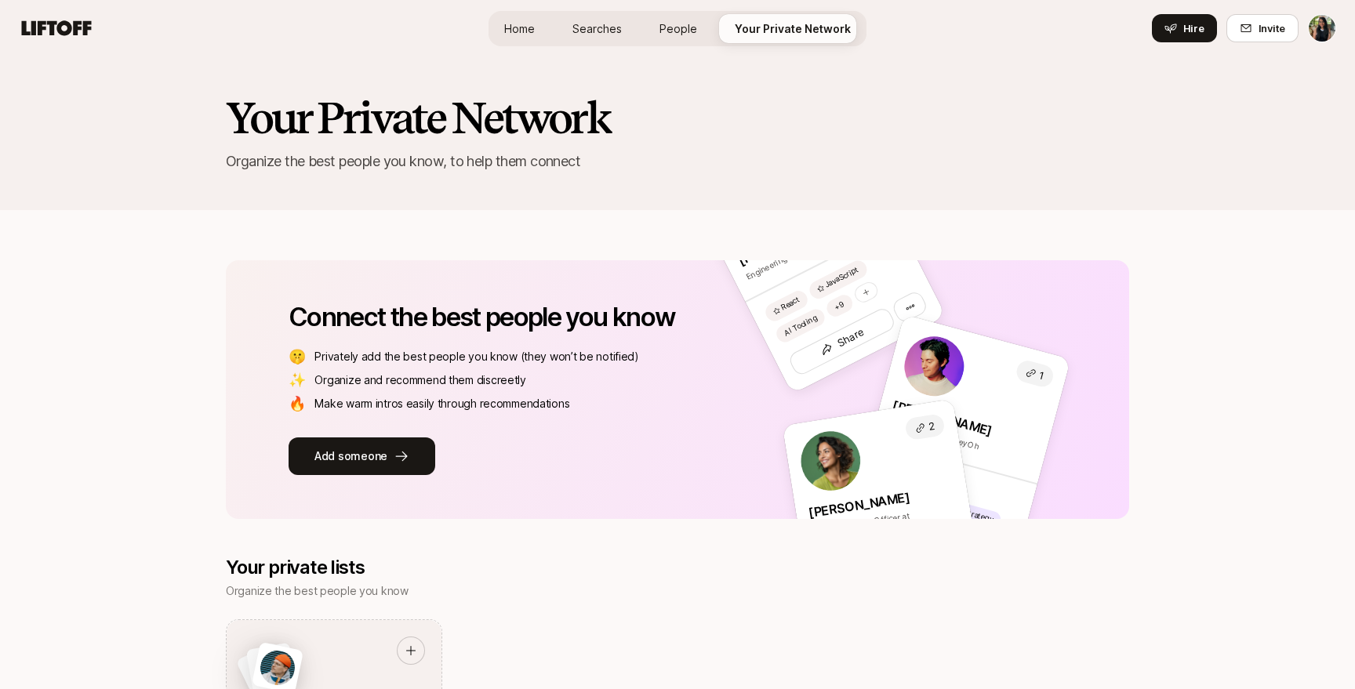
click at [522, 27] on span "Home" at bounding box center [519, 28] width 31 height 16
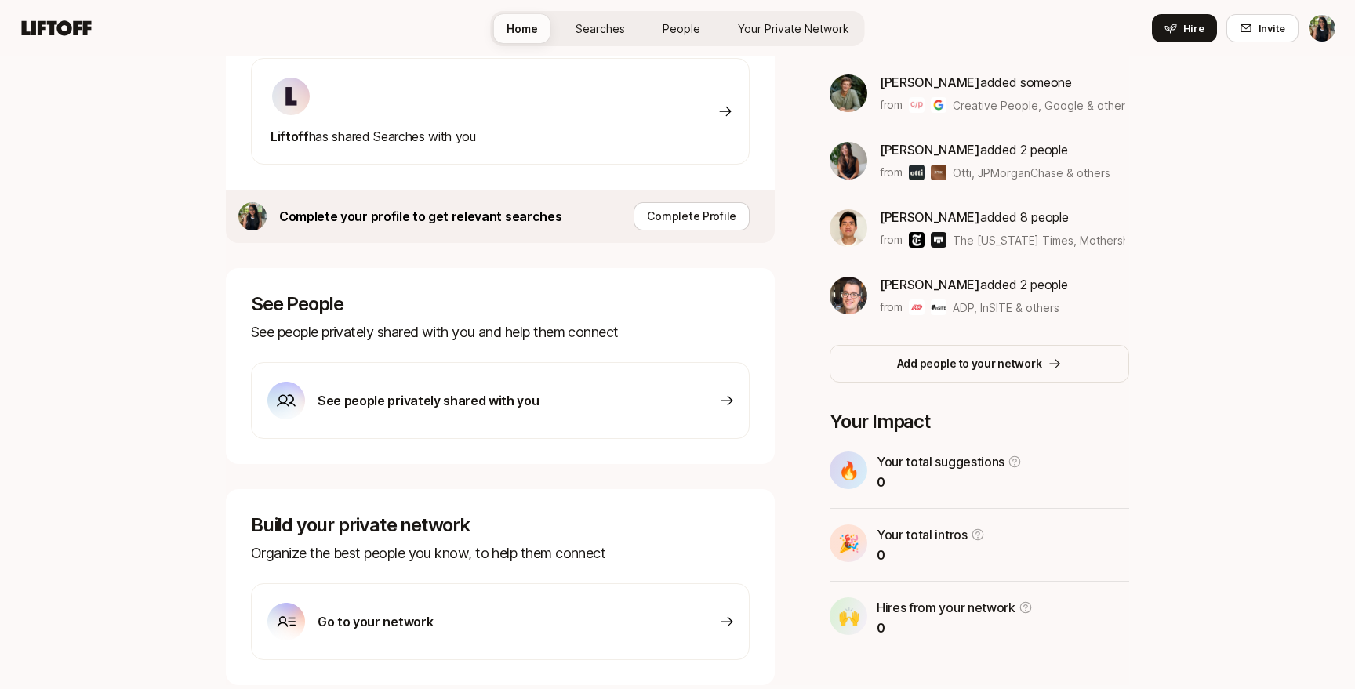
scroll to position [350, 0]
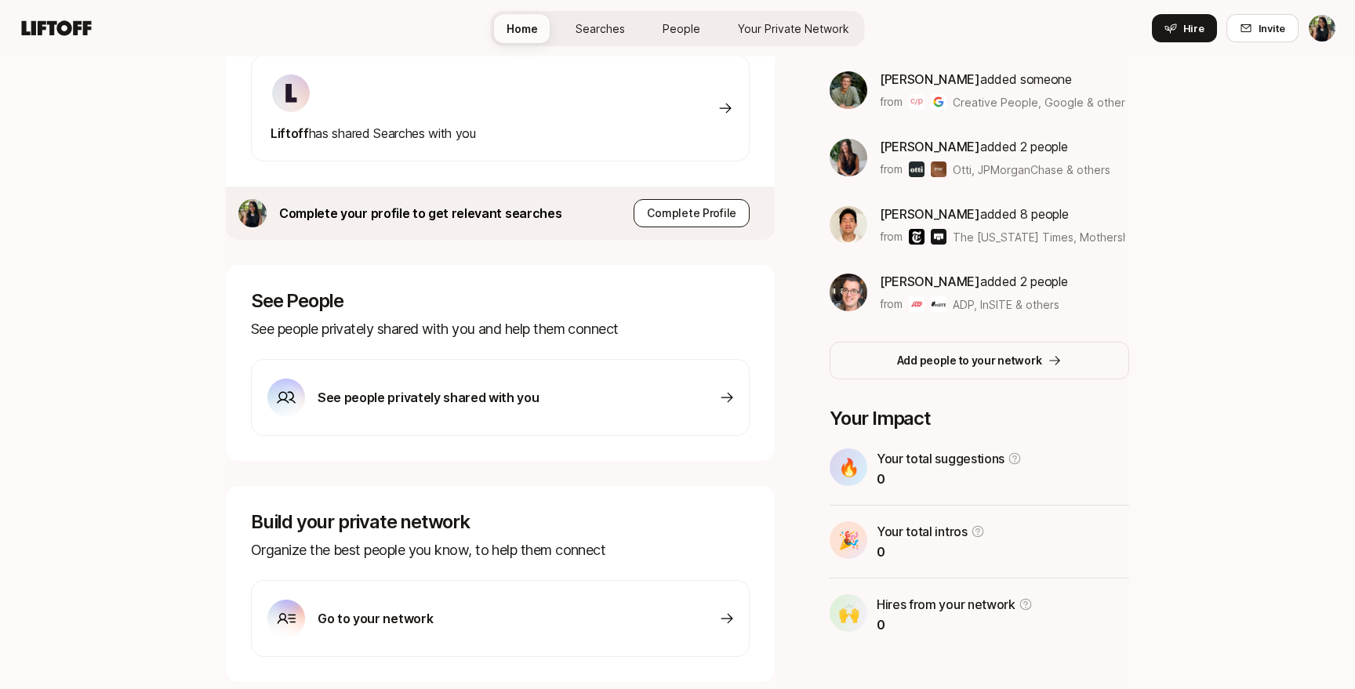
click at [709, 209] on p "Complete Profile" at bounding box center [691, 213] width 89 height 19
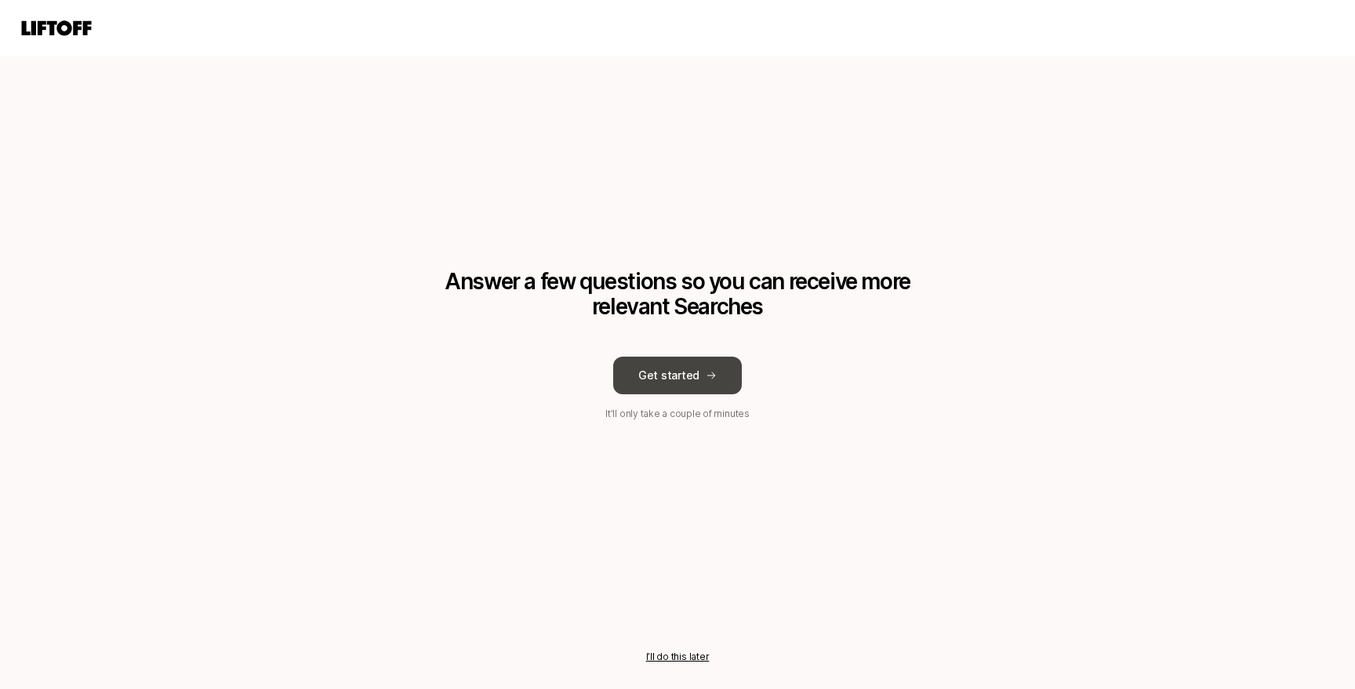
click at [694, 376] on button "Get started" at bounding box center [677, 376] width 129 height 38
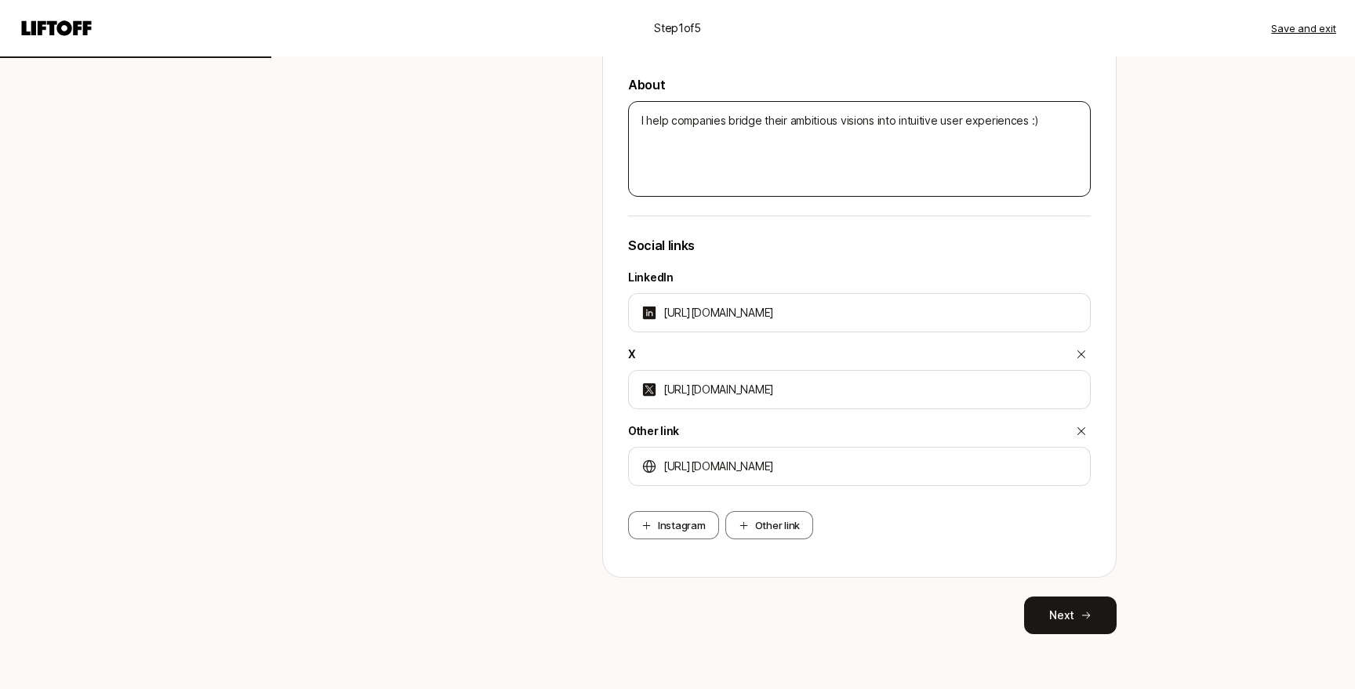
scroll to position [522, 0]
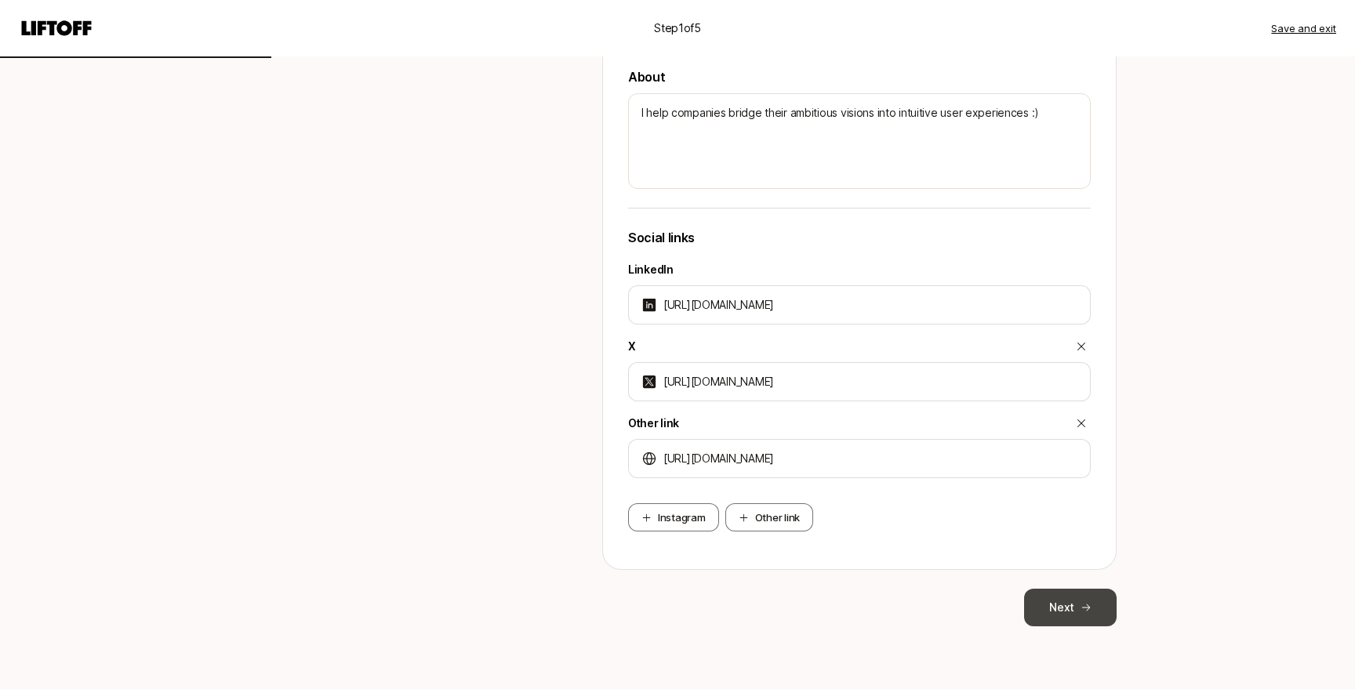
click at [1077, 614] on button "Next" at bounding box center [1070, 608] width 93 height 38
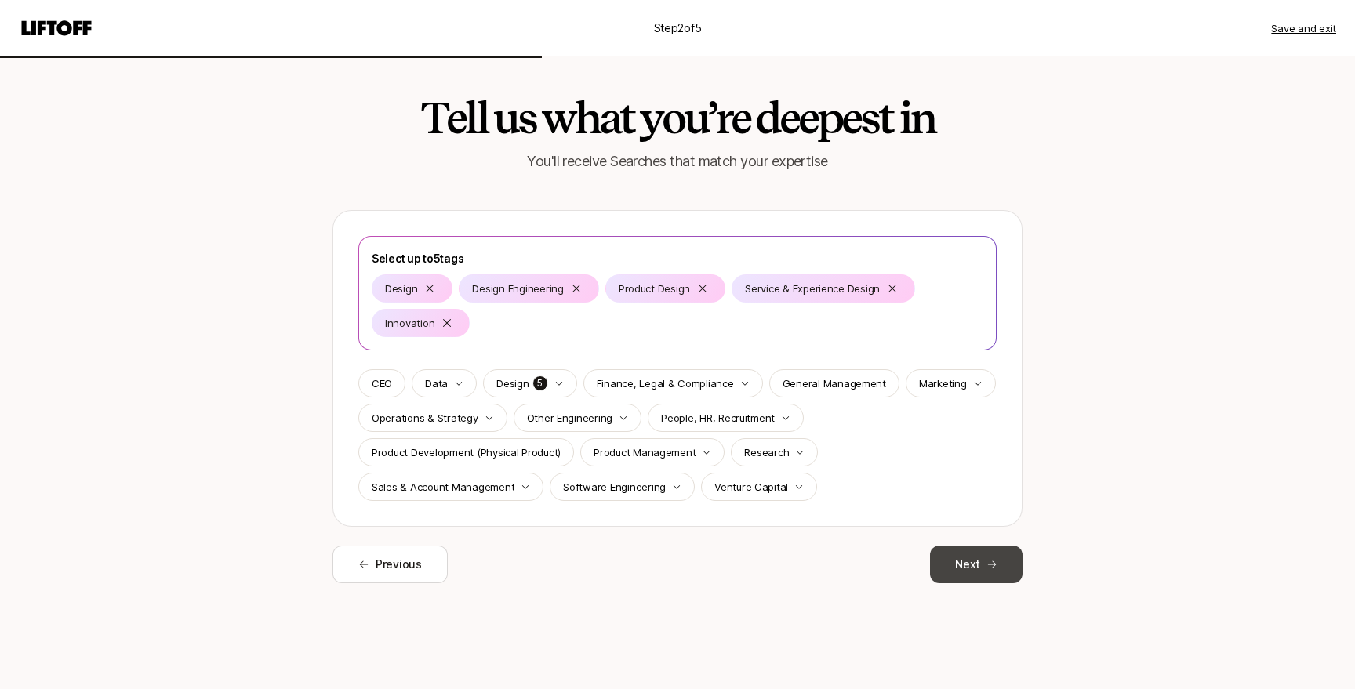
click at [994, 558] on button "Next" at bounding box center [976, 565] width 93 height 38
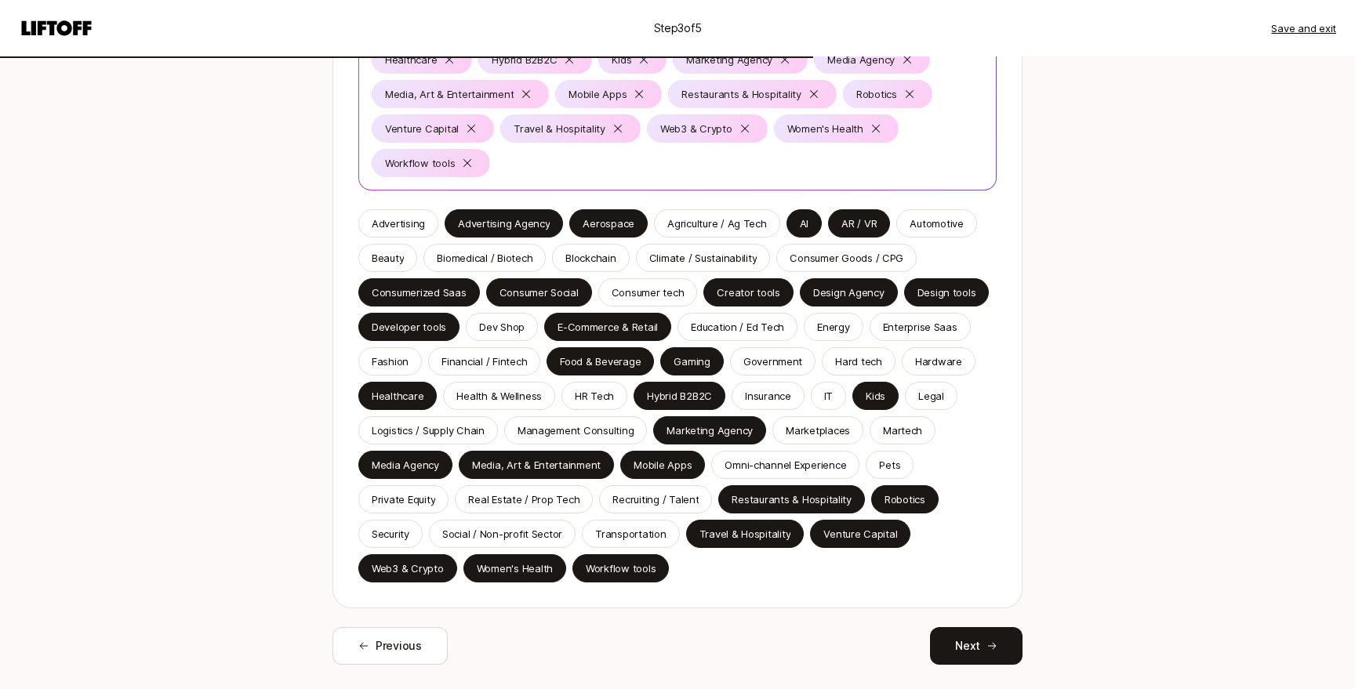
scroll to position [346, 0]
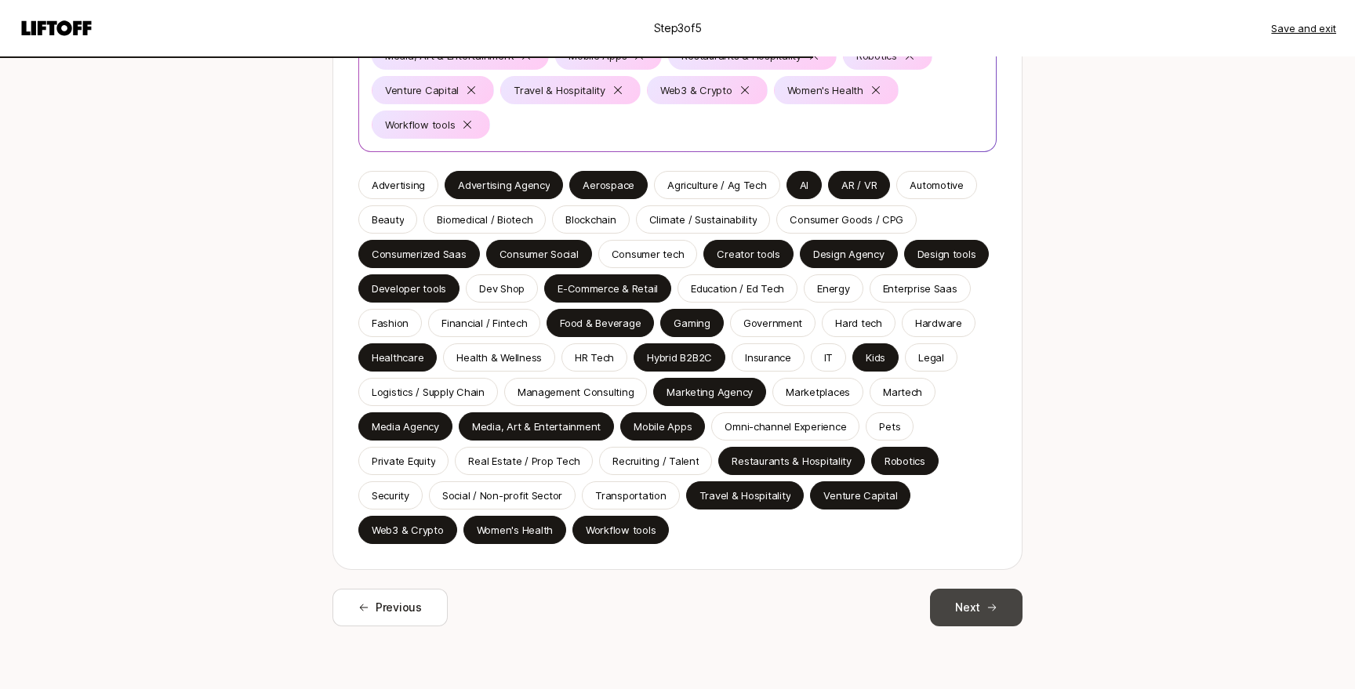
click at [987, 599] on button "Next" at bounding box center [976, 608] width 93 height 38
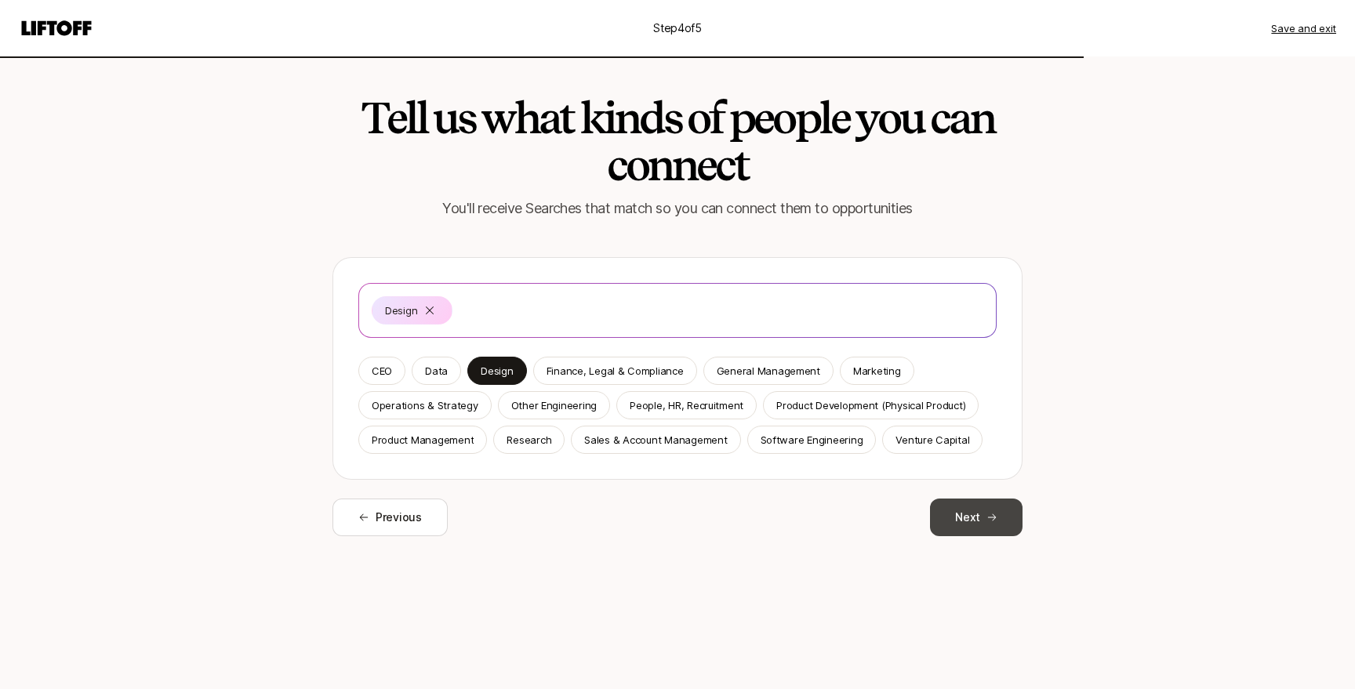
click at [954, 518] on button "Next" at bounding box center [976, 518] width 93 height 38
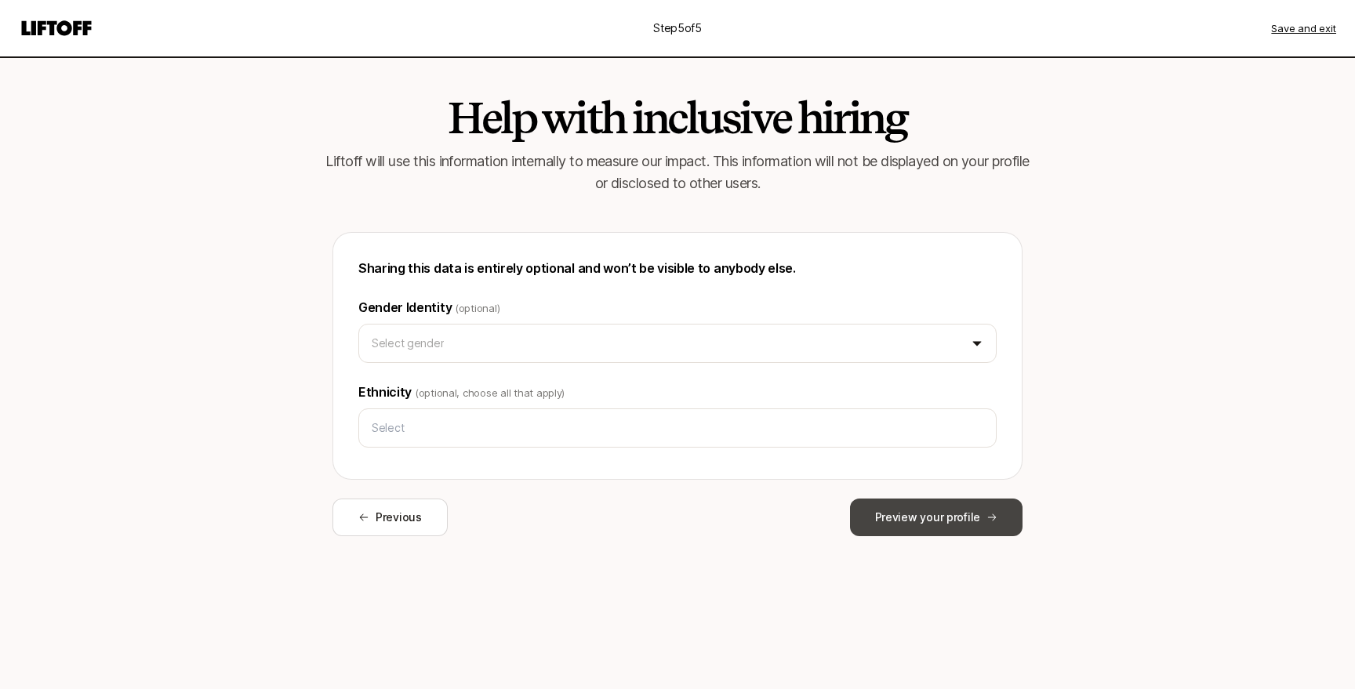
click at [967, 510] on button "Preview your profile" at bounding box center [936, 518] width 173 height 38
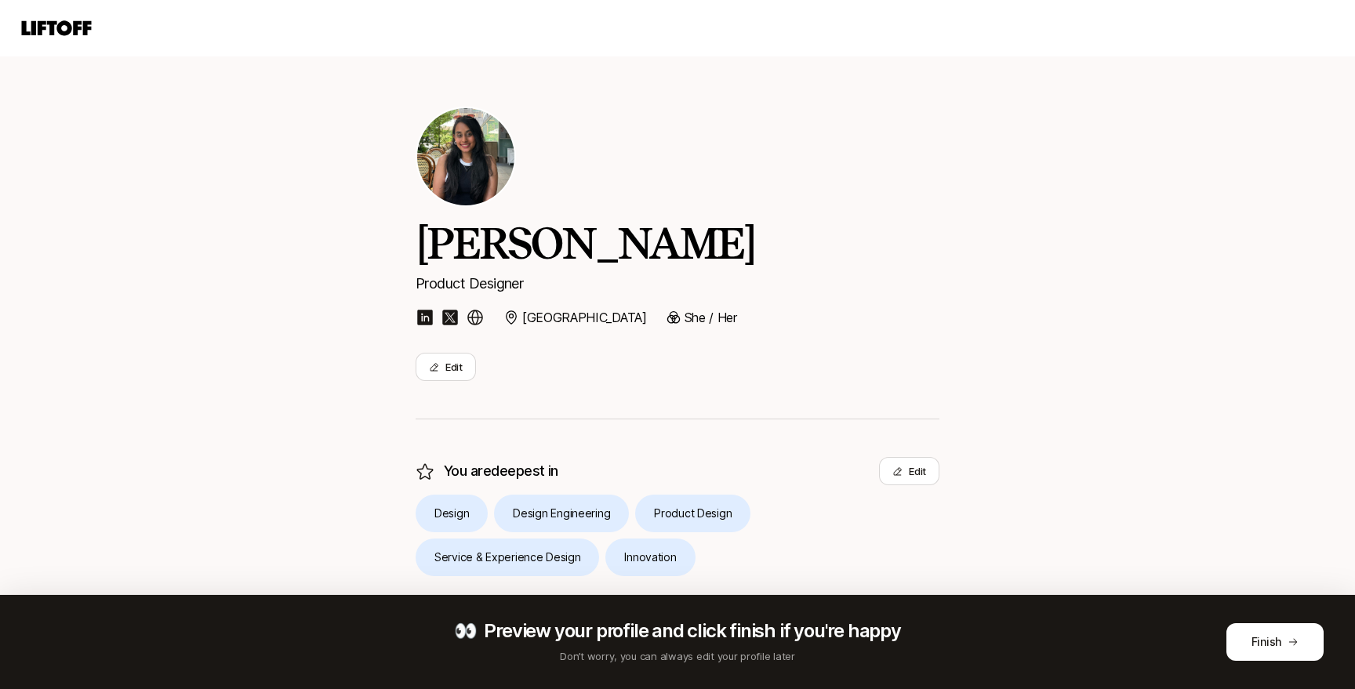
scroll to position [282, 0]
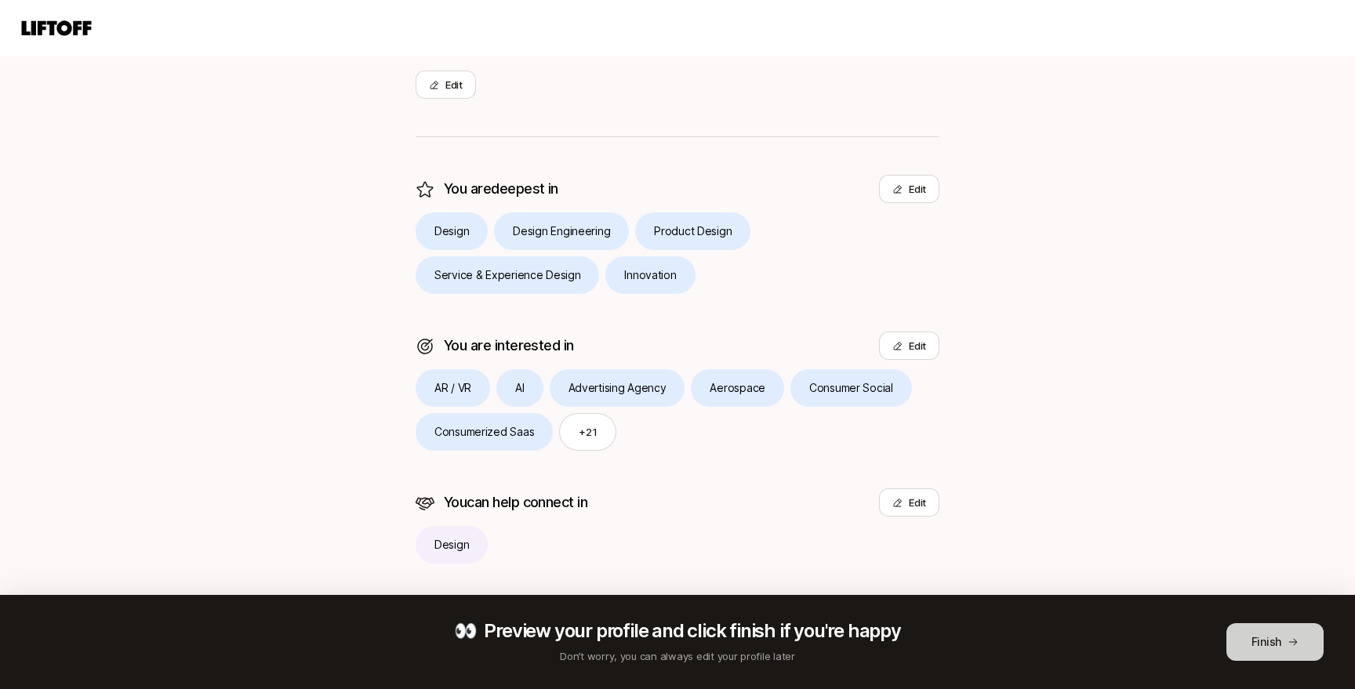
click at [1266, 641] on button "Finish" at bounding box center [1275, 642] width 97 height 38
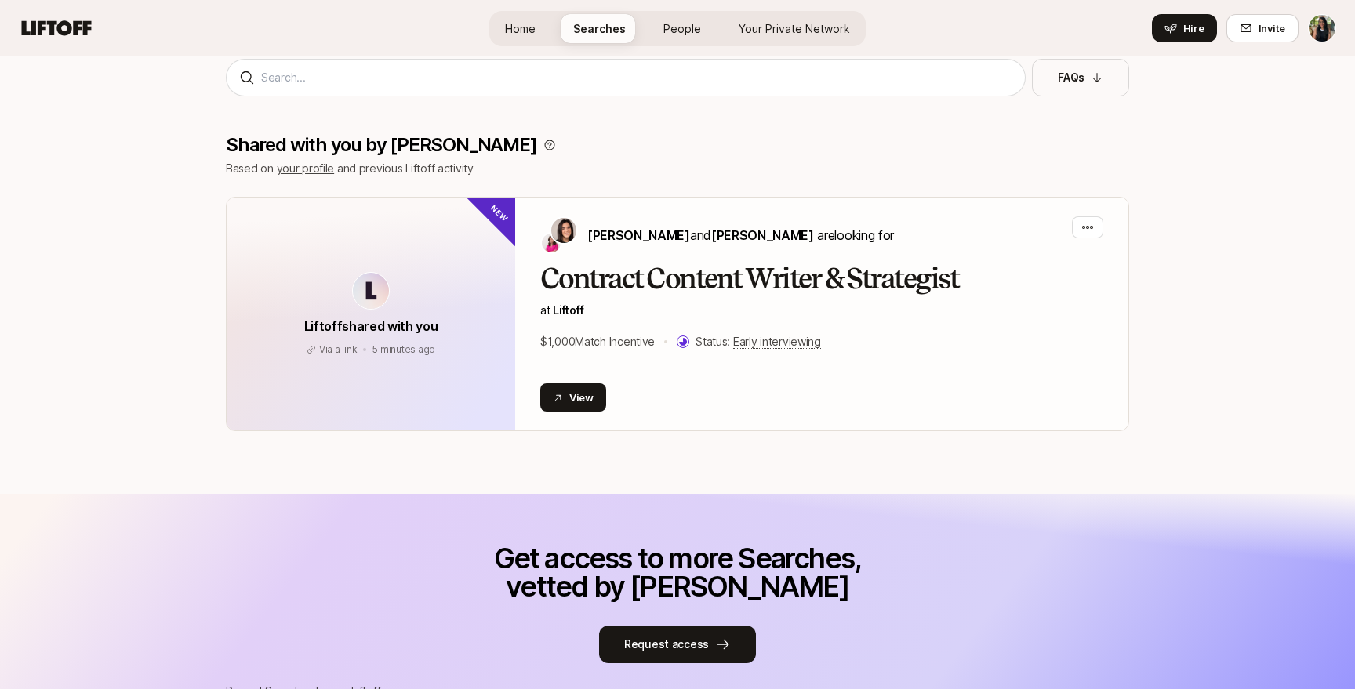
scroll to position [125, 0]
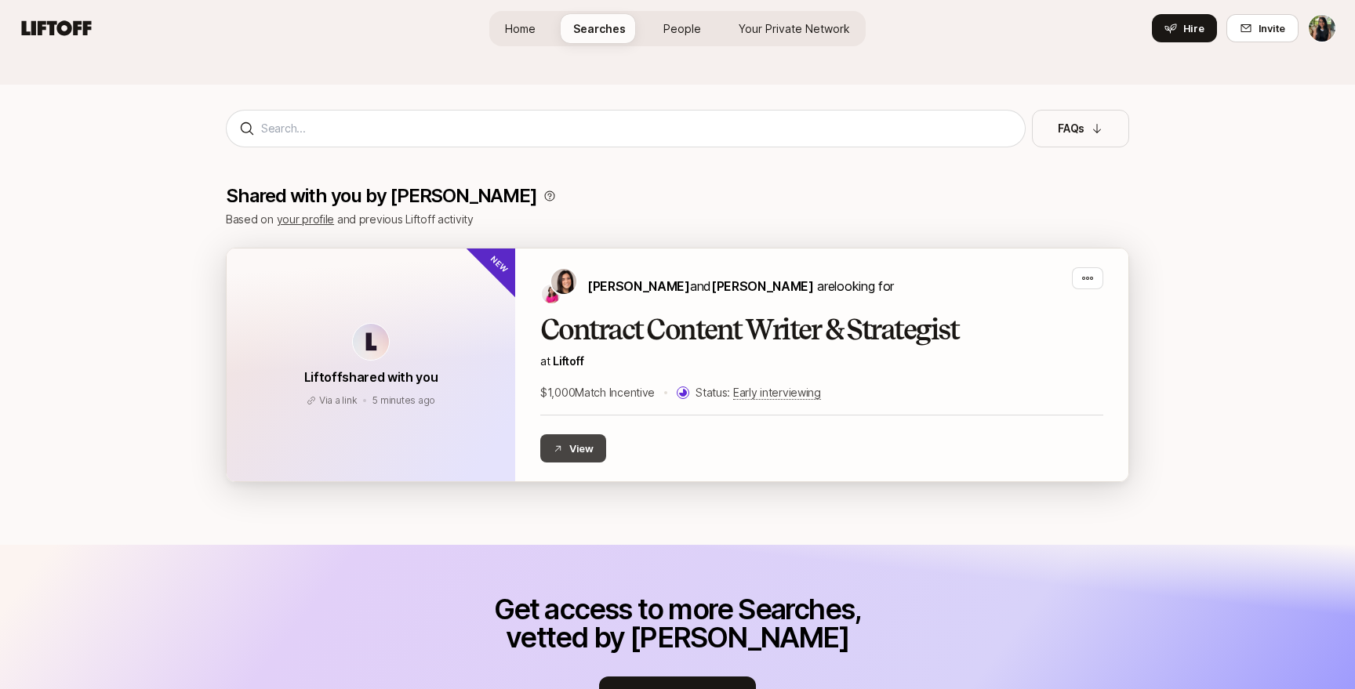
click at [589, 447] on button "View" at bounding box center [573, 448] width 66 height 28
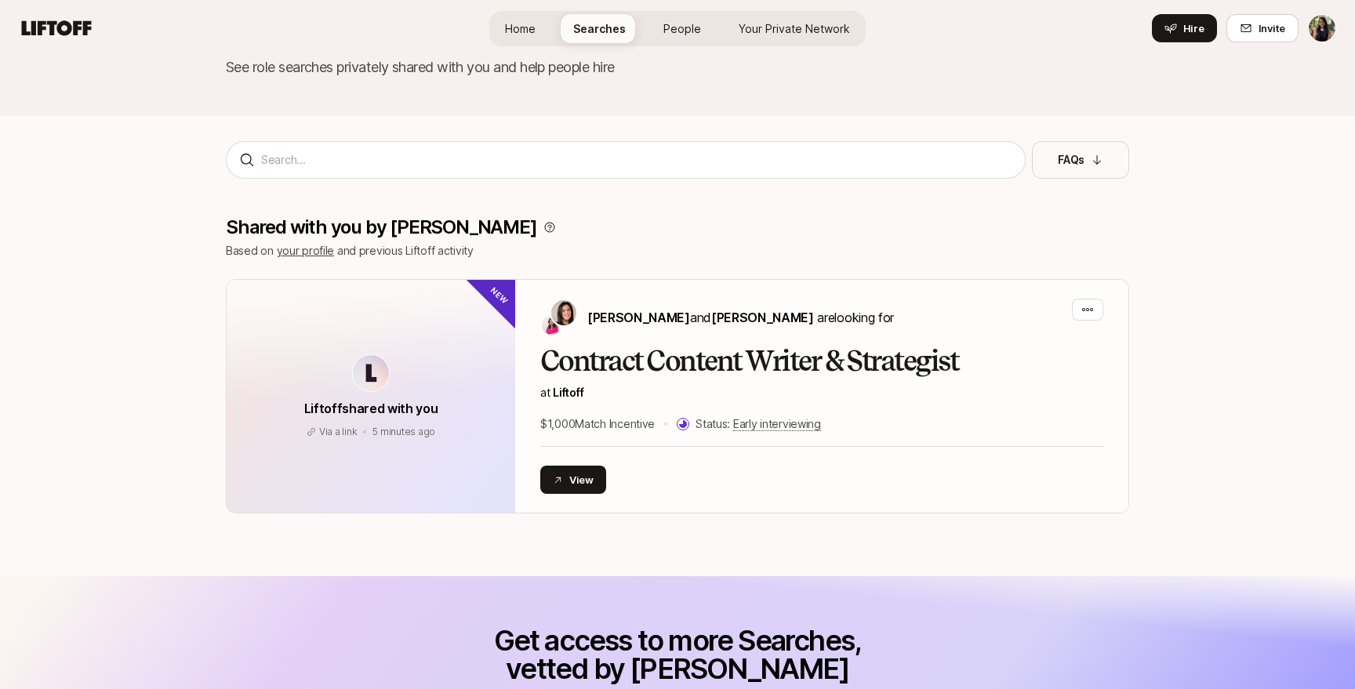
scroll to position [0, 0]
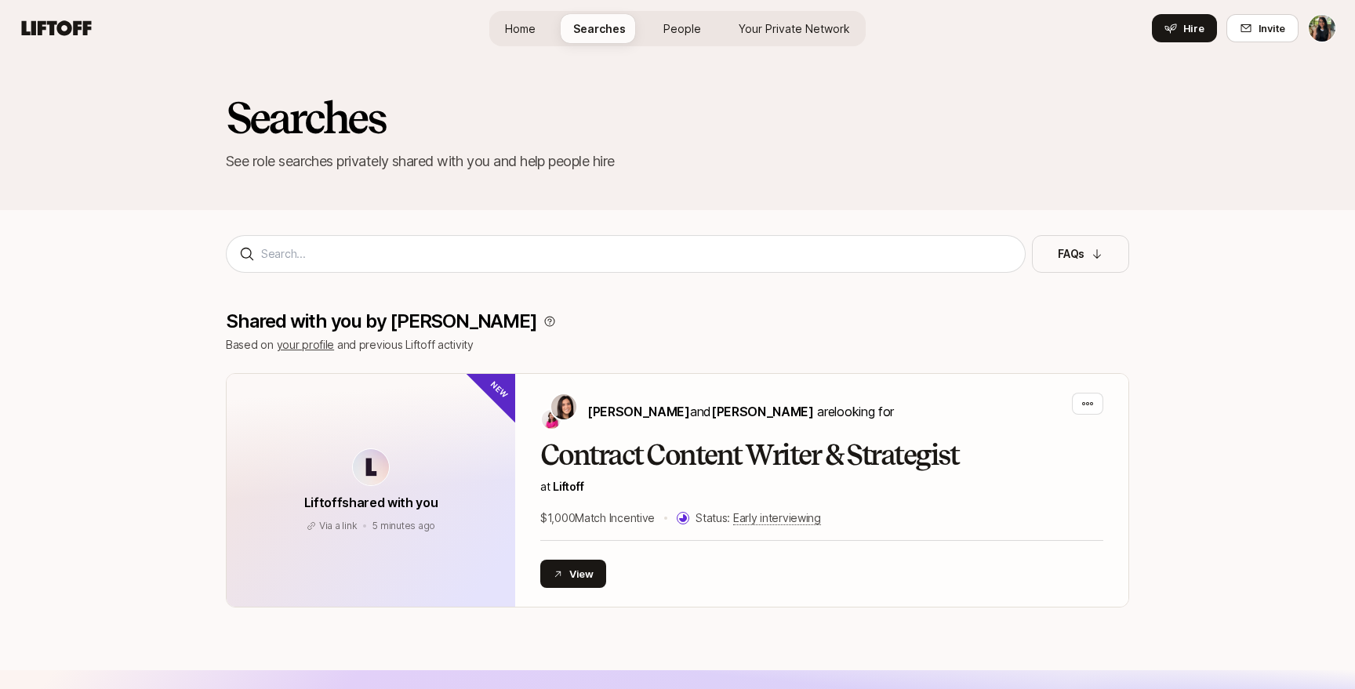
click at [698, 34] on span "People" at bounding box center [682, 28] width 38 height 16
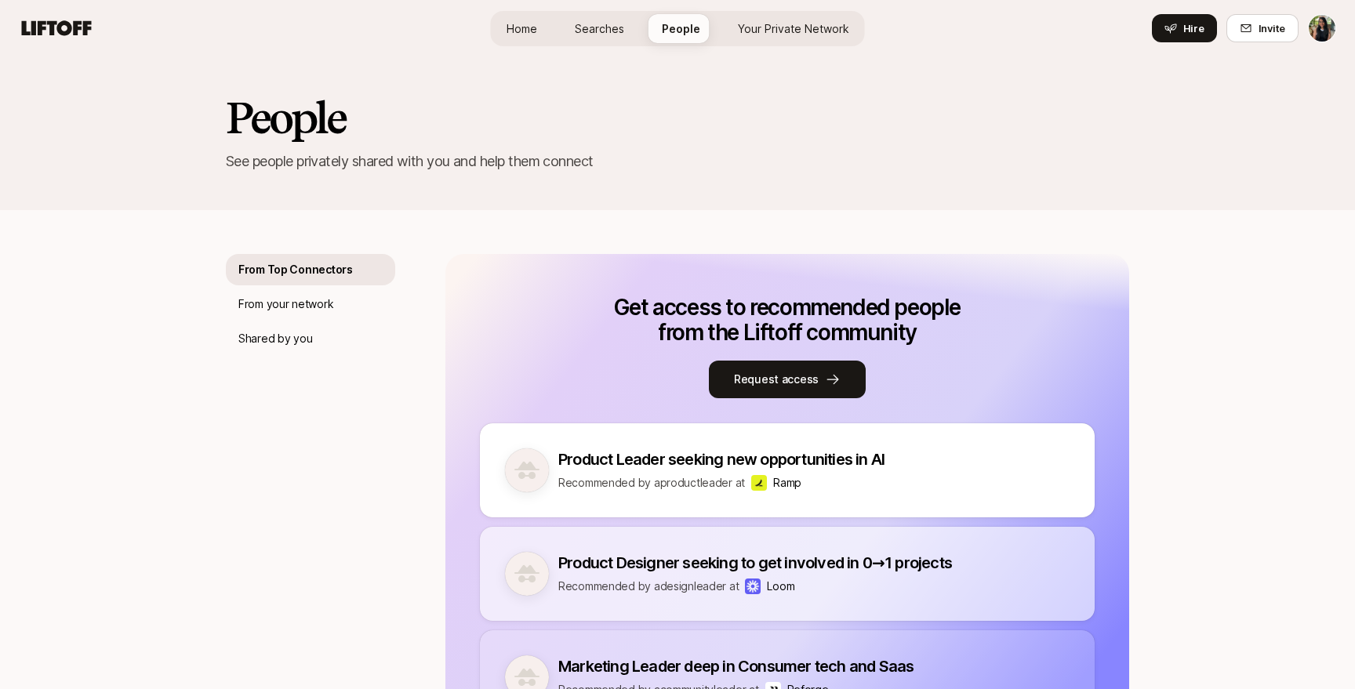
click at [509, 26] on span "Home" at bounding box center [522, 28] width 31 height 16
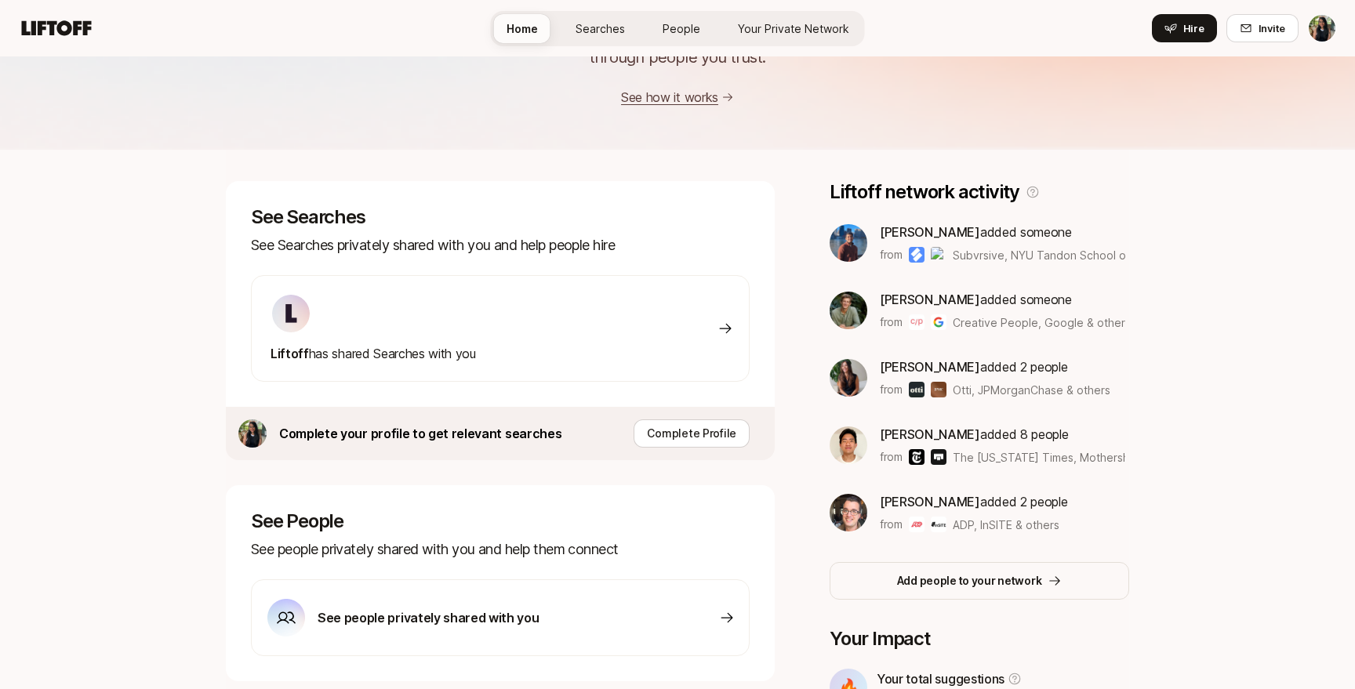
scroll to position [135, 0]
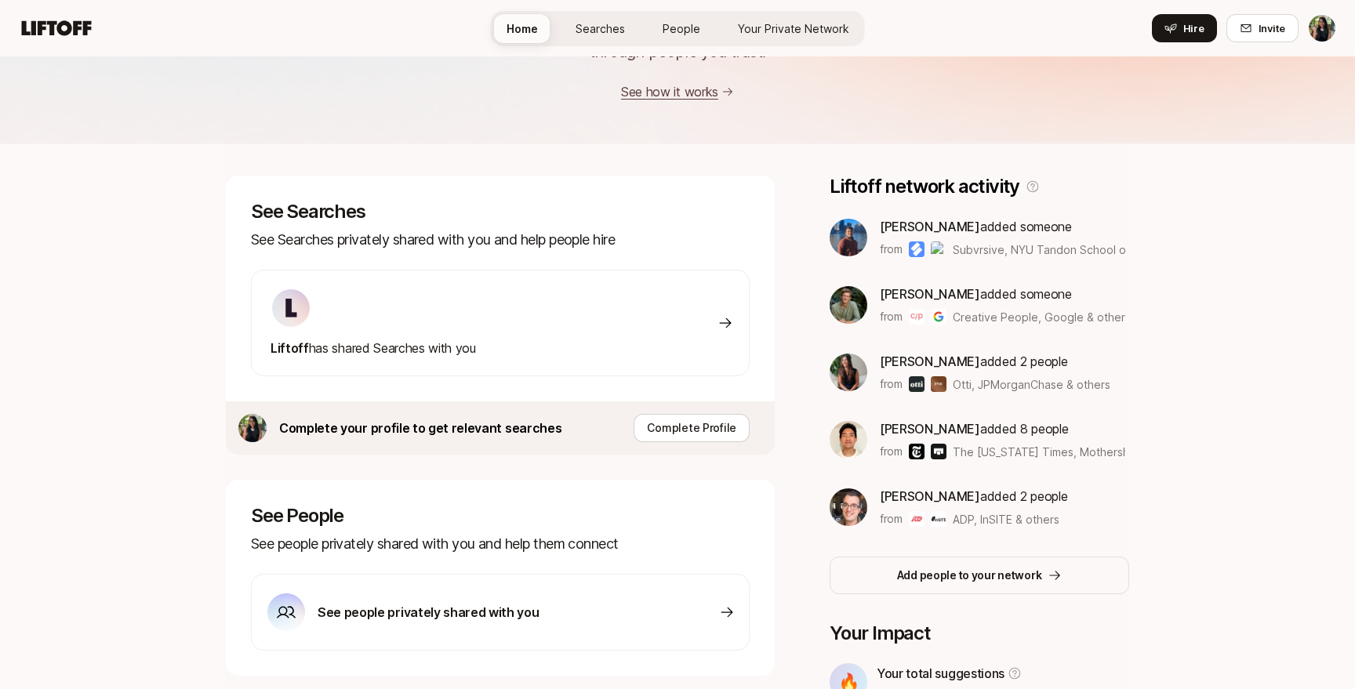
click at [936, 295] on span "Ian Schechter" at bounding box center [930, 294] width 100 height 16
click at [1027, 188] on icon at bounding box center [1033, 187] width 14 height 14
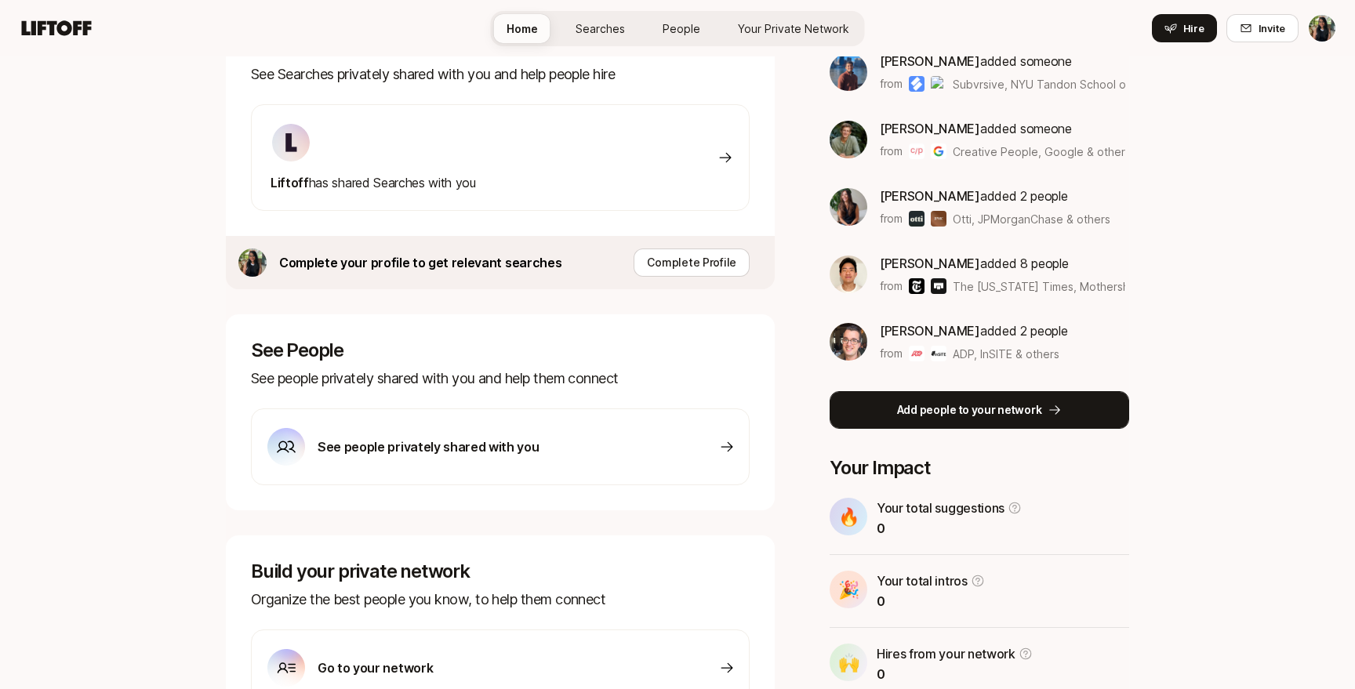
scroll to position [405, 0]
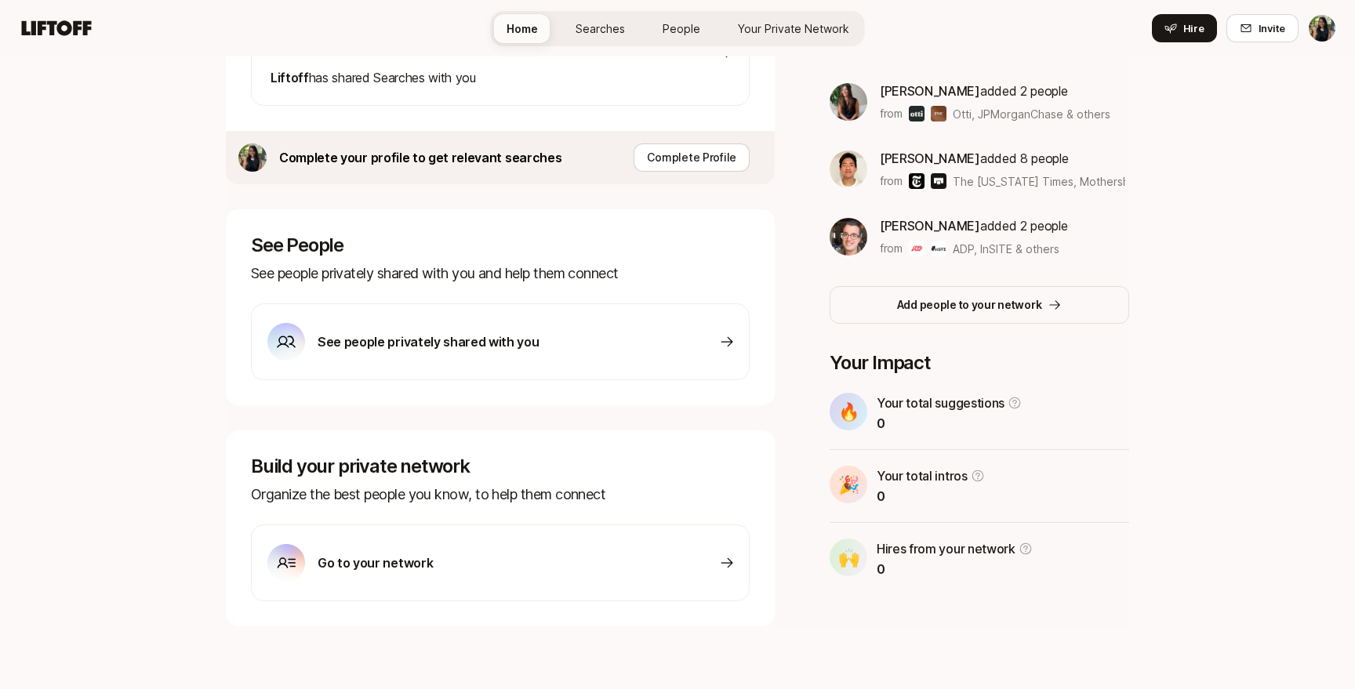
click at [395, 562] on p "Go to your network" at bounding box center [375, 563] width 115 height 20
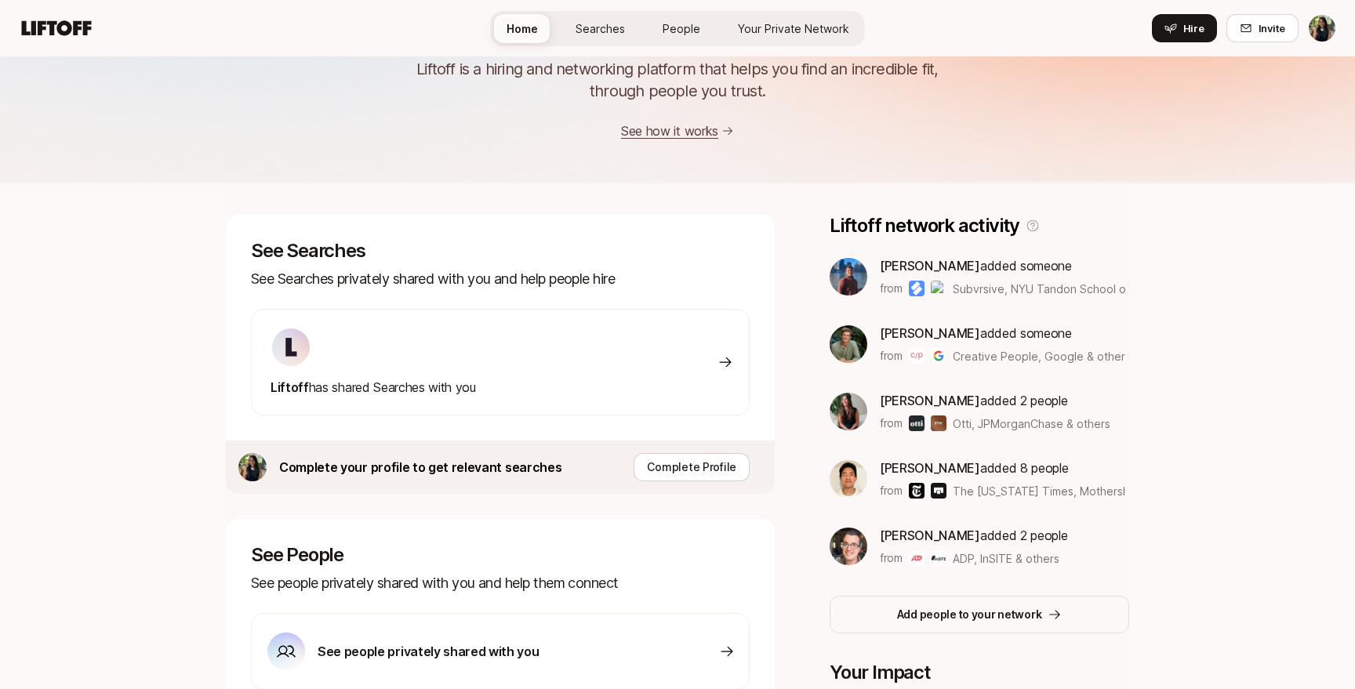
scroll to position [82, 0]
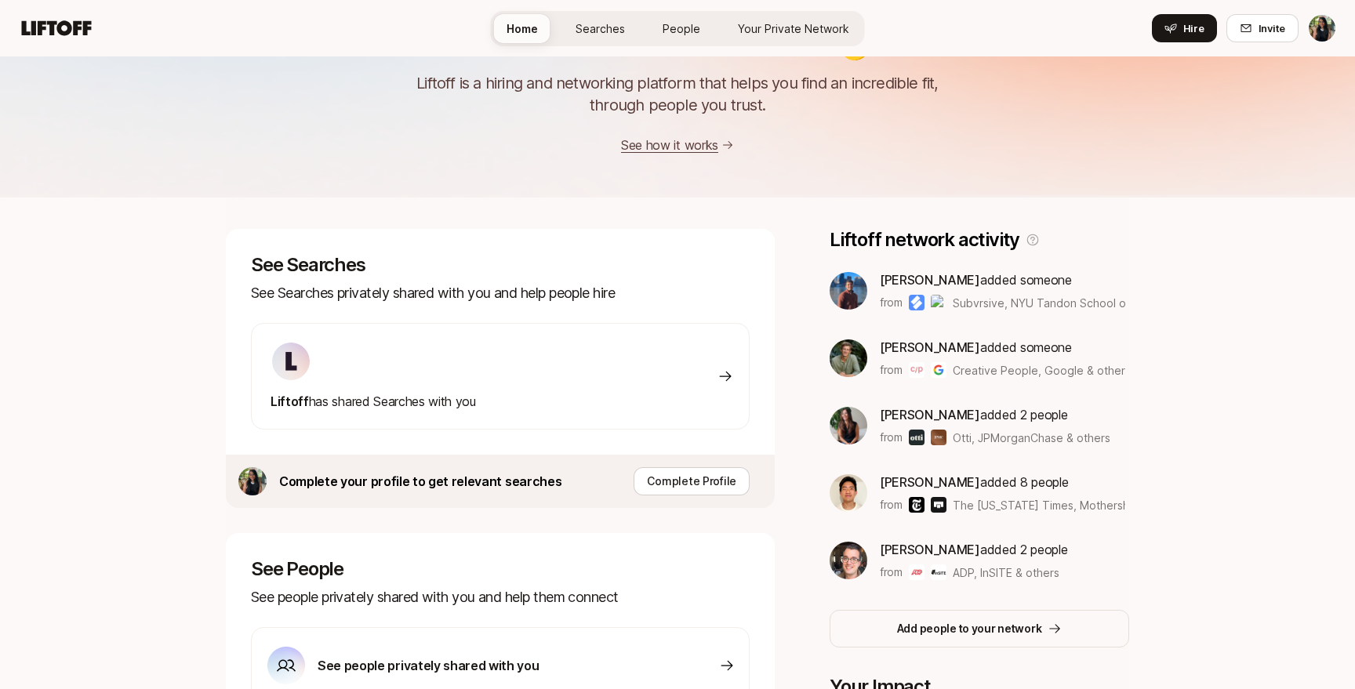
click at [642, 387] on div "Liftoff has shared Searches with you" at bounding box center [500, 376] width 499 height 107
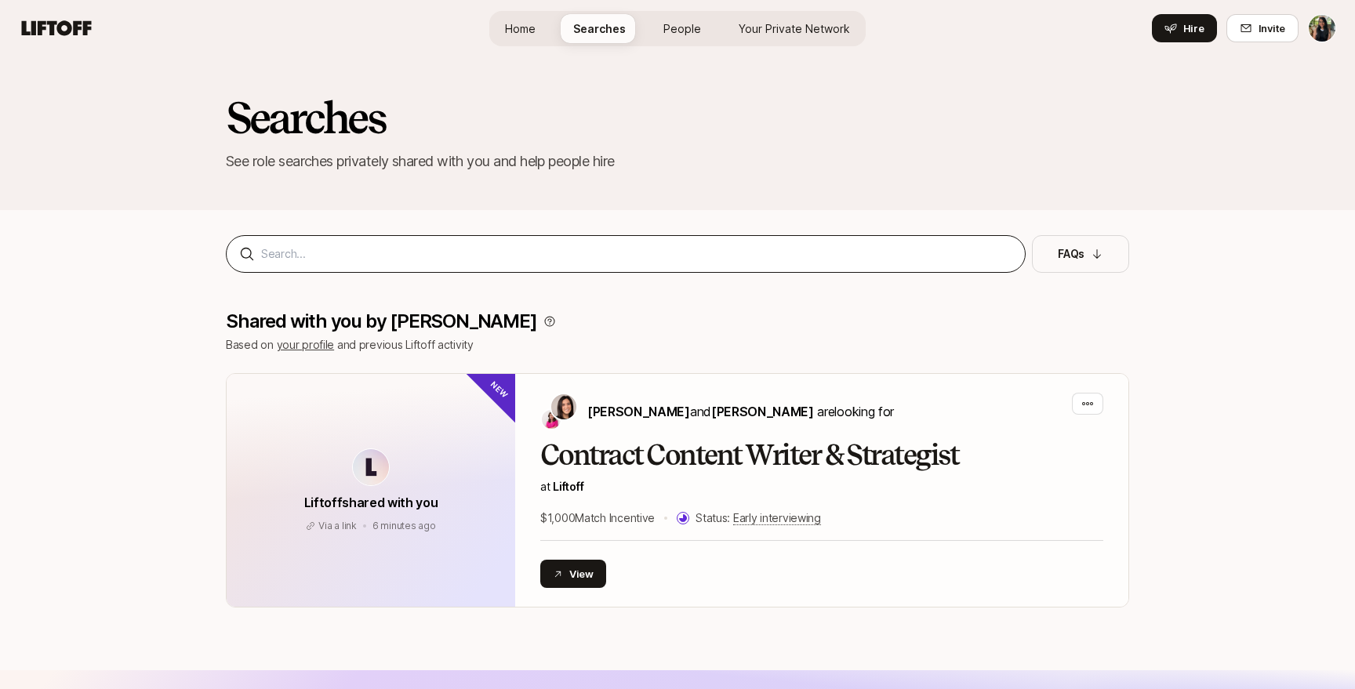
click at [629, 242] on div at bounding box center [626, 254] width 800 height 38
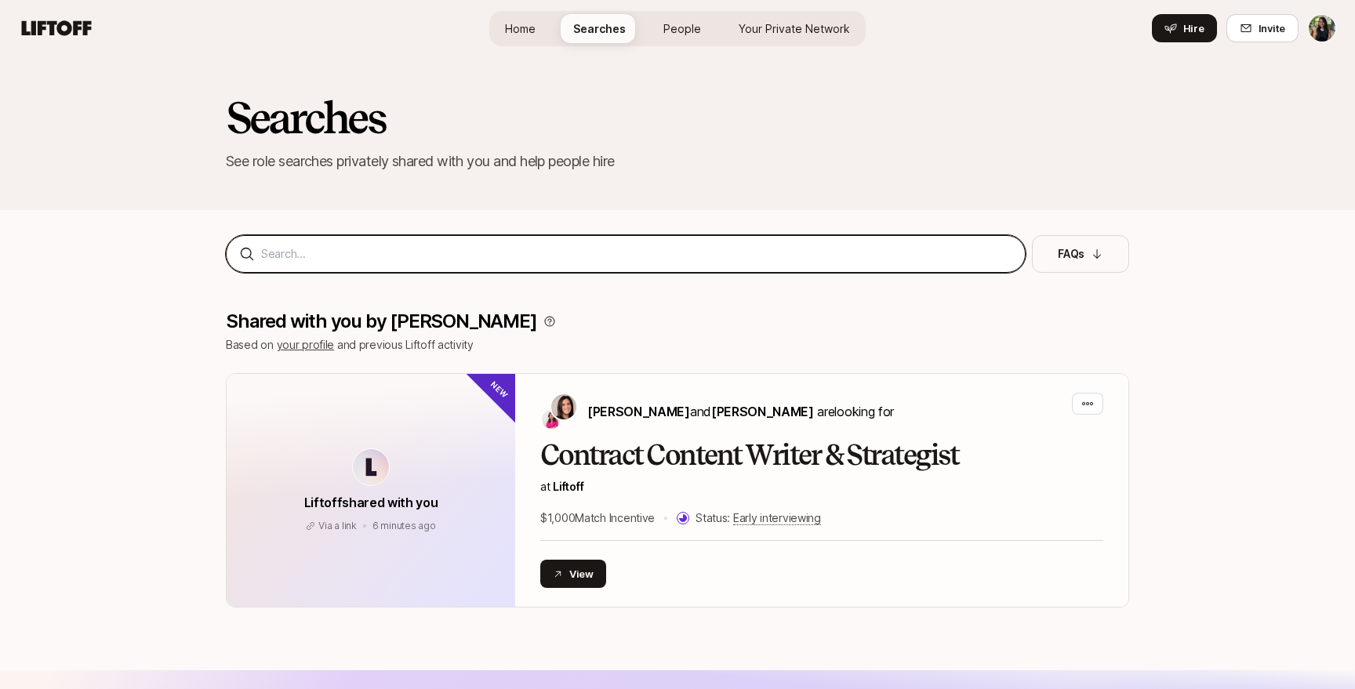
click at [657, 250] on input at bounding box center [636, 254] width 751 height 19
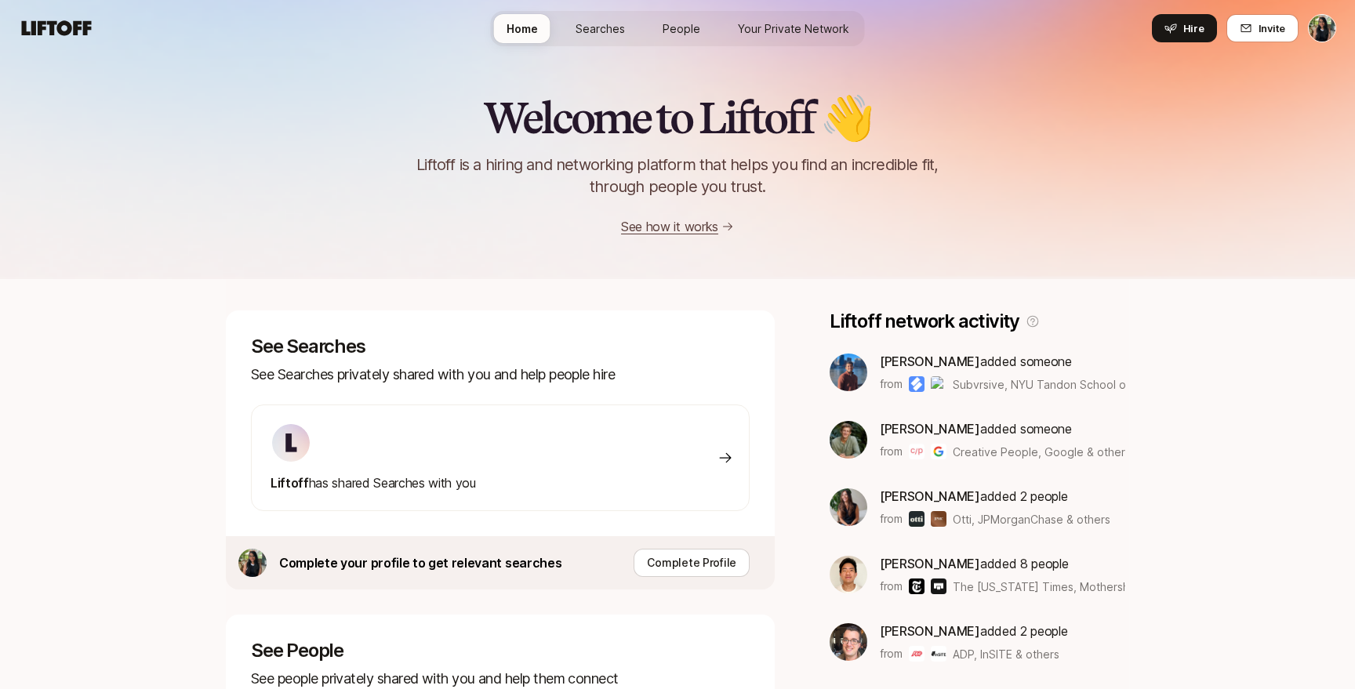
click at [682, 29] on span "People" at bounding box center [682, 28] width 38 height 16
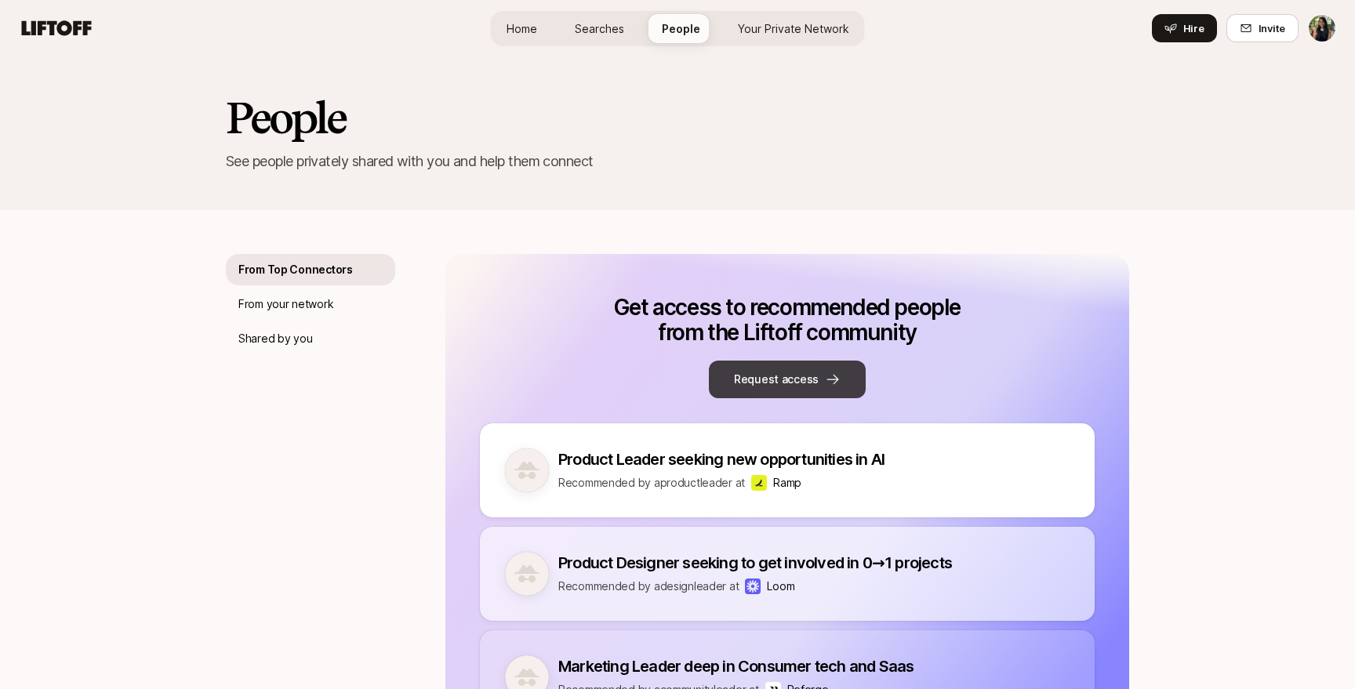
click at [765, 377] on button "Request access" at bounding box center [787, 380] width 157 height 38
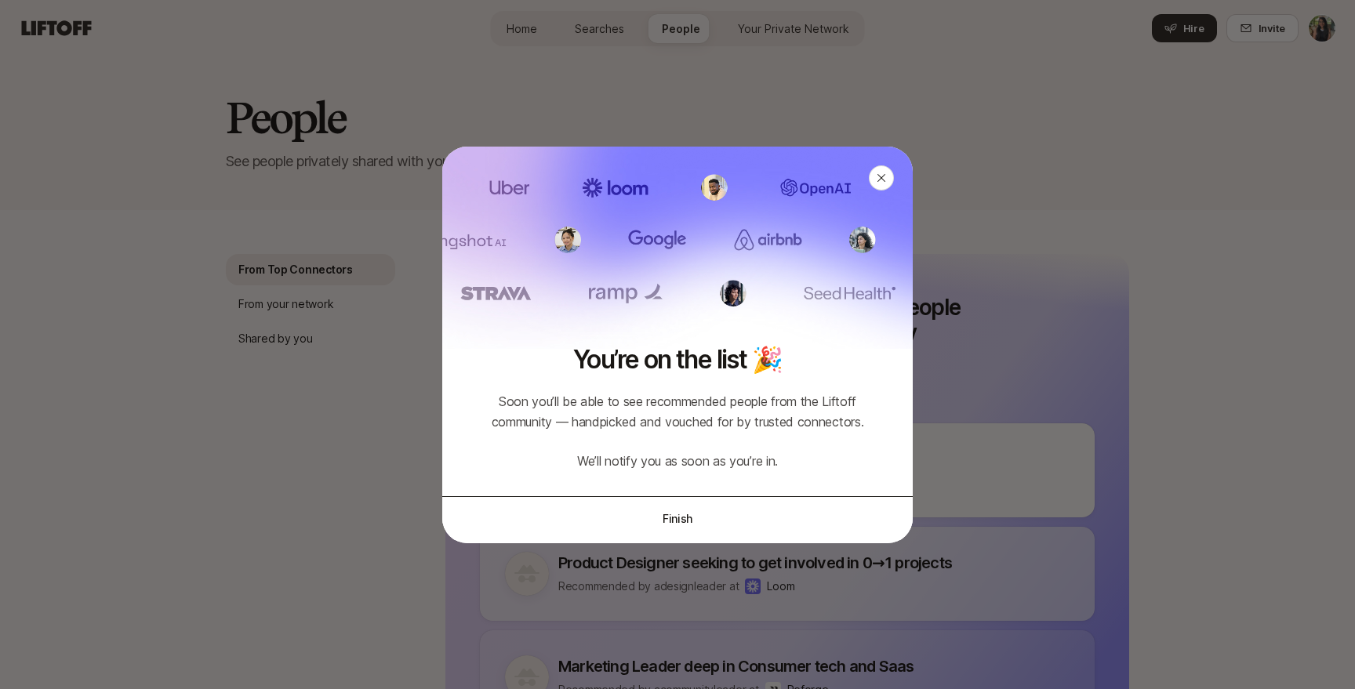
click at [682, 514] on button "Finish" at bounding box center [677, 518] width 471 height 44
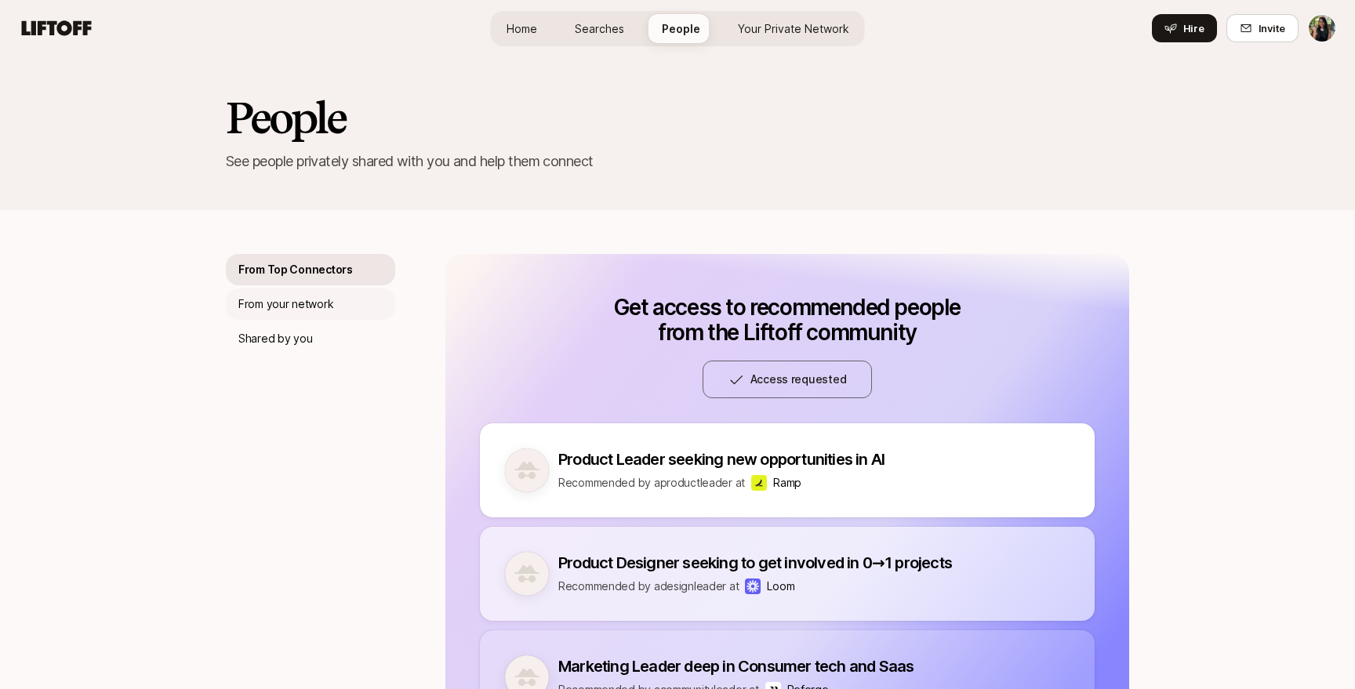
click at [273, 300] on p "From your network" at bounding box center [285, 304] width 95 height 19
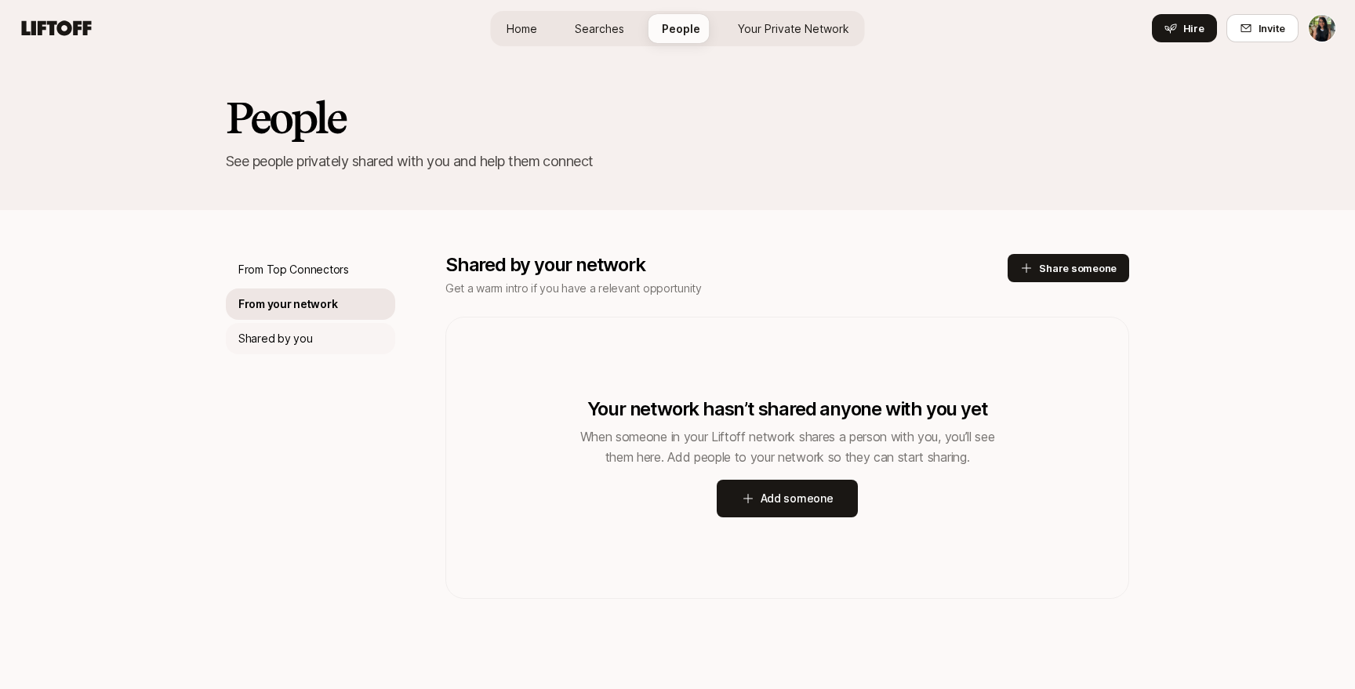
click at [293, 333] on p "Shared by you" at bounding box center [275, 338] width 74 height 19
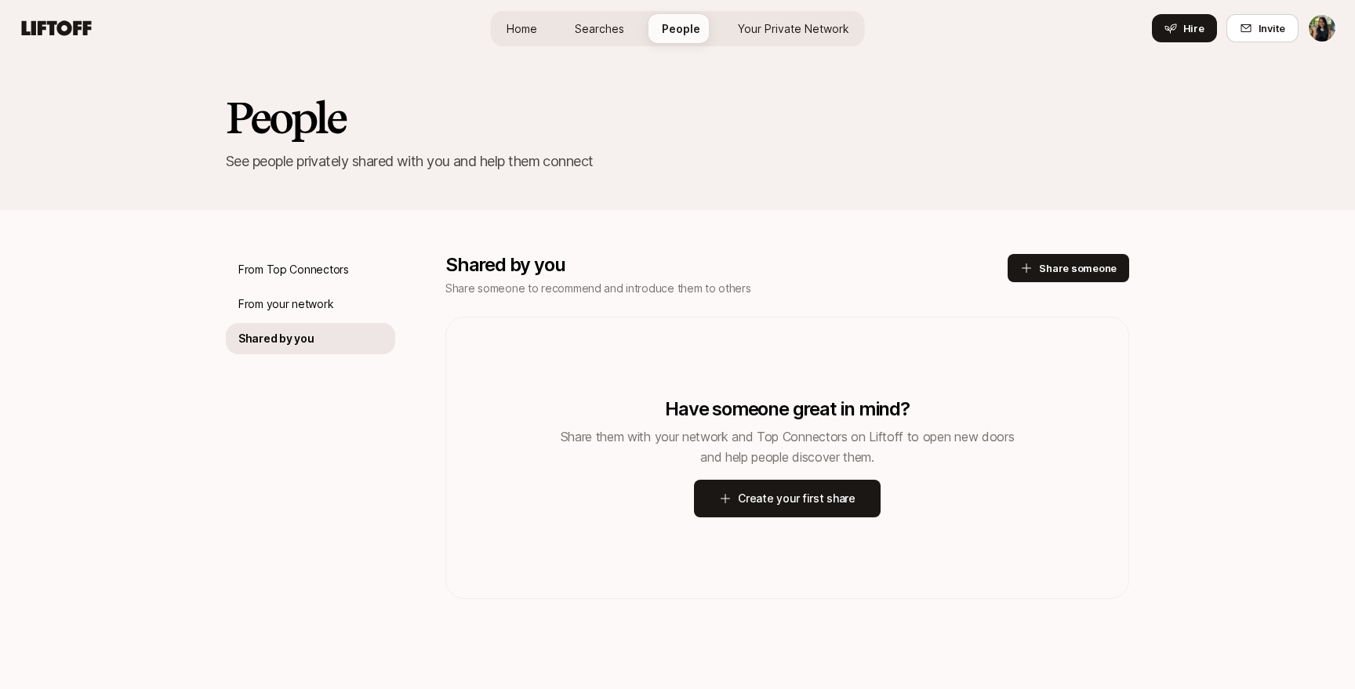
click at [527, 29] on span "Home" at bounding box center [522, 28] width 31 height 16
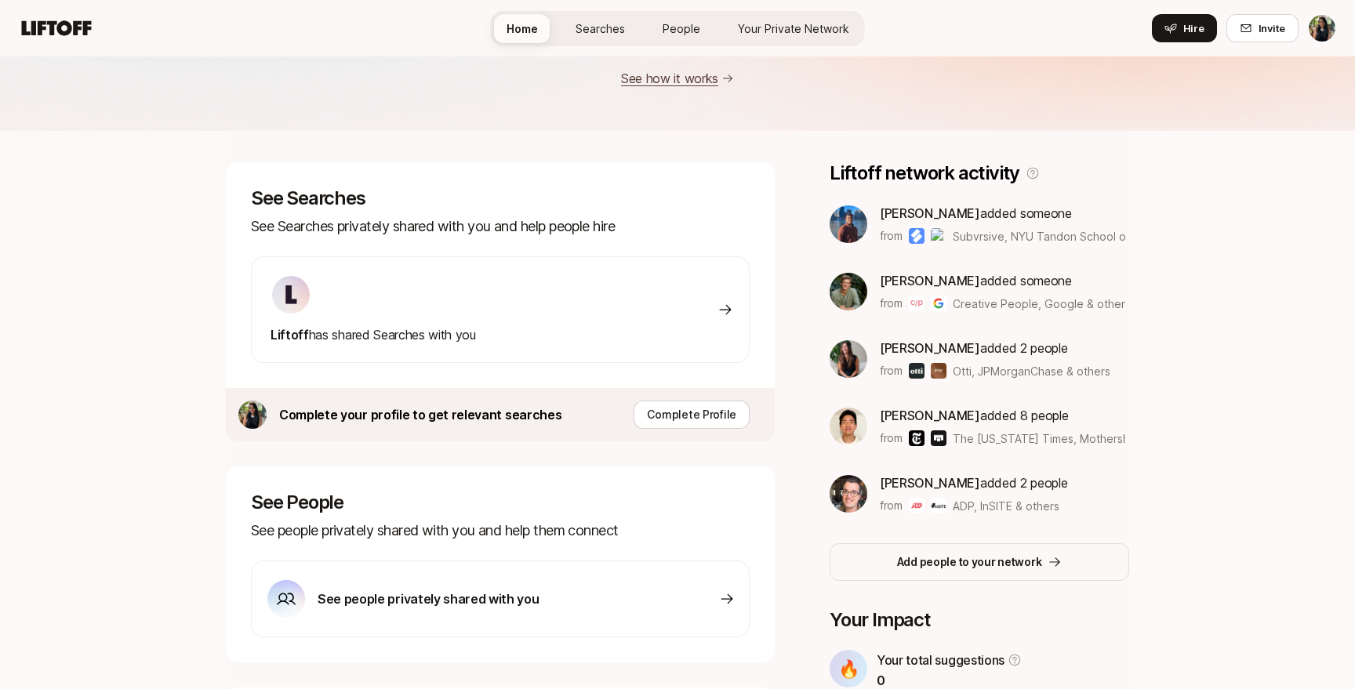
scroll to position [240, 0]
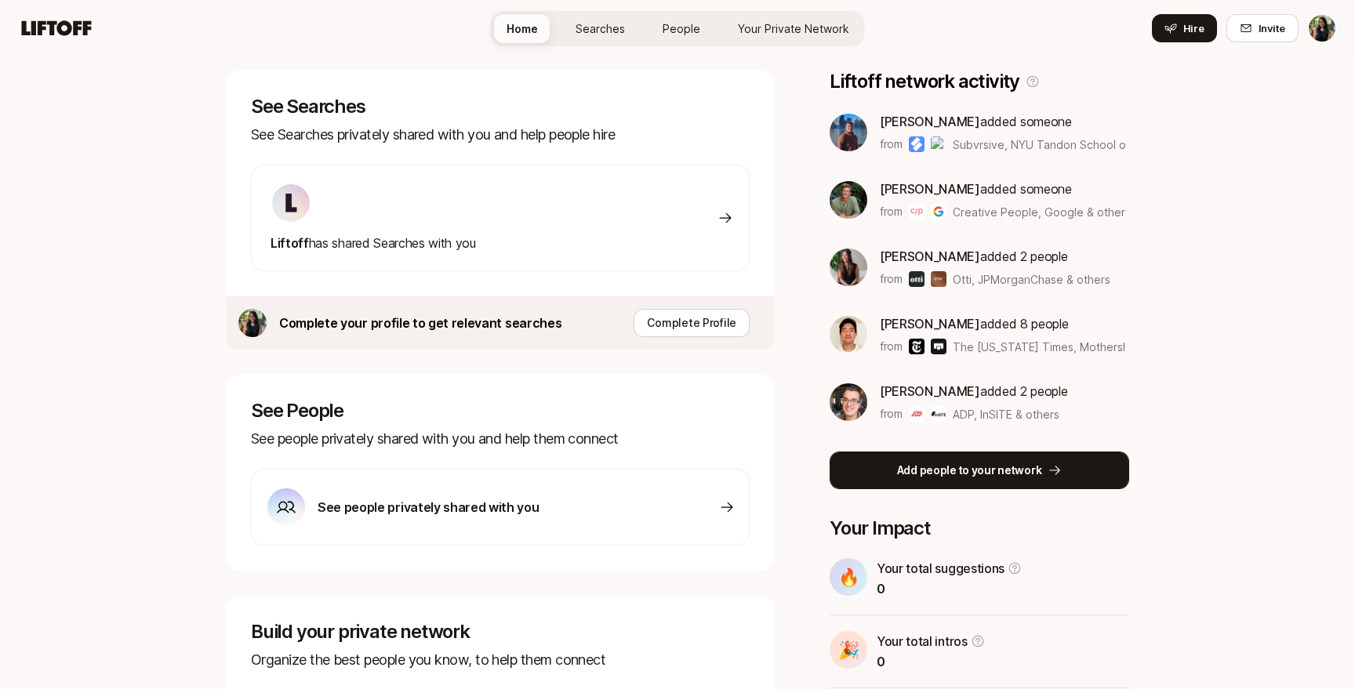
click at [925, 462] on p "Add people to your network" at bounding box center [969, 470] width 145 height 19
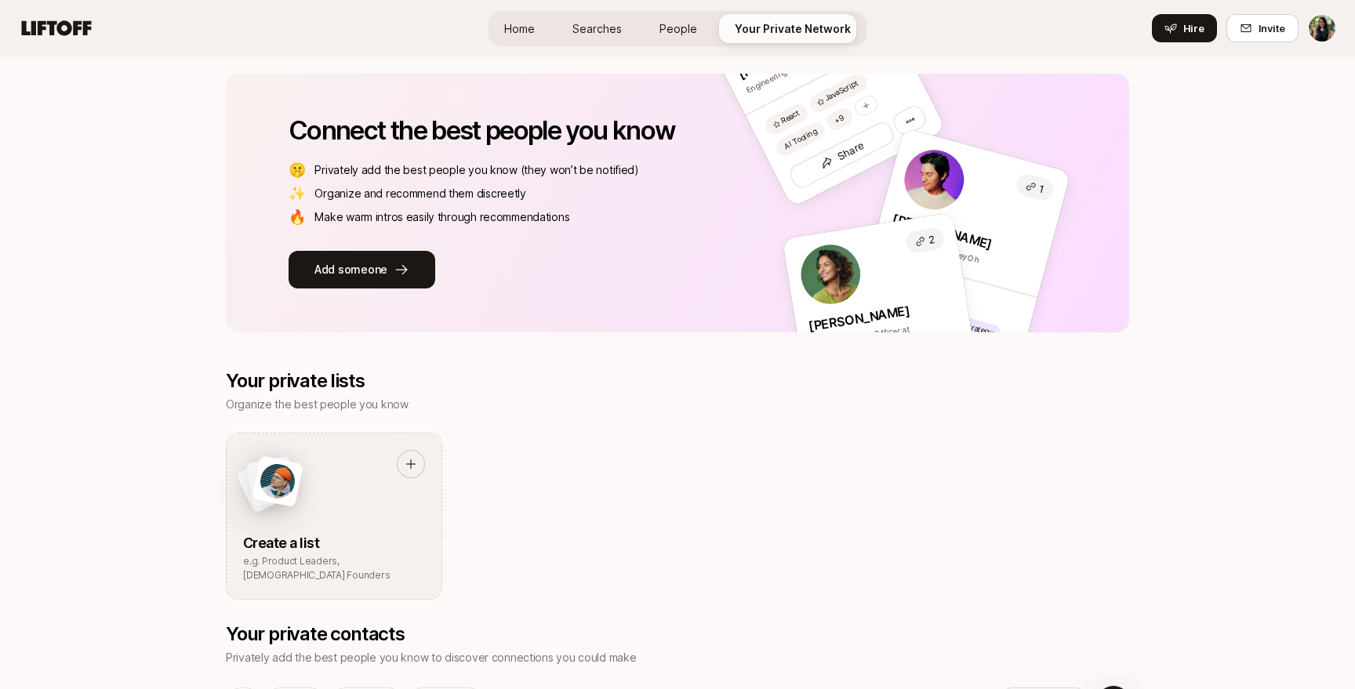
scroll to position [215, 0]
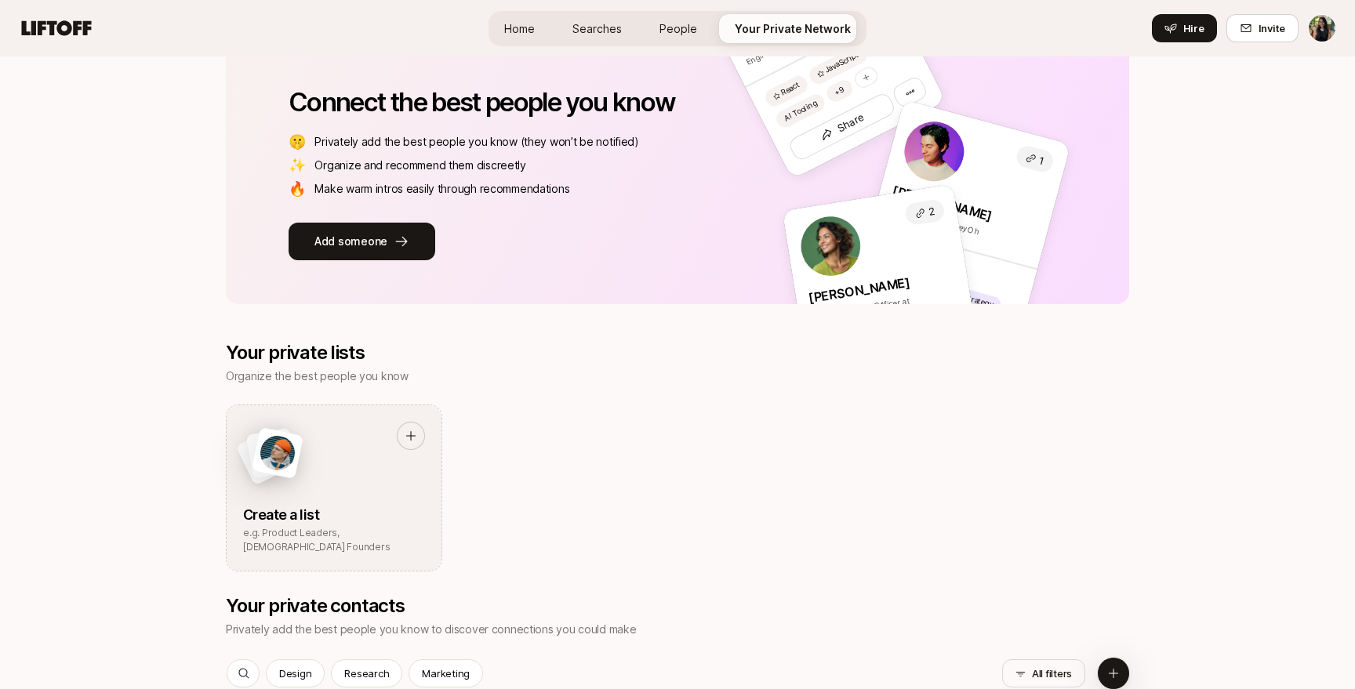
click at [1328, 28] on html "Home Searches People Your Private Network Hire Home Searches People Your Privat…" at bounding box center [677, 129] width 1355 height 689
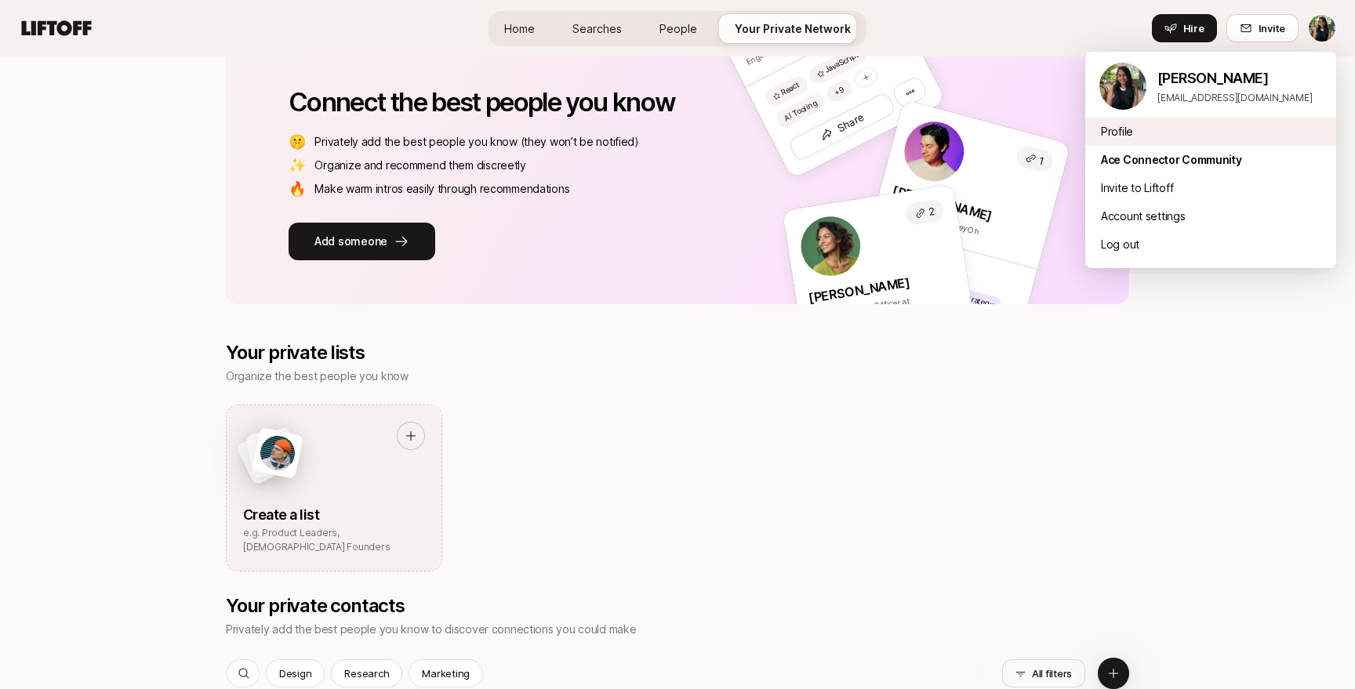
click at [1160, 127] on div "Profile" at bounding box center [1210, 132] width 251 height 28
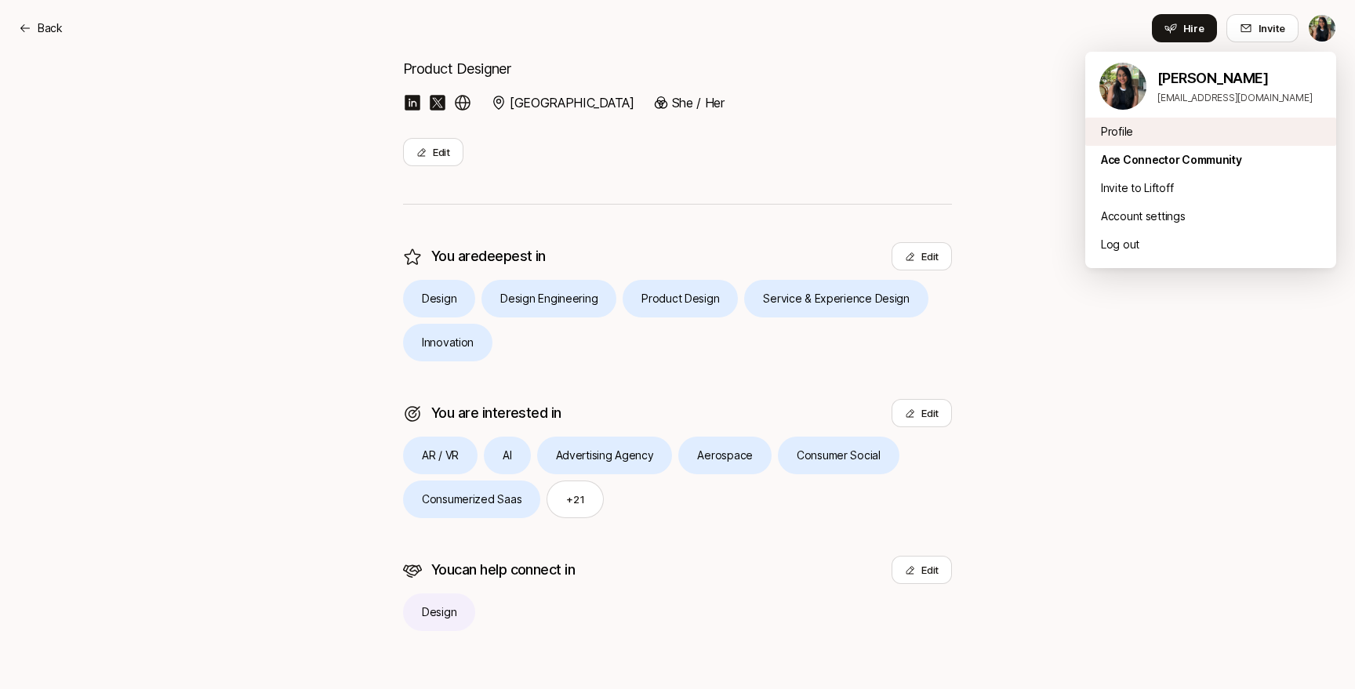
scroll to position [124, 0]
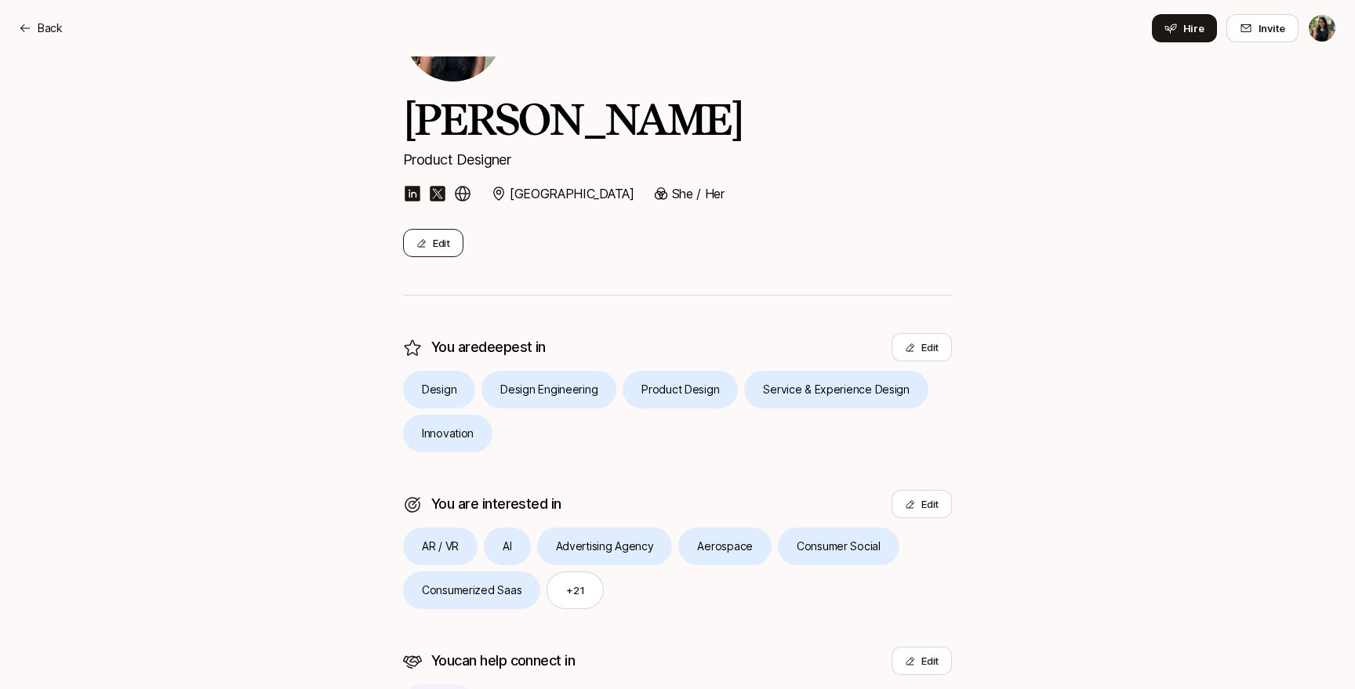
click at [442, 241] on button "Edit" at bounding box center [433, 243] width 60 height 28
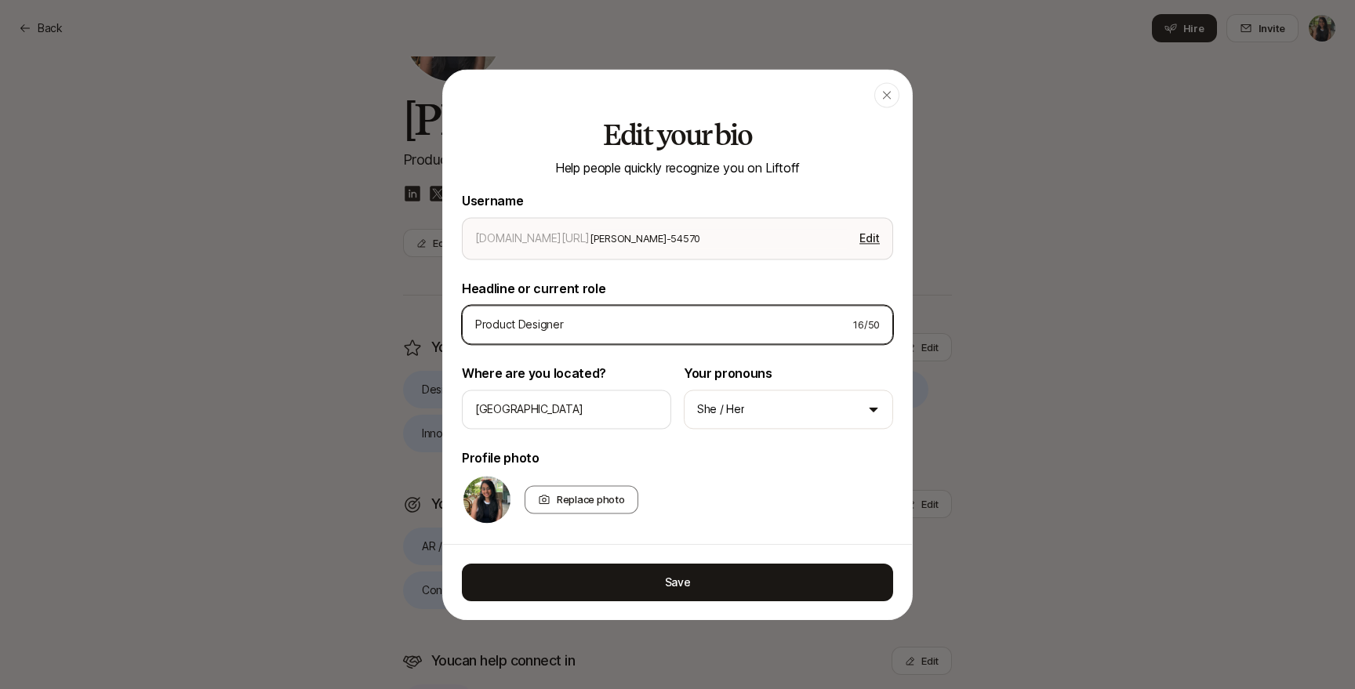
click at [572, 327] on input "Product Designer" at bounding box center [657, 324] width 365 height 19
click at [513, 324] on input "Product Designer" at bounding box center [657, 324] width 365 height 19
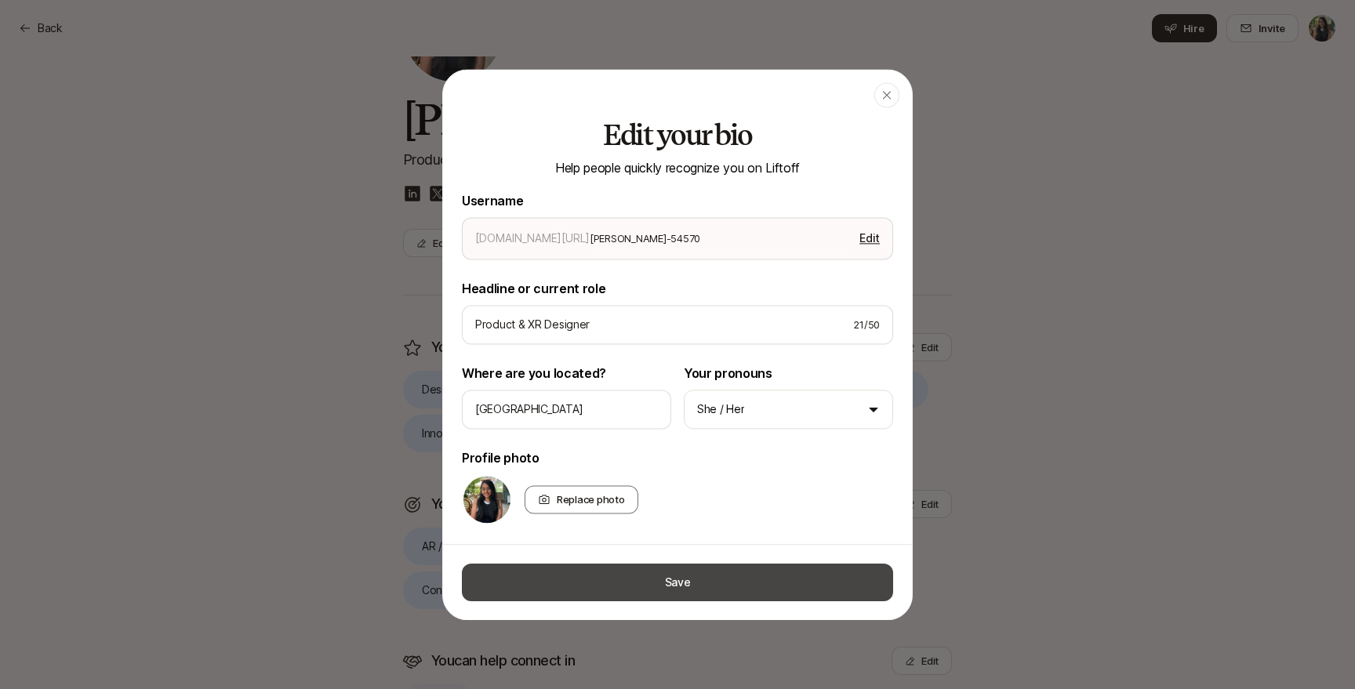
click at [587, 587] on button "Save" at bounding box center [677, 582] width 431 height 38
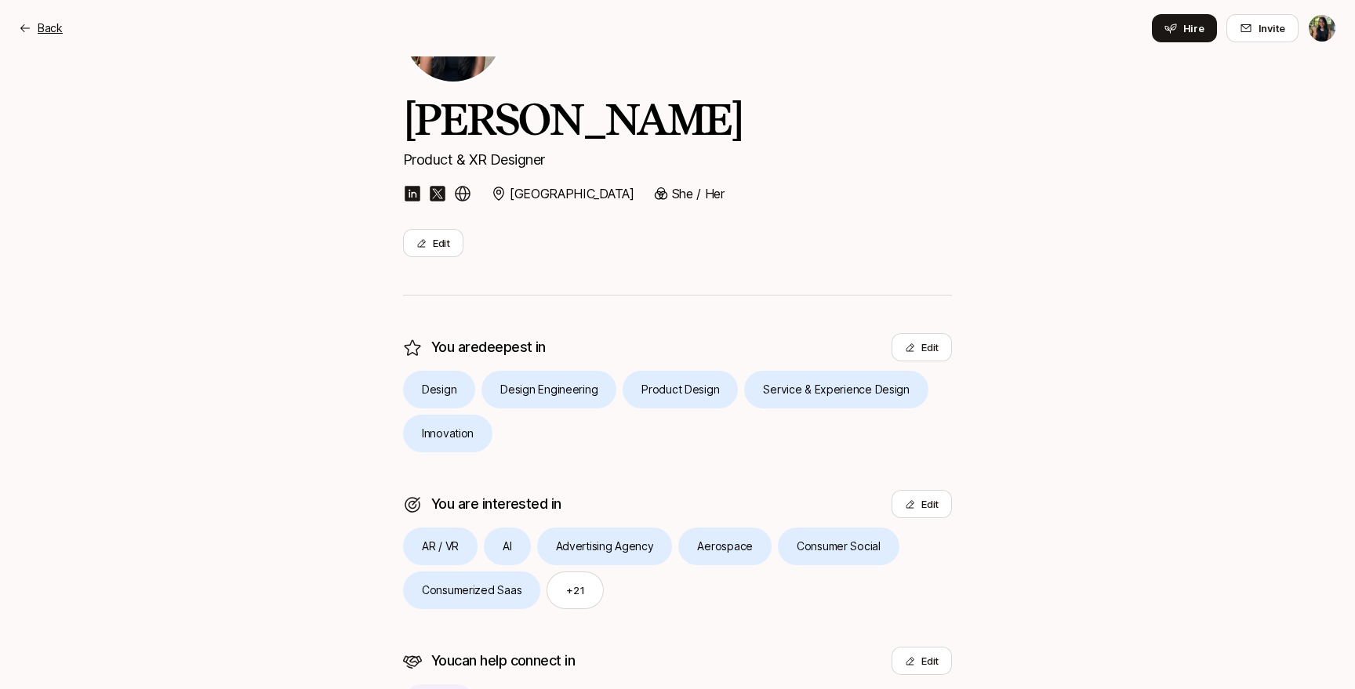
click at [42, 31] on p "Back" at bounding box center [50, 28] width 25 height 19
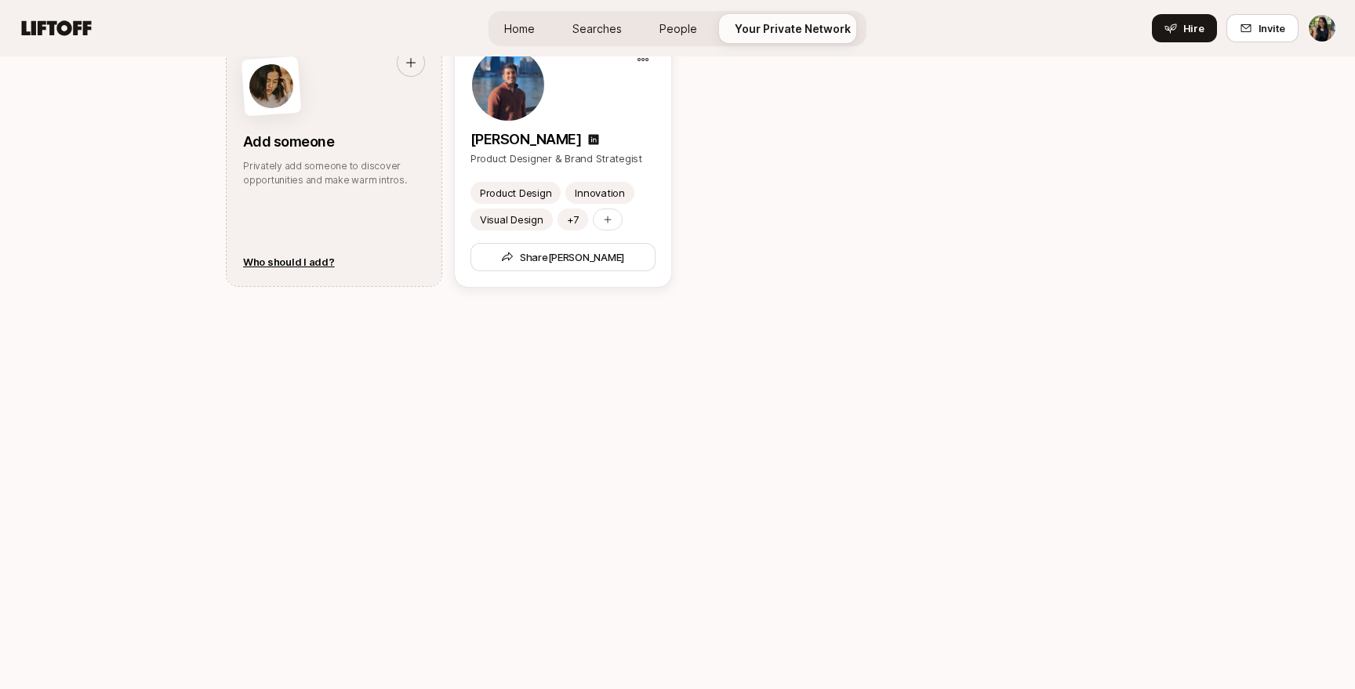
scroll to position [917, 0]
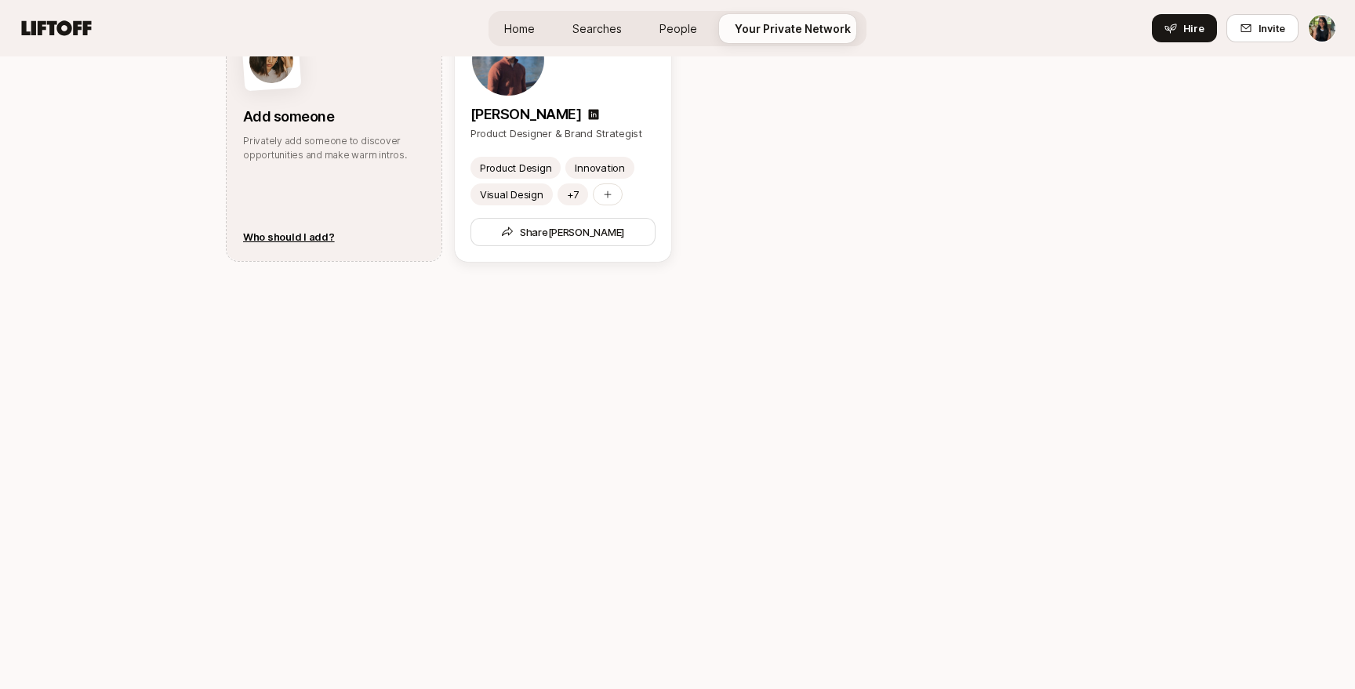
click at [760, 343] on div "Your private contacts Privately add the best people you know to discover connec…" at bounding box center [677, 237] width 903 height 689
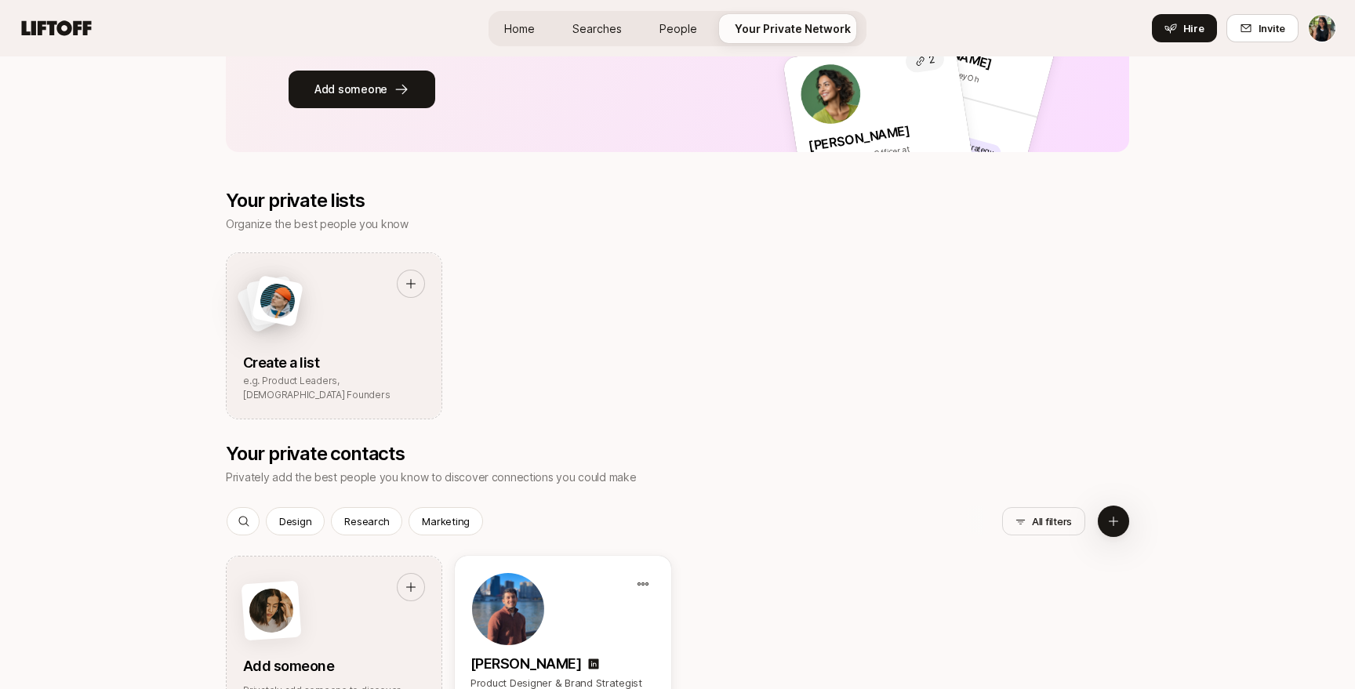
scroll to position [0, 0]
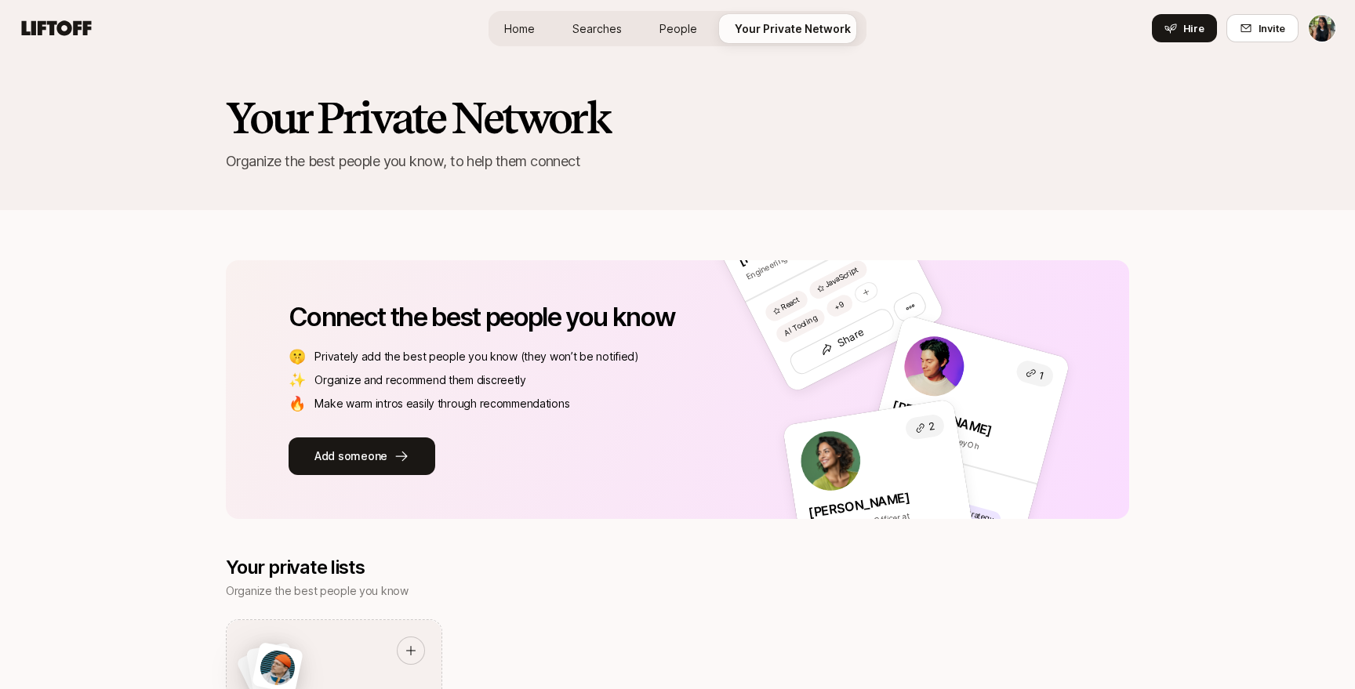
click at [516, 24] on span "Home" at bounding box center [519, 28] width 31 height 16
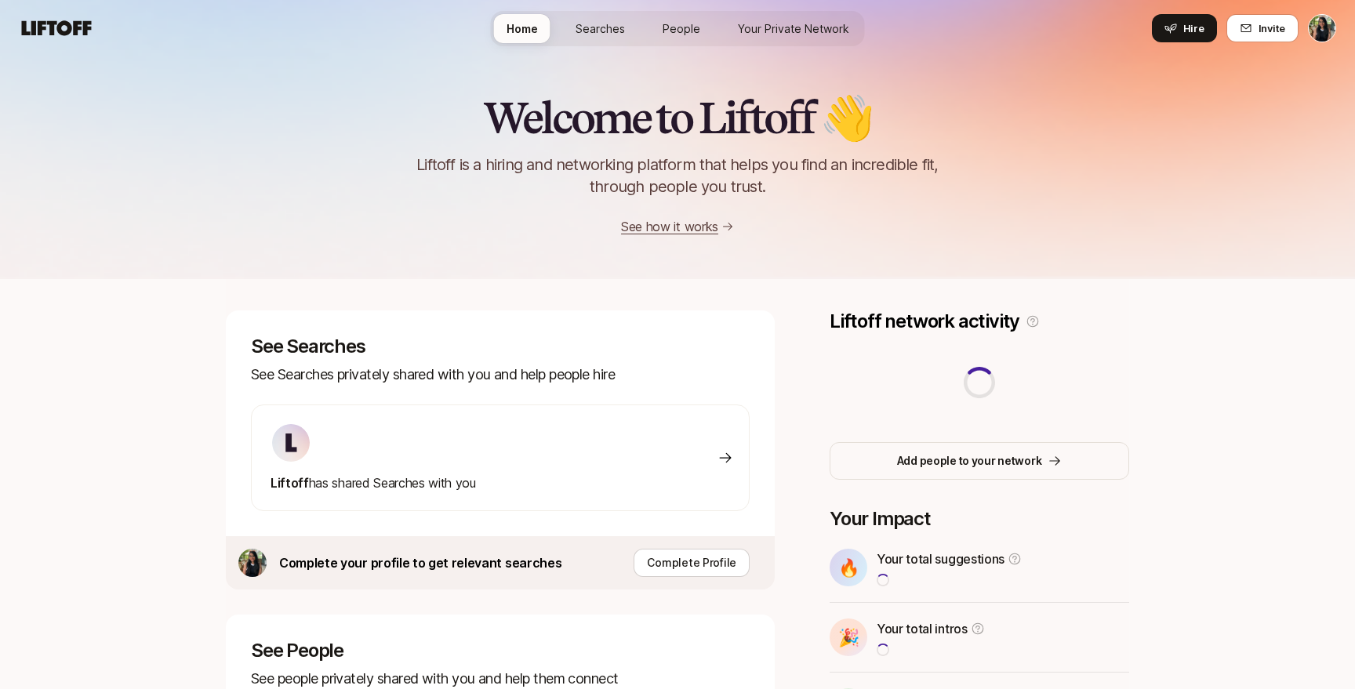
click at [674, 462] on div "Liftoff has shared Searches with you" at bounding box center [500, 458] width 499 height 107
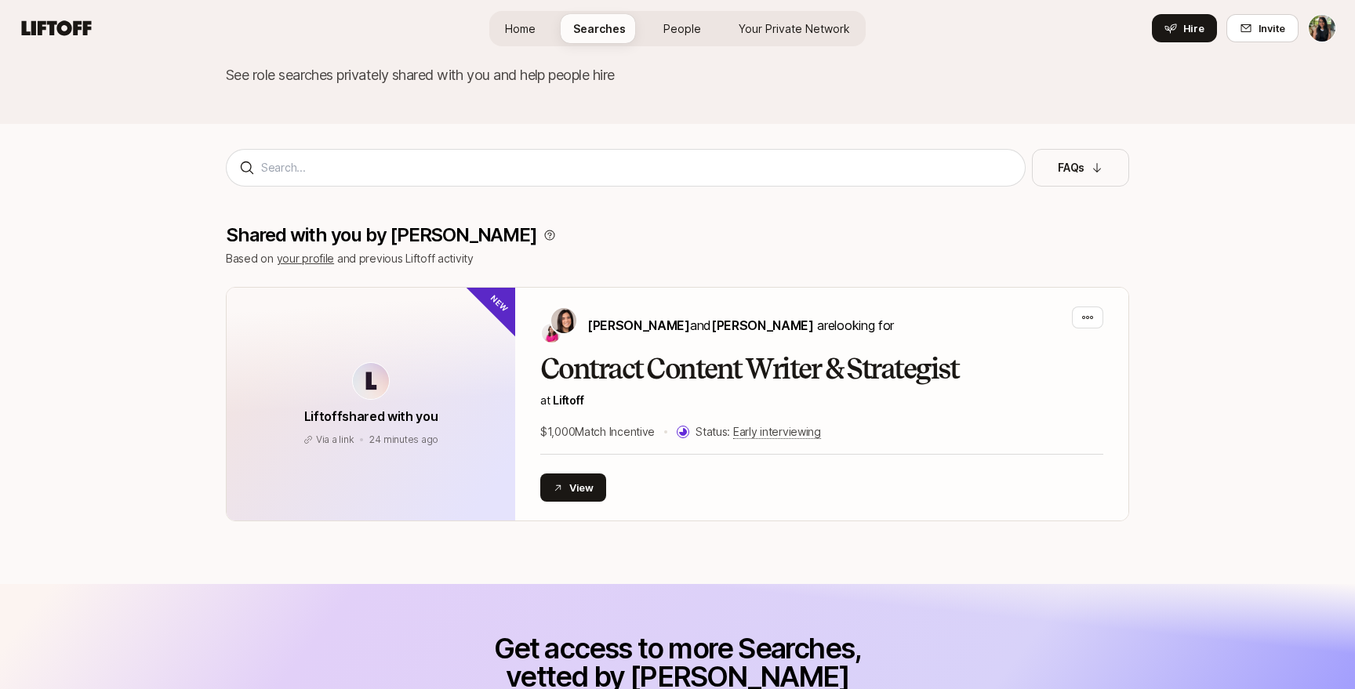
scroll to position [89, 0]
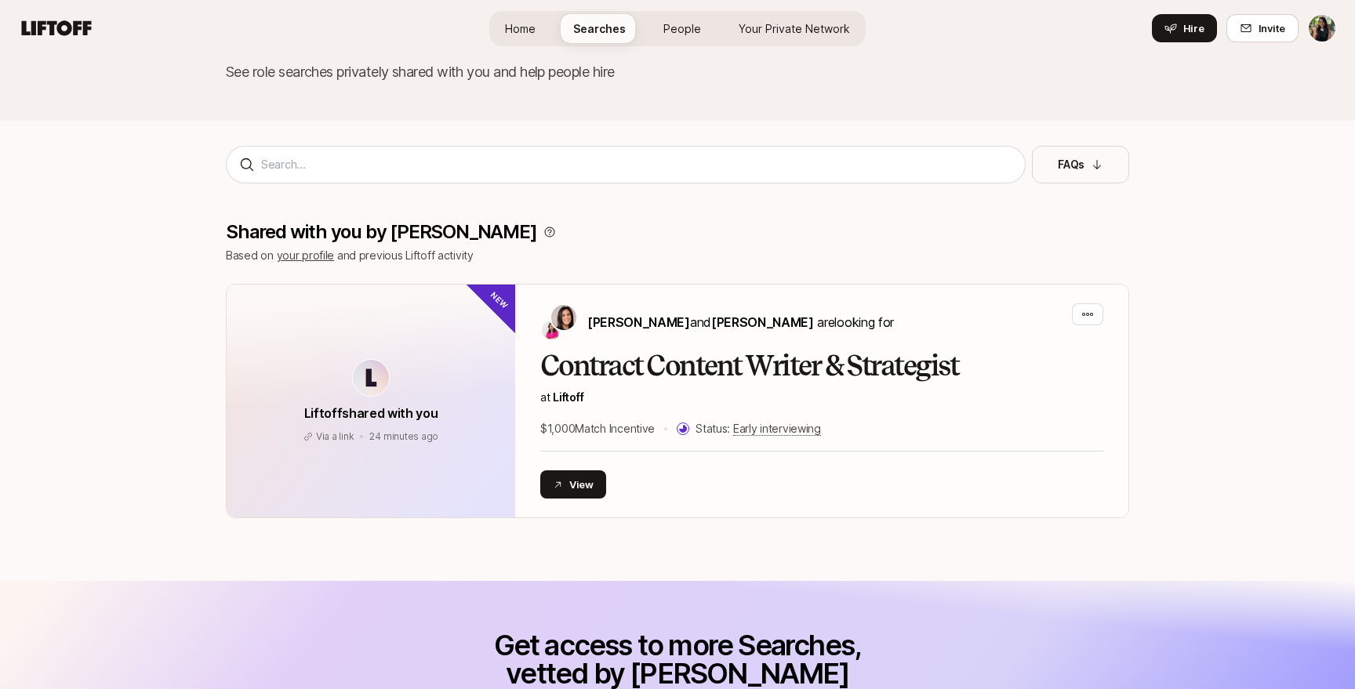
click at [292, 254] on link "your profile" at bounding box center [306, 255] width 58 height 13
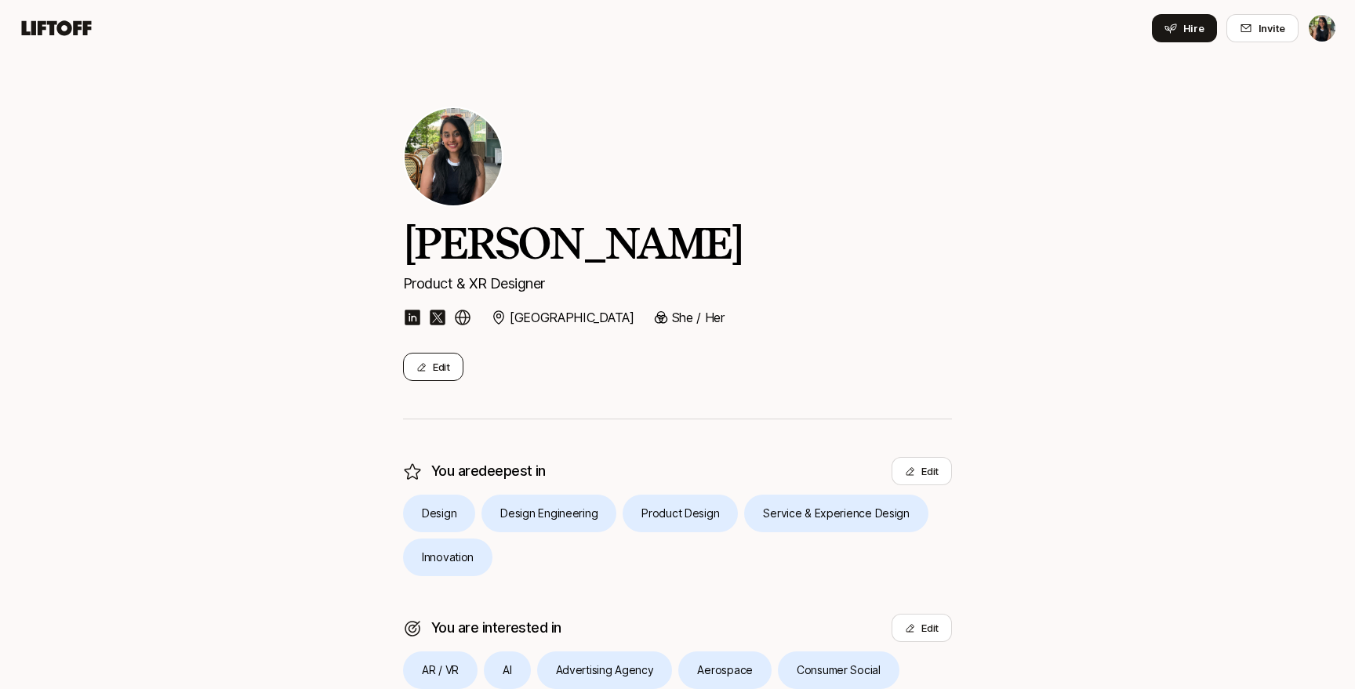
click at [445, 366] on button "Edit" at bounding box center [433, 367] width 60 height 28
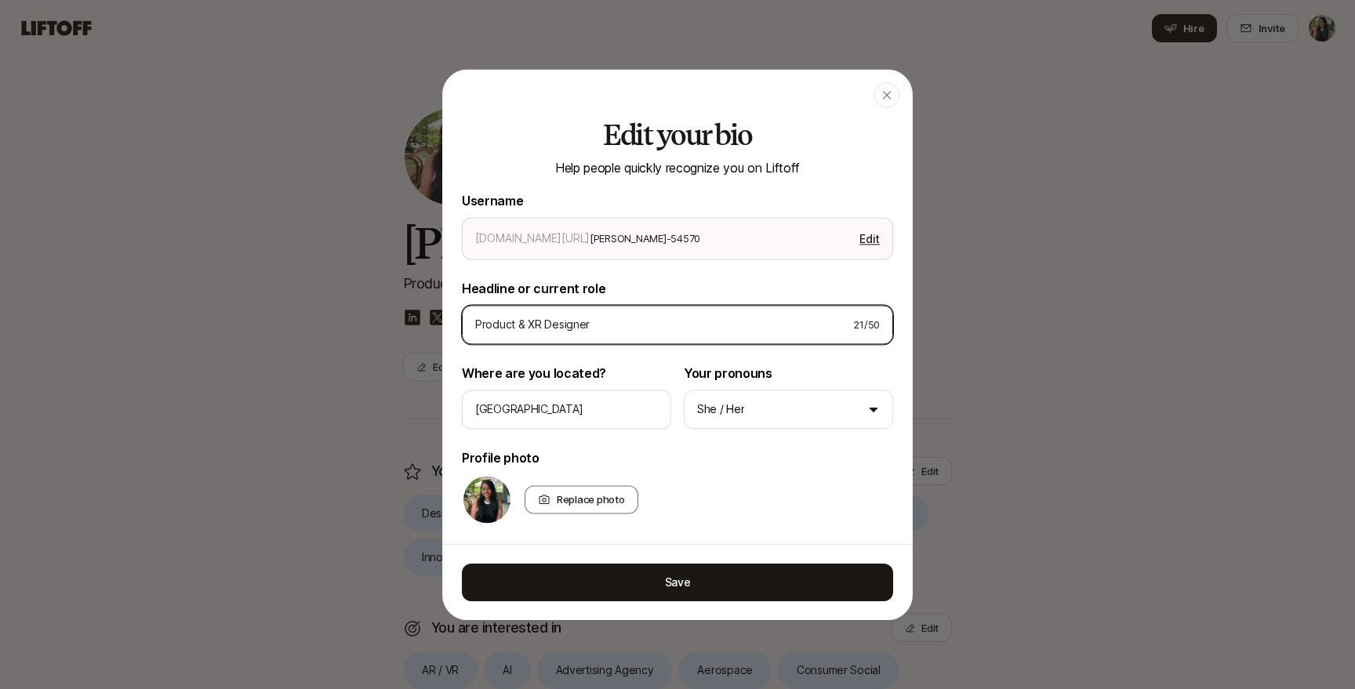
drag, startPoint x: 514, startPoint y: 322, endPoint x: 613, endPoint y: 322, distance: 98.8
click at [518, 323] on input "Product & XR Designer" at bounding box center [657, 324] width 365 height 19
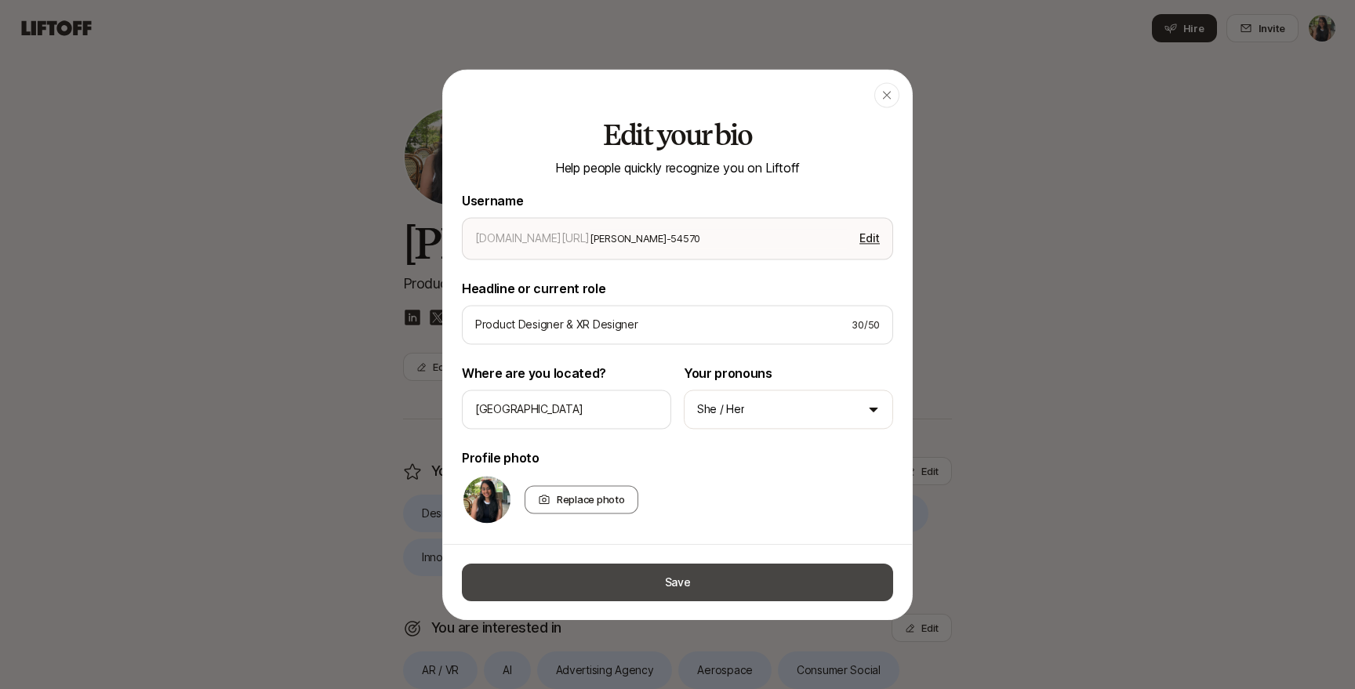
click at [649, 577] on button "Save" at bounding box center [677, 582] width 431 height 38
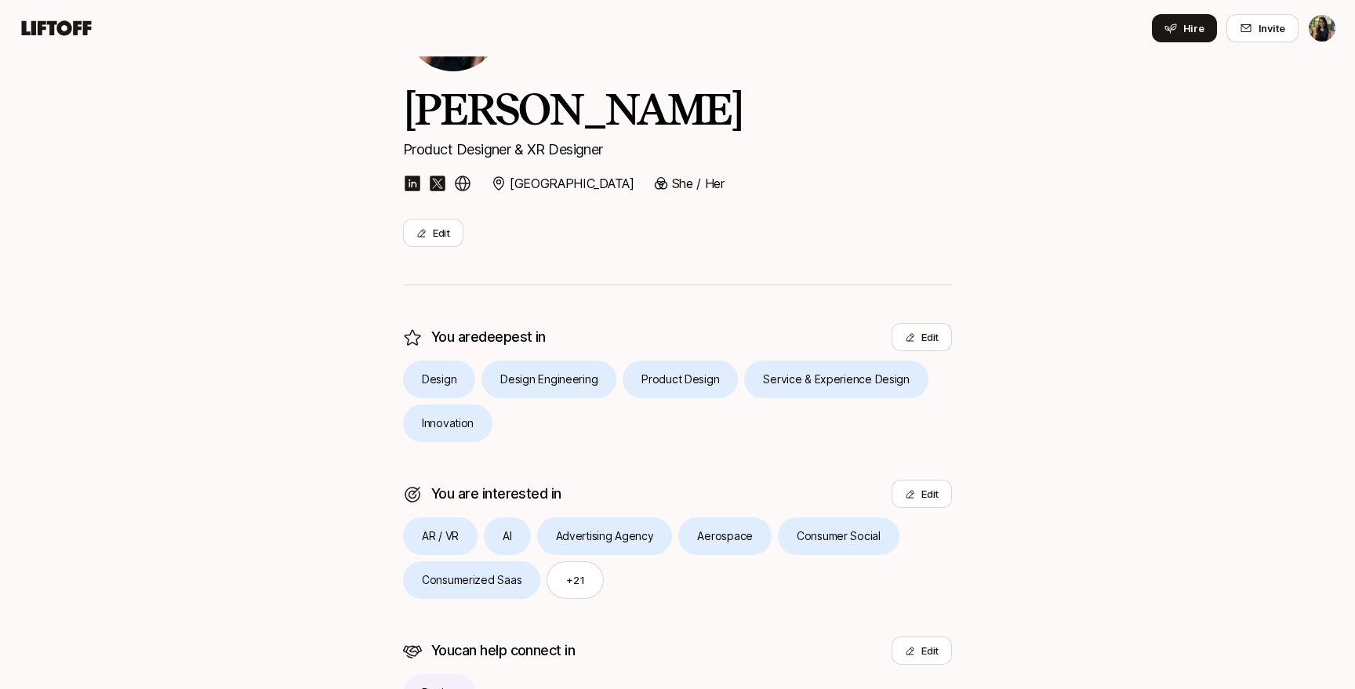
scroll to position [143, 0]
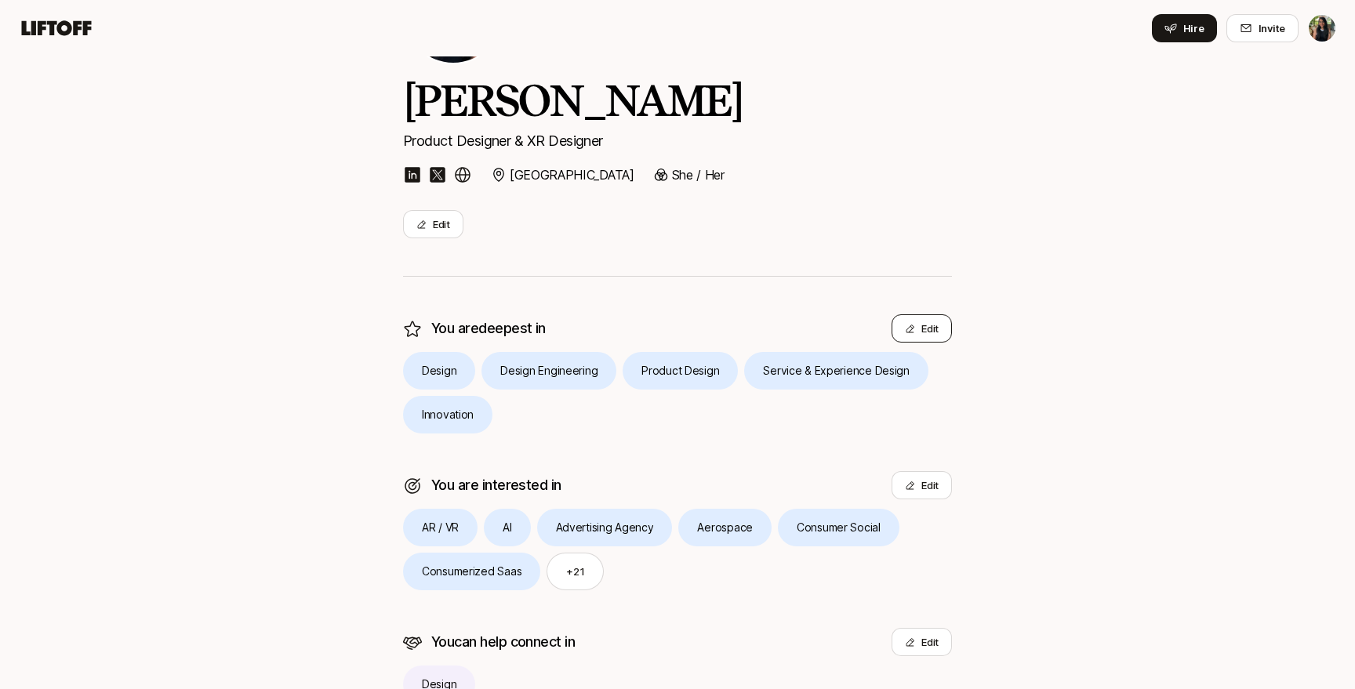
click at [921, 321] on button "Edit" at bounding box center [922, 328] width 60 height 28
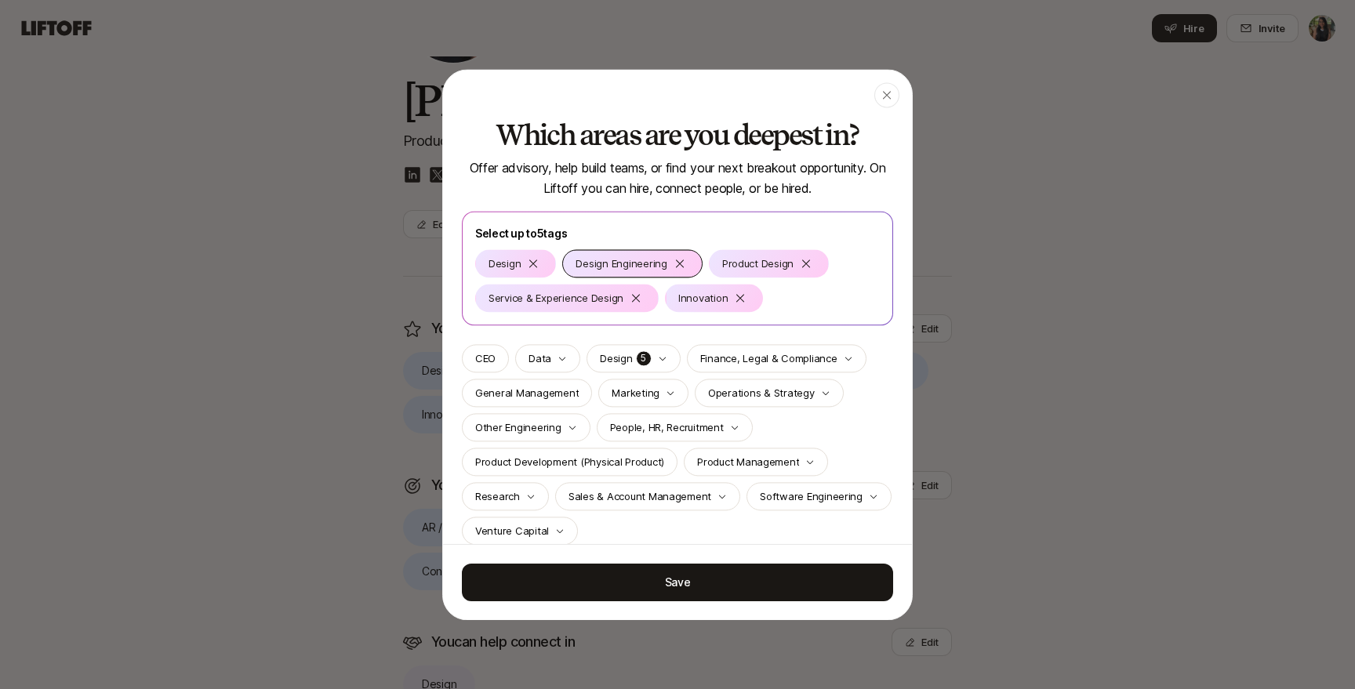
click at [689, 261] on div "Design Engineering" at bounding box center [632, 263] width 140 height 28
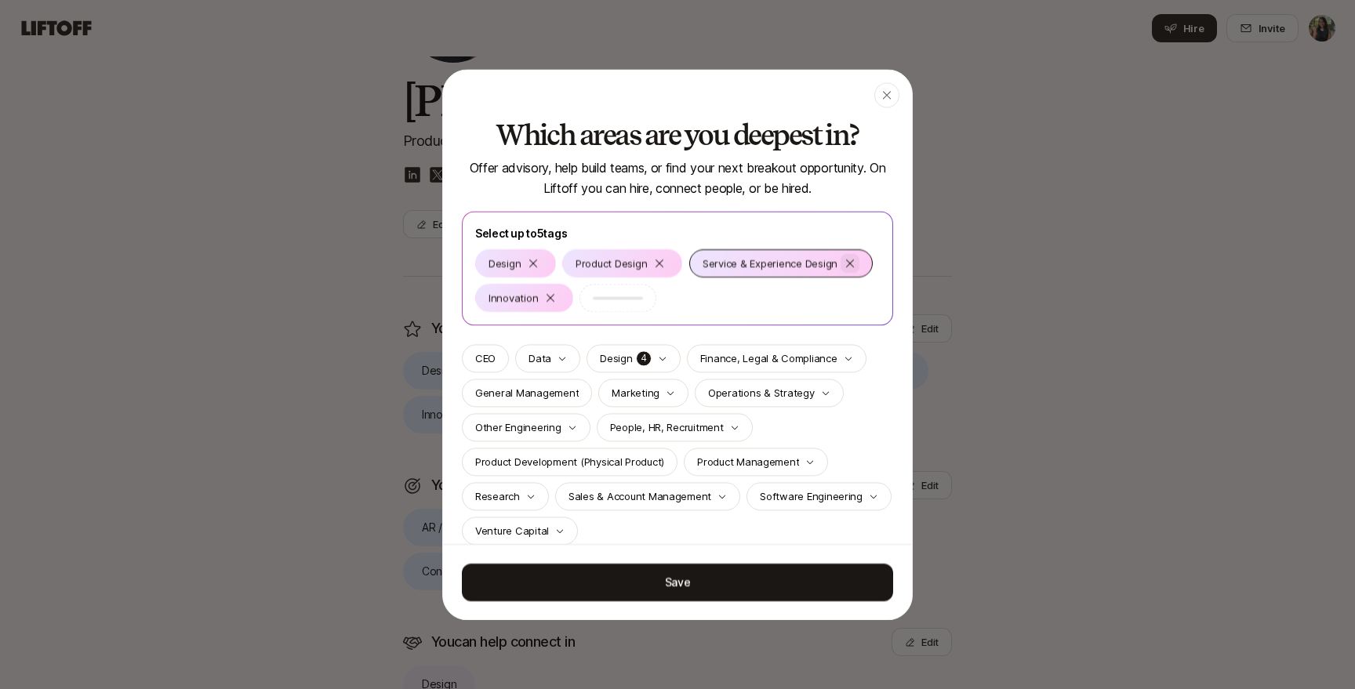
click at [851, 257] on icon at bounding box center [850, 263] width 13 height 13
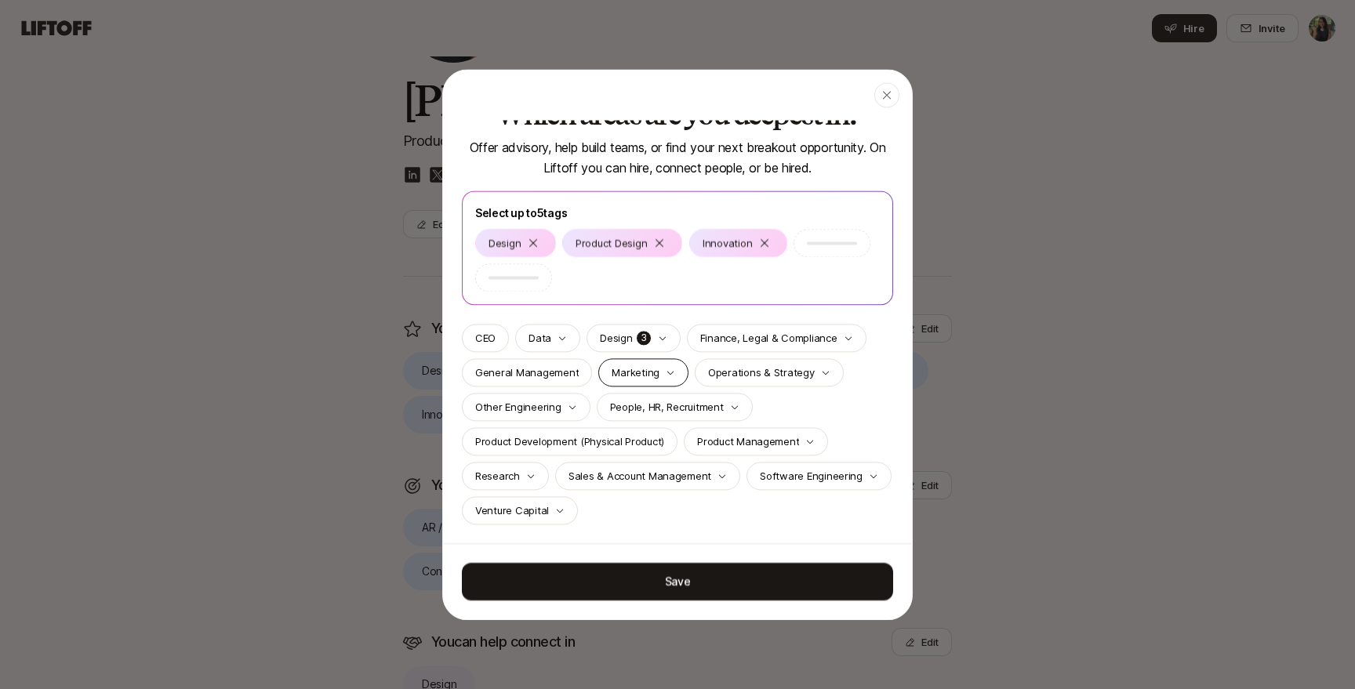
click at [676, 377] on div "Marketing" at bounding box center [643, 372] width 90 height 28
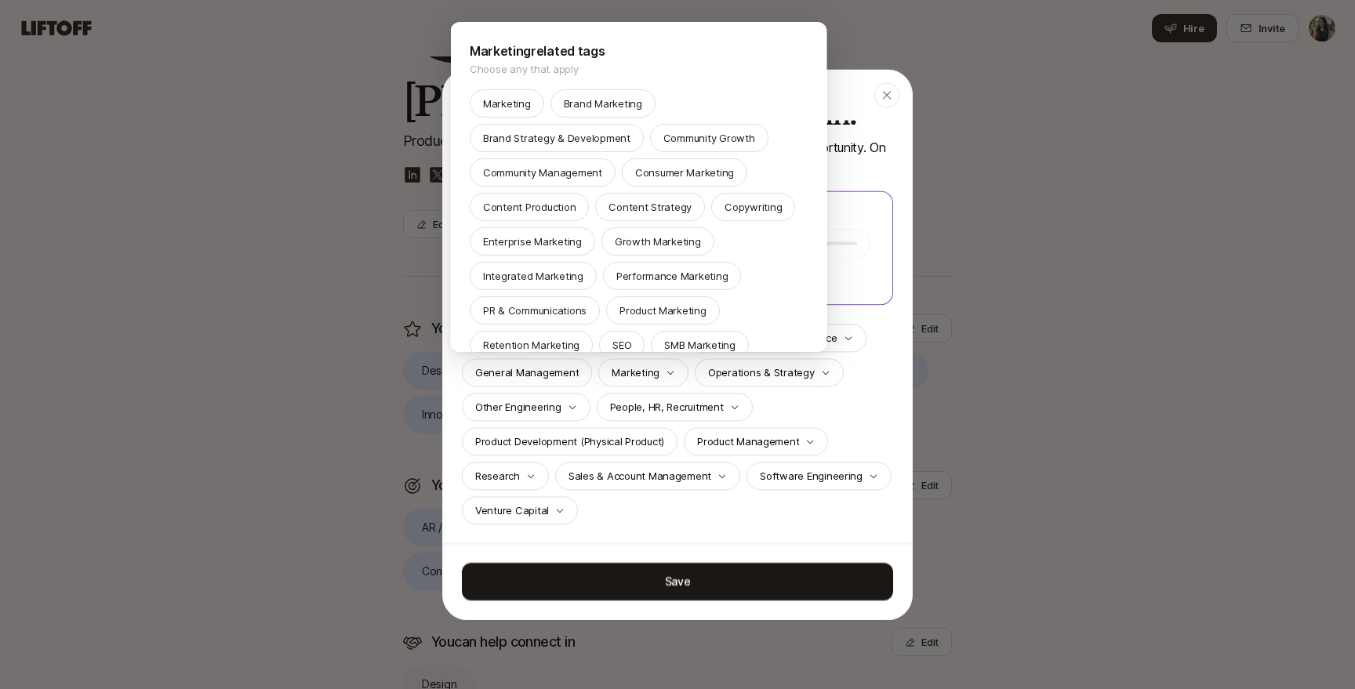
click at [668, 381] on div at bounding box center [677, 344] width 1355 height 689
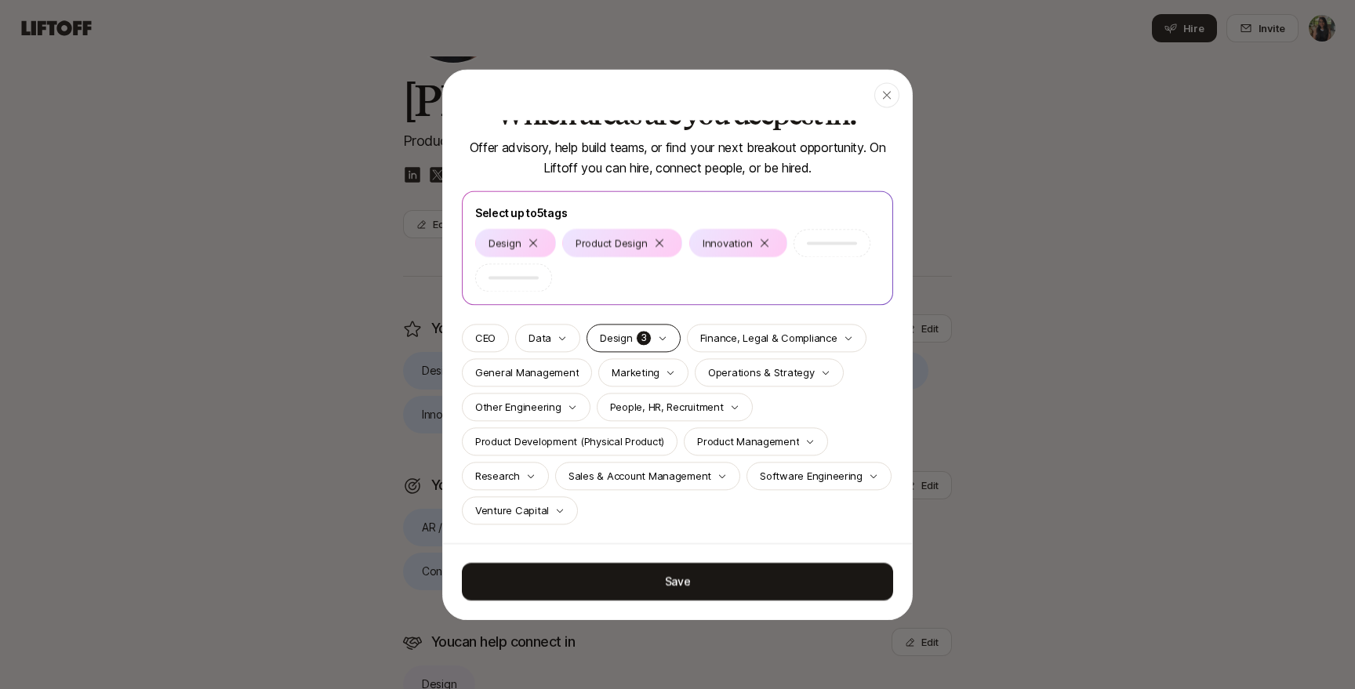
click at [660, 341] on icon "button" at bounding box center [662, 337] width 9 height 9
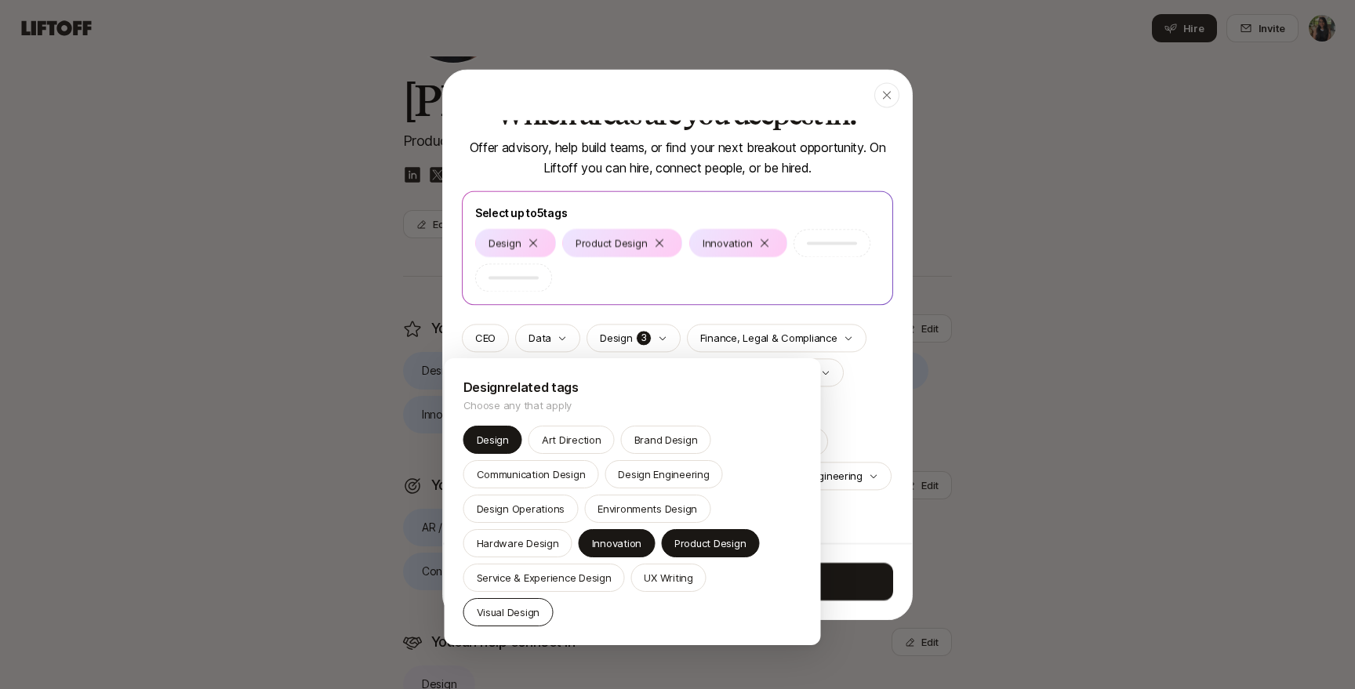
click at [540, 605] on p "Visual Design" at bounding box center [509, 613] width 64 height 16
click at [573, 587] on div "Service & Experience Design" at bounding box center [544, 578] width 162 height 28
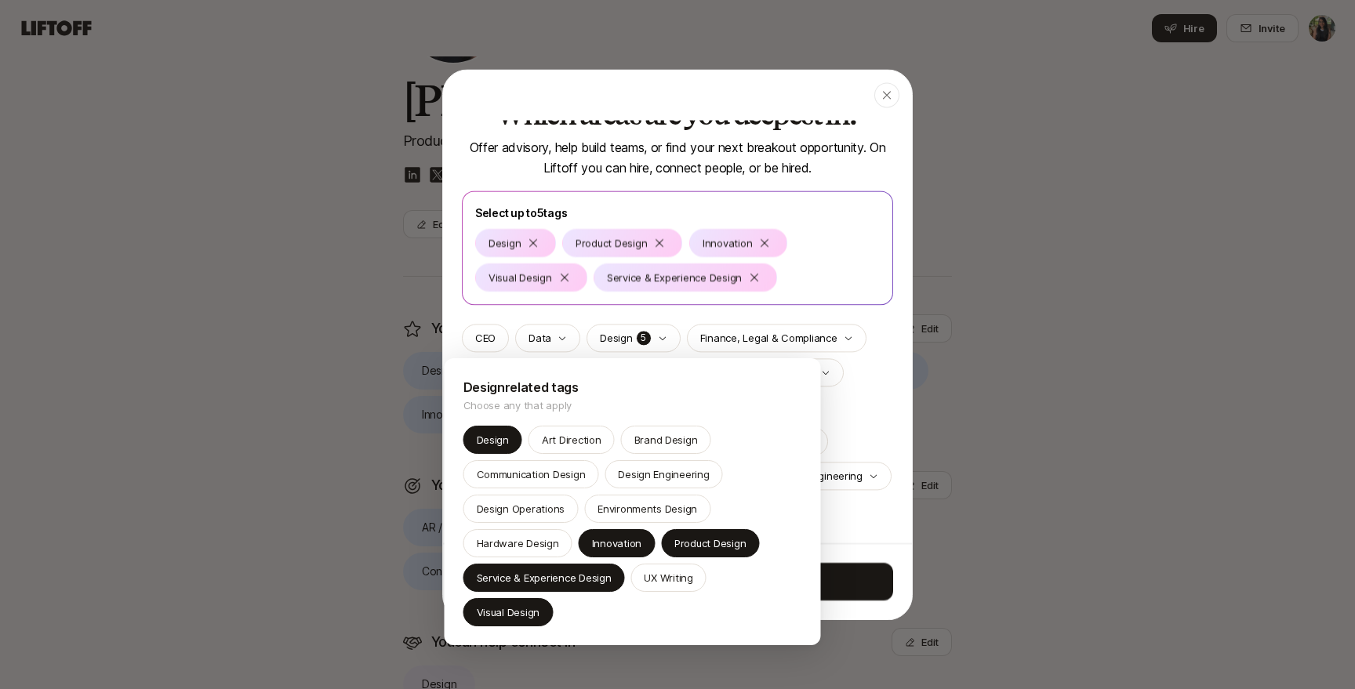
click at [887, 441] on div at bounding box center [677, 344] width 1355 height 689
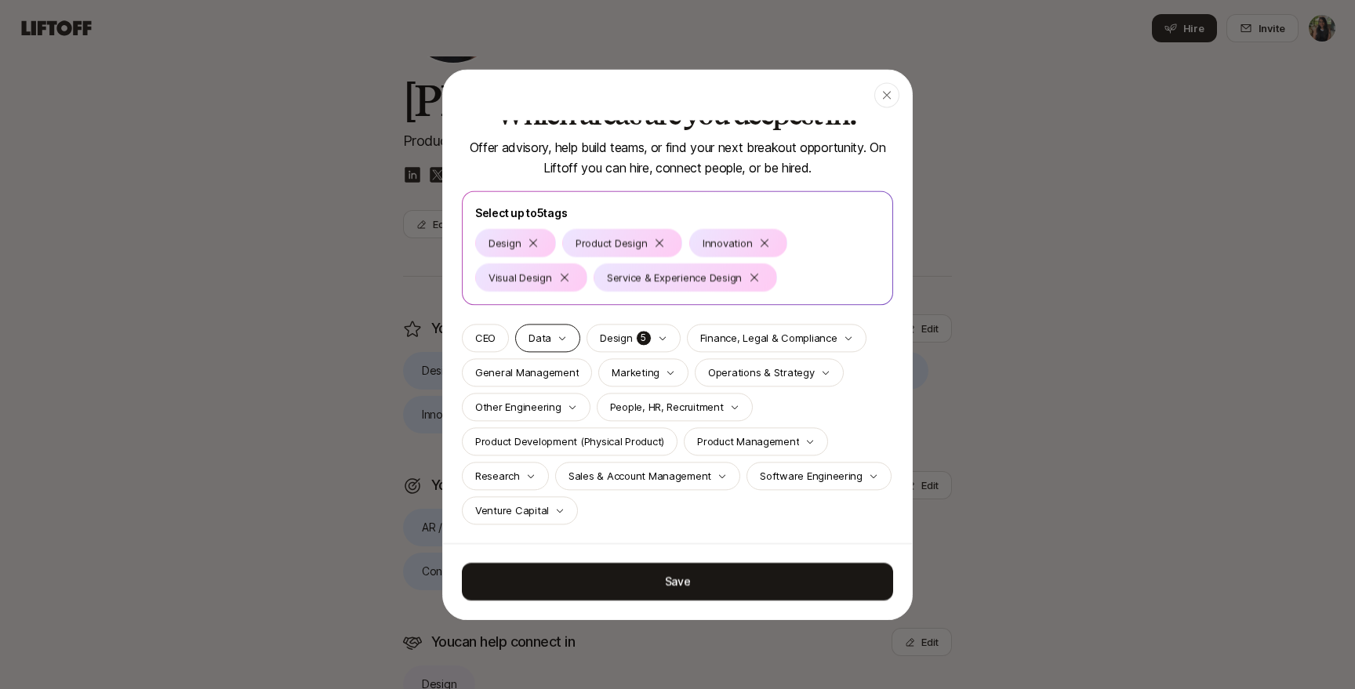
click at [551, 344] on div "Data" at bounding box center [547, 338] width 65 height 28
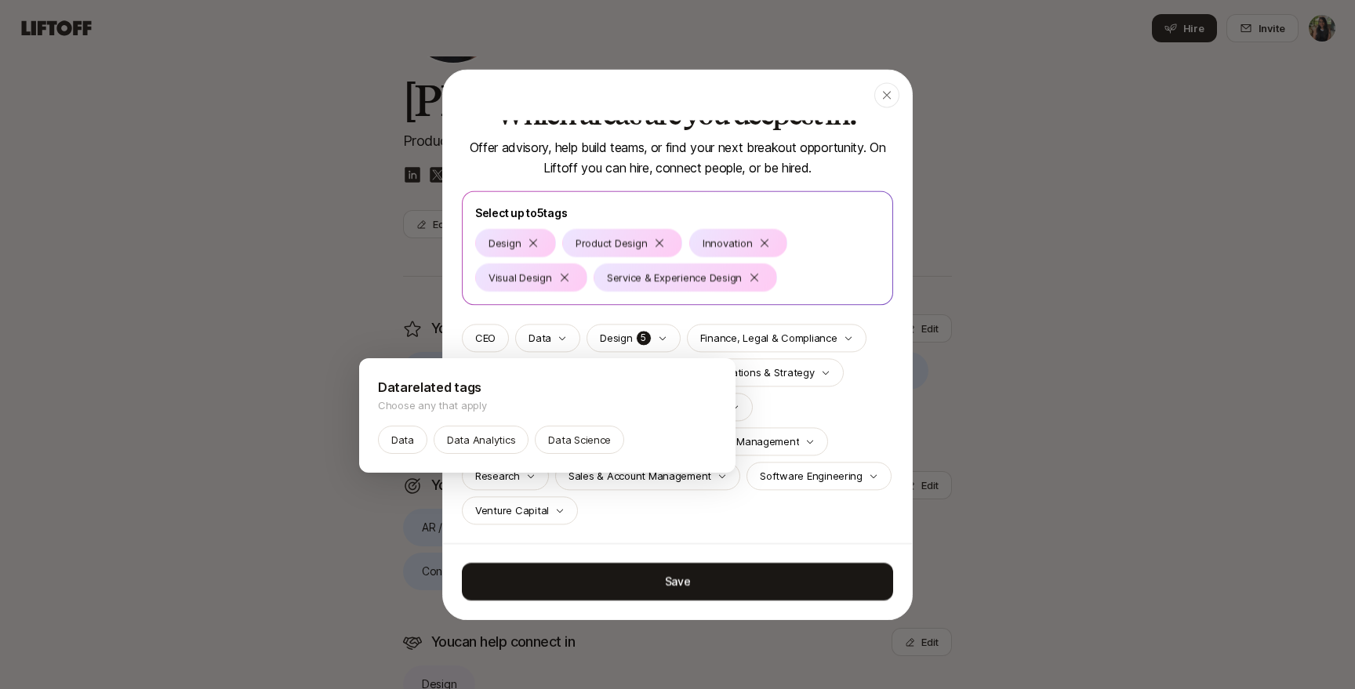
click at [489, 336] on div at bounding box center [677, 344] width 1355 height 689
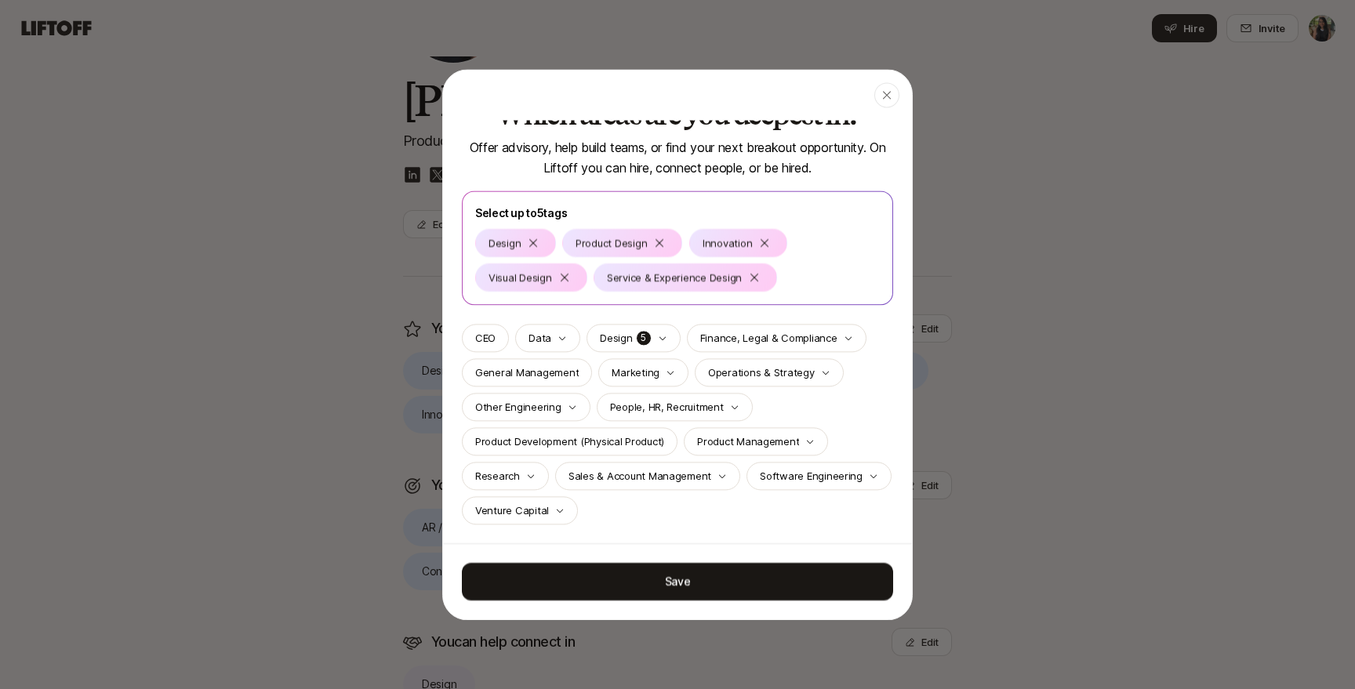
click at [489, 336] on p "CEO" at bounding box center [485, 338] width 20 height 16
click at [830, 343] on p "Finance, Legal & Compliance" at bounding box center [768, 338] width 137 height 16
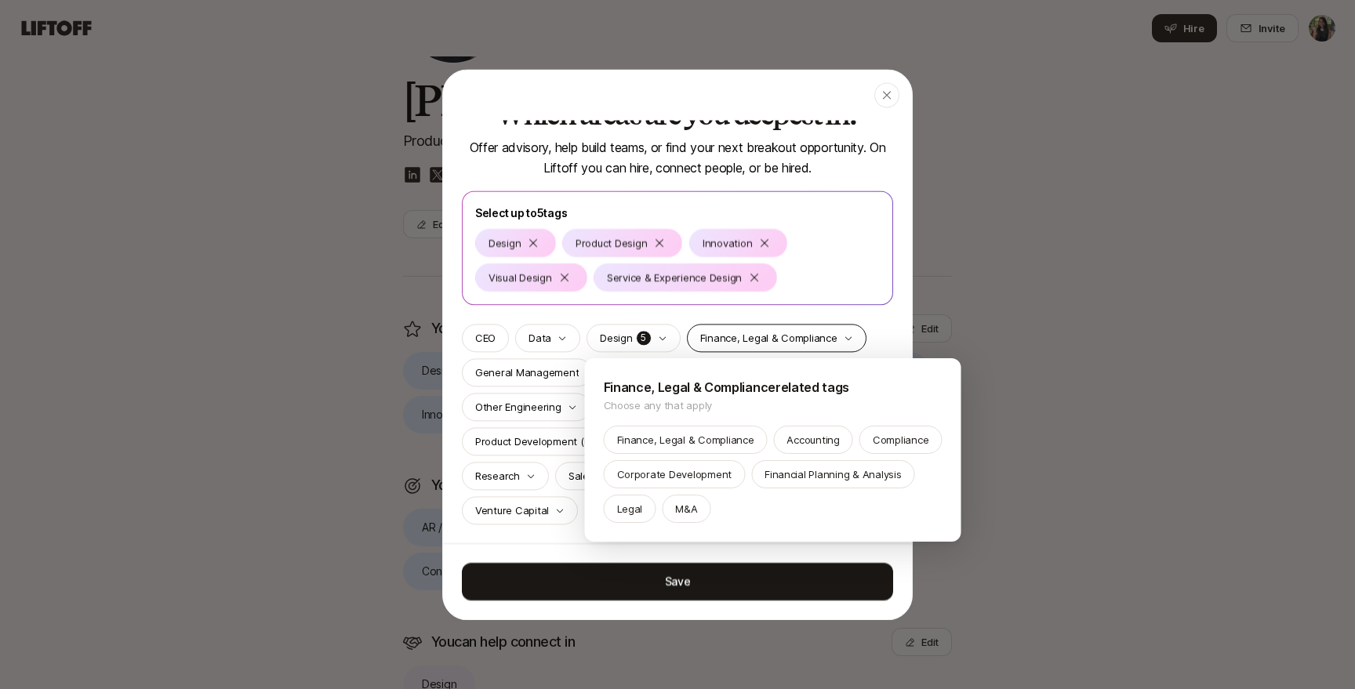
click at [830, 343] on body "Home Searches People Your Private Network Hire Hire Invite Yesha Shah Product D…" at bounding box center [677, 201] width 1355 height 689
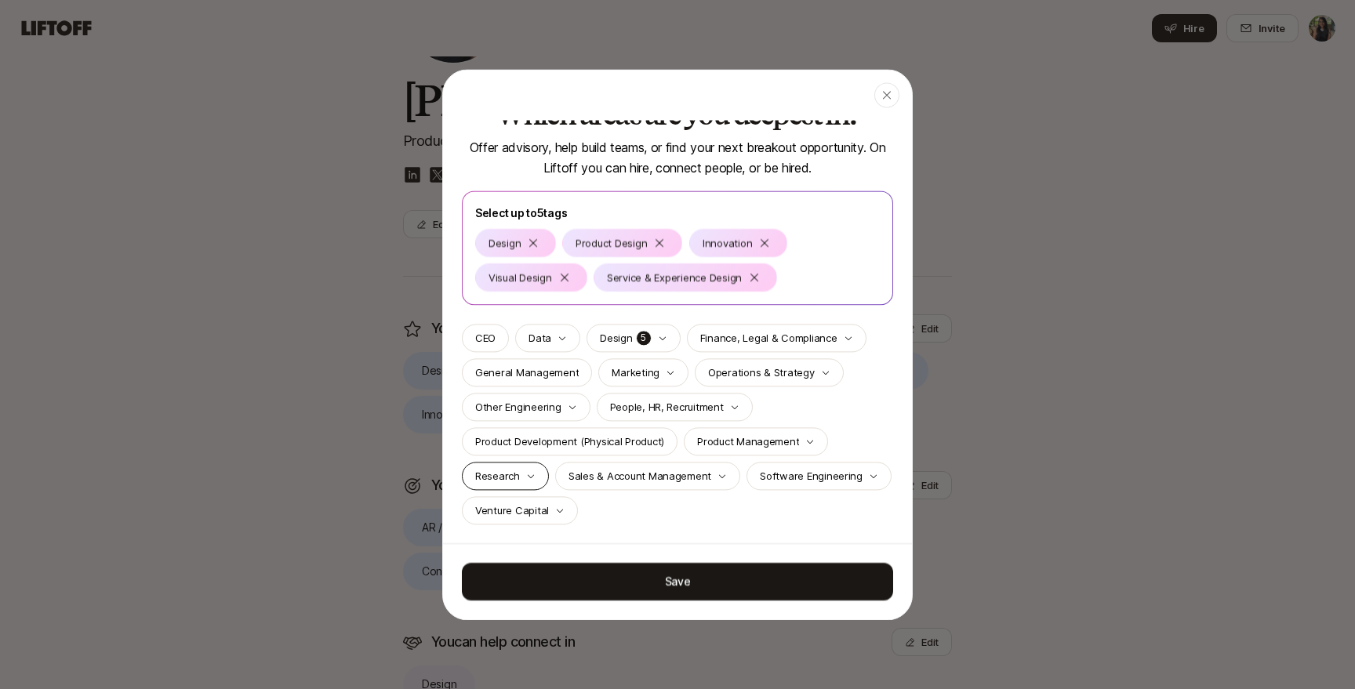
click at [532, 474] on icon "button" at bounding box center [530, 475] width 9 height 9
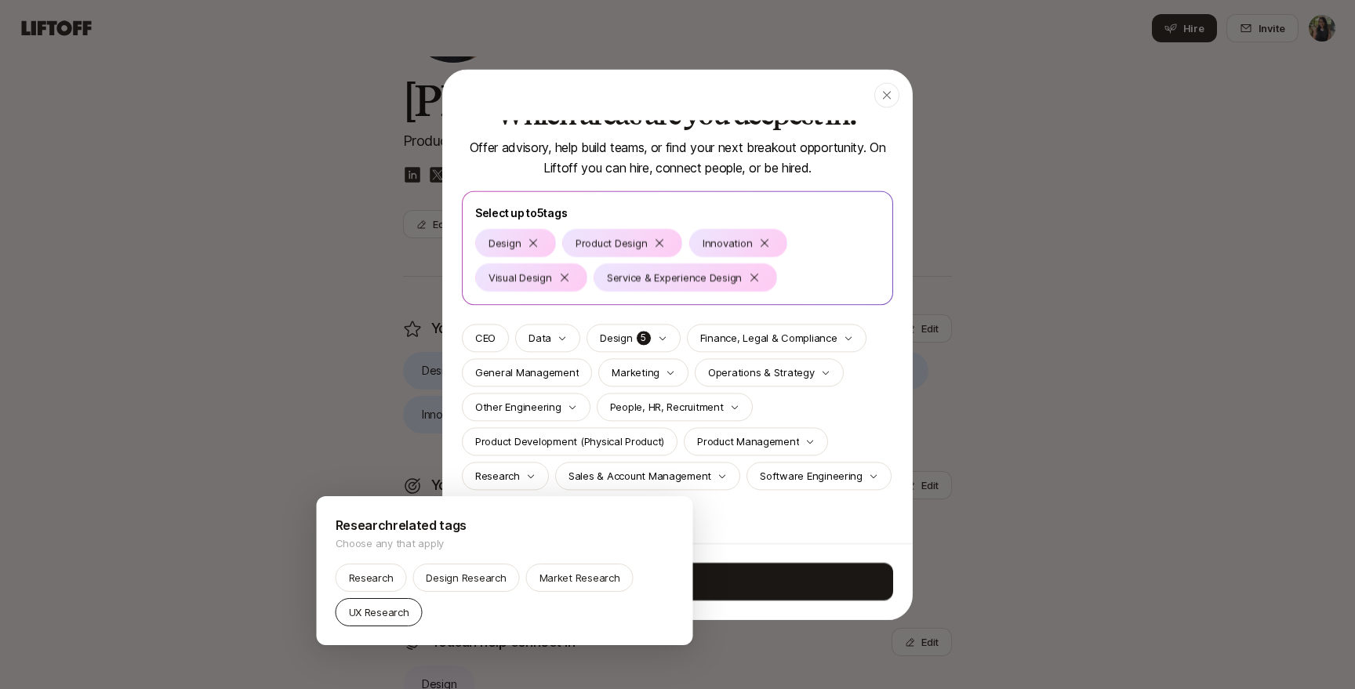
click at [399, 620] on div "UX Research" at bounding box center [379, 612] width 87 height 28
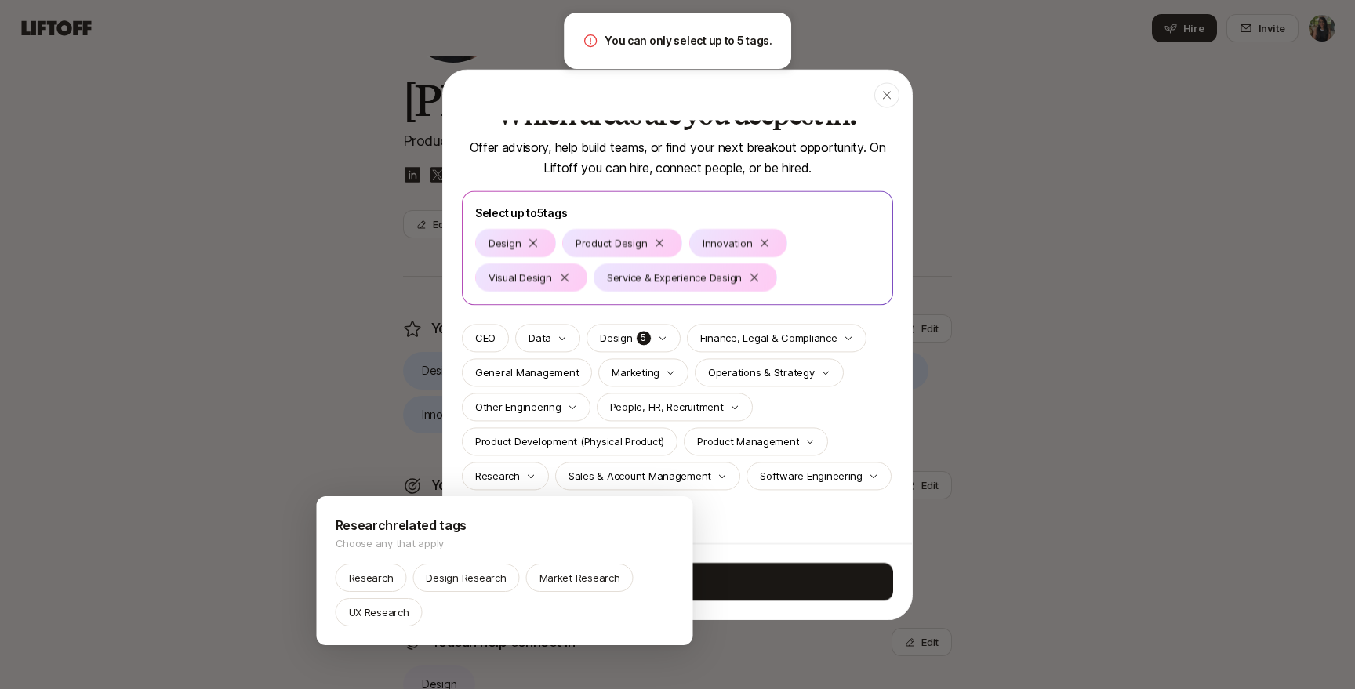
click at [756, 280] on div at bounding box center [677, 344] width 1355 height 689
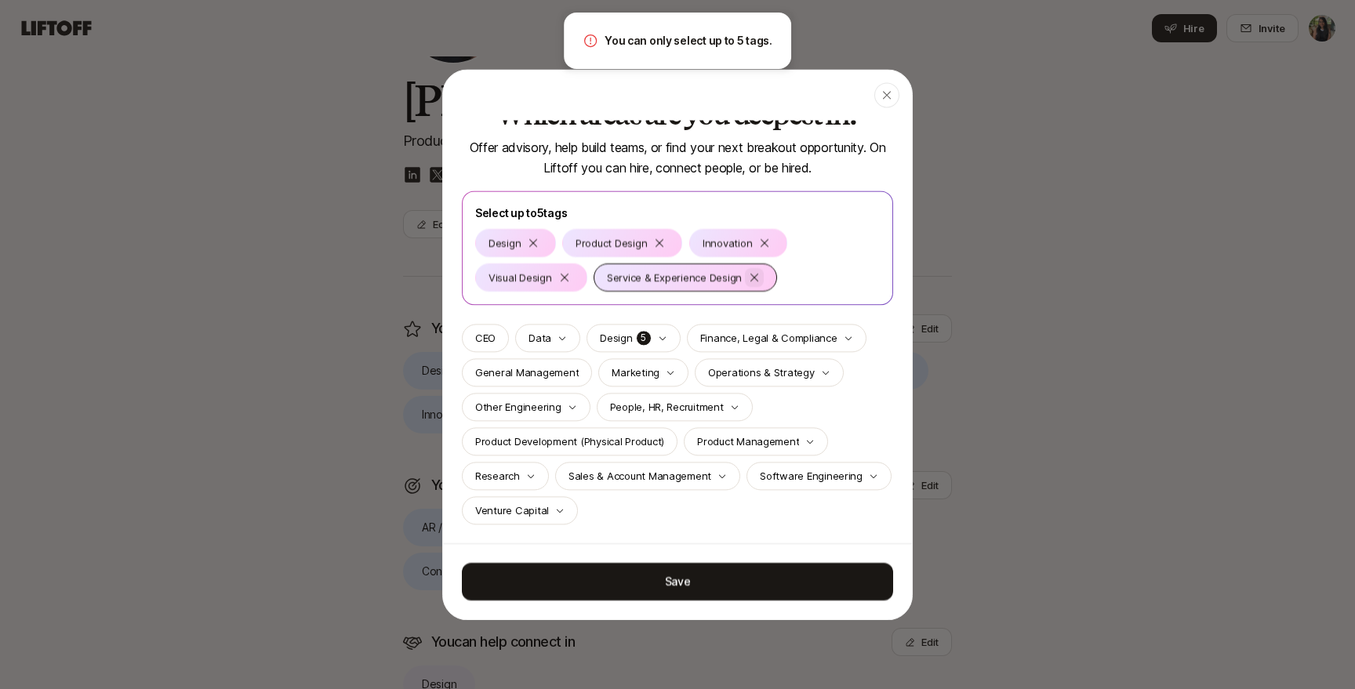
click at [756, 280] on icon at bounding box center [754, 277] width 13 height 13
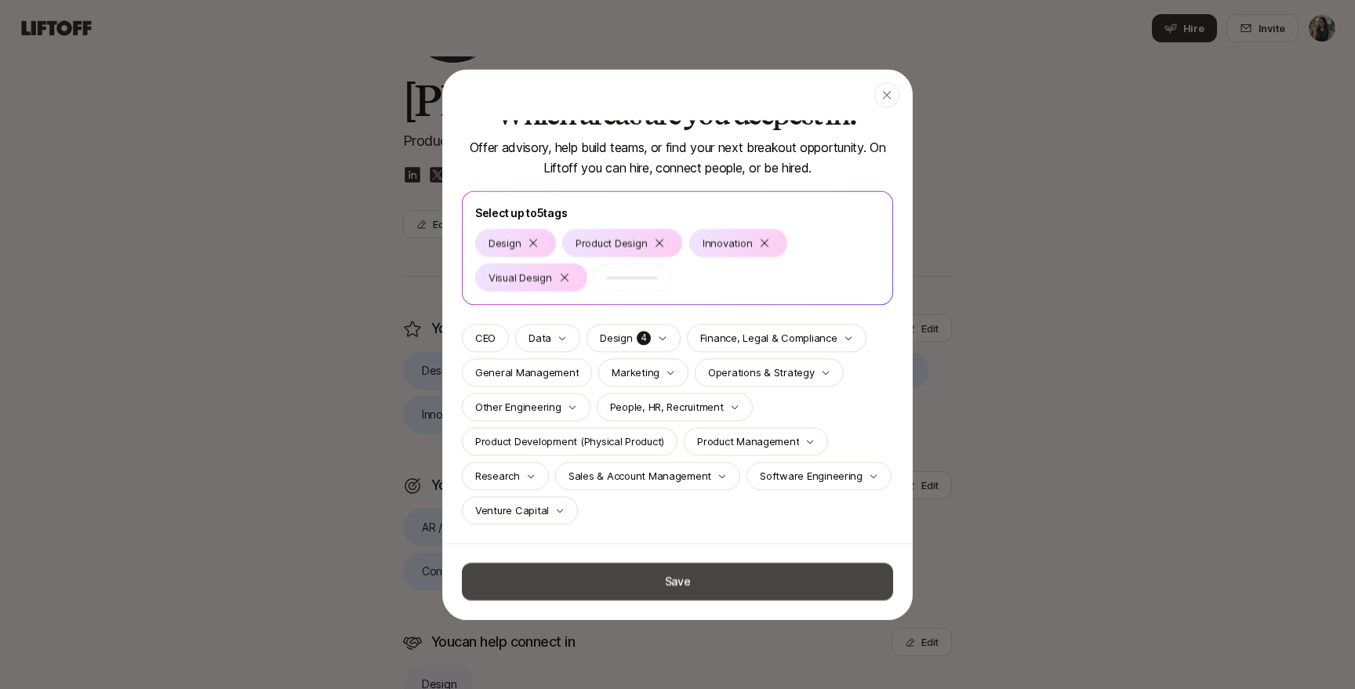
click at [791, 576] on button "Save" at bounding box center [677, 582] width 431 height 38
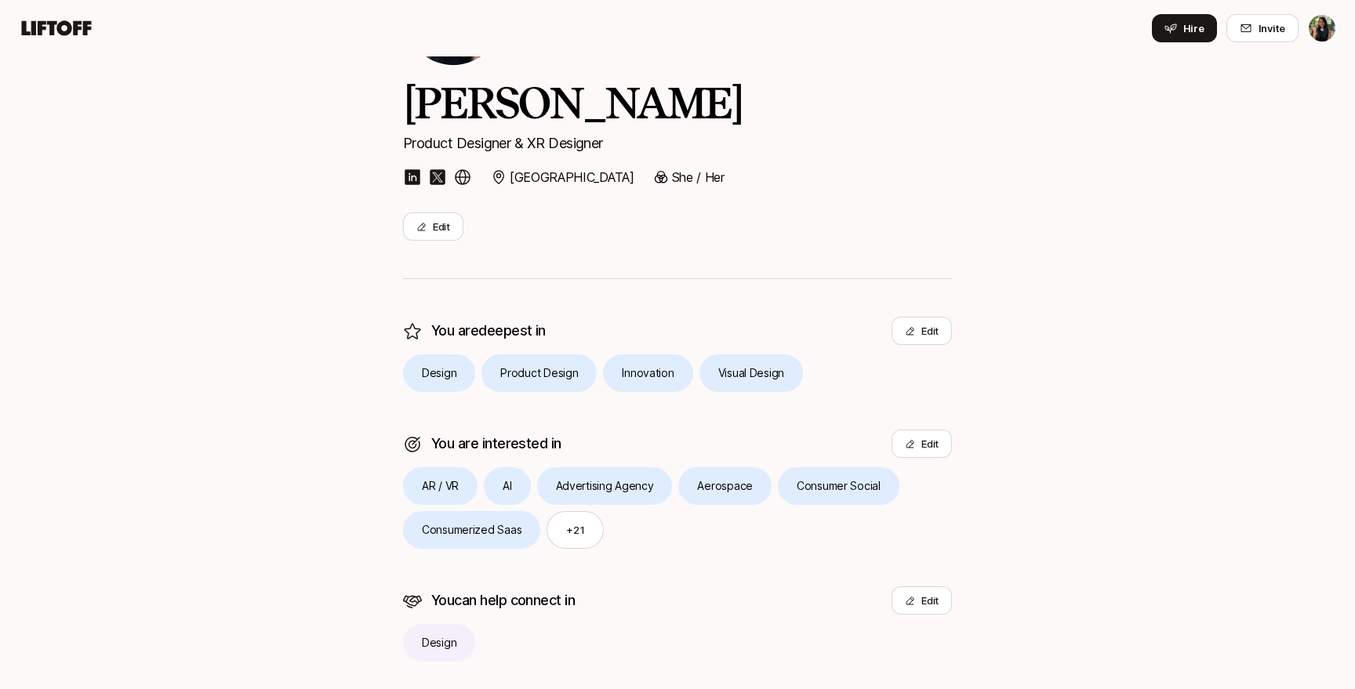
scroll to position [176, 0]
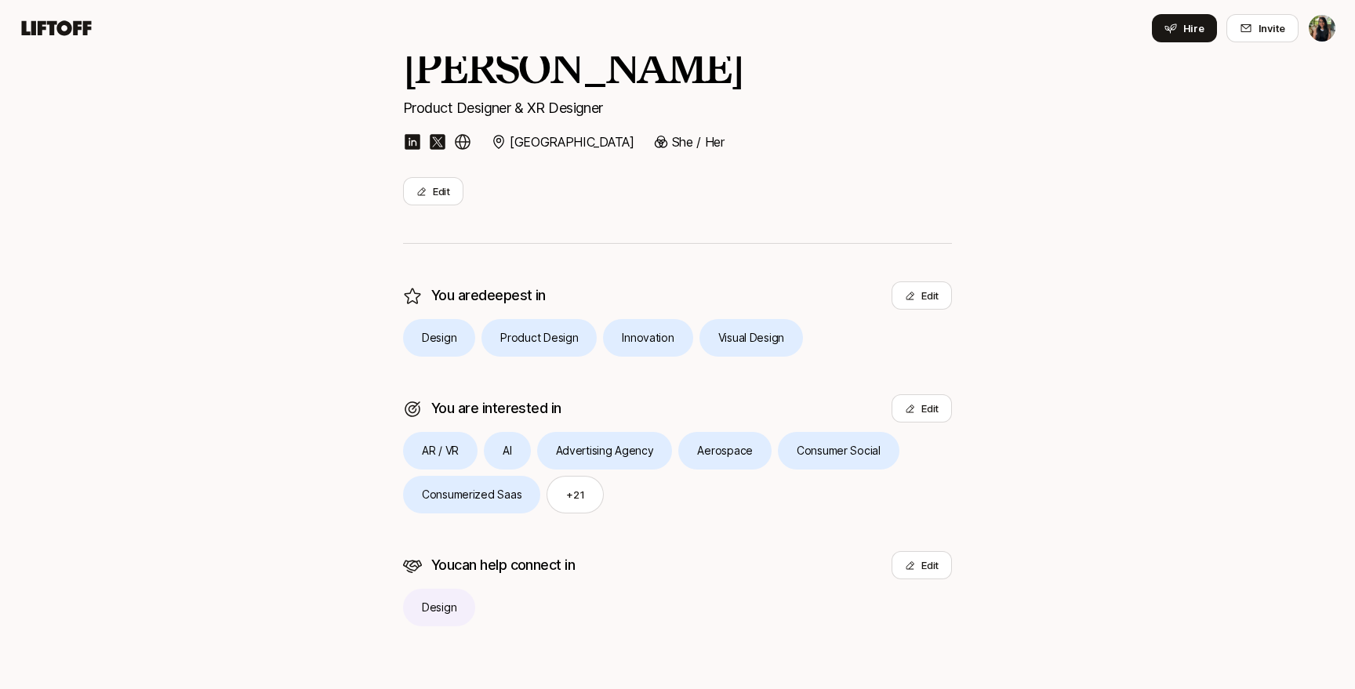
click at [51, 30] on icon at bounding box center [57, 27] width 70 height 15
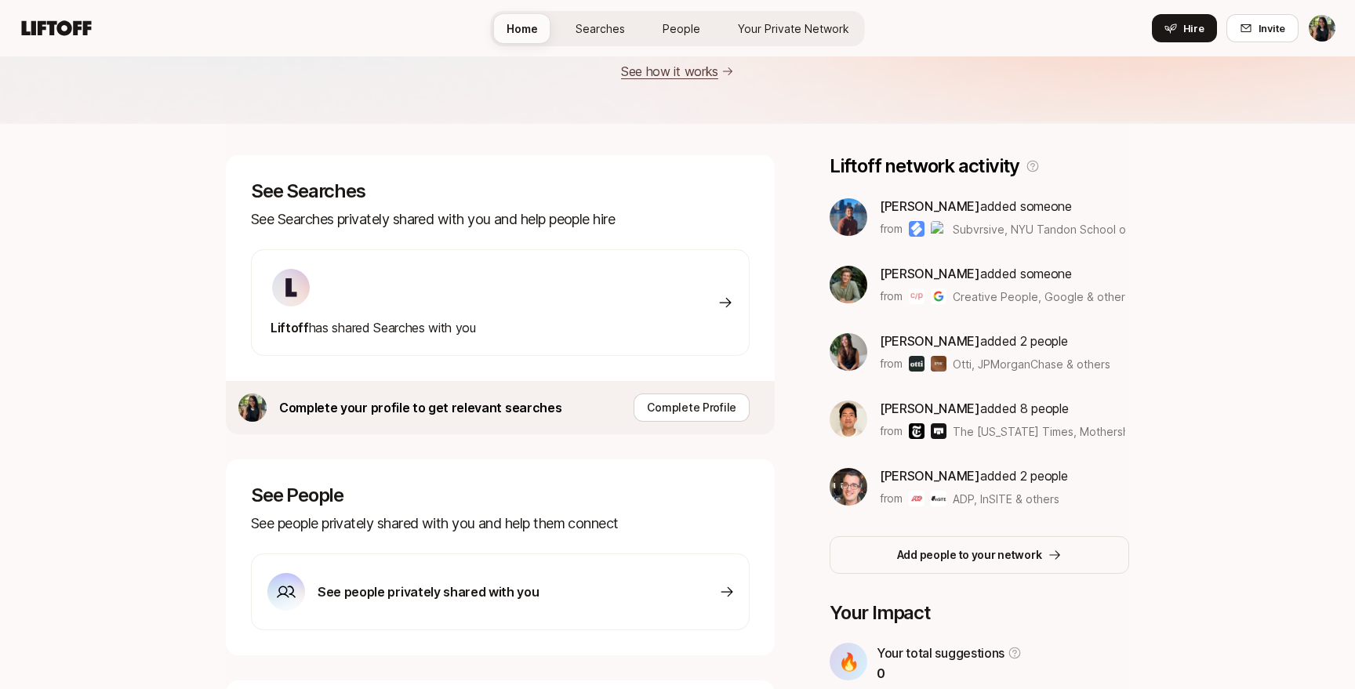
scroll to position [179, 0]
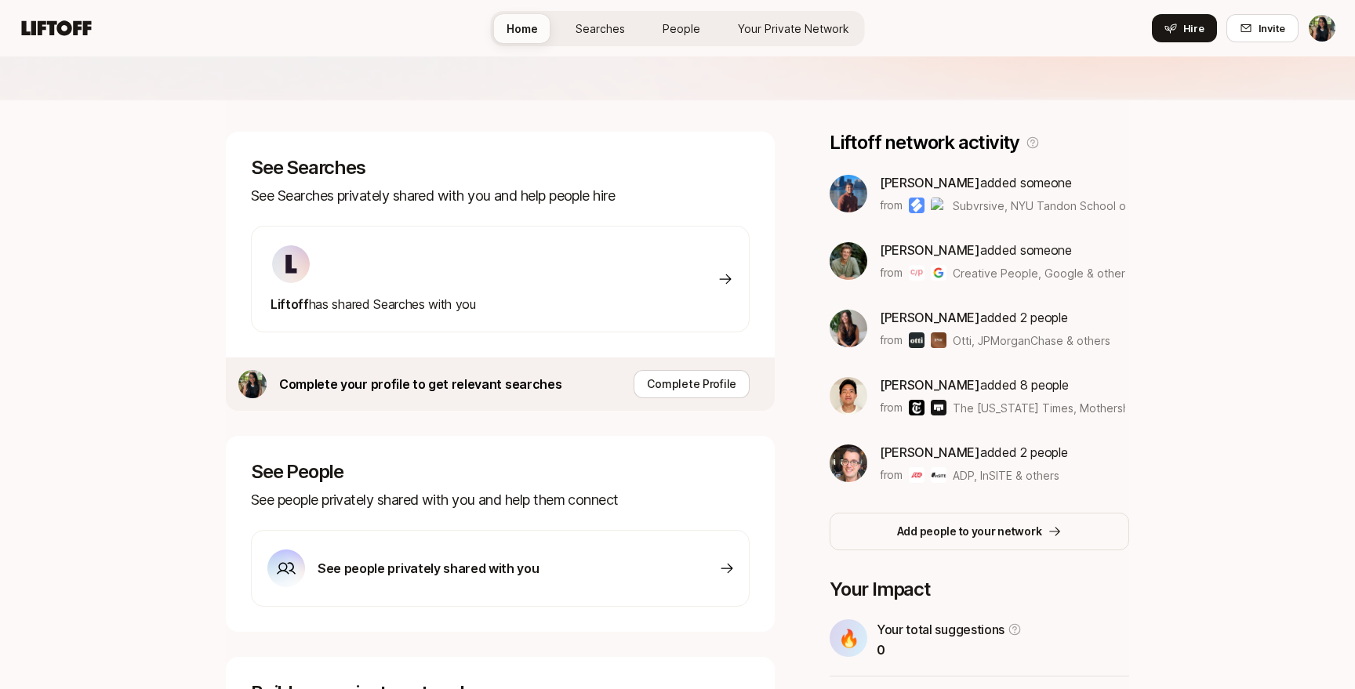
click at [601, 282] on div "Liftoff has shared Searches with you" at bounding box center [500, 279] width 499 height 107
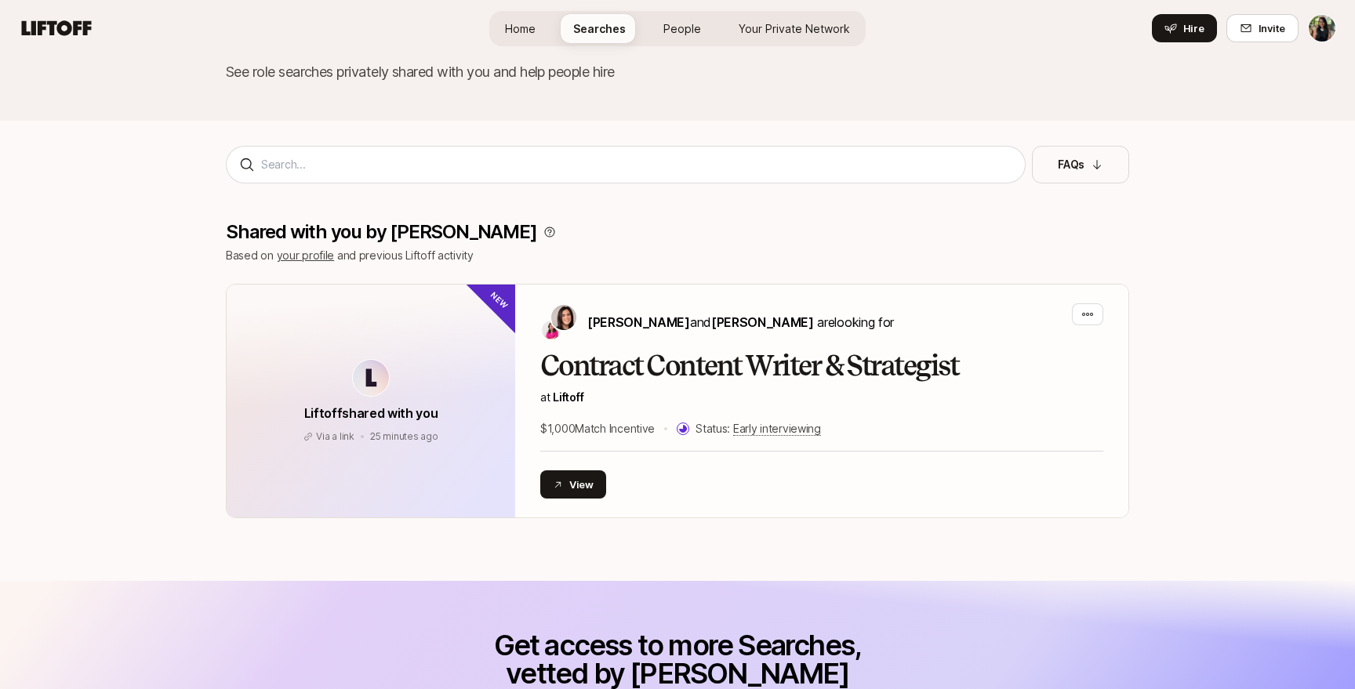
scroll to position [179, 0]
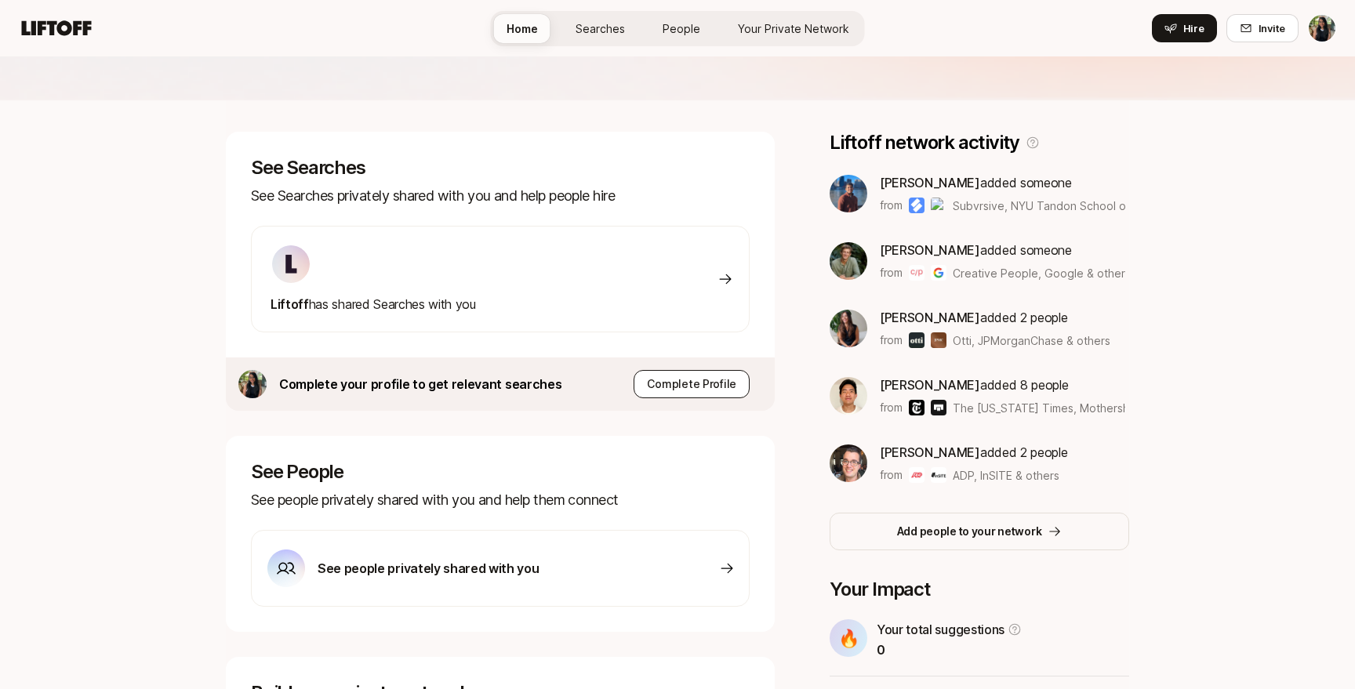
click at [689, 373] on button "Complete Profile" at bounding box center [692, 384] width 116 height 28
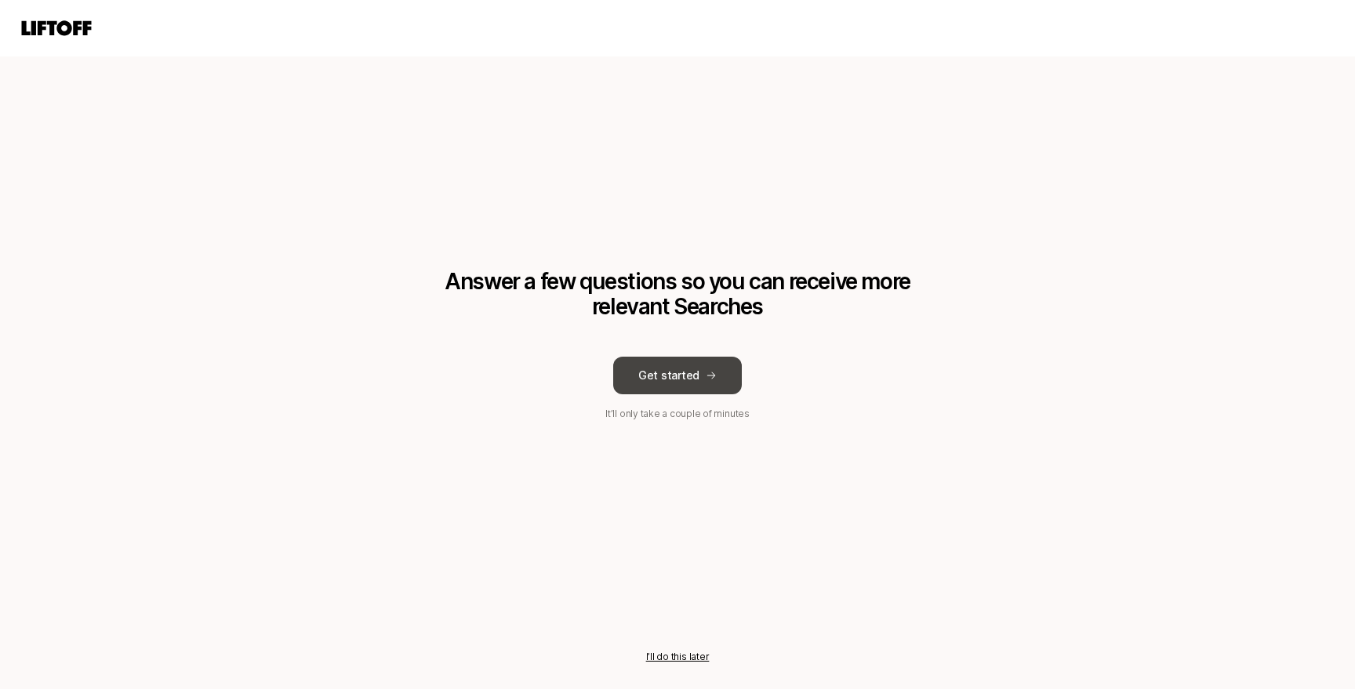
click at [690, 385] on button "Get started" at bounding box center [677, 376] width 129 height 38
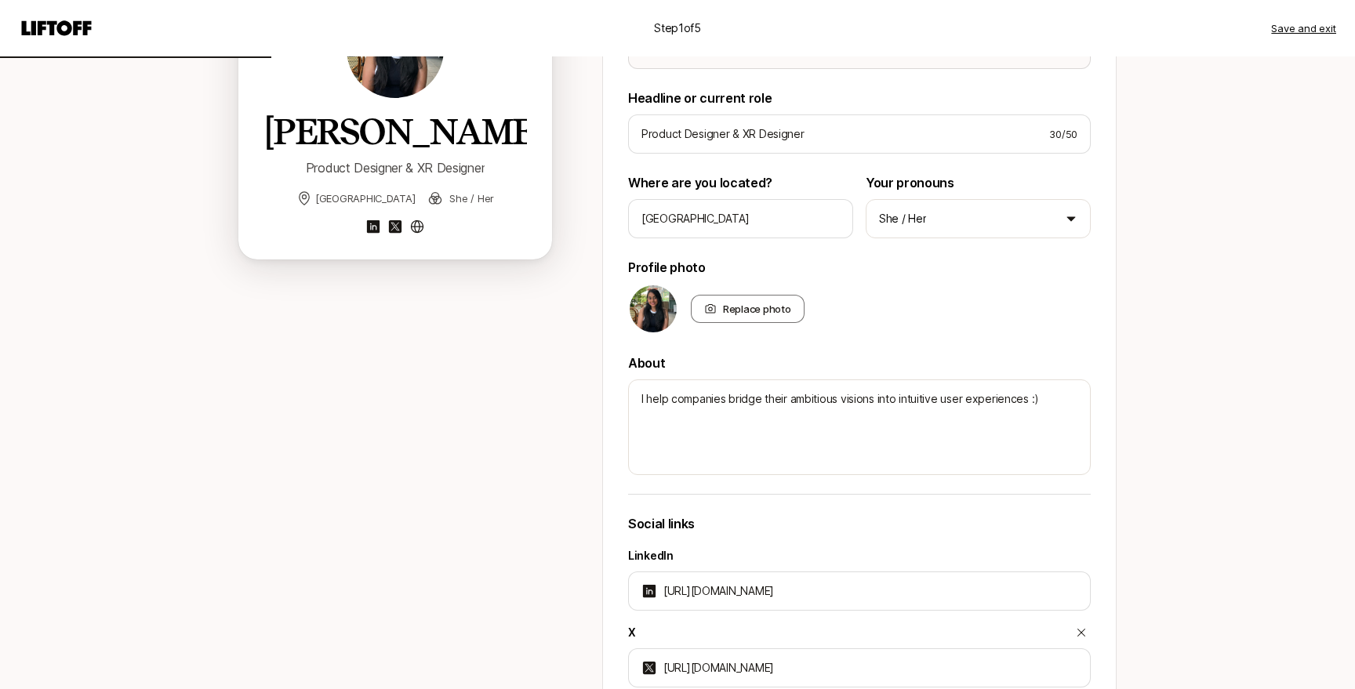
scroll to position [253, 0]
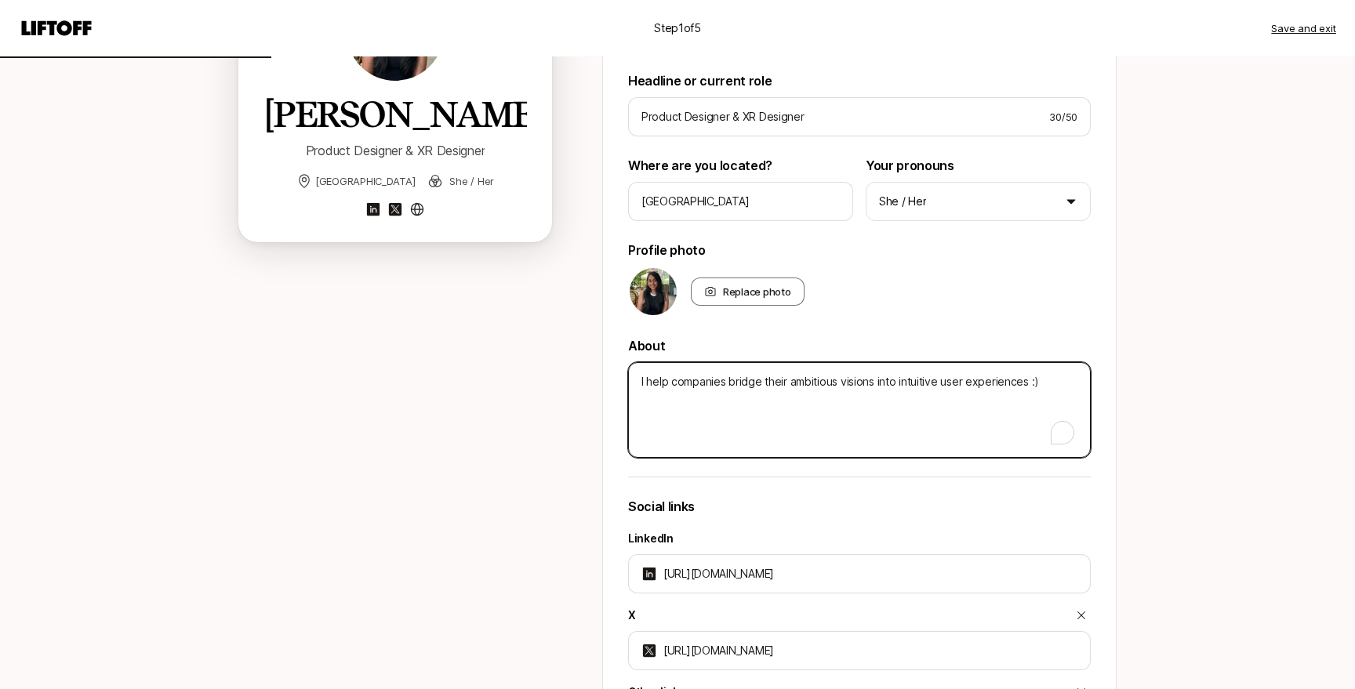
click at [1059, 382] on textarea "I help companies bridge their ambitious visions into intuitive user experiences…" at bounding box center [859, 410] width 463 height 96
click at [940, 382] on textarea "I help companies bridge their ambitious visions into intuitive user experiences…" at bounding box center [859, 410] width 463 height 96
click at [1078, 386] on textarea "I help companies bridge their ambitious visions into intuitive product user exp…" at bounding box center [859, 410] width 463 height 96
click at [641, 383] on textarea "I help companies bridge their ambitious visions into intuitive product user exp…" at bounding box center [859, 410] width 463 height 96
click at [1007, 405] on textarea "With over 5 years of experience in studios, startups, and agencies, I help comp…" at bounding box center [859, 410] width 463 height 96
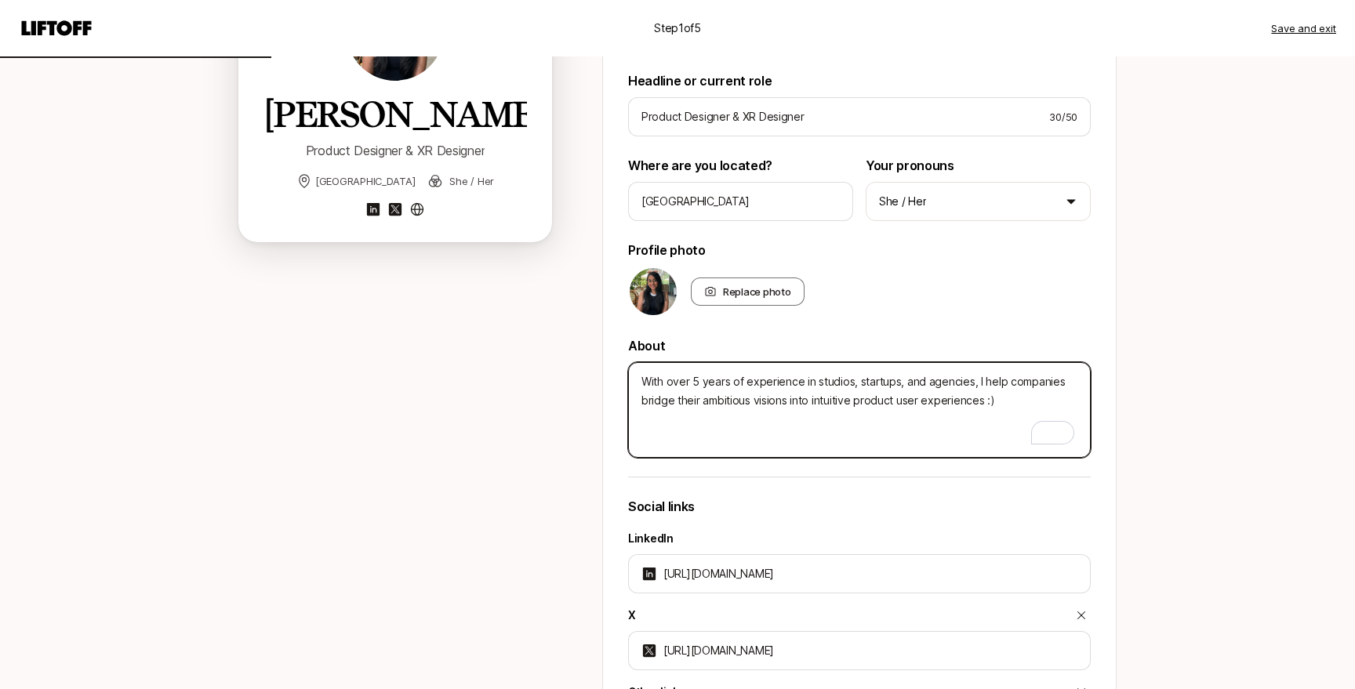
drag, startPoint x: 914, startPoint y: 402, endPoint x: 972, endPoint y: 402, distance: 58.0
click at [914, 402] on textarea "With over 5 years of experience in studios, startups, and agencies, I help comp…" at bounding box center [859, 410] width 463 height 96
click at [1016, 405] on textarea "With over 5 years of experience in studios, startups, and agencies, I help comp…" at bounding box center [859, 410] width 463 height 96
click at [672, 424] on textarea "With over 5 years of experience in studios, startups, and agencies, I help comp…" at bounding box center [859, 410] width 463 height 96
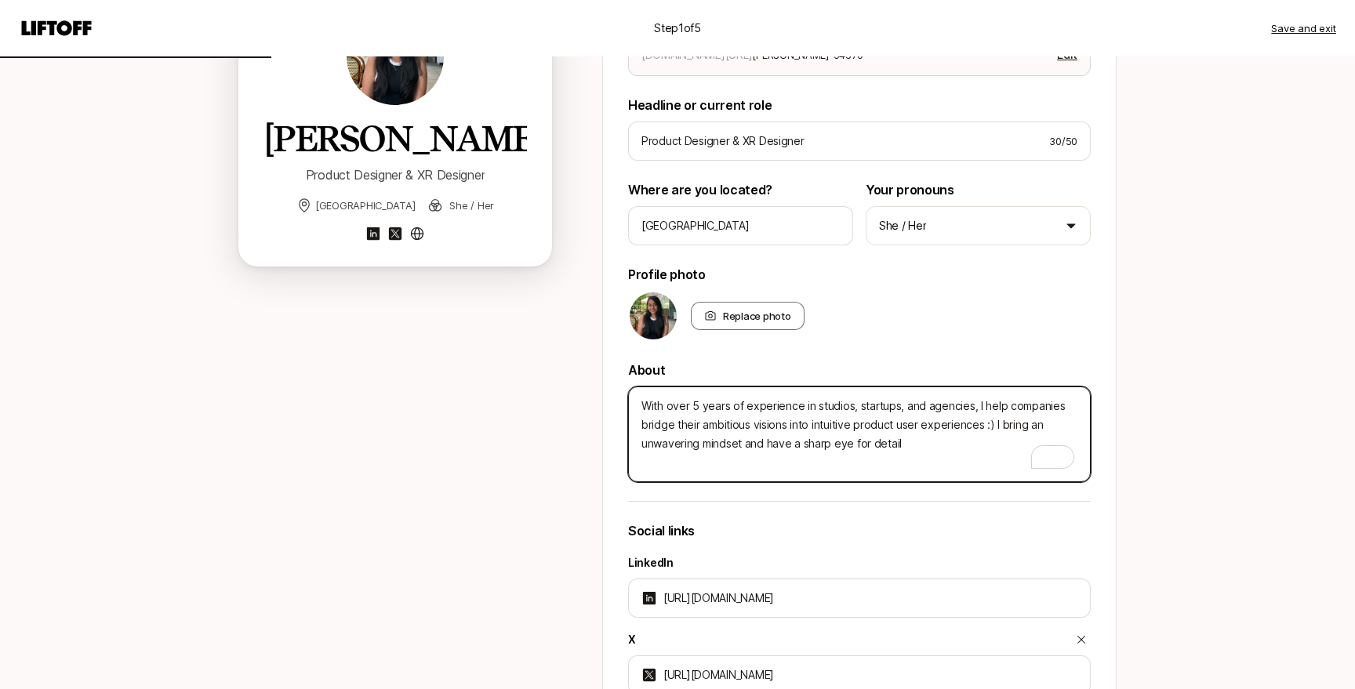
scroll to position [248, 0]
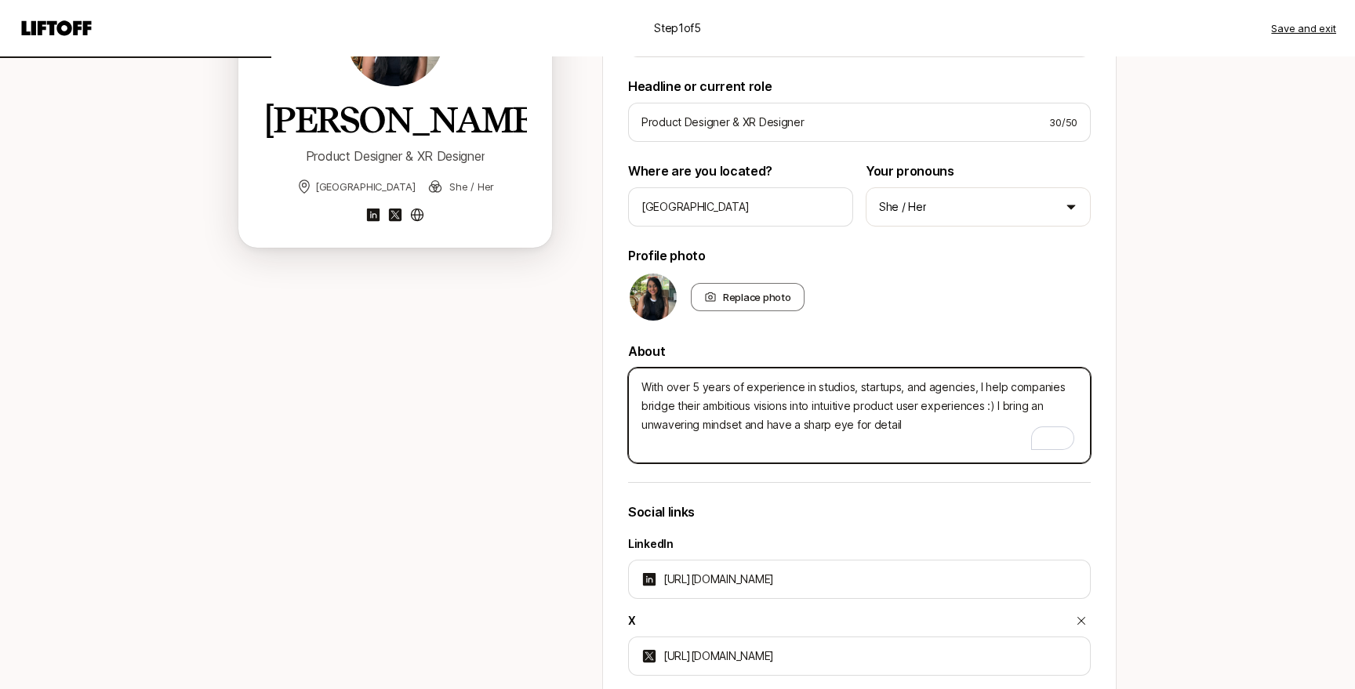
click at [743, 427] on textarea "With over 5 years of experience in studios, startups, and agencies, I help comp…" at bounding box center [859, 416] width 463 height 96
click at [1005, 427] on textarea "With over 5 years of experience in studios, startups, and agencies, I help comp…" at bounding box center [859, 416] width 463 height 96
click at [863, 424] on textarea "With over 5 years of experience in studios, startups, and agencies, I help comp…" at bounding box center [859, 416] width 463 height 96
click at [1006, 435] on textarea "With over 5 years of experience in studios, startups, and agencies, I help comp…" at bounding box center [859, 416] width 463 height 96
click at [878, 442] on textarea "With over 5 years of experience in studios, startups, and agencies, I help comp…" at bounding box center [859, 416] width 463 height 96
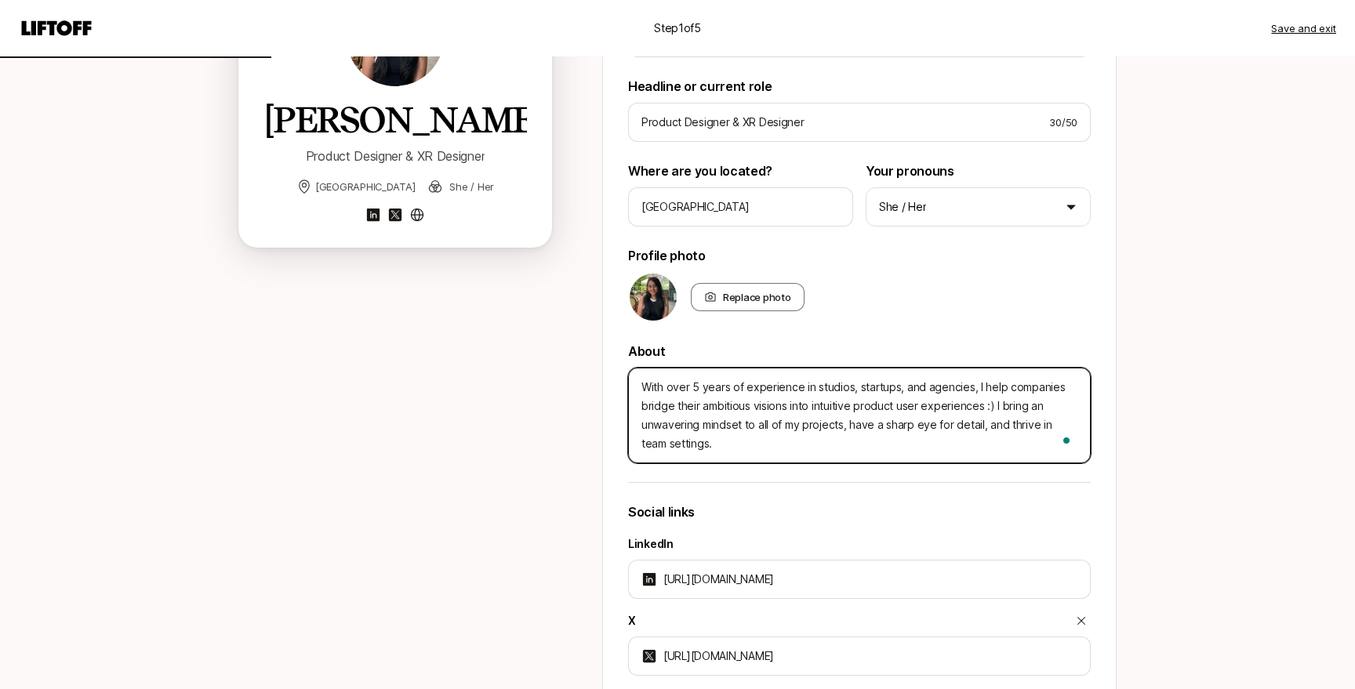
click at [987, 431] on textarea "With over 5 years of experience in studios, startups, and agencies, I help comp…" at bounding box center [859, 416] width 463 height 96
click at [882, 452] on textarea "With over 5 years of experience in studios, startups, and agencies, I help comp…" at bounding box center [859, 416] width 463 height 96
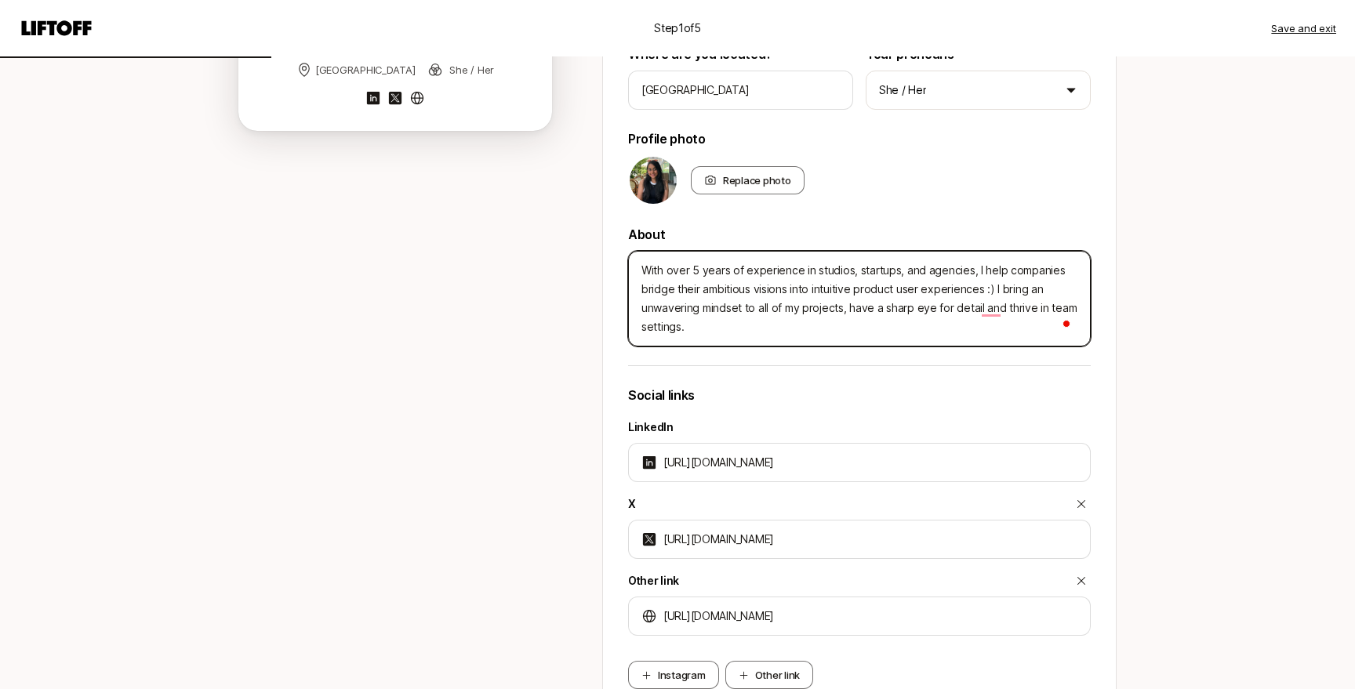
scroll to position [522, 0]
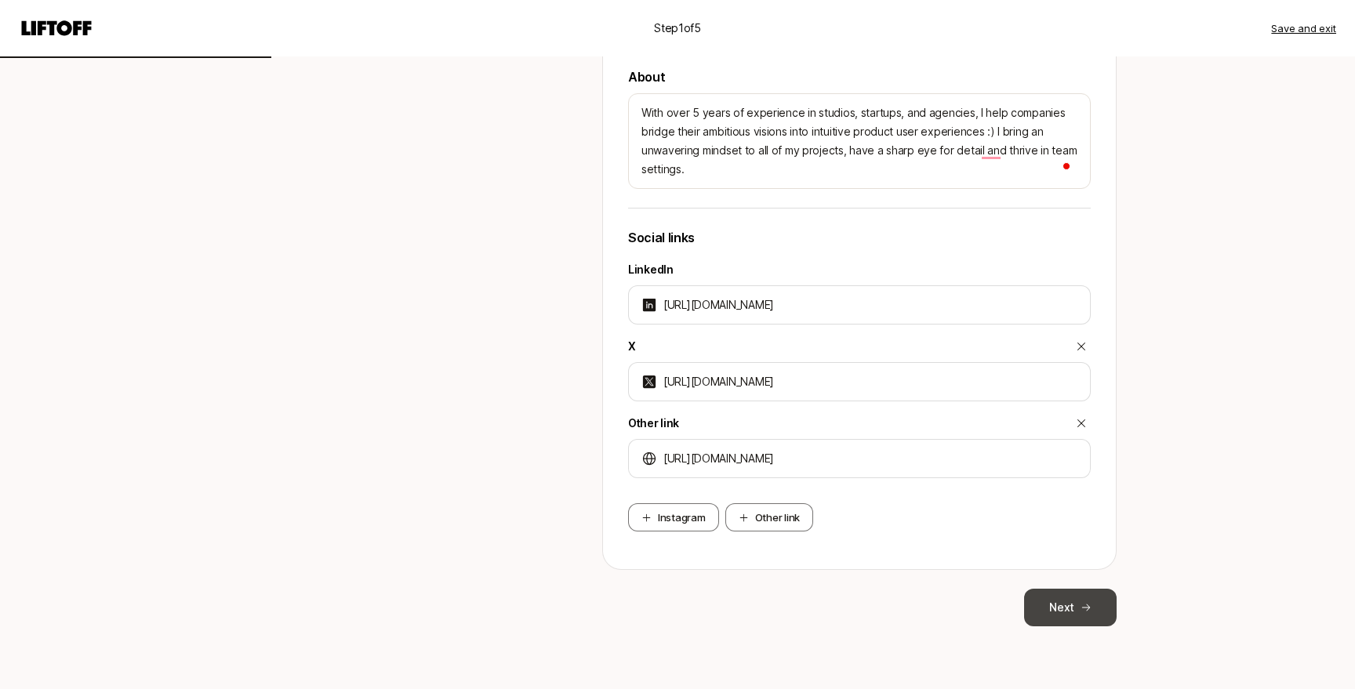
click at [1071, 598] on button "Next" at bounding box center [1070, 608] width 93 height 38
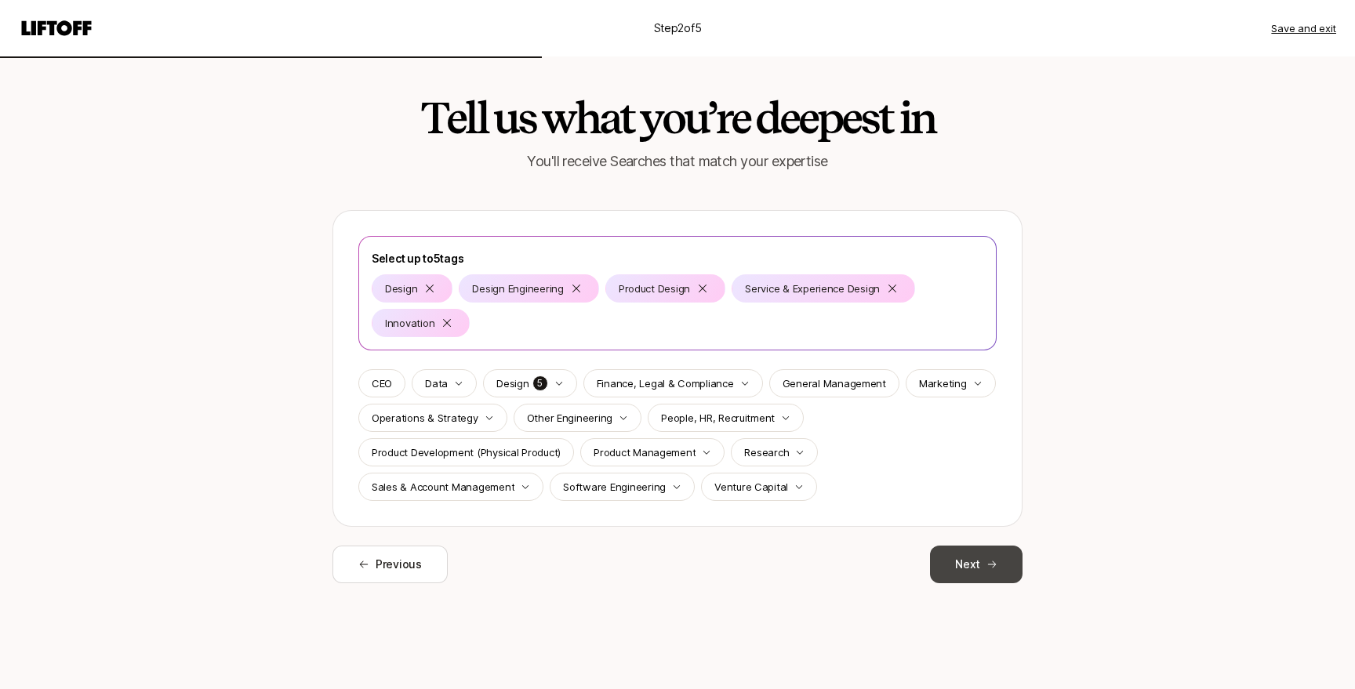
click at [979, 565] on button "Next" at bounding box center [976, 565] width 93 height 38
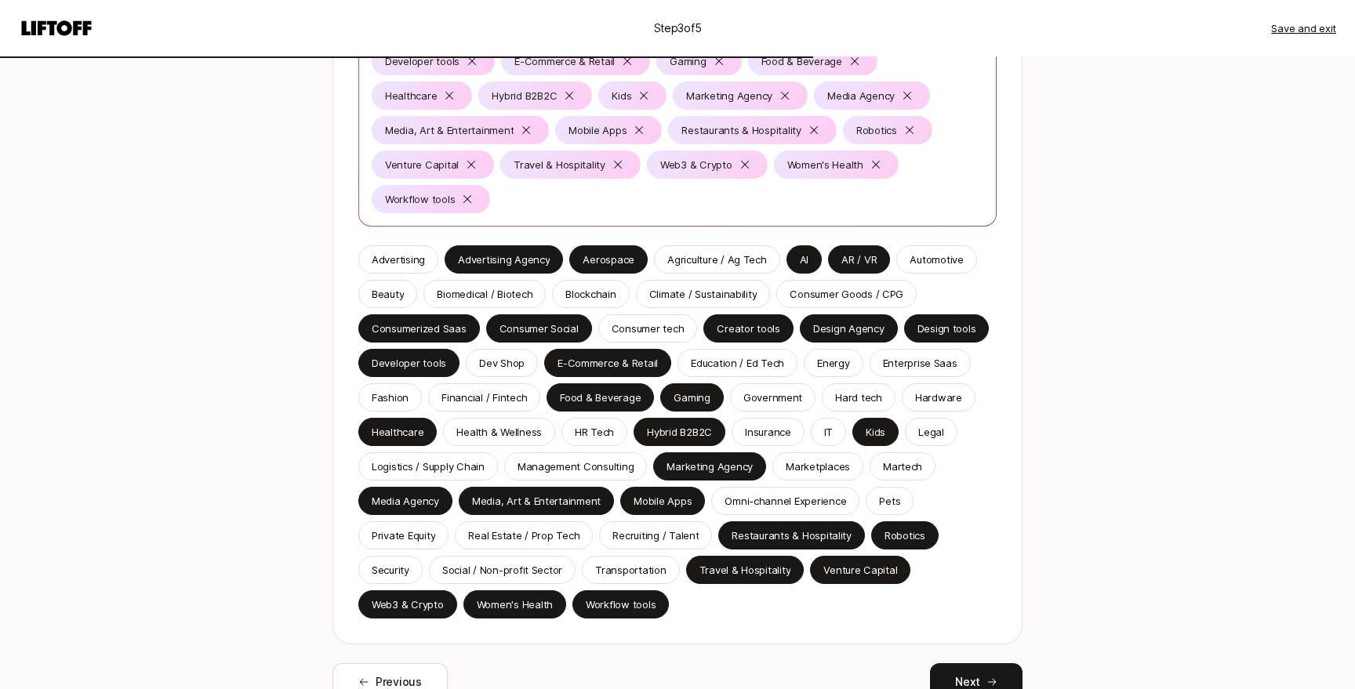
scroll to position [283, 0]
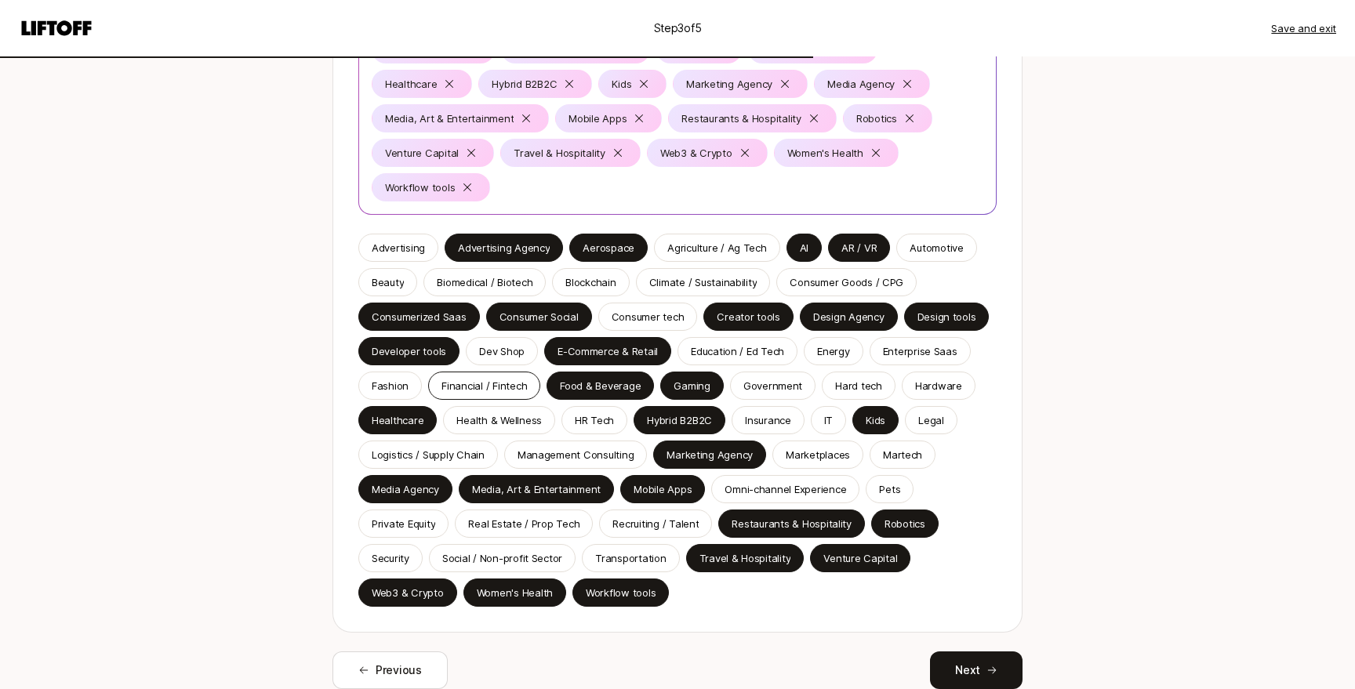
click at [507, 383] on p "Financial / Fintech" at bounding box center [484, 386] width 85 height 16
click at [932, 348] on p "Enterprise Saas" at bounding box center [920, 351] width 75 height 16
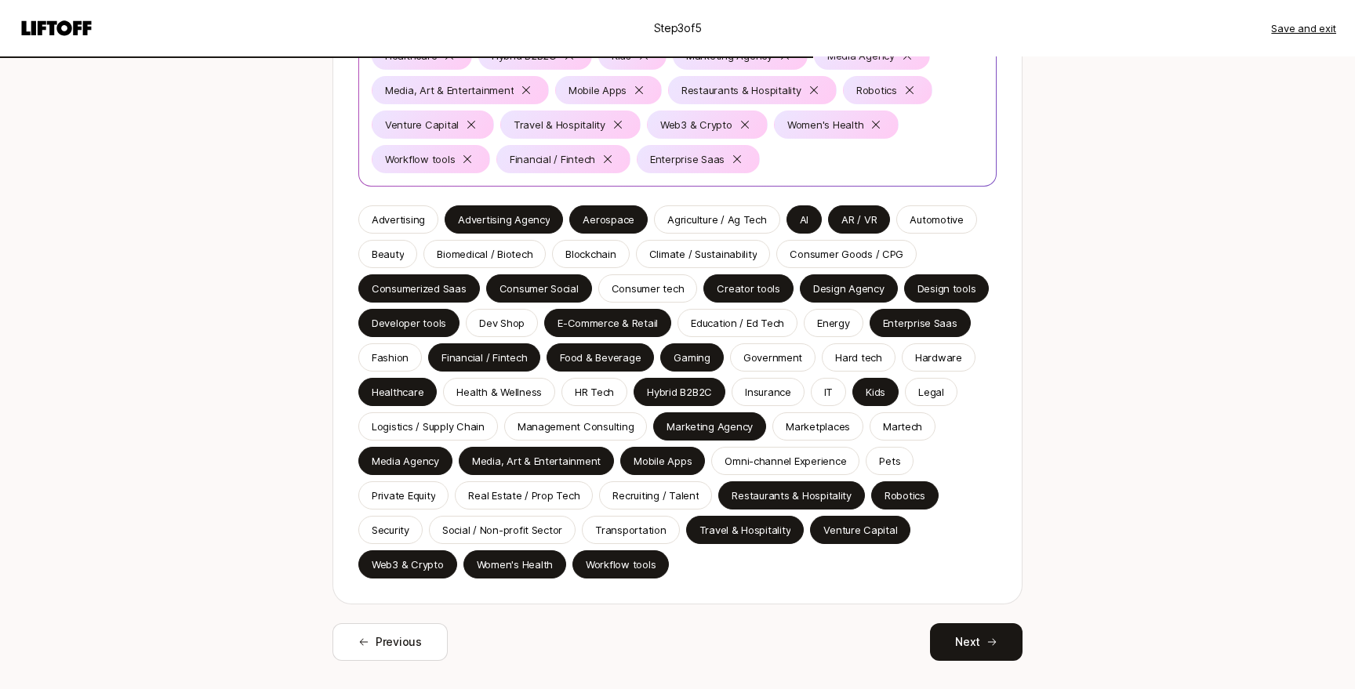
scroll to position [326, 0]
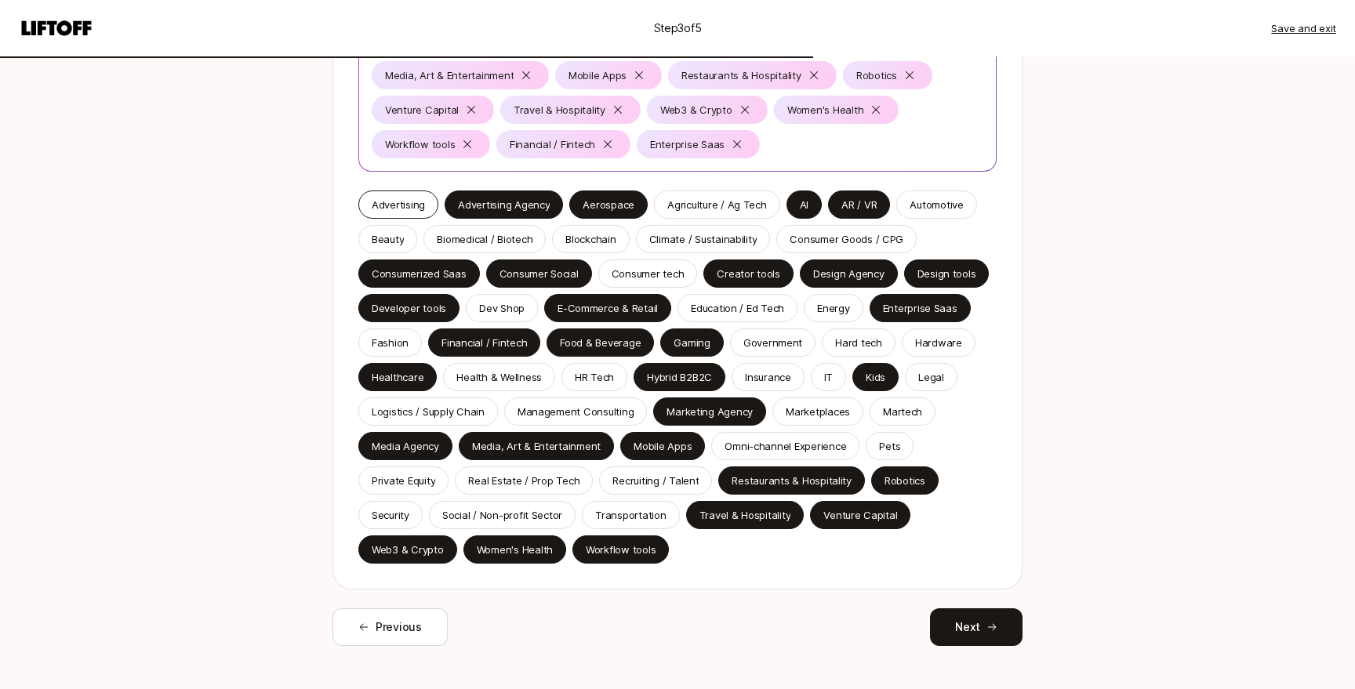
click at [413, 205] on p "Advertising" at bounding box center [398, 205] width 53 height 16
click at [511, 376] on p "Health & Wellness" at bounding box center [498, 377] width 85 height 16
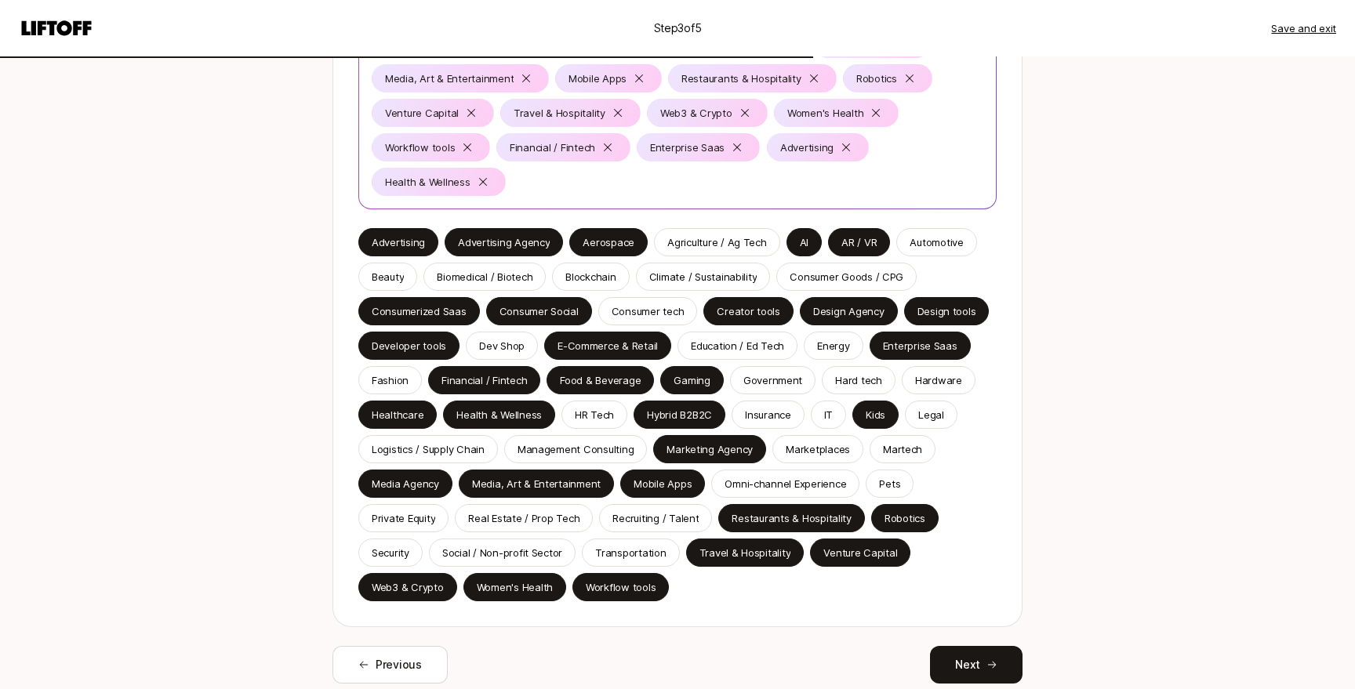
scroll to position [360, 0]
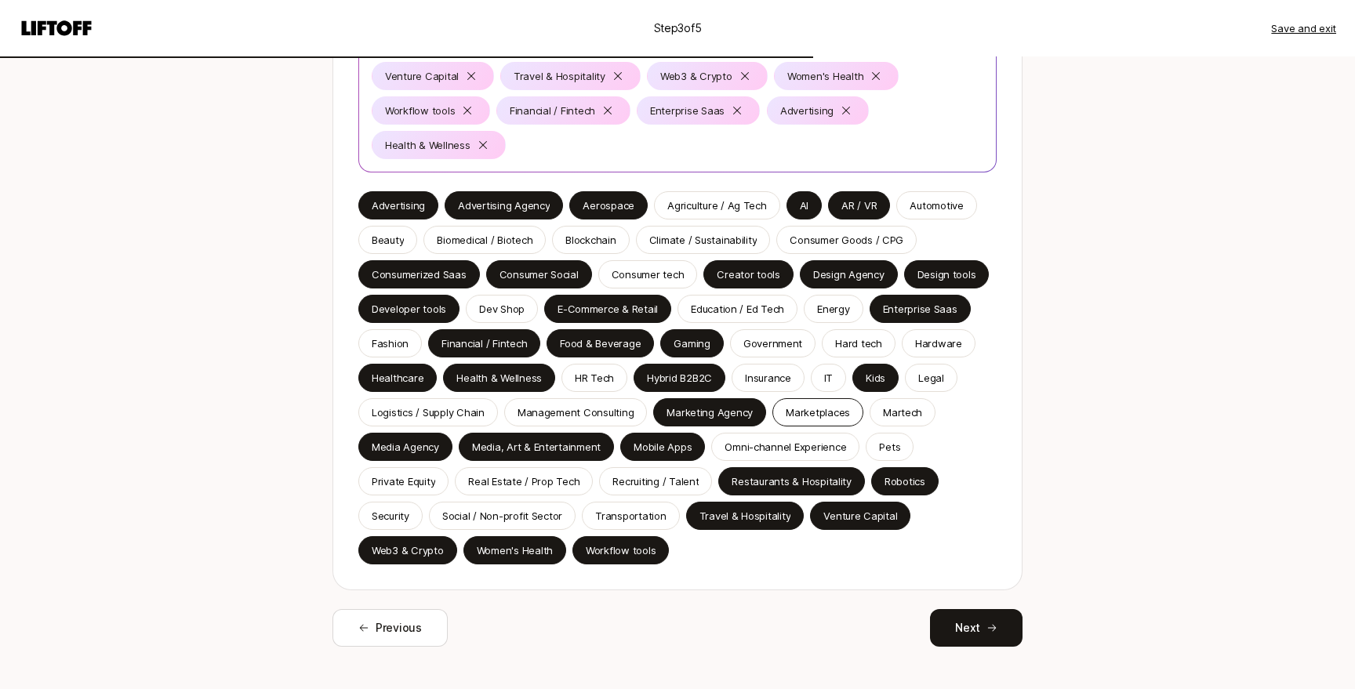
click at [815, 405] on p "Marketplaces" at bounding box center [818, 413] width 64 height 16
click at [961, 618] on button "Next" at bounding box center [976, 628] width 93 height 38
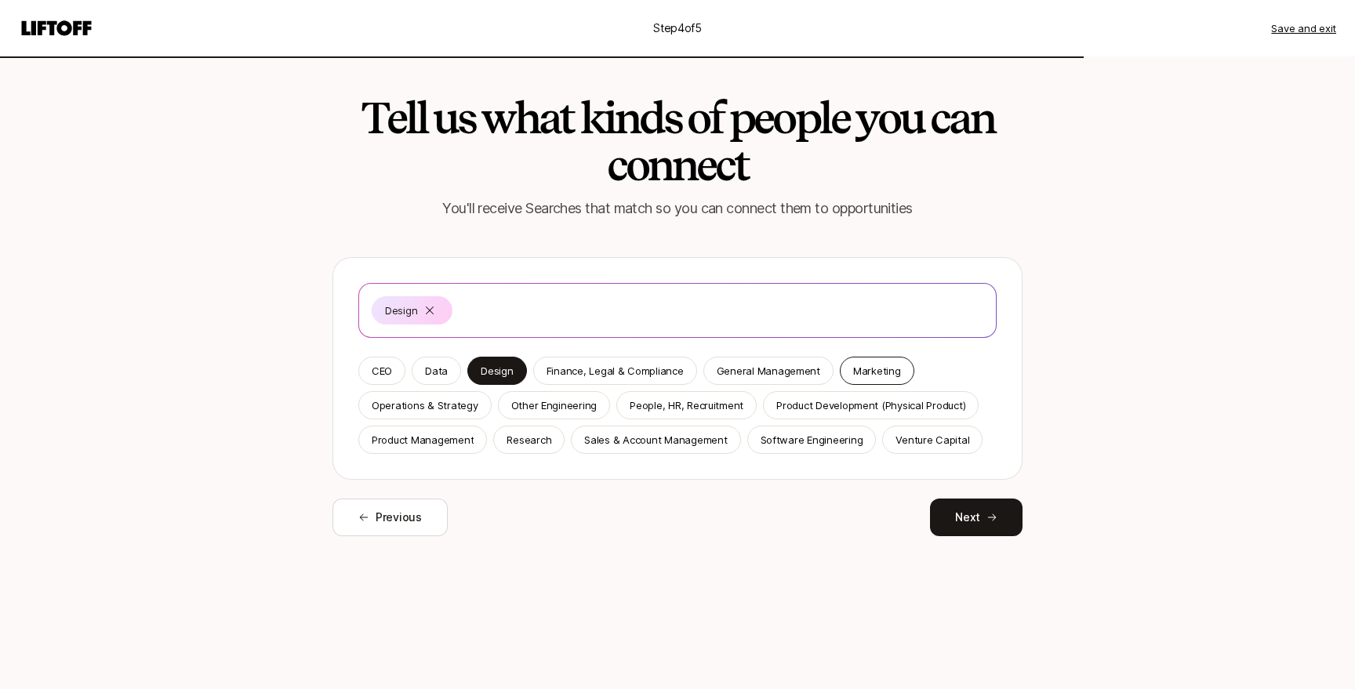
click at [866, 372] on p "Marketing" at bounding box center [877, 371] width 48 height 16
click at [966, 522] on button "Next" at bounding box center [976, 518] width 93 height 38
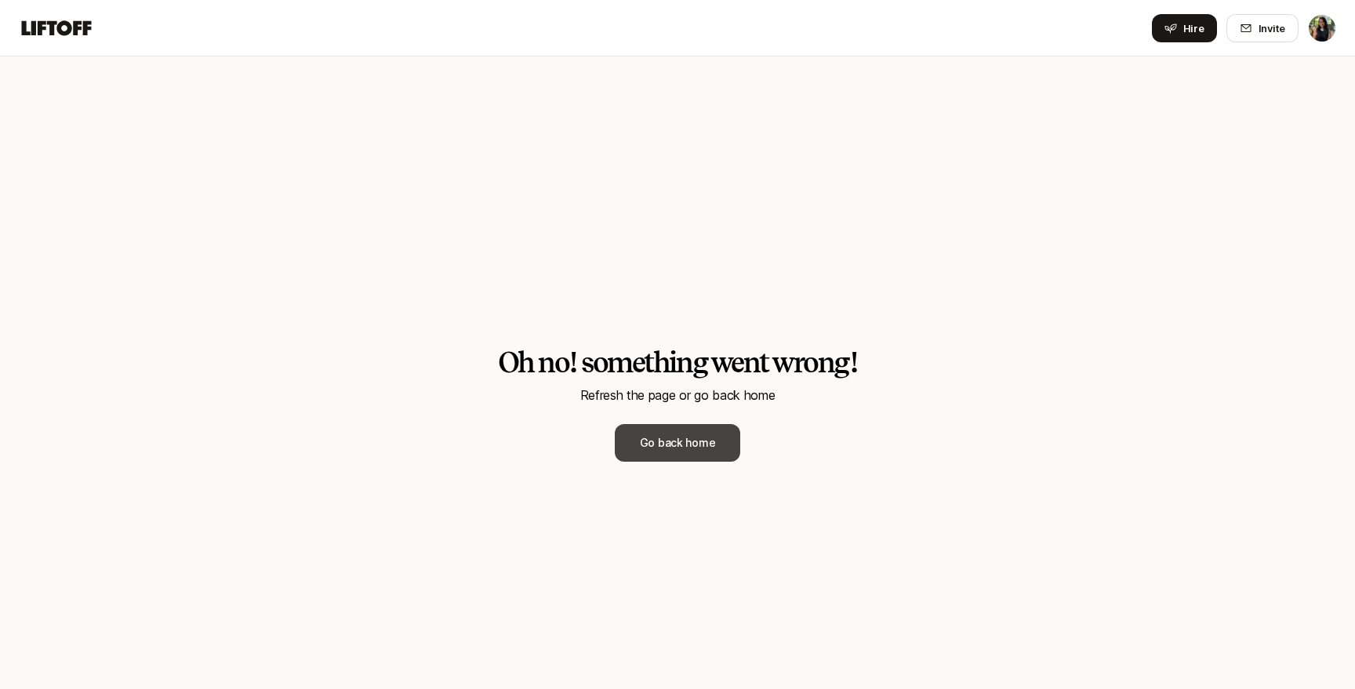
click at [711, 451] on link "Go back home" at bounding box center [678, 443] width 126 height 38
